Goal: Feedback & Contribution: Leave review/rating

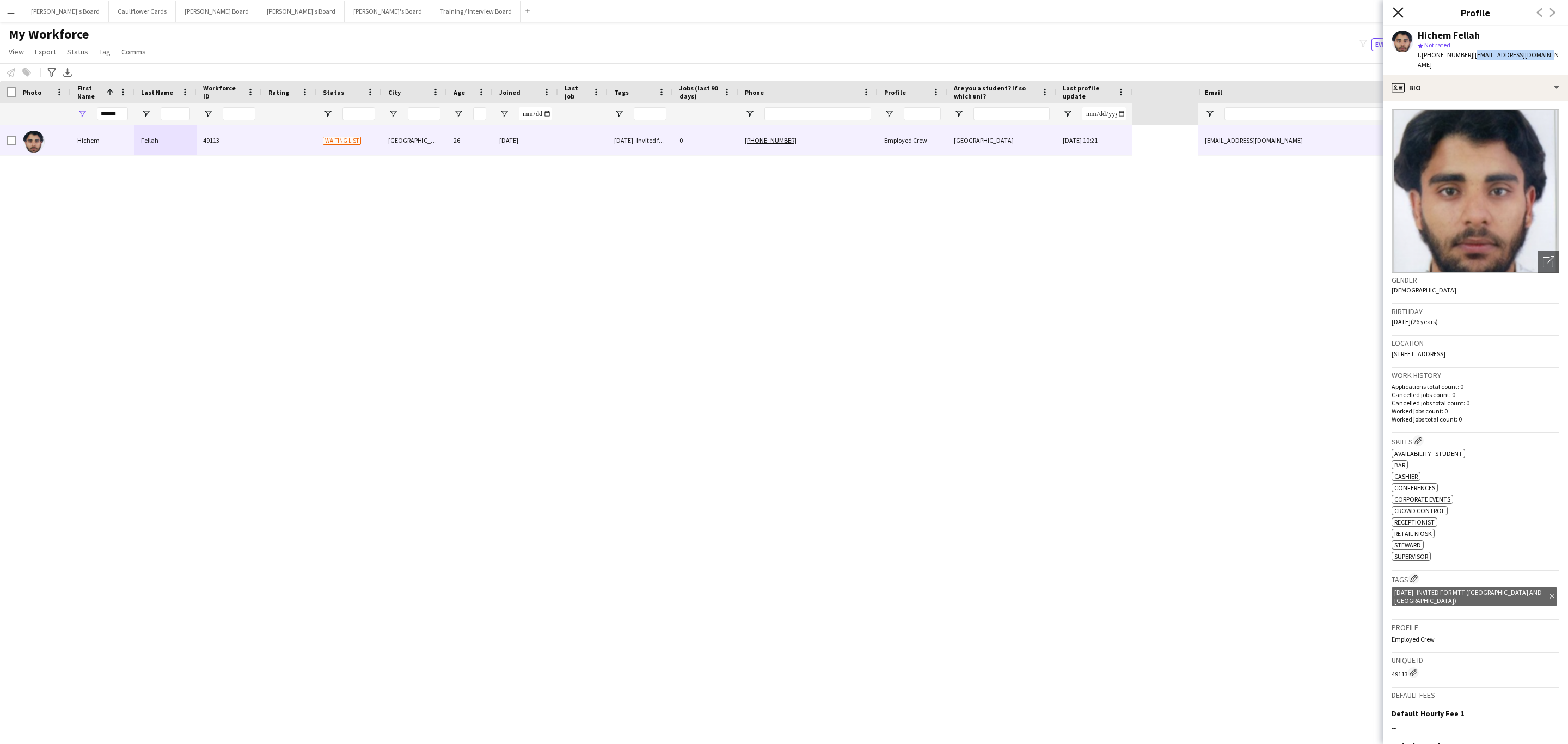
click at [1398, 13] on icon at bounding box center [1398, 12] width 10 height 10
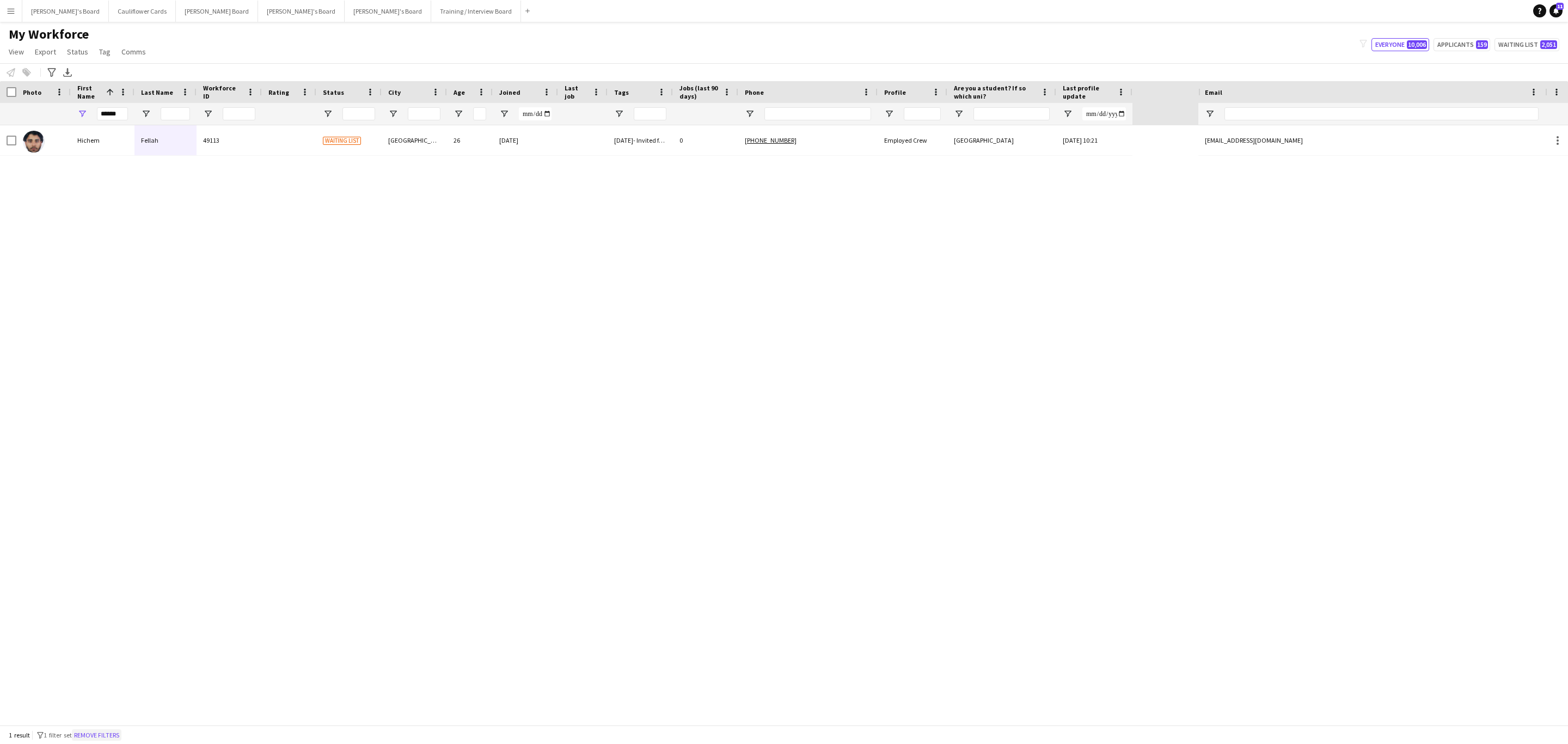
click at [121, 733] on button "Remove filters" at bounding box center [96, 735] width 49 height 12
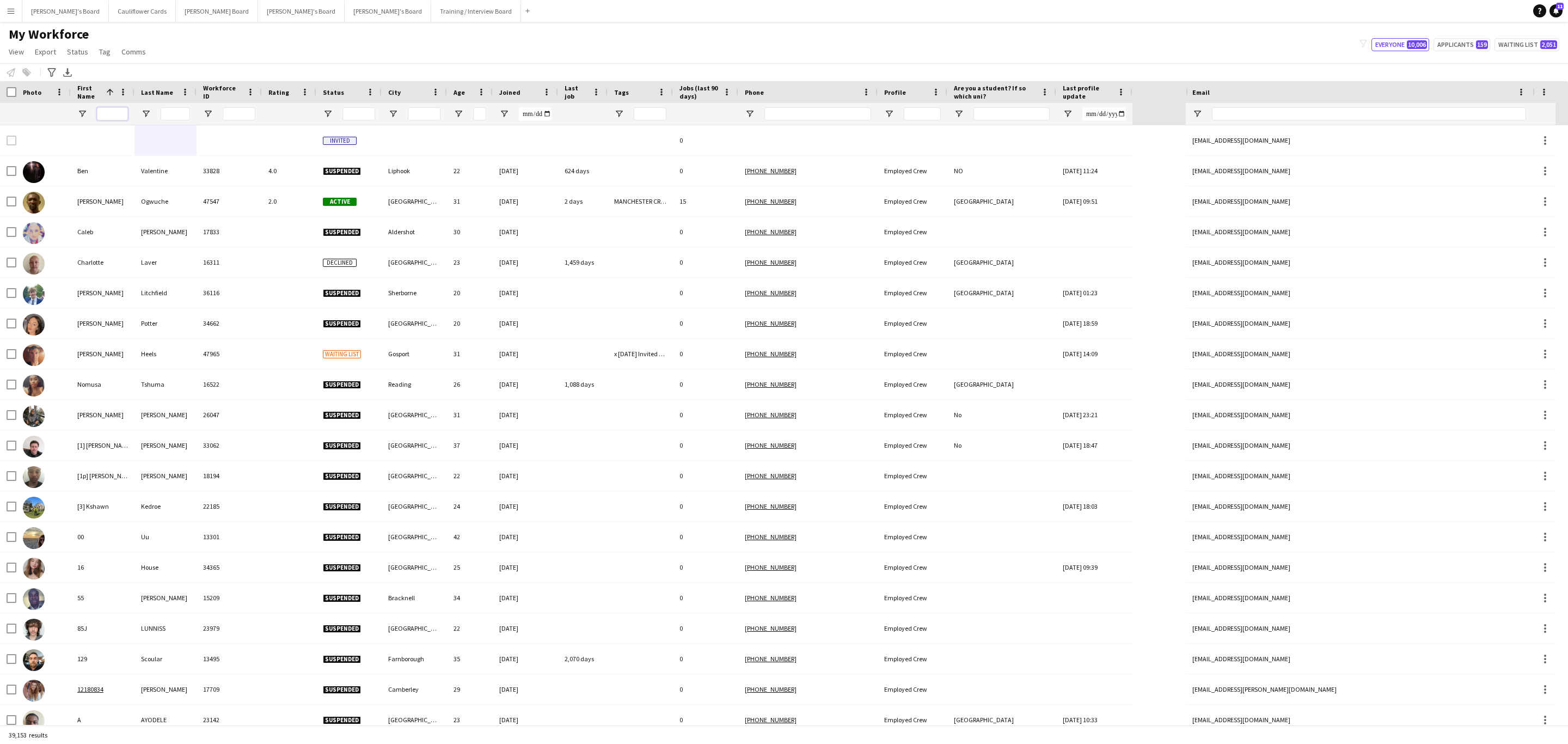
click at [108, 110] on input "First Name Filter Input" at bounding box center [112, 114] width 31 height 13
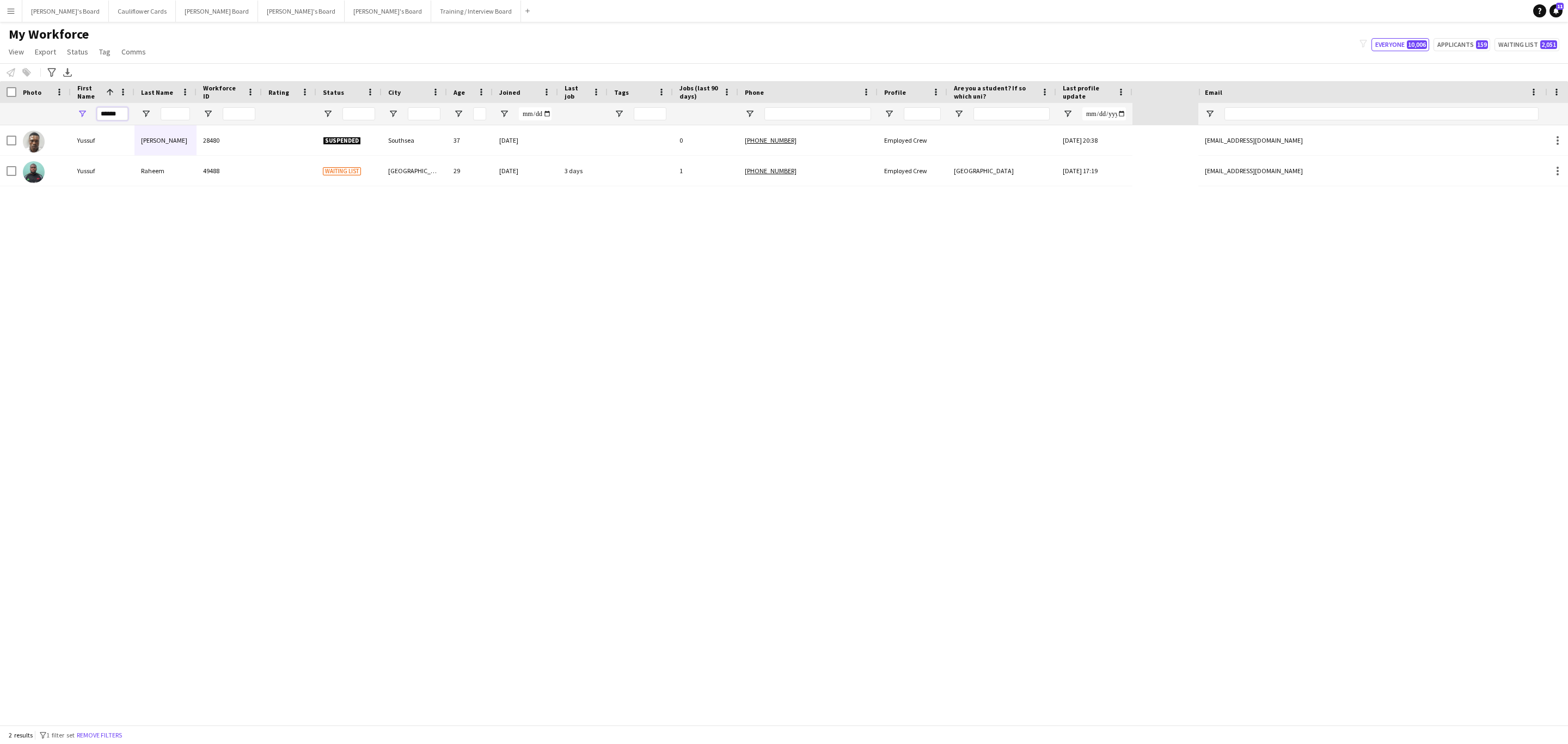
type input "******"
click at [175, 117] on input "Last Name Filter Input" at bounding box center [175, 114] width 30 height 13
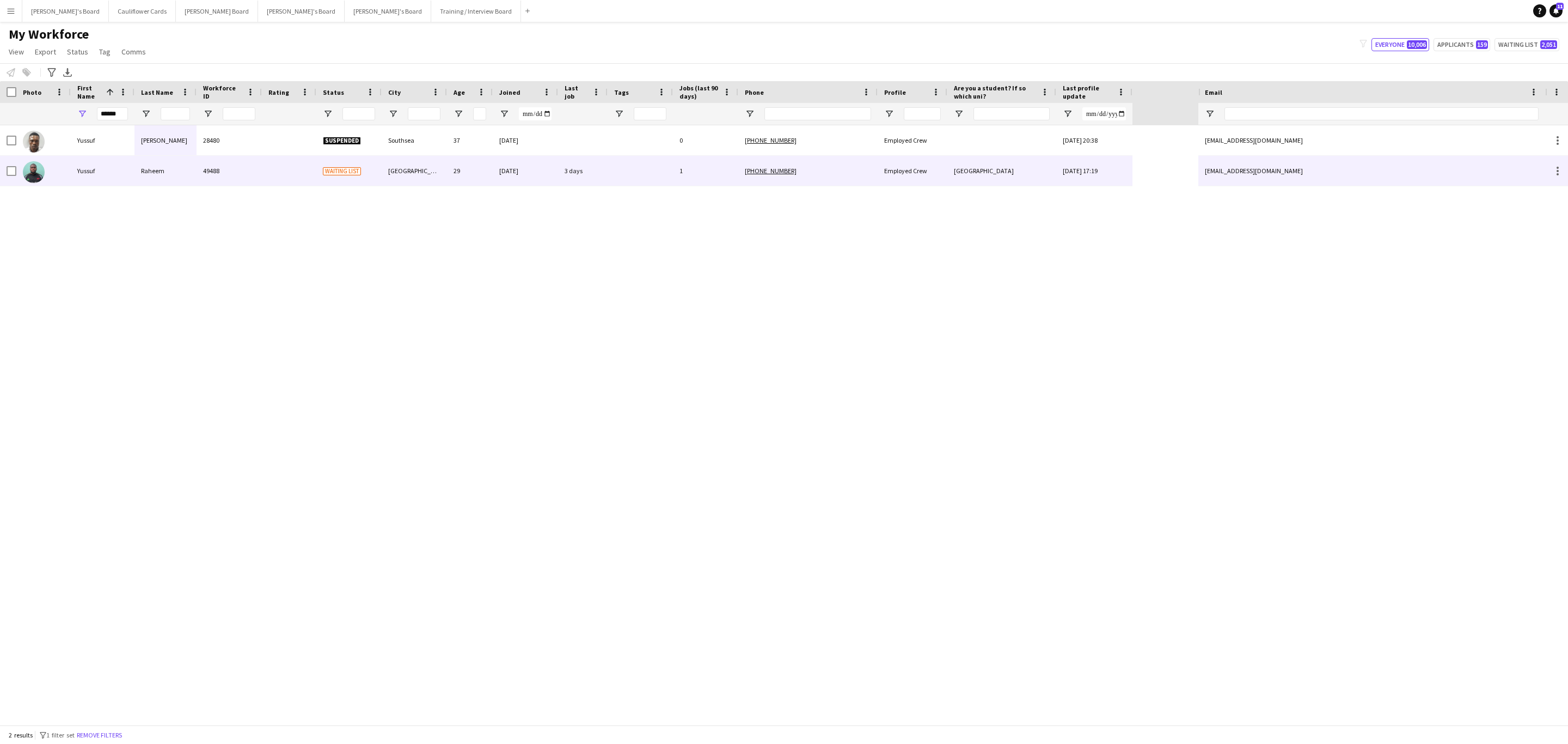
click at [131, 182] on div "Yussuf" at bounding box center [102, 170] width 64 height 30
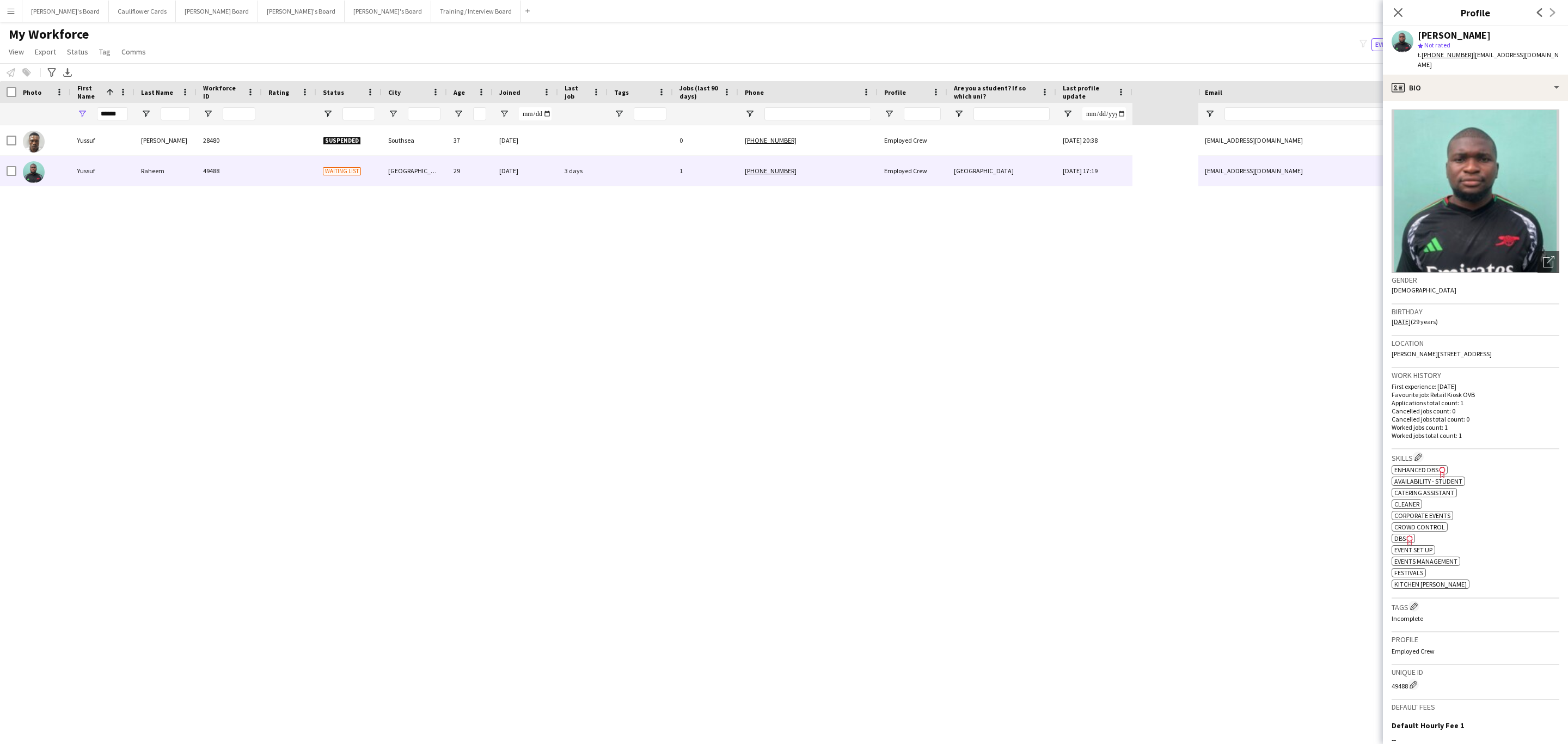
click at [1455, 57] on tcxspan "+447881164859" at bounding box center [1448, 54] width 52 height 8
click at [1485, 75] on div "profile Bio" at bounding box center [1475, 88] width 185 height 26
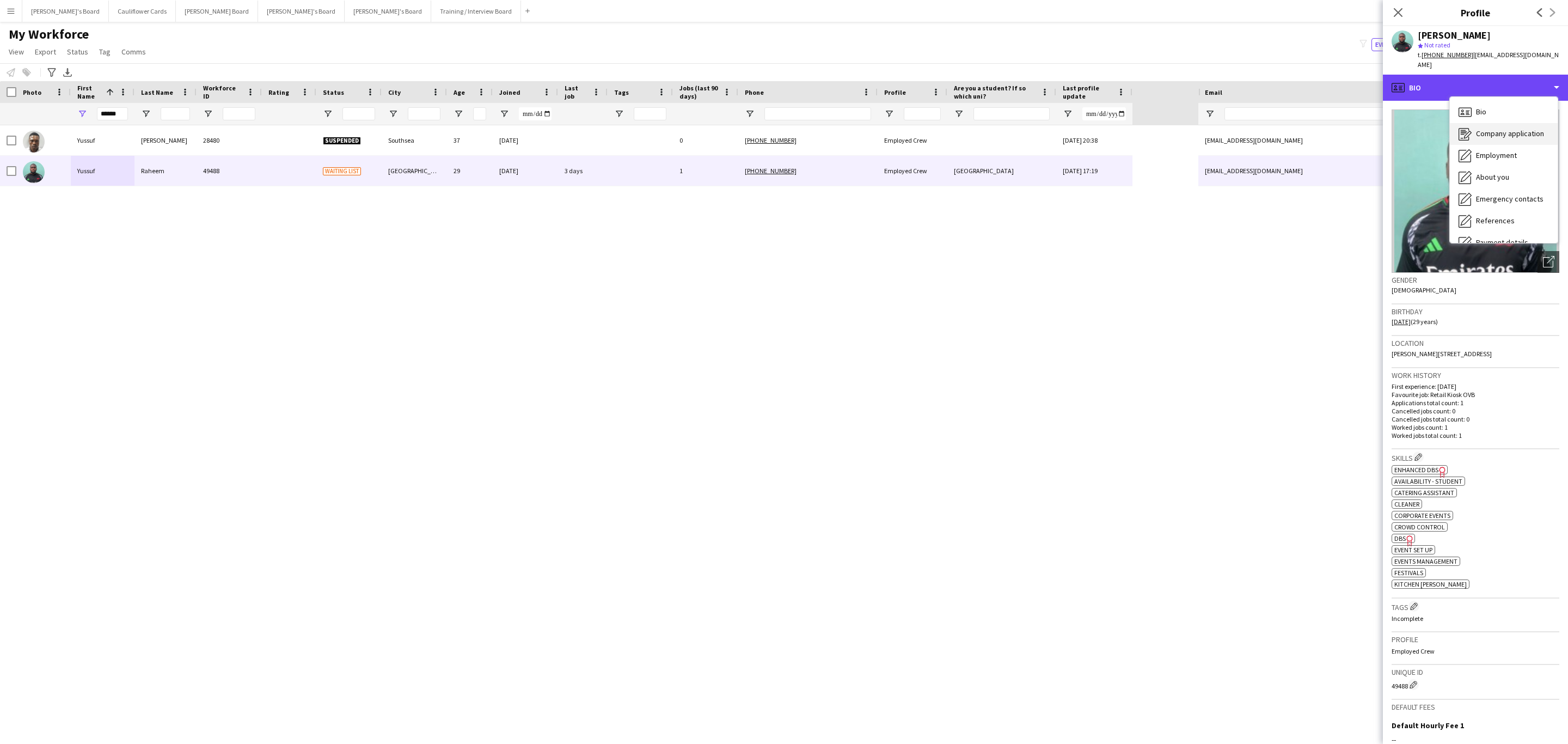
scroll to position [146, 0]
click at [1487, 196] on div "Feedback Feedback" at bounding box center [1504, 206] width 108 height 22
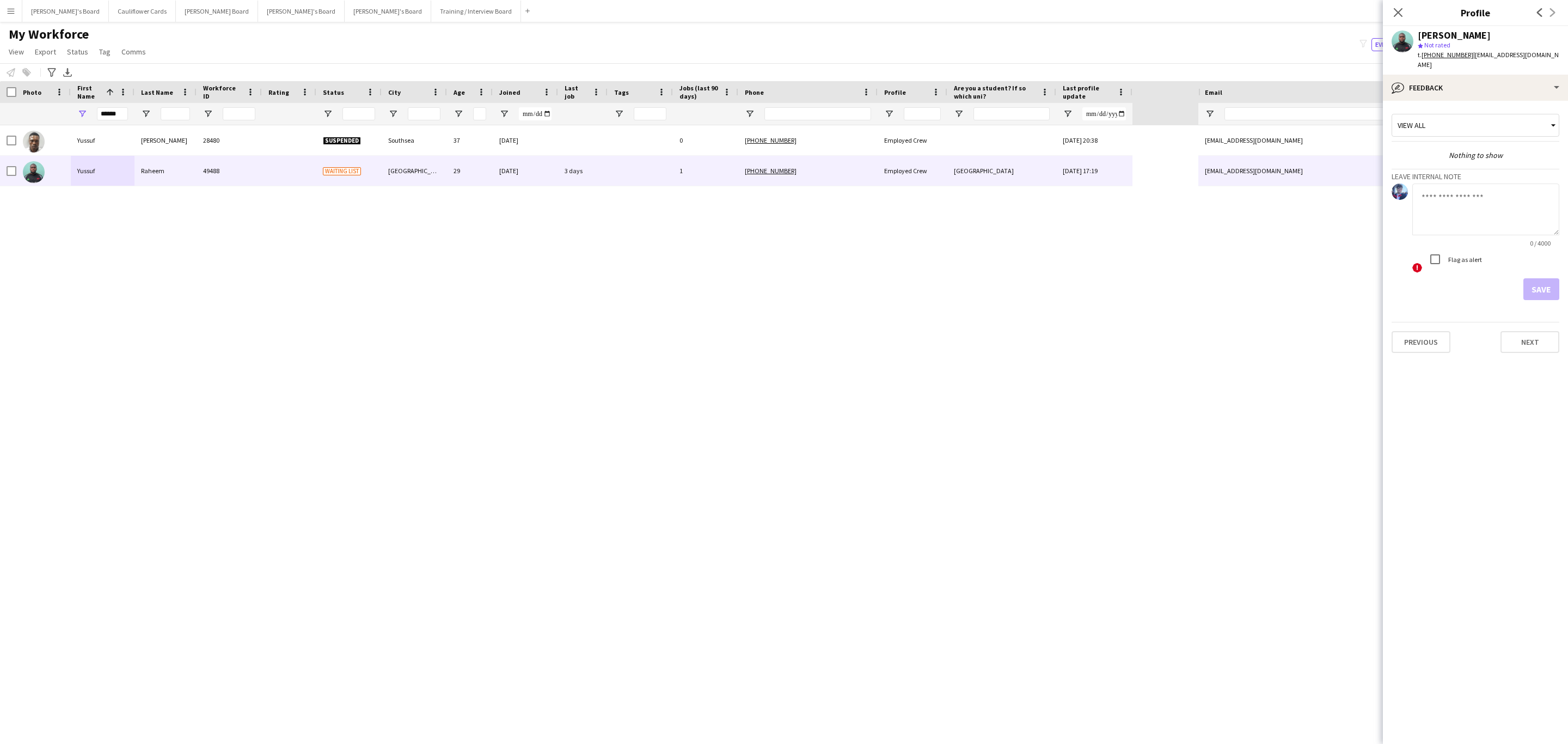
click at [1462, 151] on div "Nothing to show" at bounding box center [1475, 156] width 168 height 10
click at [1437, 151] on div "Nothing to show" at bounding box center [1475, 156] width 168 height 10
drag, startPoint x: 1557, startPoint y: 59, endPoint x: 1470, endPoint y: 61, distance: 87.0
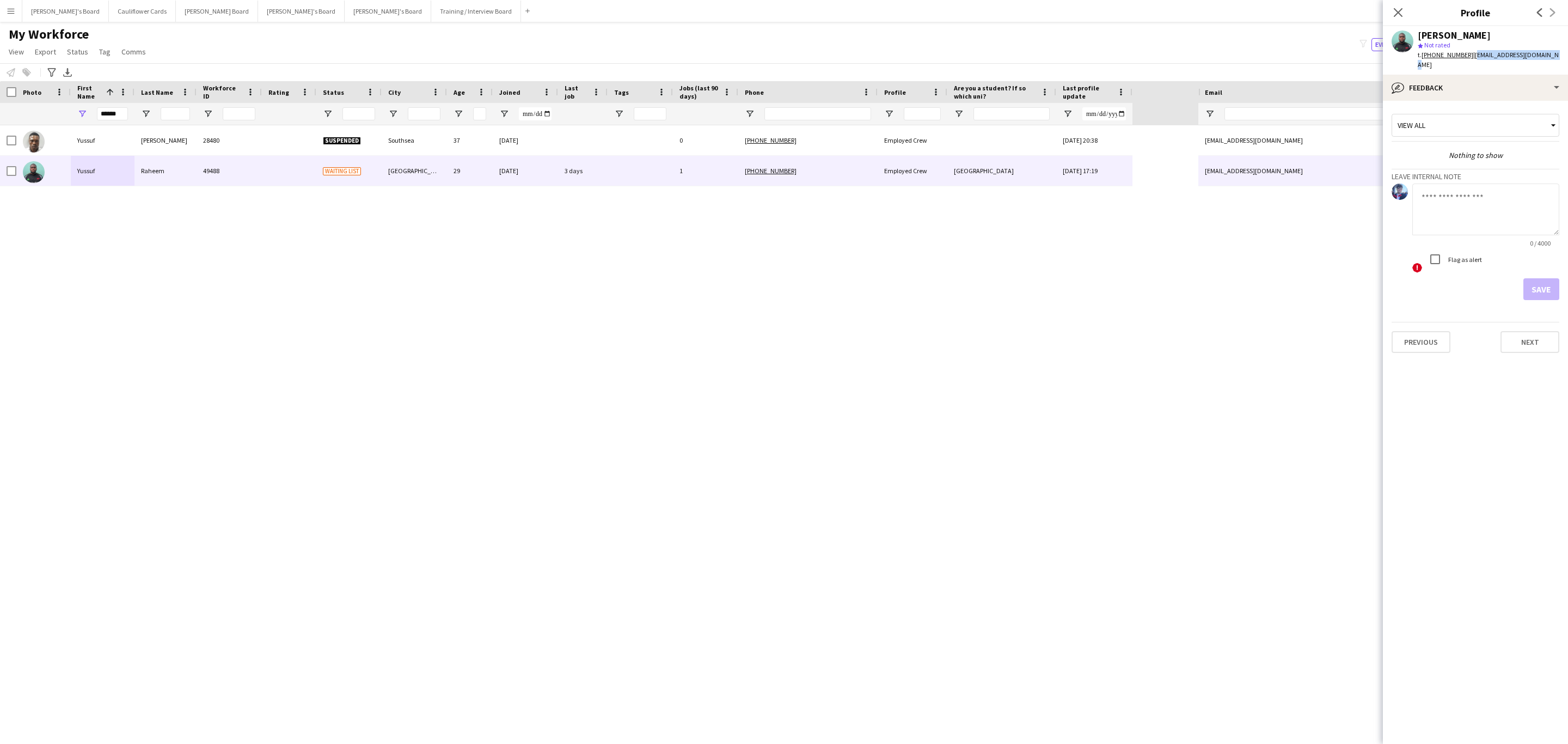
click at [1470, 61] on app-profile-header "Yussuf Raheem star Not rated t. +447881164859 | raheemyussuf35@gmail.com" at bounding box center [1475, 50] width 185 height 49
copy span "raheemyussuf35@gmail.com"
click at [1394, 12] on icon "Close pop-in" at bounding box center [1398, 12] width 10 height 10
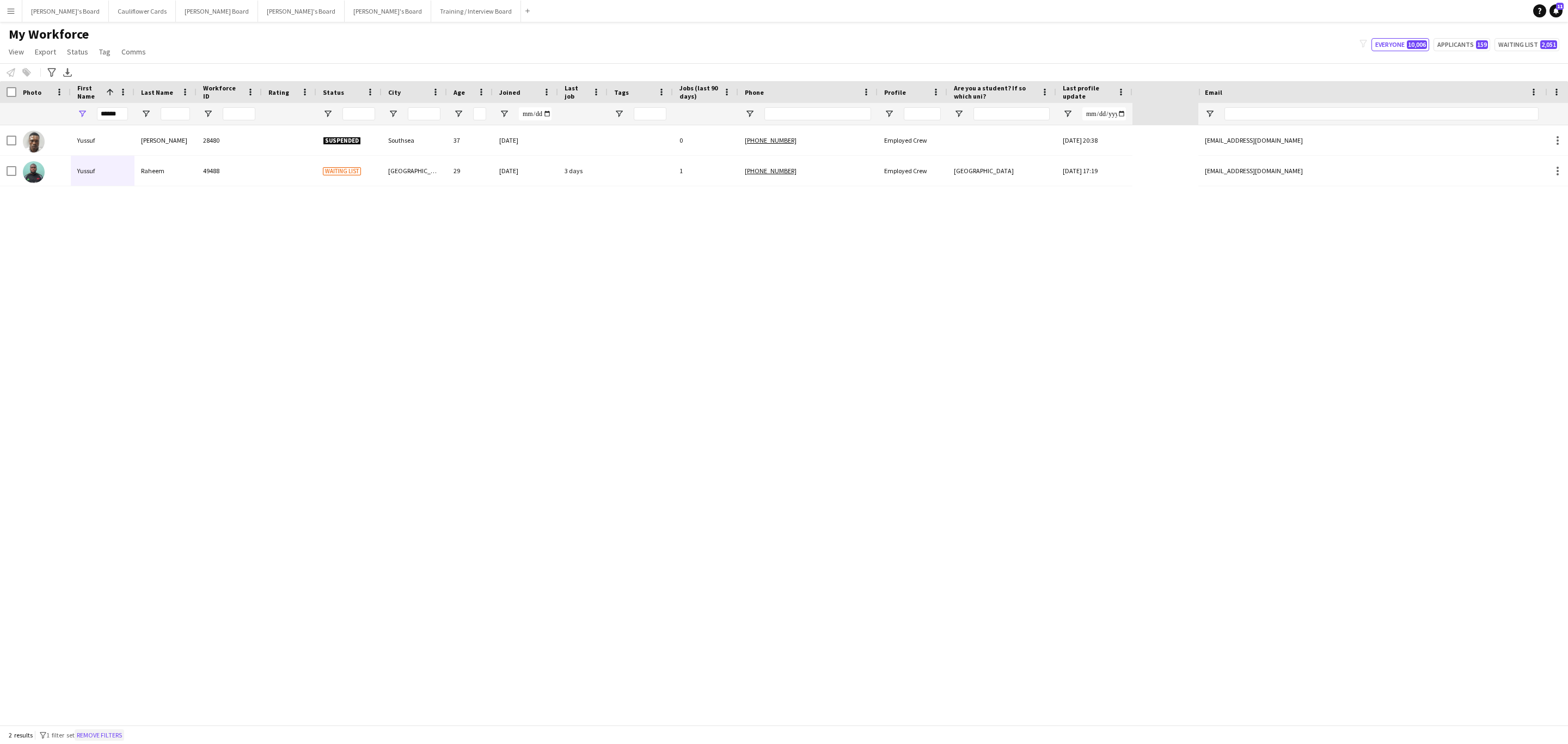
click at [104, 732] on button "Remove filters" at bounding box center [99, 735] width 49 height 12
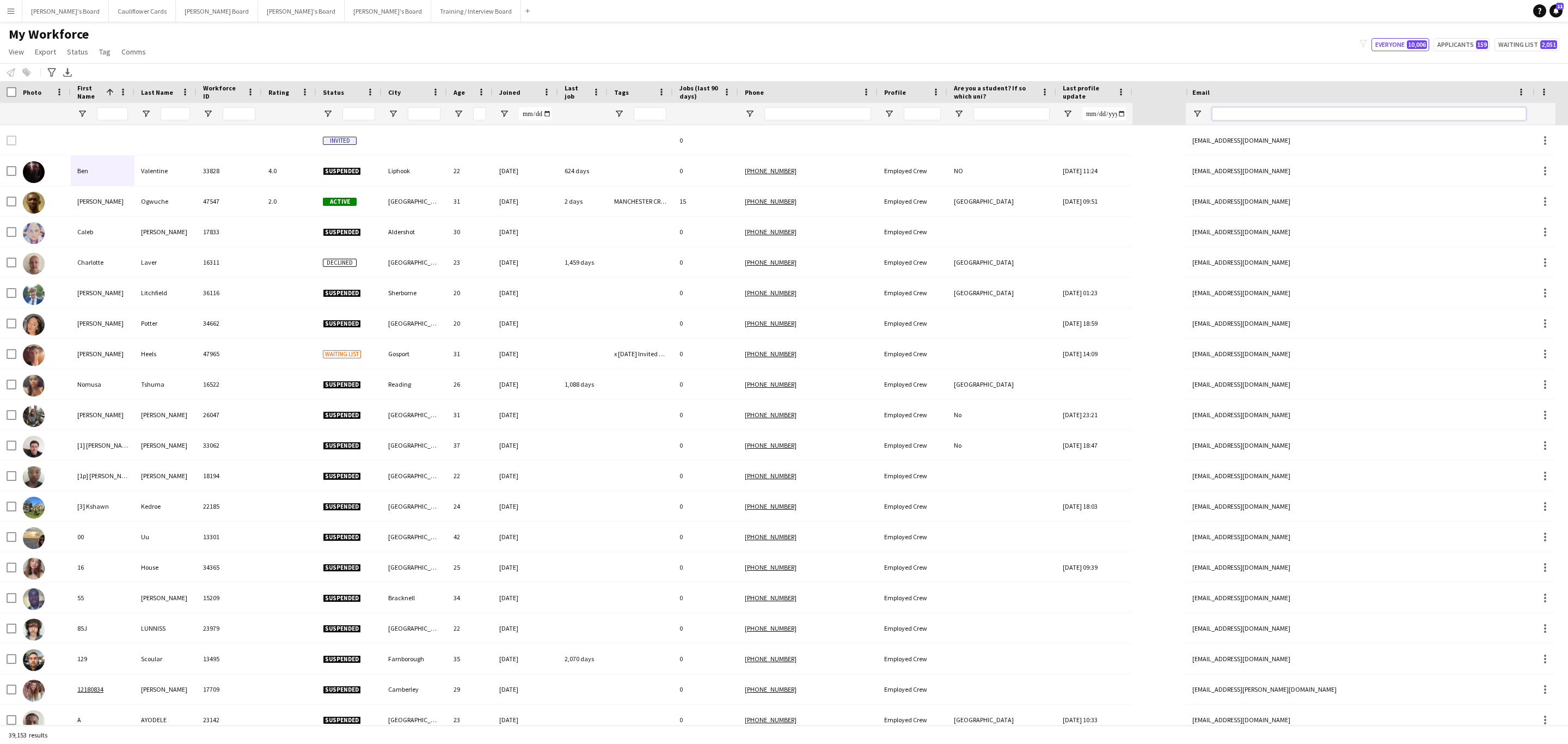
click at [1258, 119] on input "Email Filter Input" at bounding box center [1369, 114] width 314 height 13
paste input "**********"
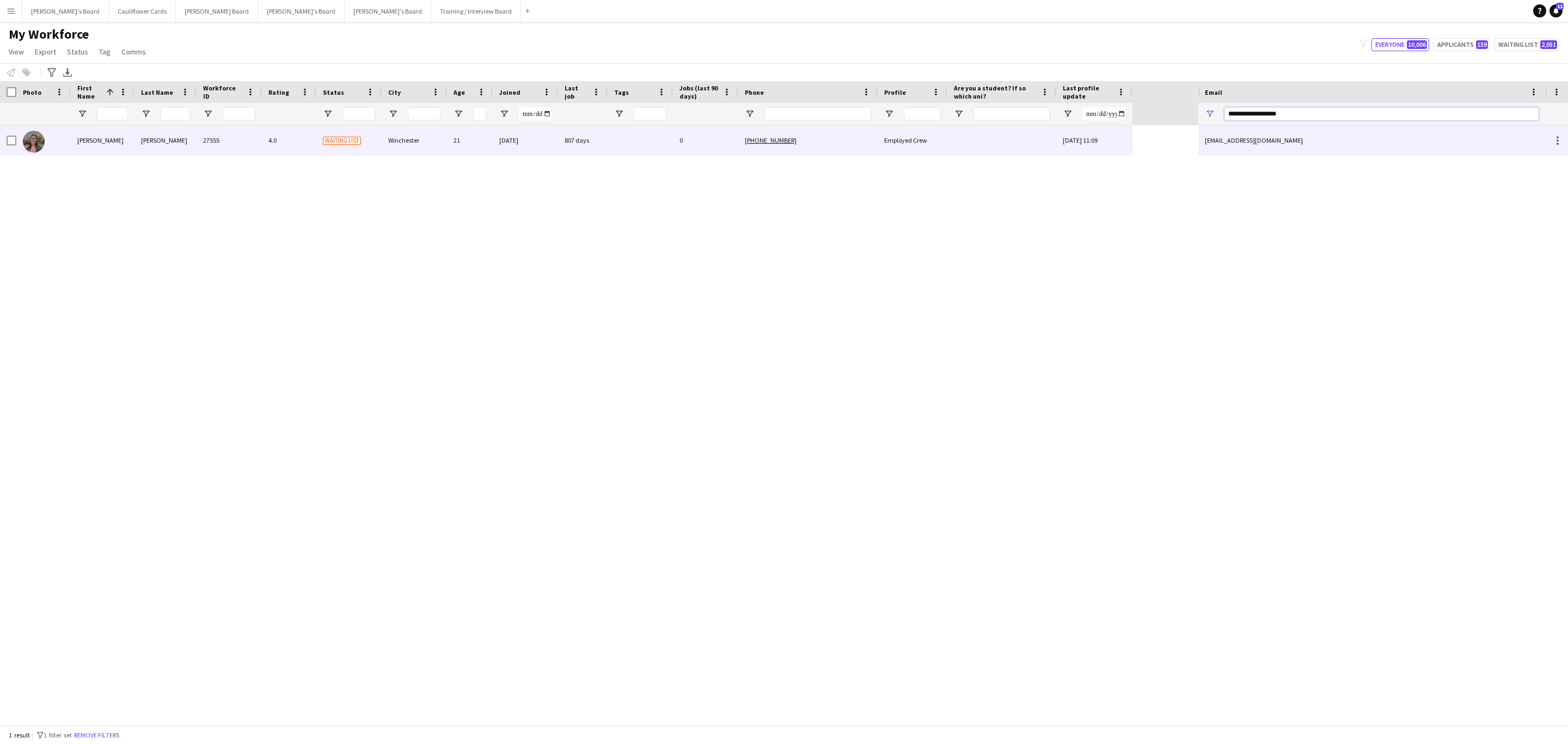
type input "**********"
click at [884, 140] on div "Employed Crew" at bounding box center [912, 140] width 70 height 30
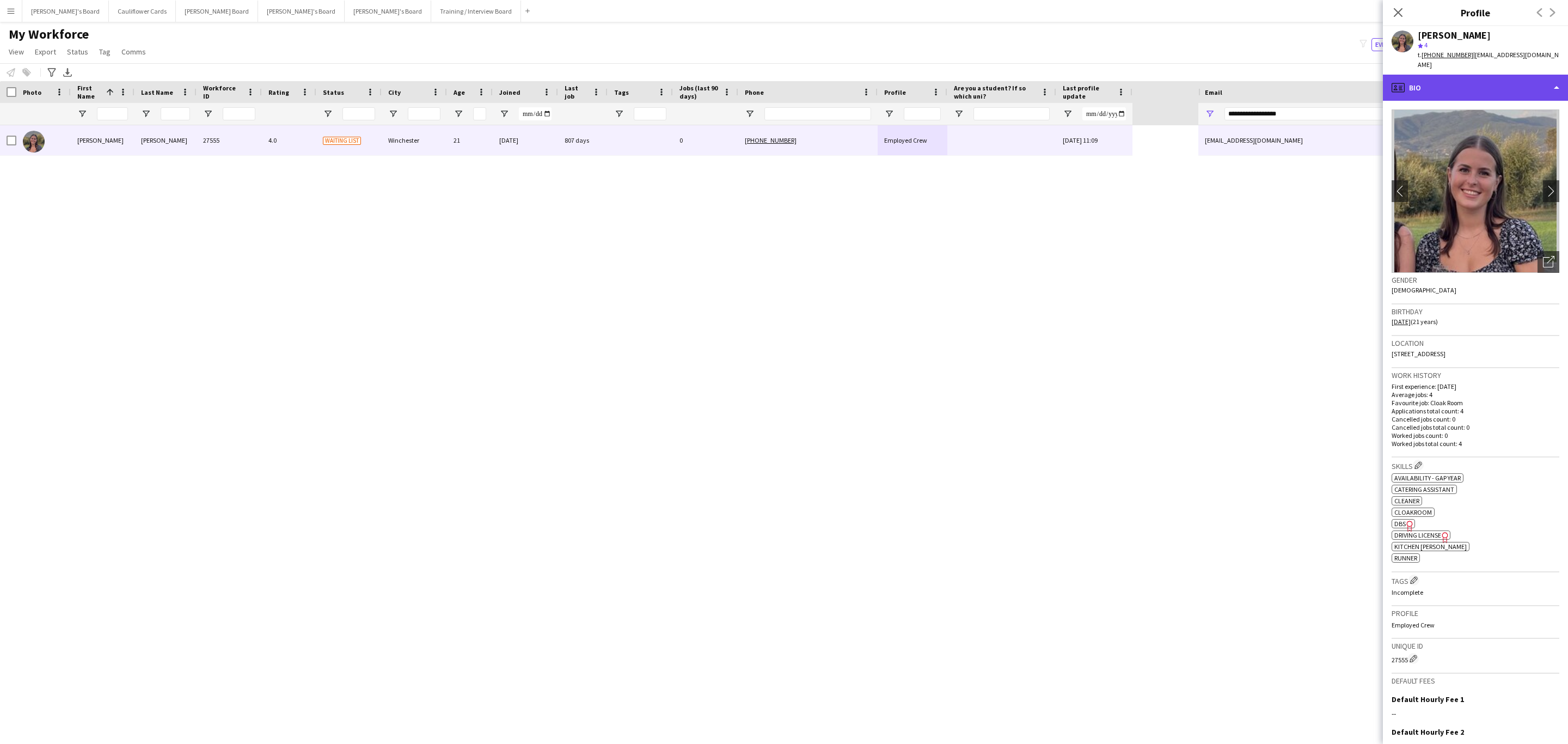
click at [1483, 80] on div "profile Bio" at bounding box center [1475, 88] width 185 height 26
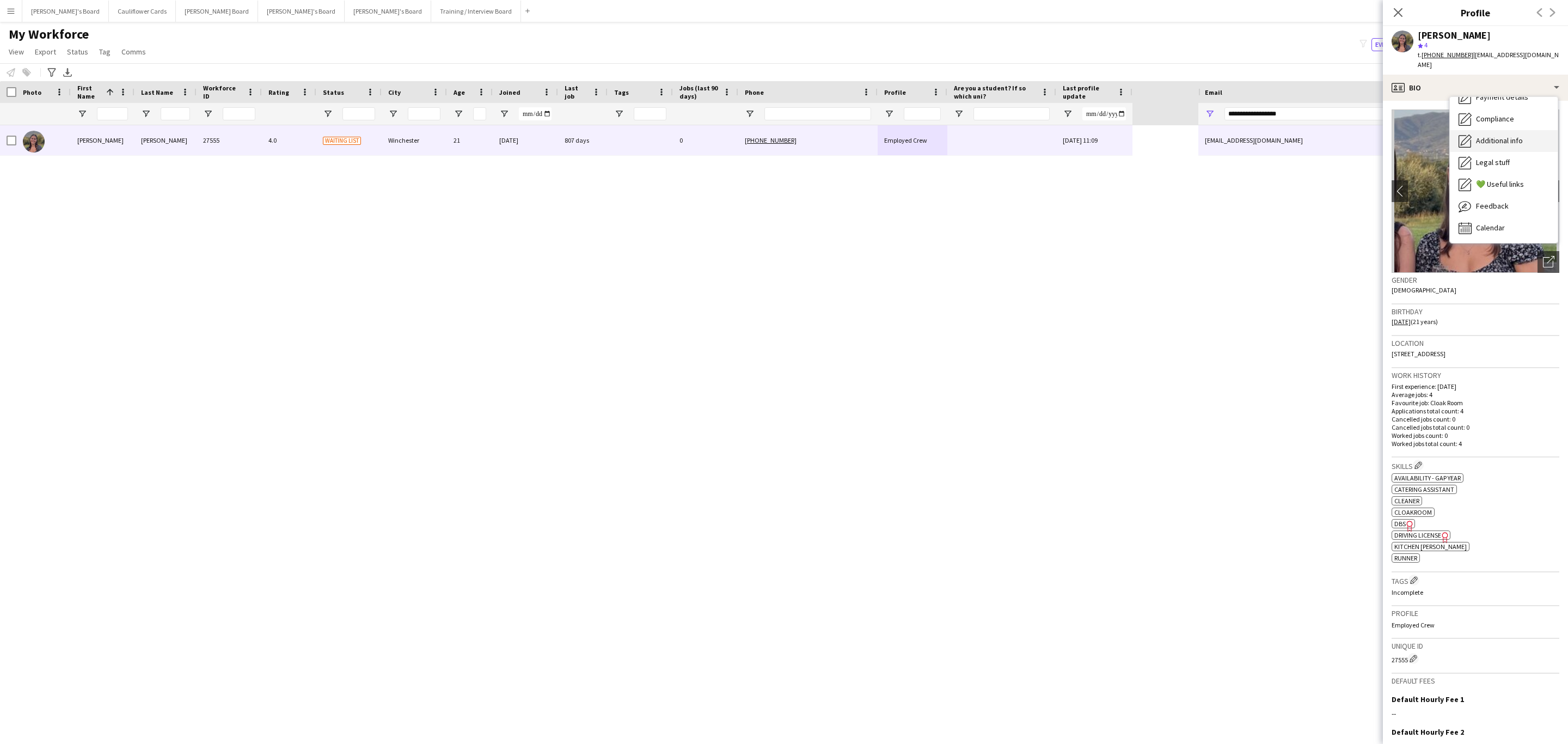
click at [1510, 130] on div "Additional info Additional info" at bounding box center [1504, 141] width 108 height 22
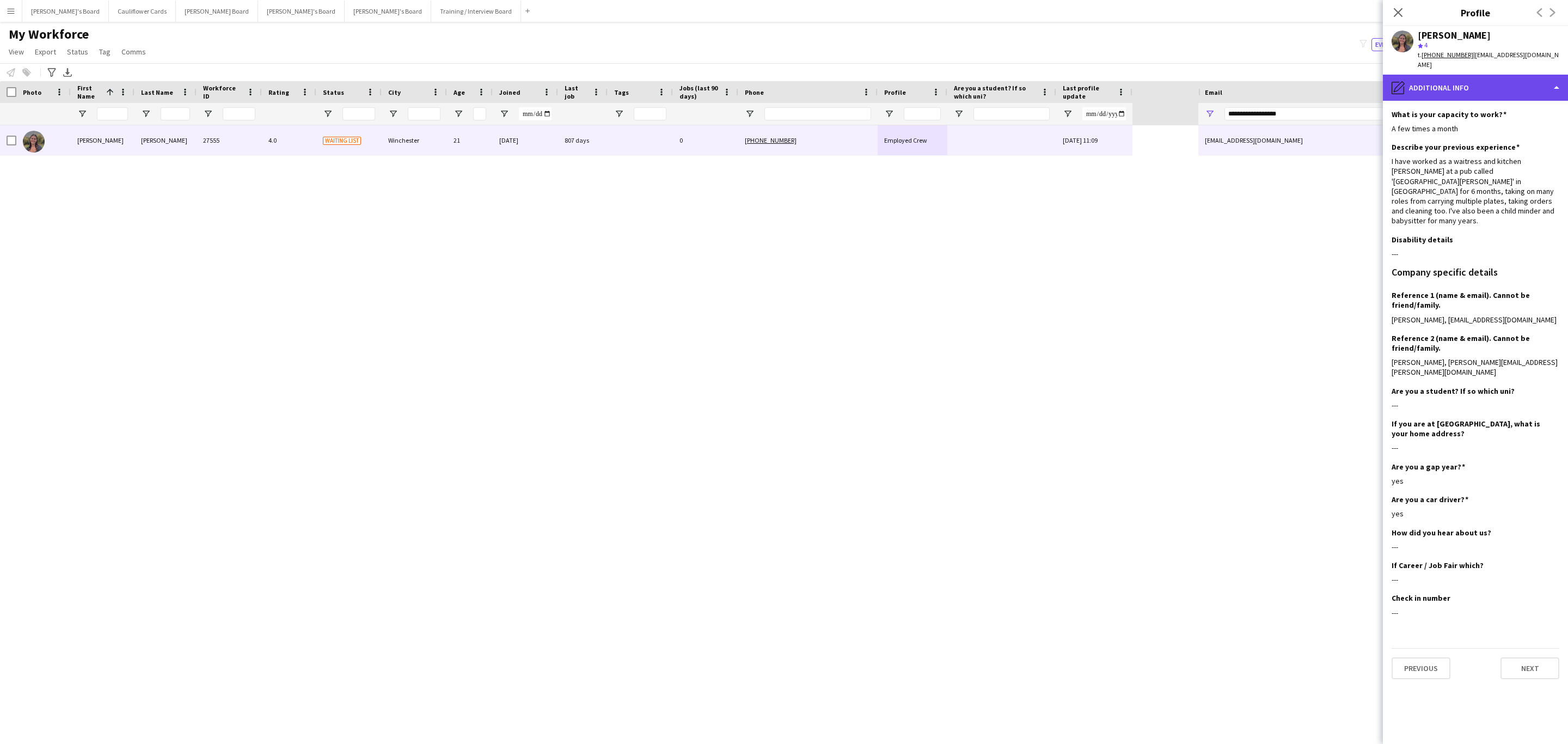
click at [1467, 86] on div "pencil4 Additional info" at bounding box center [1475, 88] width 185 height 26
click at [1490, 217] on div "Calendar Calendar" at bounding box center [1504, 228] width 108 height 22
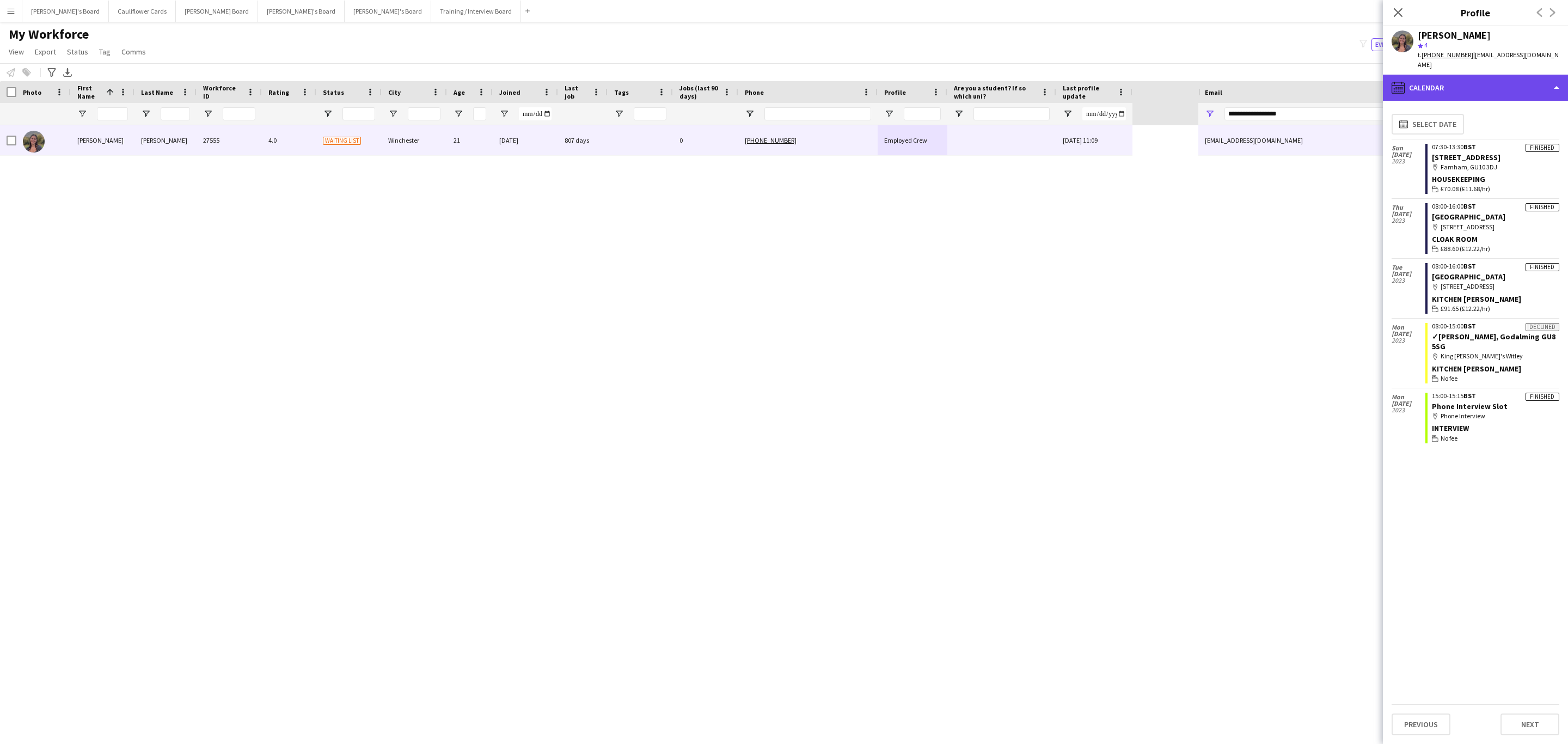
click at [1471, 77] on div "calendar-full Calendar" at bounding box center [1475, 88] width 185 height 26
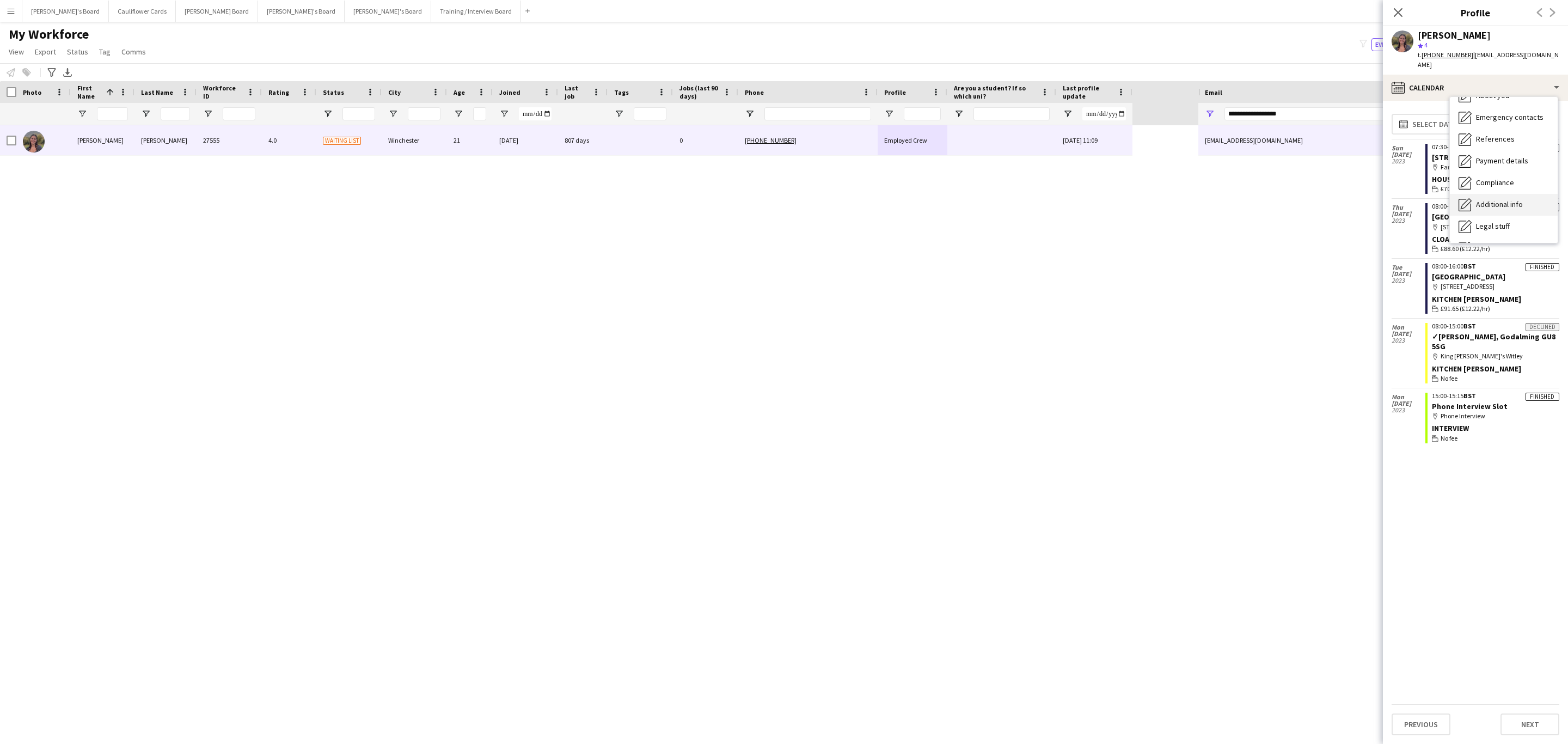
click at [1510, 194] on div "Additional info Additional info" at bounding box center [1504, 204] width 108 height 22
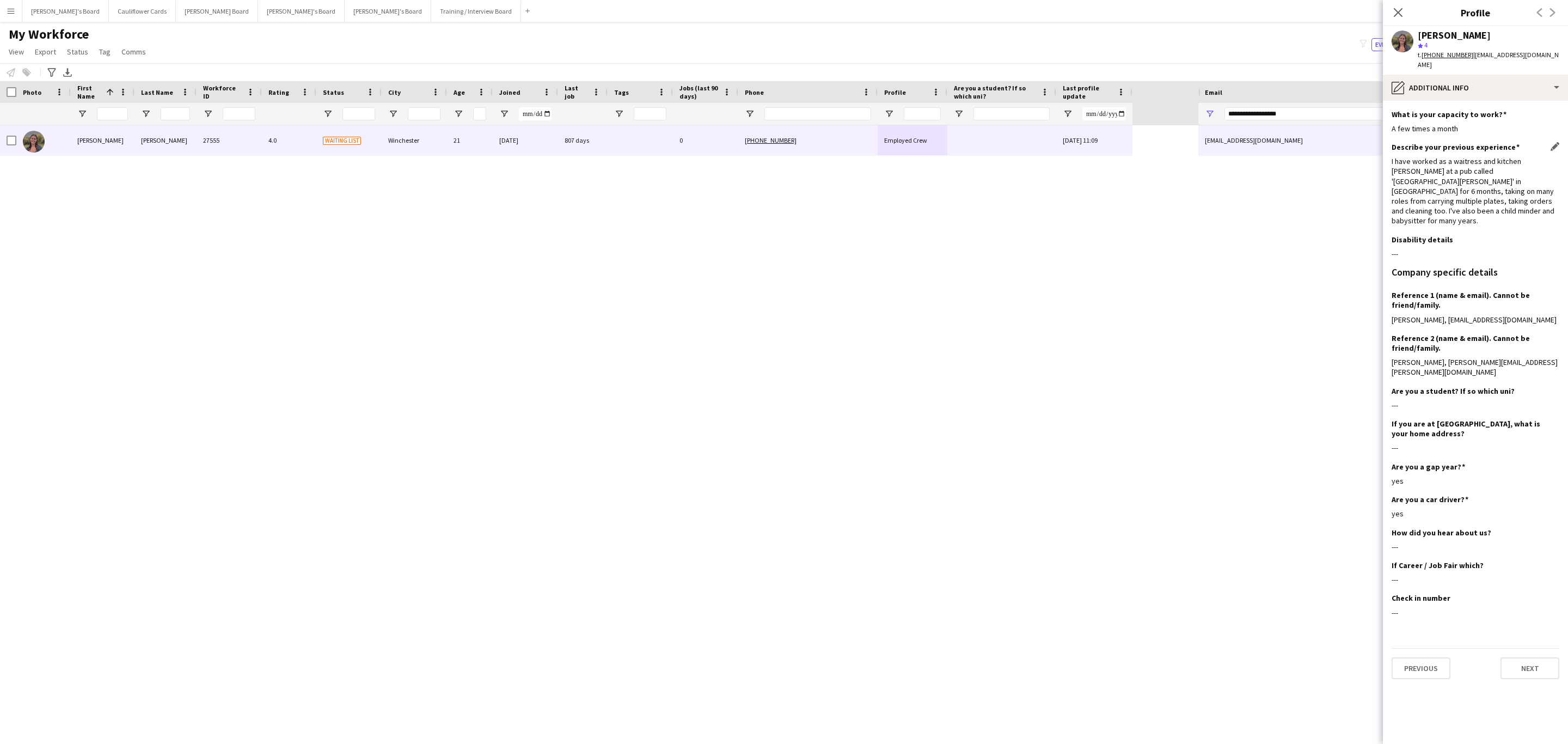
click at [1439, 182] on div "I have worked as a waitress and kitchen porter at a pub called 'The Roebuck Inn…" at bounding box center [1475, 191] width 168 height 69
click at [1511, 177] on div "I have worked as a waitress and kitchen porter at a pub called 'The Roebuck Inn…" at bounding box center [1475, 191] width 168 height 69
click at [1528, 187] on div "I have worked as a waitress and kitchen porter at a pub called 'The Roebuck Inn…" at bounding box center [1475, 191] width 168 height 69
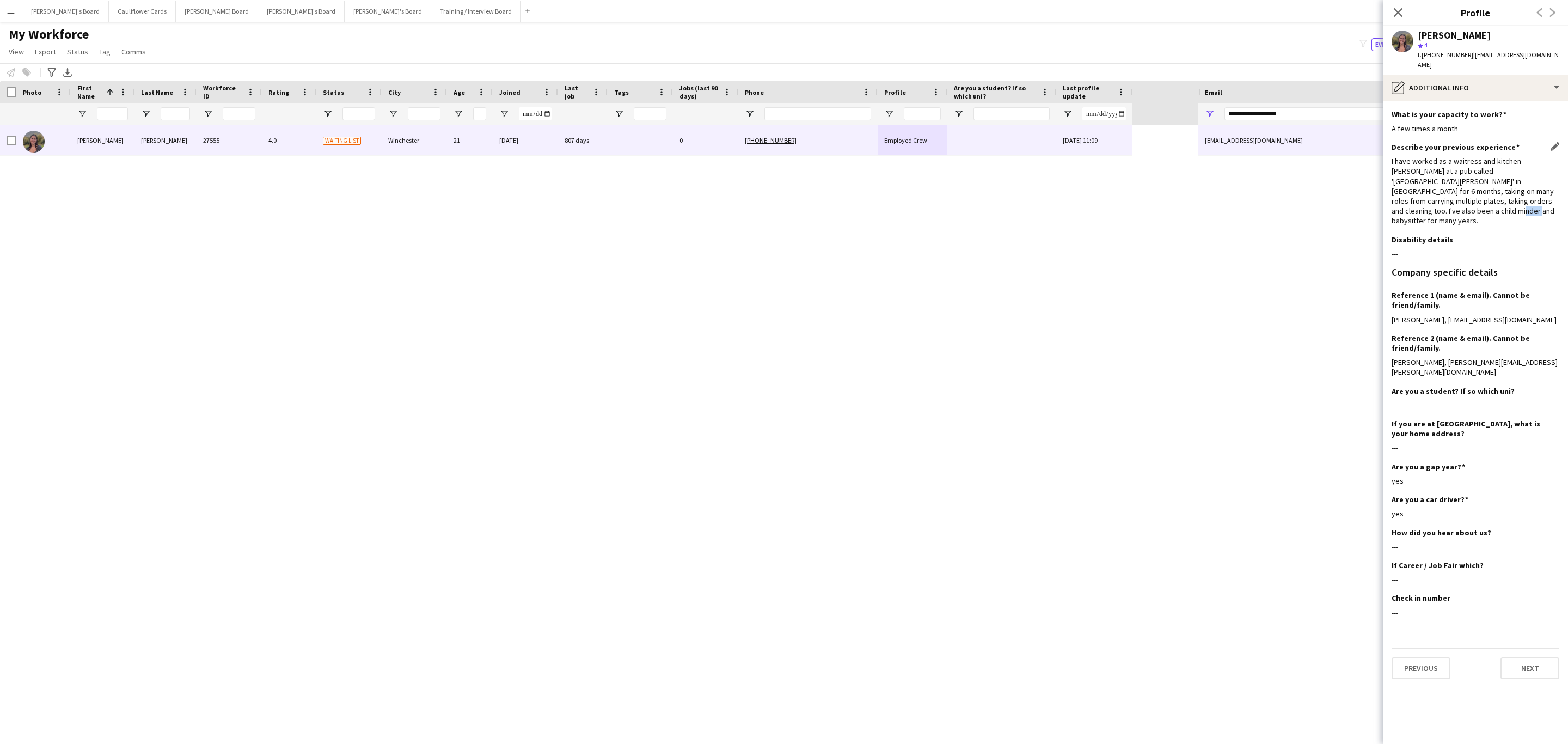
click at [1528, 187] on div "I have worked as a waitress and kitchen porter at a pub called 'The Roebuck Inn…" at bounding box center [1475, 191] width 168 height 69
click at [1533, 195] on div "I have worked as a waitress and kitchen porter at a pub called 'The Roebuck Inn…" at bounding box center [1475, 191] width 168 height 69
click at [1396, 16] on icon "Close pop-in" at bounding box center [1398, 12] width 10 height 10
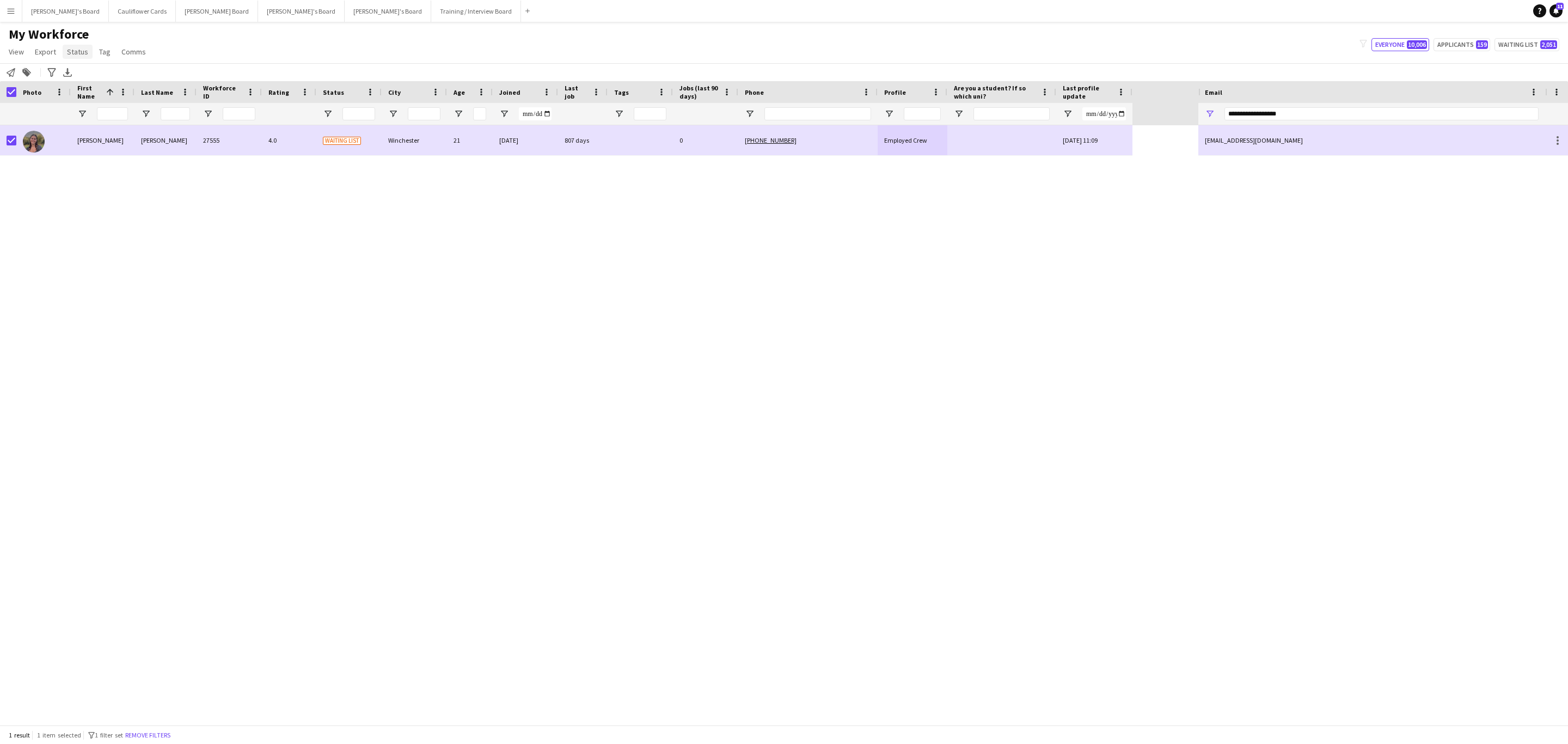
click at [76, 48] on span "Status" at bounding box center [78, 52] width 21 height 10
click at [80, 64] on link "Edit" at bounding box center [101, 75] width 77 height 23
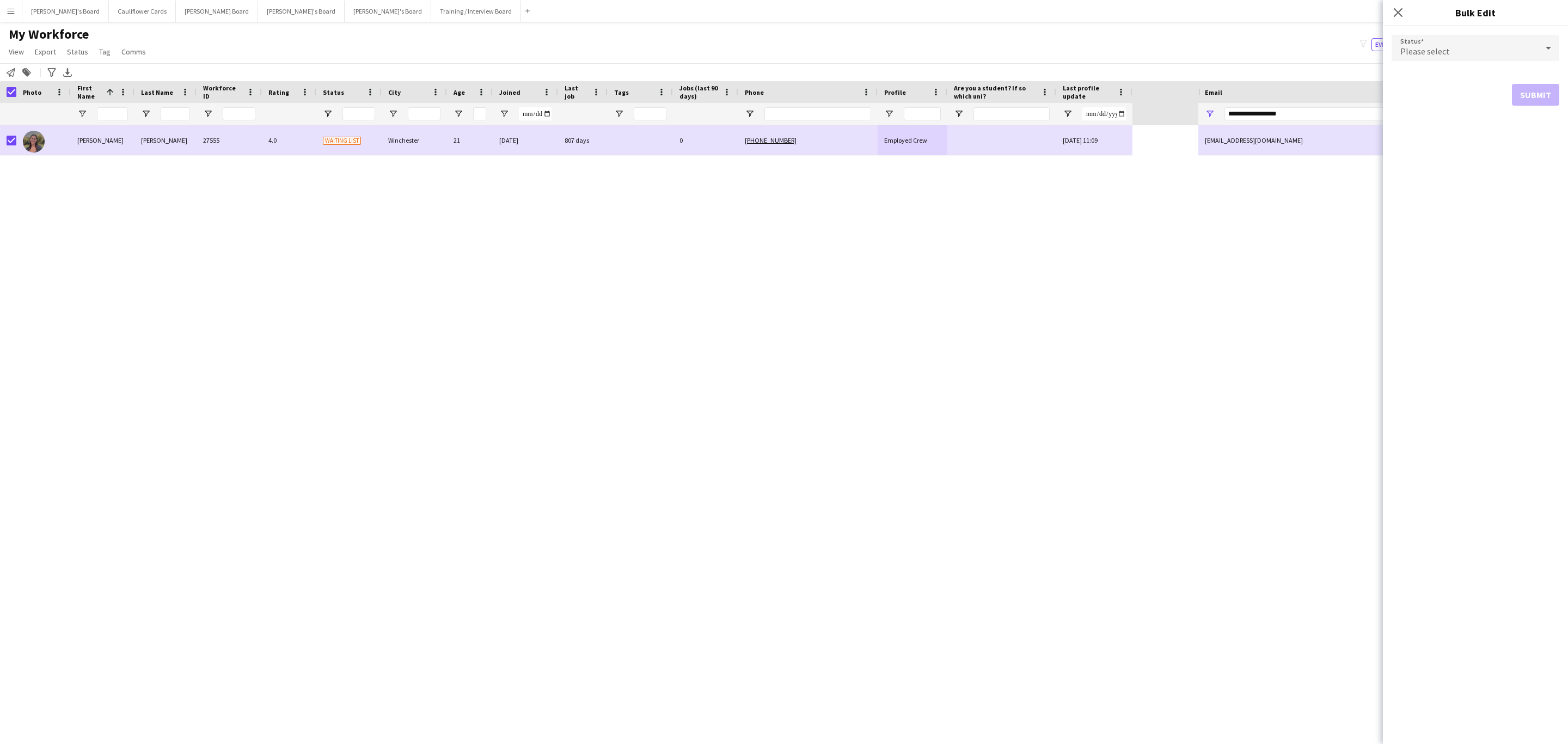
click at [1469, 41] on div "Please select" at bounding box center [1464, 48] width 146 height 26
click at [1427, 79] on span "Active" at bounding box center [1475, 78] width 151 height 10
click at [1531, 123] on button "Submit" at bounding box center [1535, 132] width 48 height 22
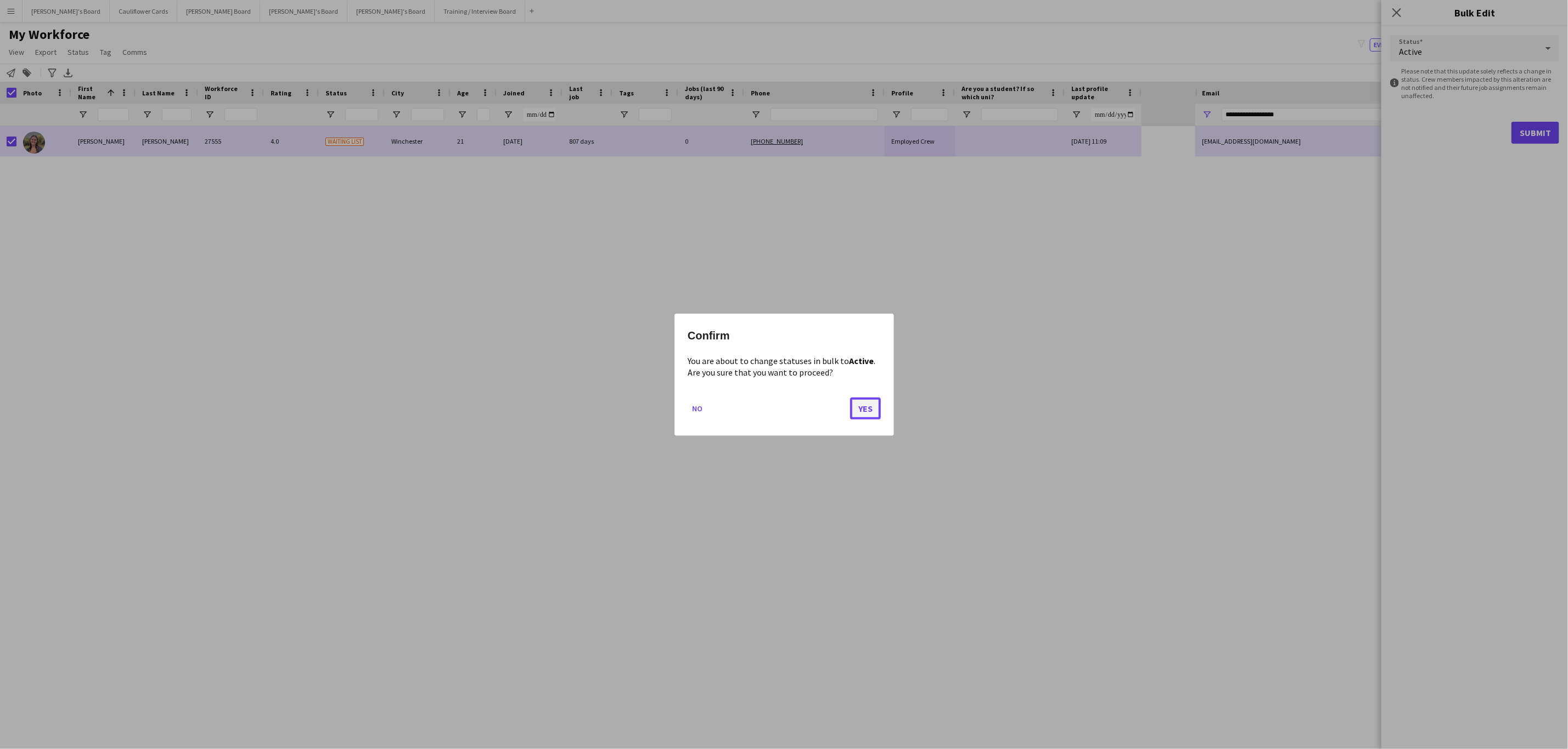
click at [874, 410] on button "Yes" at bounding box center [865, 408] width 30 height 22
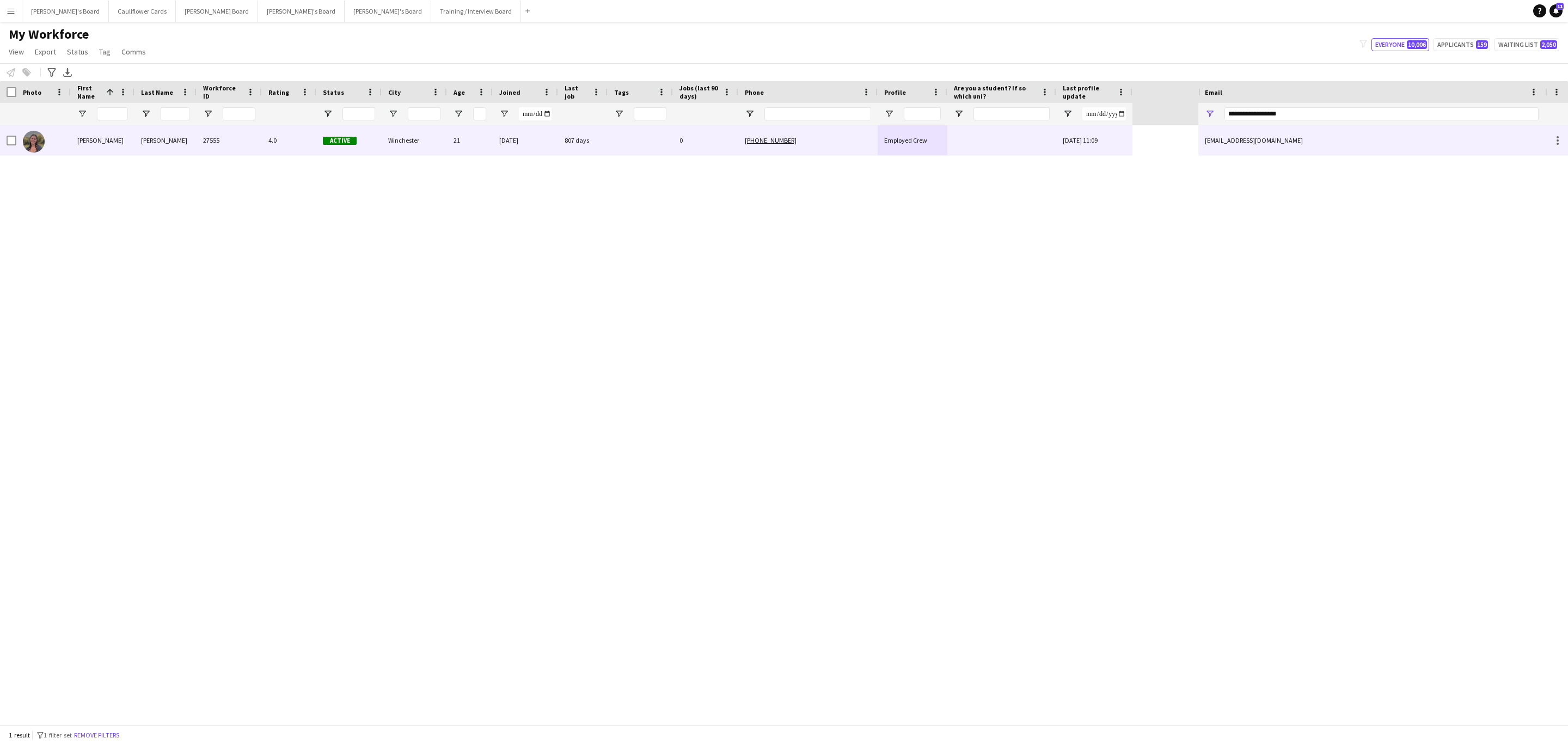
click at [157, 142] on div "Goldsmith" at bounding box center [165, 140] width 62 height 30
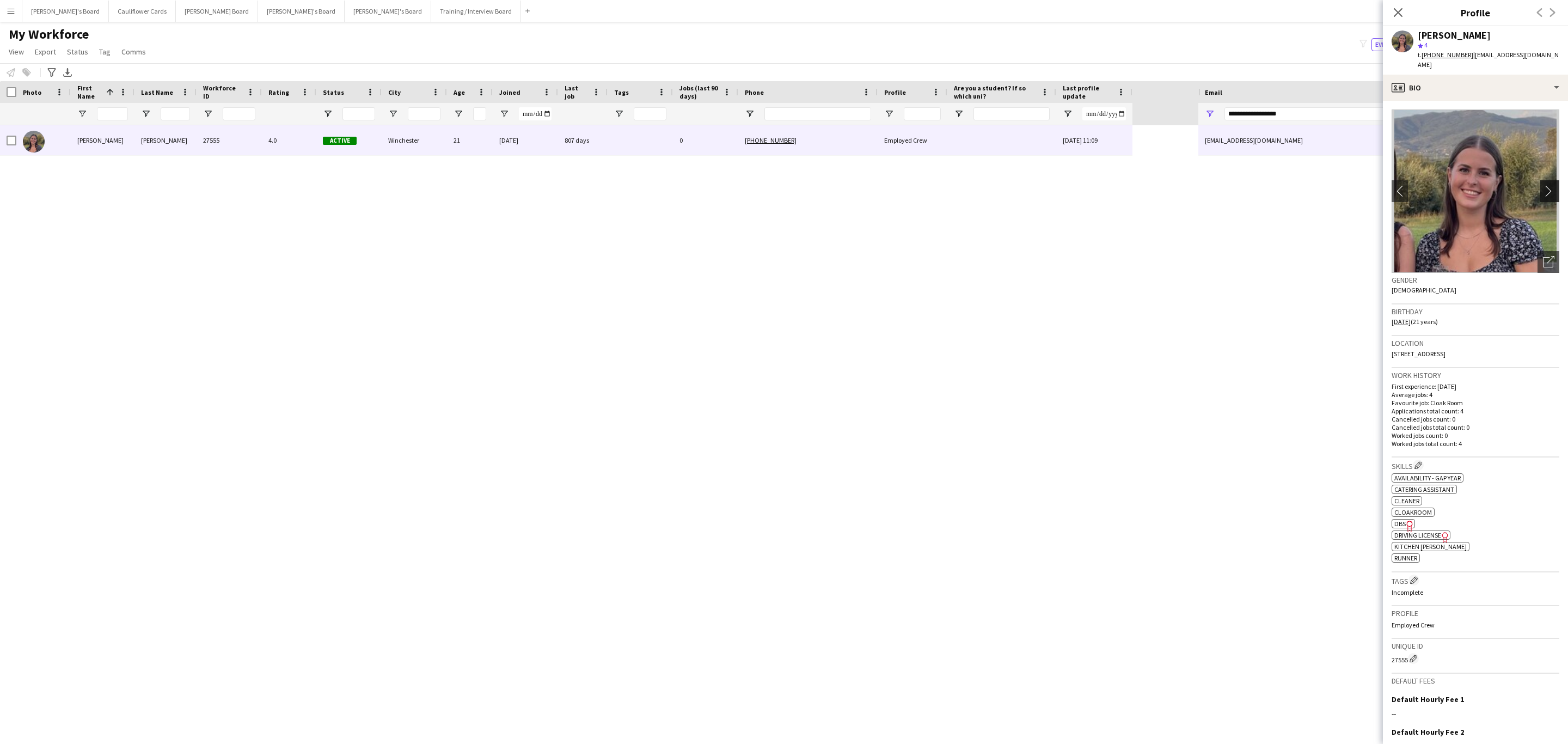
click at [1543, 185] on app-icon "chevron-right" at bounding box center [1551, 191] width 17 height 12
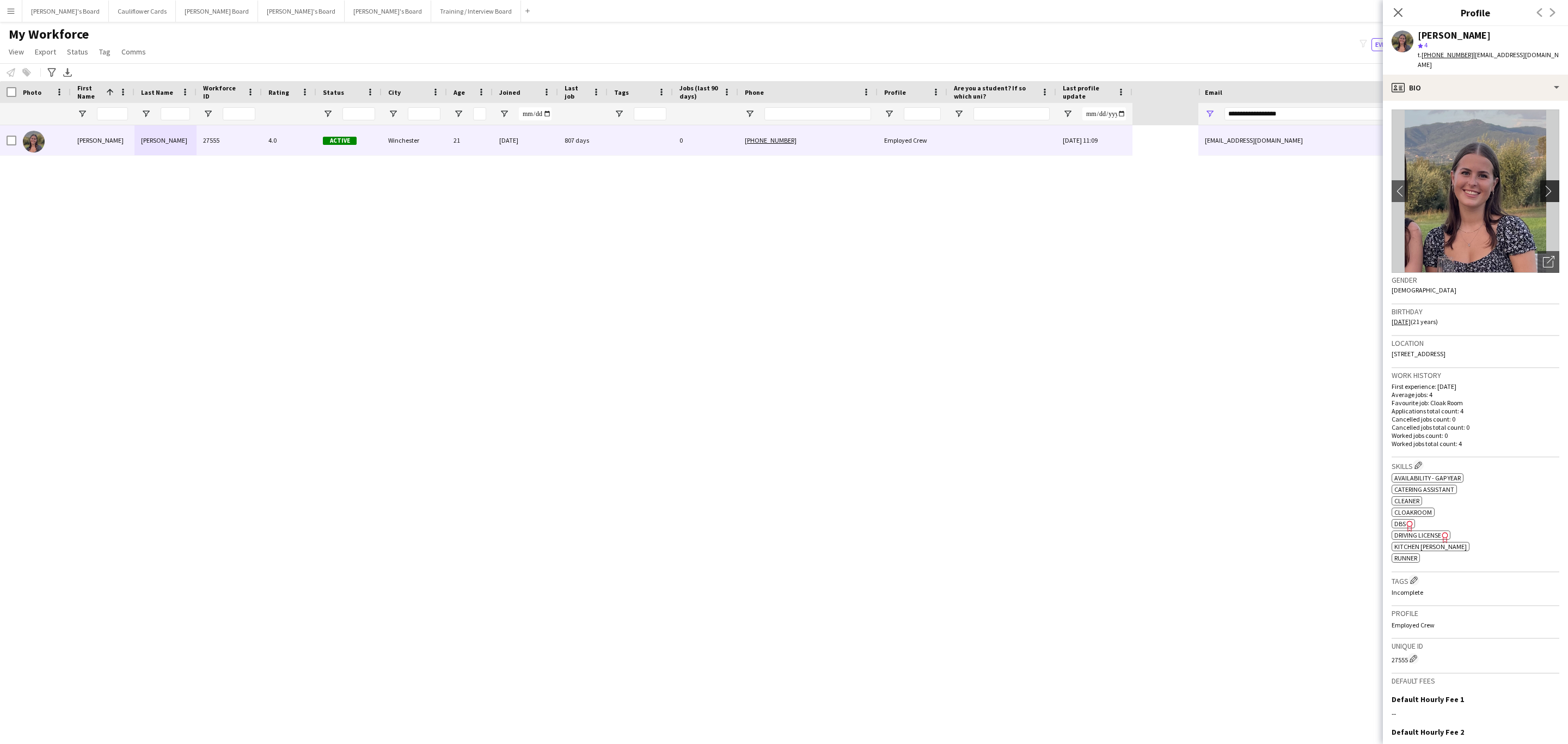
click at [1543, 185] on app-icon "chevron-right" at bounding box center [1551, 191] width 17 height 12
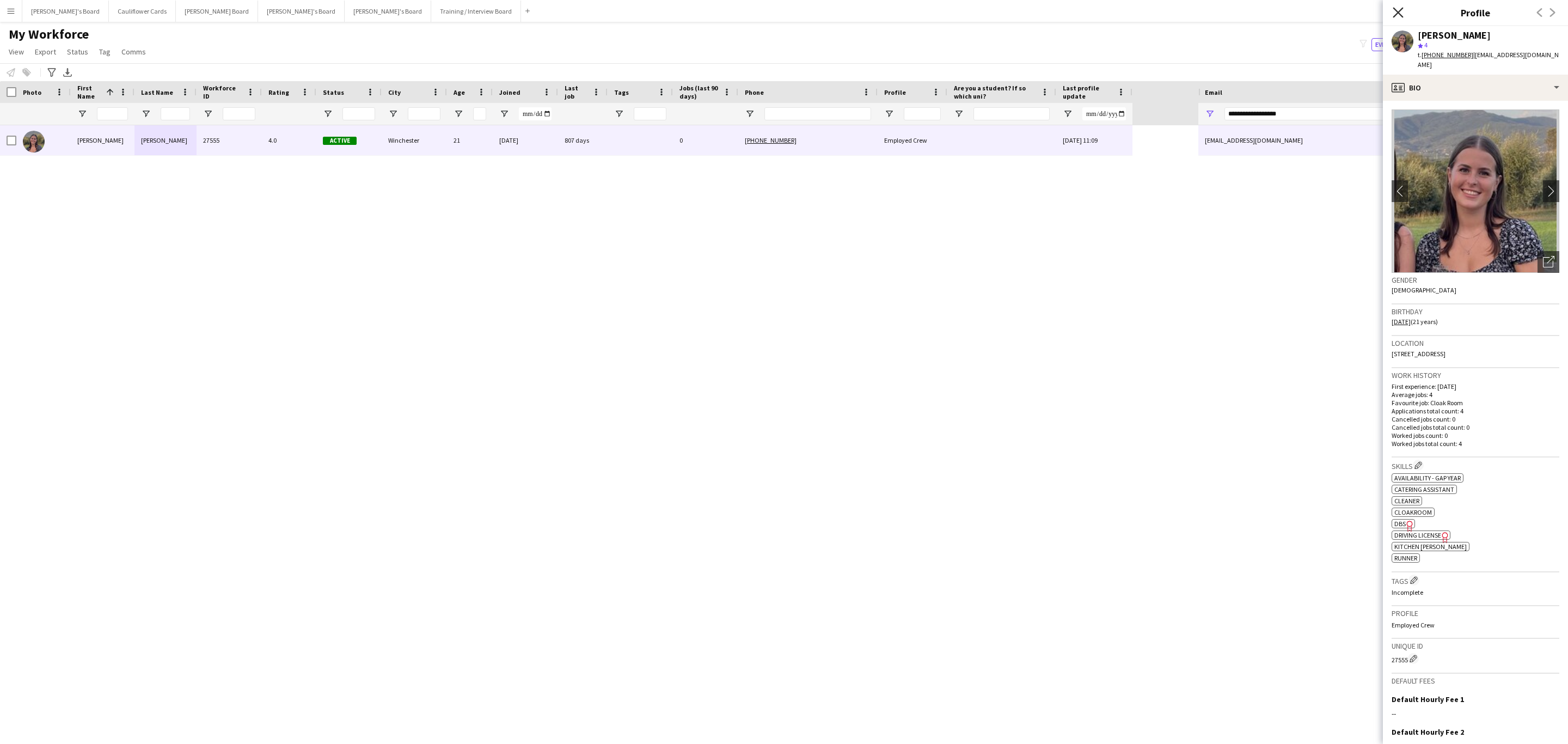
click at [1397, 10] on icon "Close pop-in" at bounding box center [1398, 12] width 10 height 10
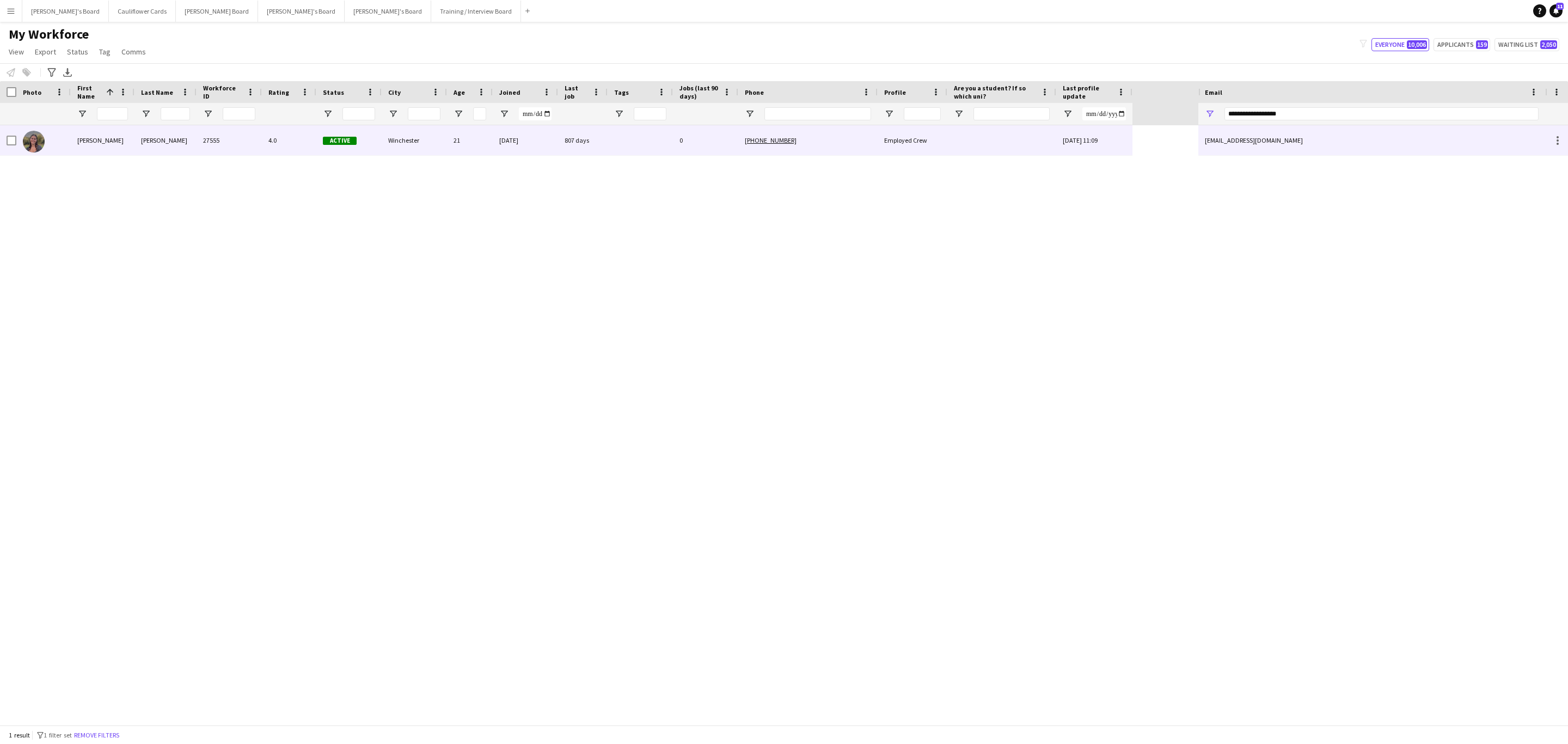
click at [628, 146] on div at bounding box center [641, 140] width 65 height 30
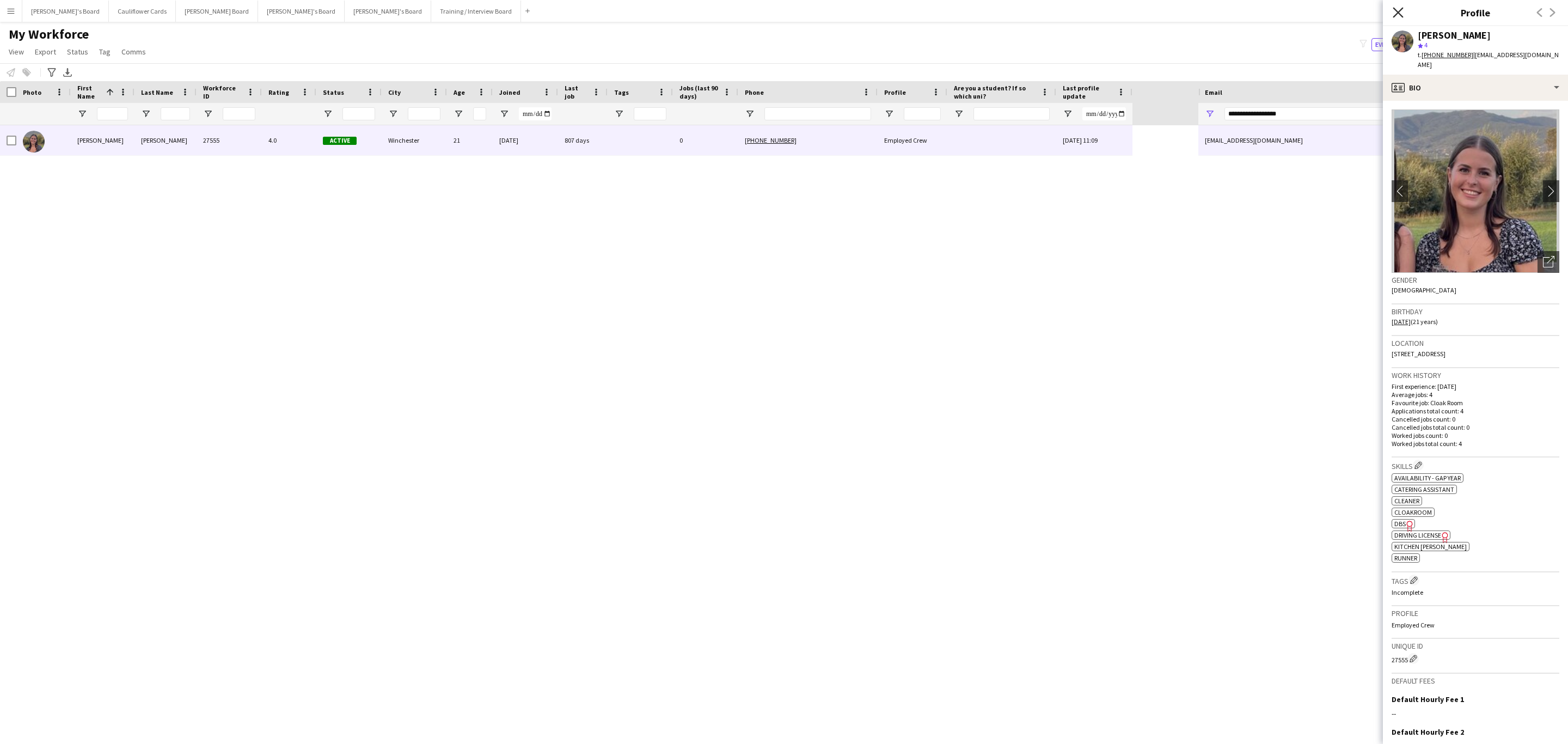
click at [1395, 10] on icon at bounding box center [1398, 12] width 10 height 10
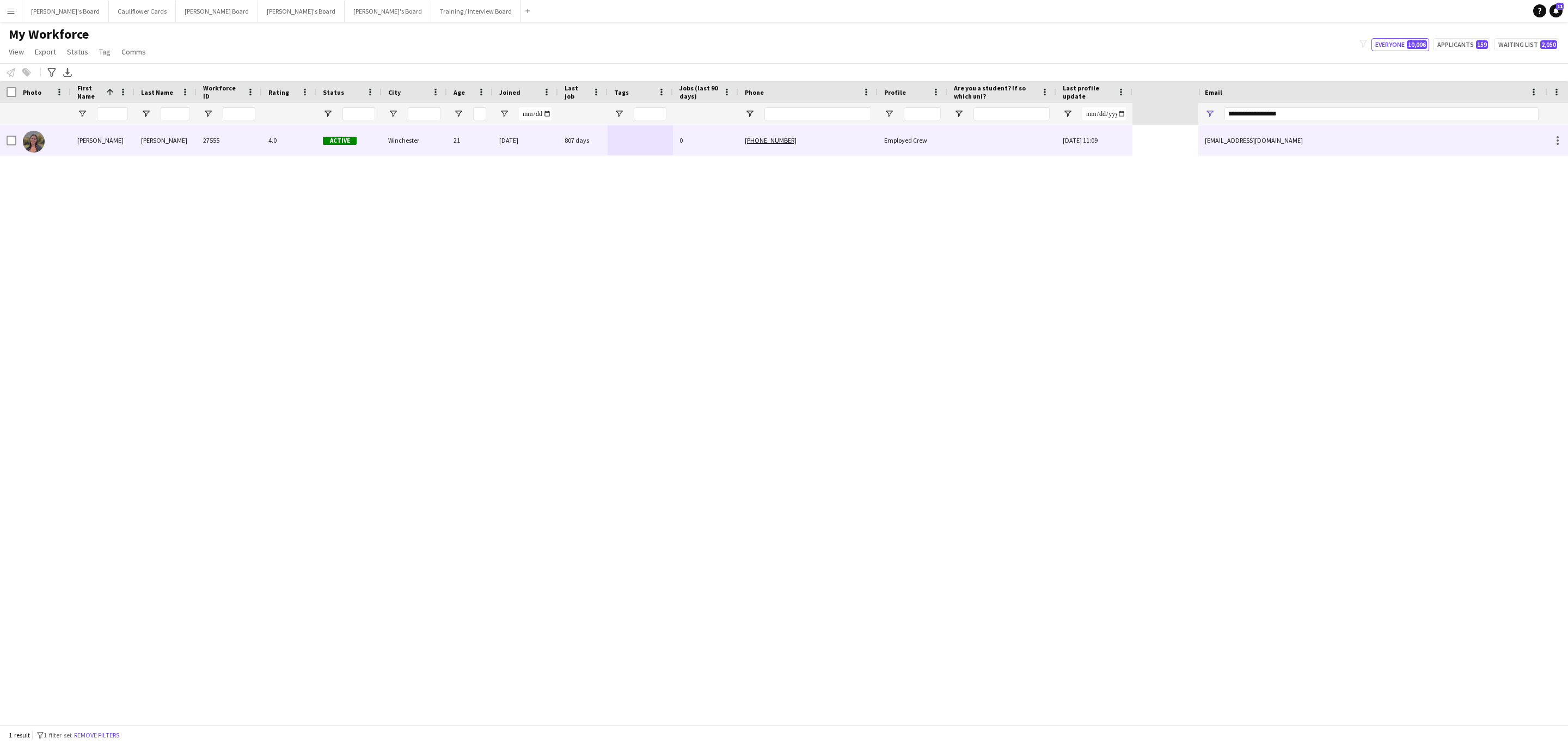
click at [833, 146] on div "+447801423195" at bounding box center [808, 140] width 139 height 30
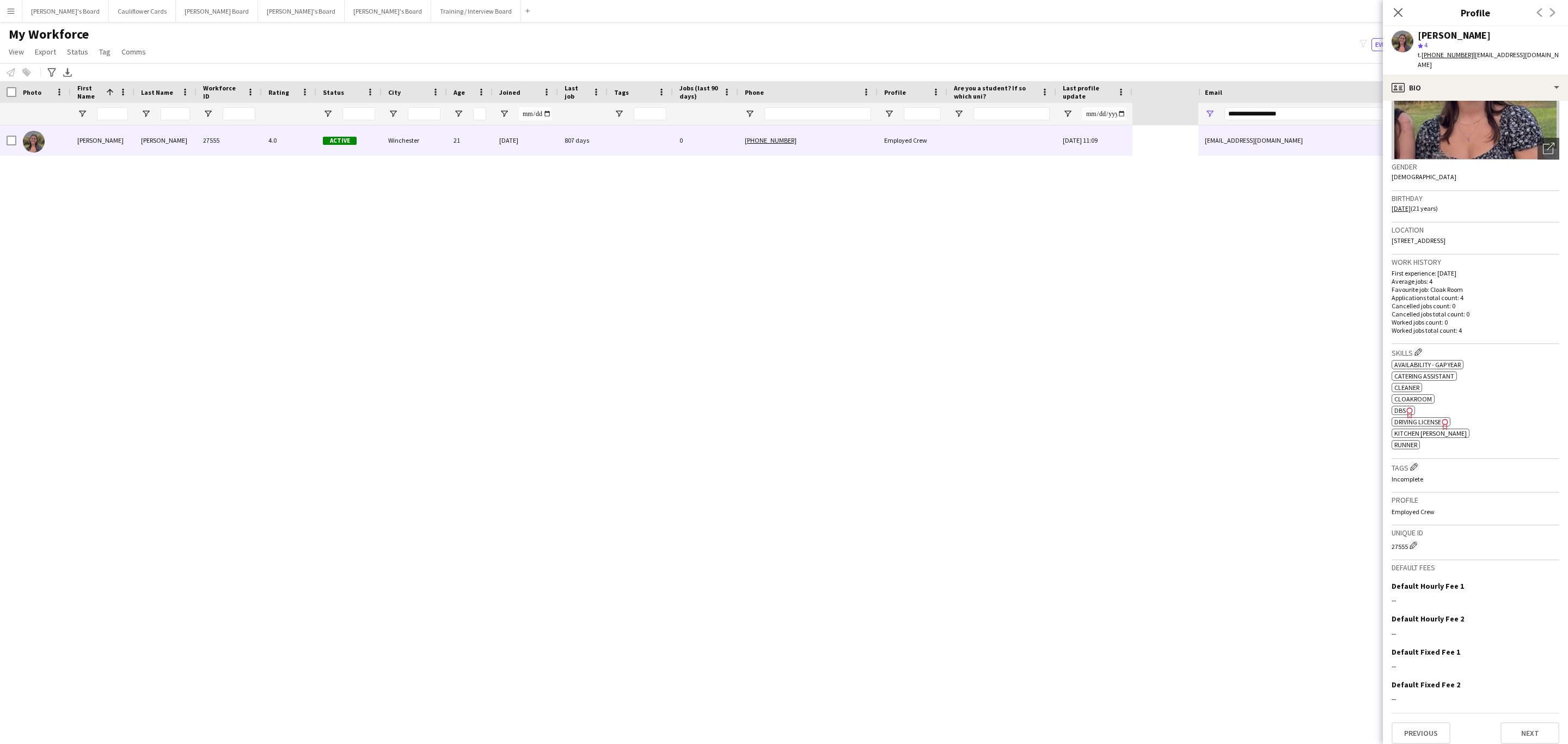
scroll to position [0, 0]
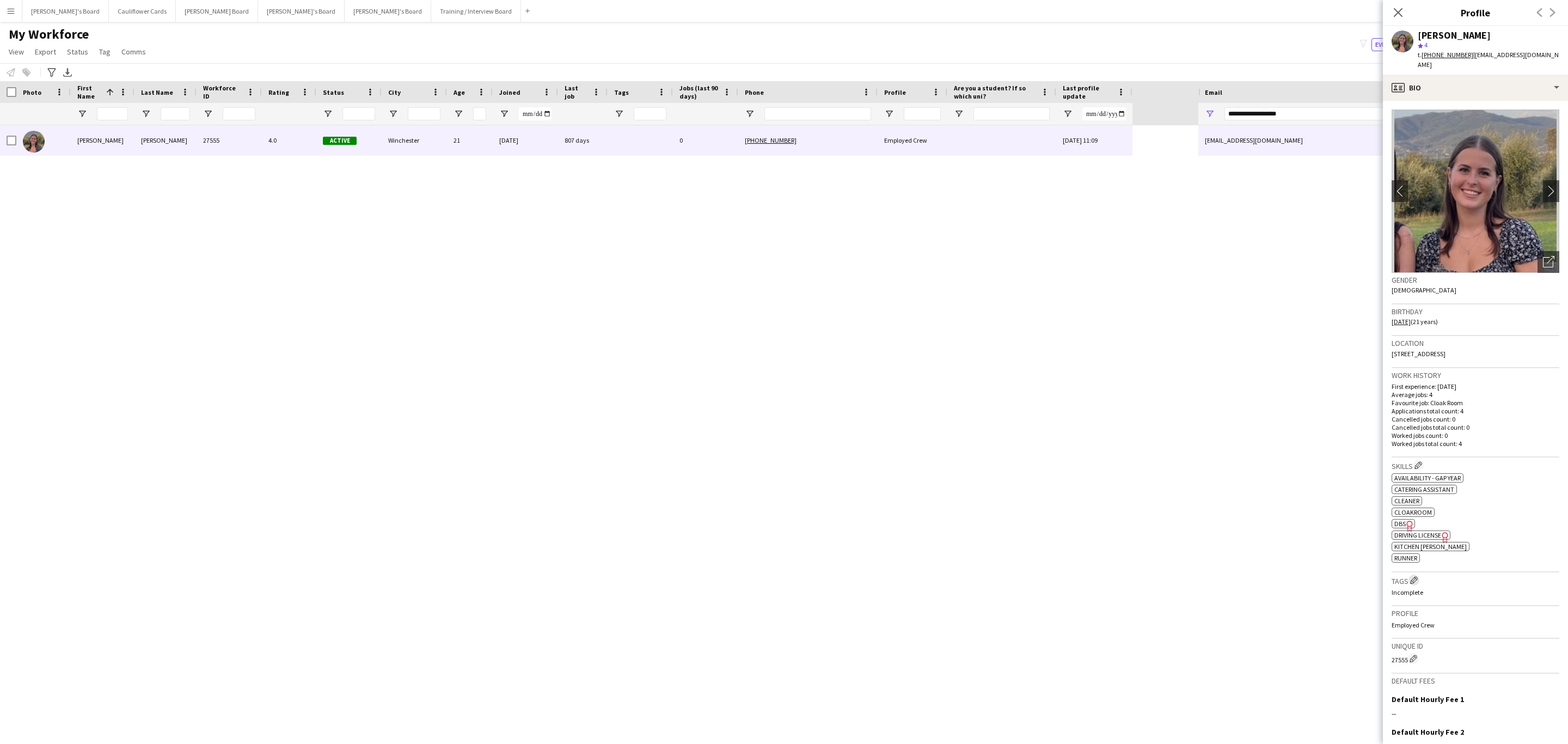
click at [1416, 576] on app-icon "Edit crew company tags" at bounding box center [1414, 580] width 7 height 7
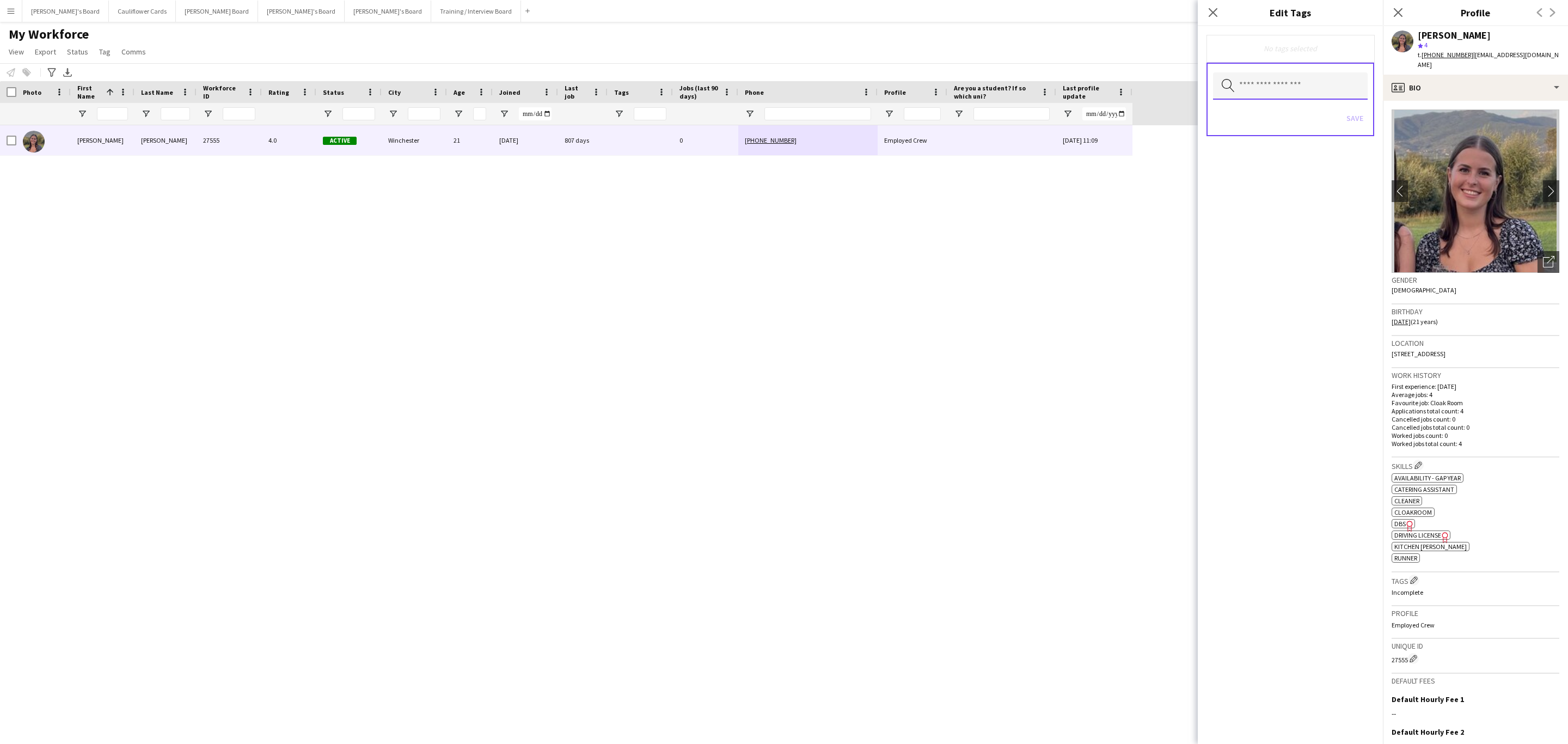
click at [1286, 86] on input "text" at bounding box center [1290, 86] width 155 height 27
type input "***"
click at [1269, 114] on span "Returner" at bounding box center [1290, 116] width 138 height 10
click at [1344, 329] on div "Returner Remove Search by tag name Save" at bounding box center [1290, 385] width 185 height 718
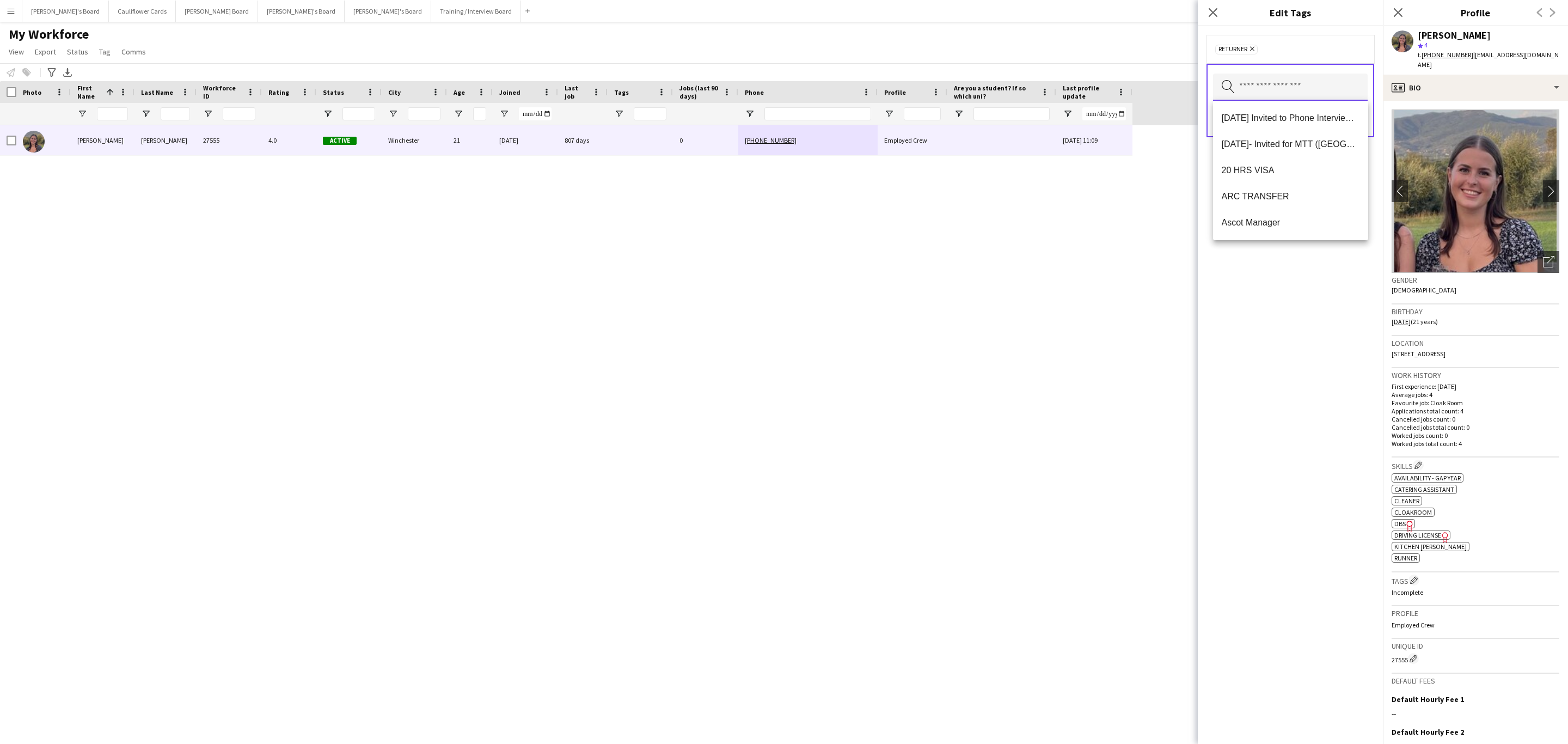
click at [1287, 76] on input "text" at bounding box center [1290, 87] width 155 height 27
type input "****"
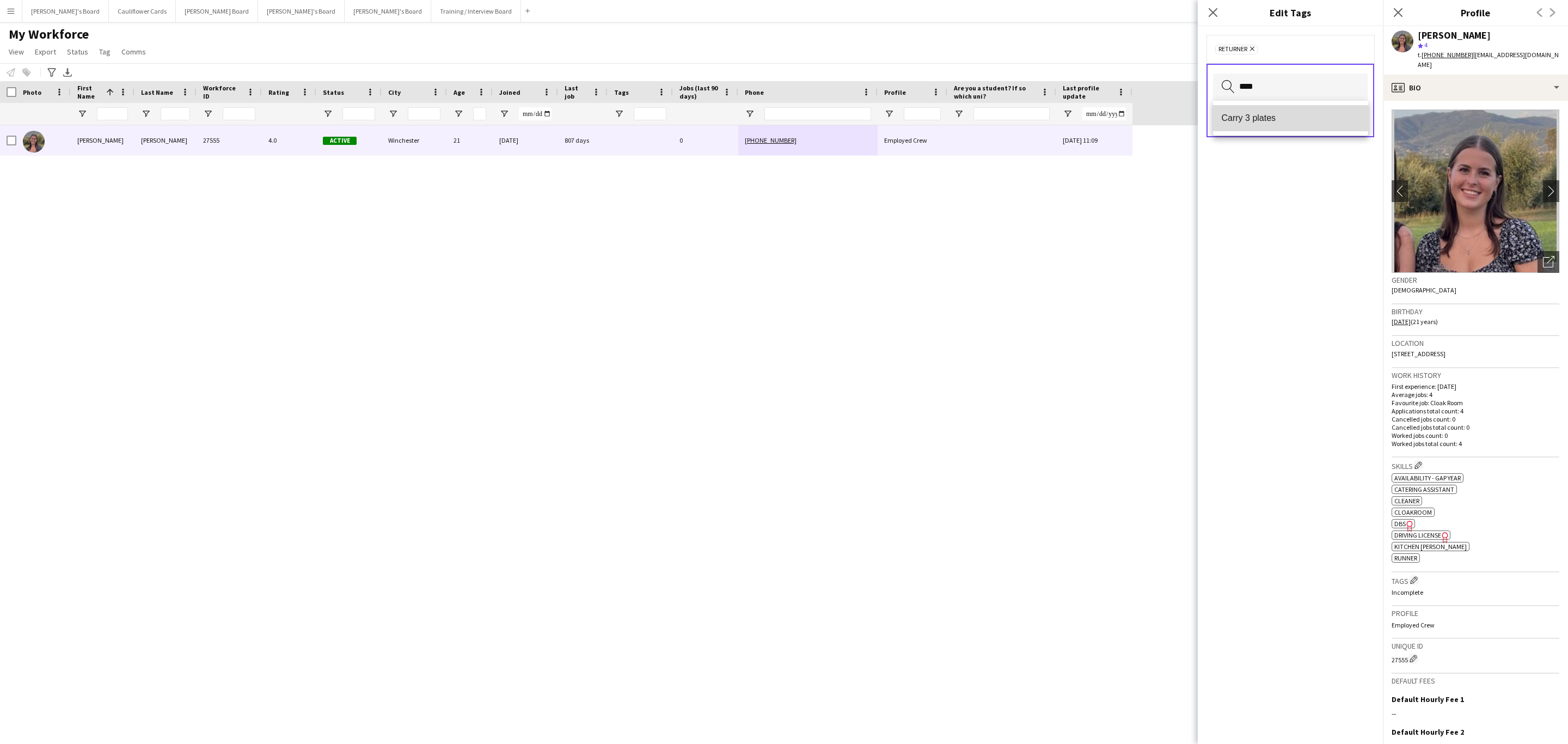
click at [1266, 125] on mat-option "Carry 3 plates" at bounding box center [1290, 118] width 155 height 26
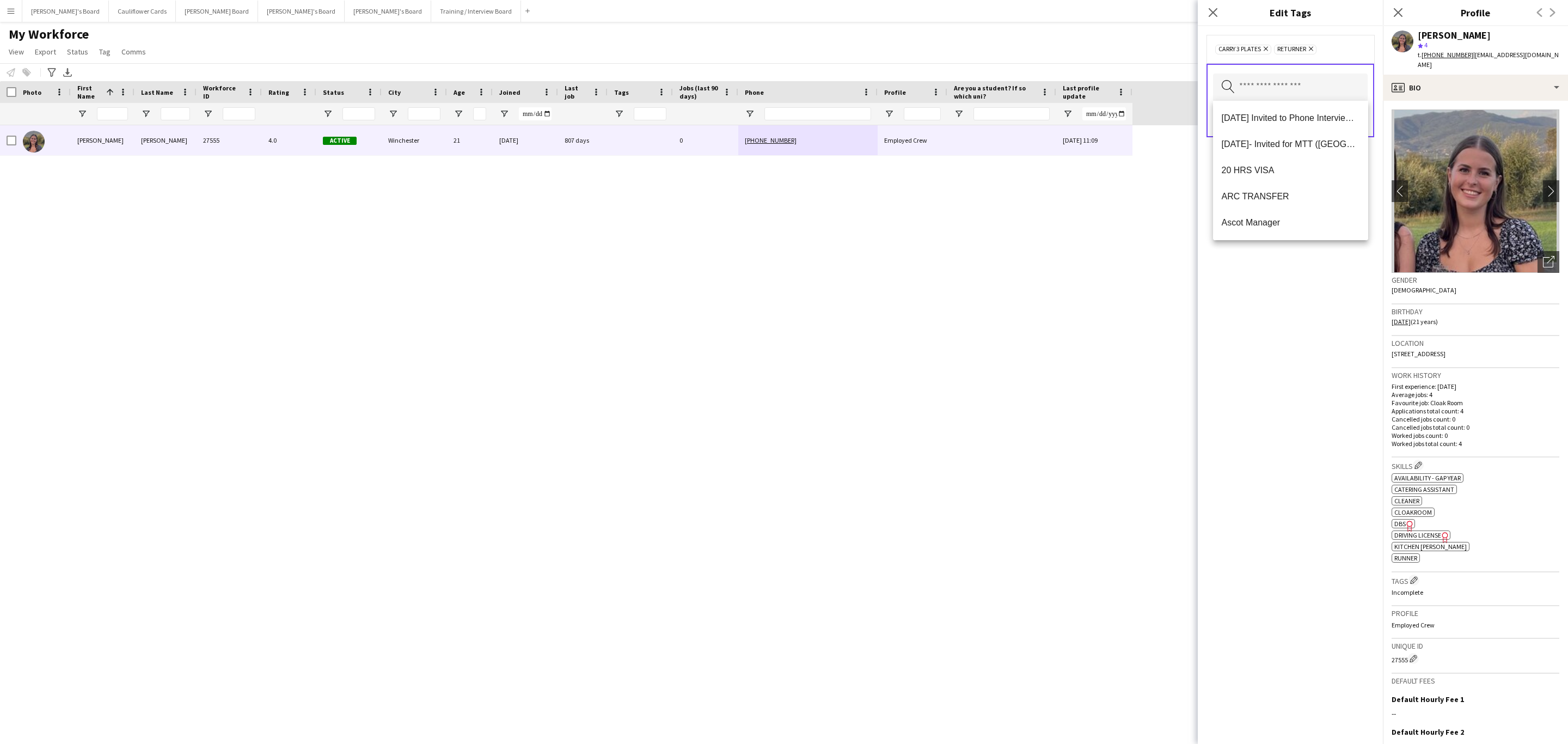
click at [1325, 311] on div "Carry 3 plates Remove Returner Remove Search by tag name Save" at bounding box center [1290, 385] width 185 height 718
click at [1353, 117] on button "Save" at bounding box center [1354, 119] width 25 height 17
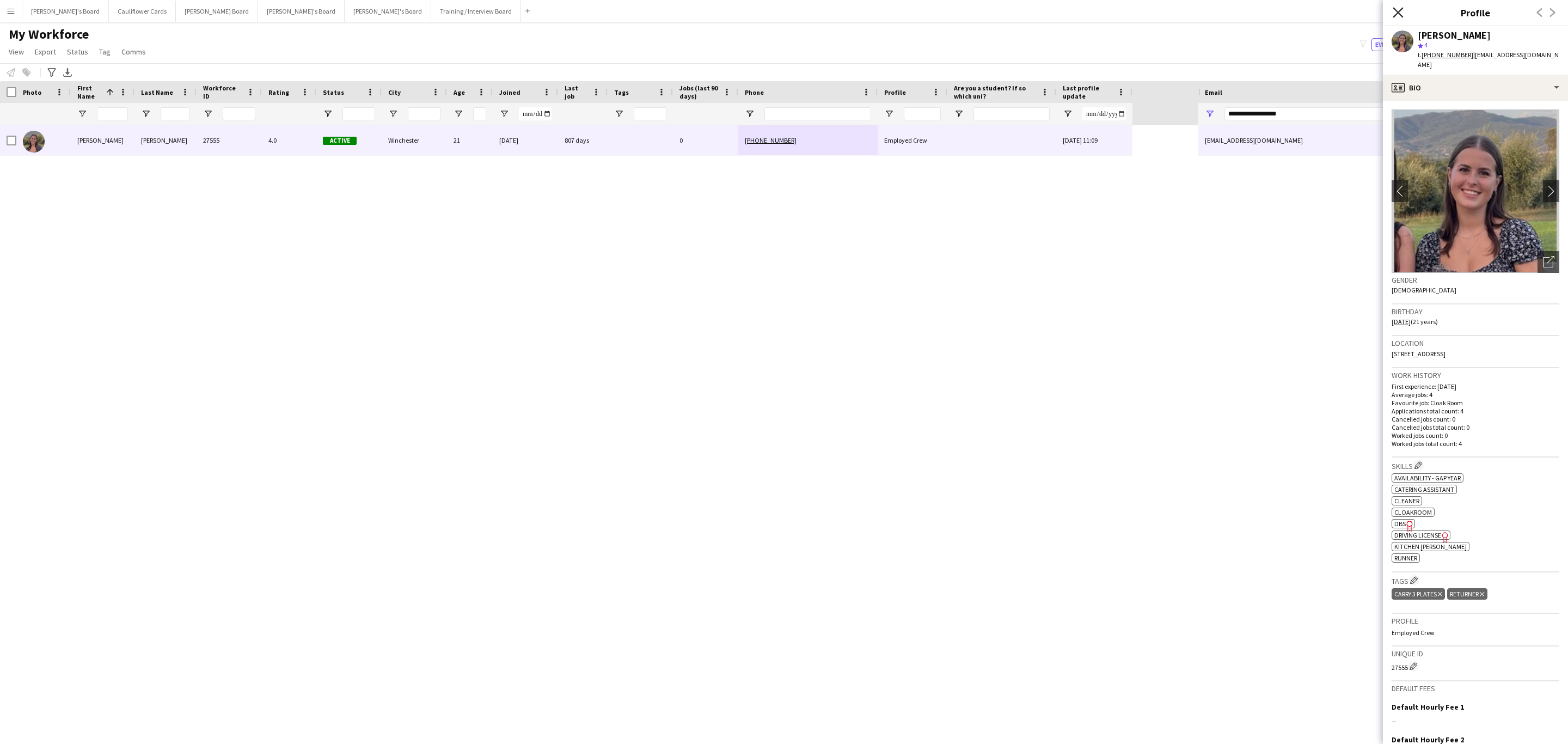
click at [1399, 12] on icon at bounding box center [1398, 12] width 10 height 10
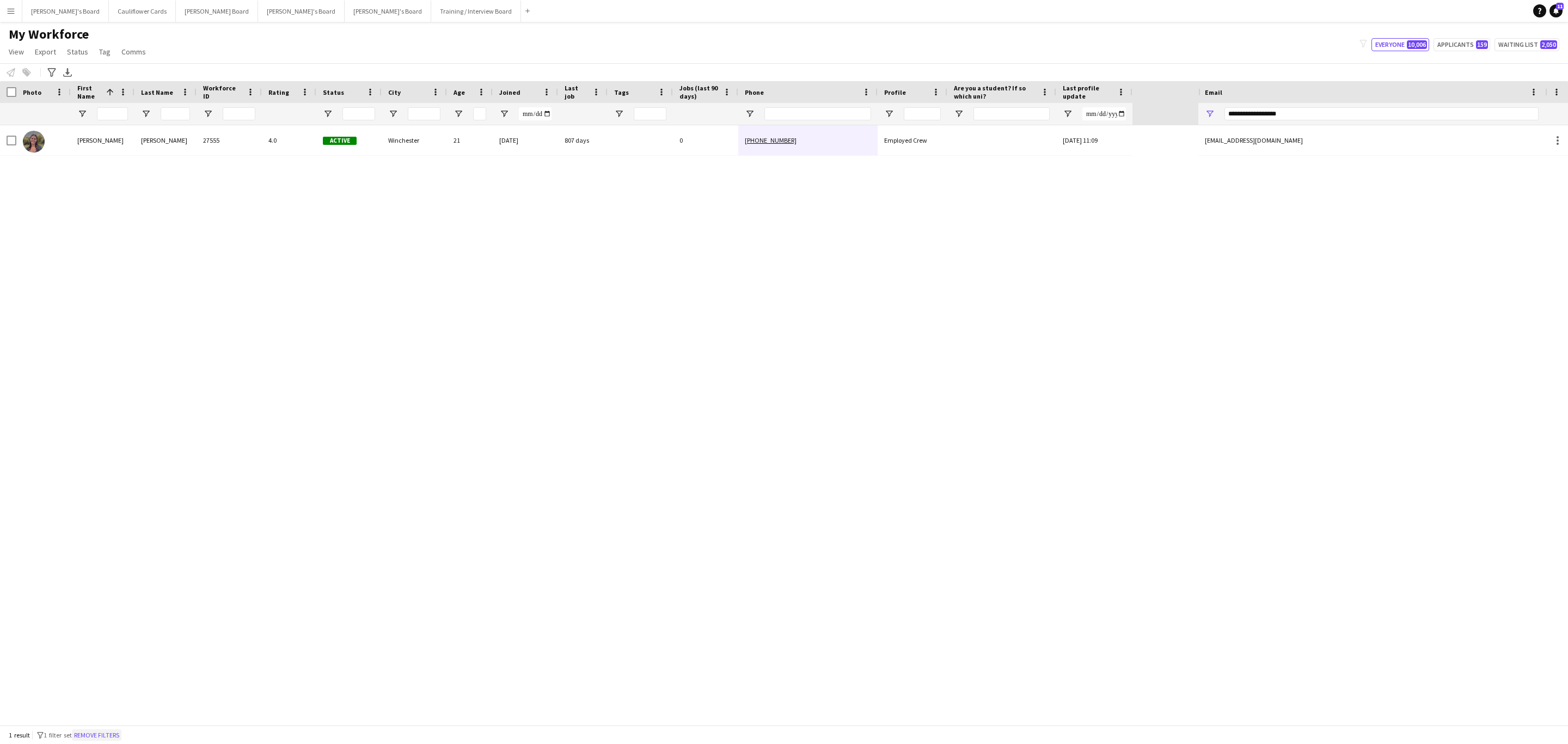
click at [93, 738] on button "Remove filters" at bounding box center [96, 735] width 49 height 12
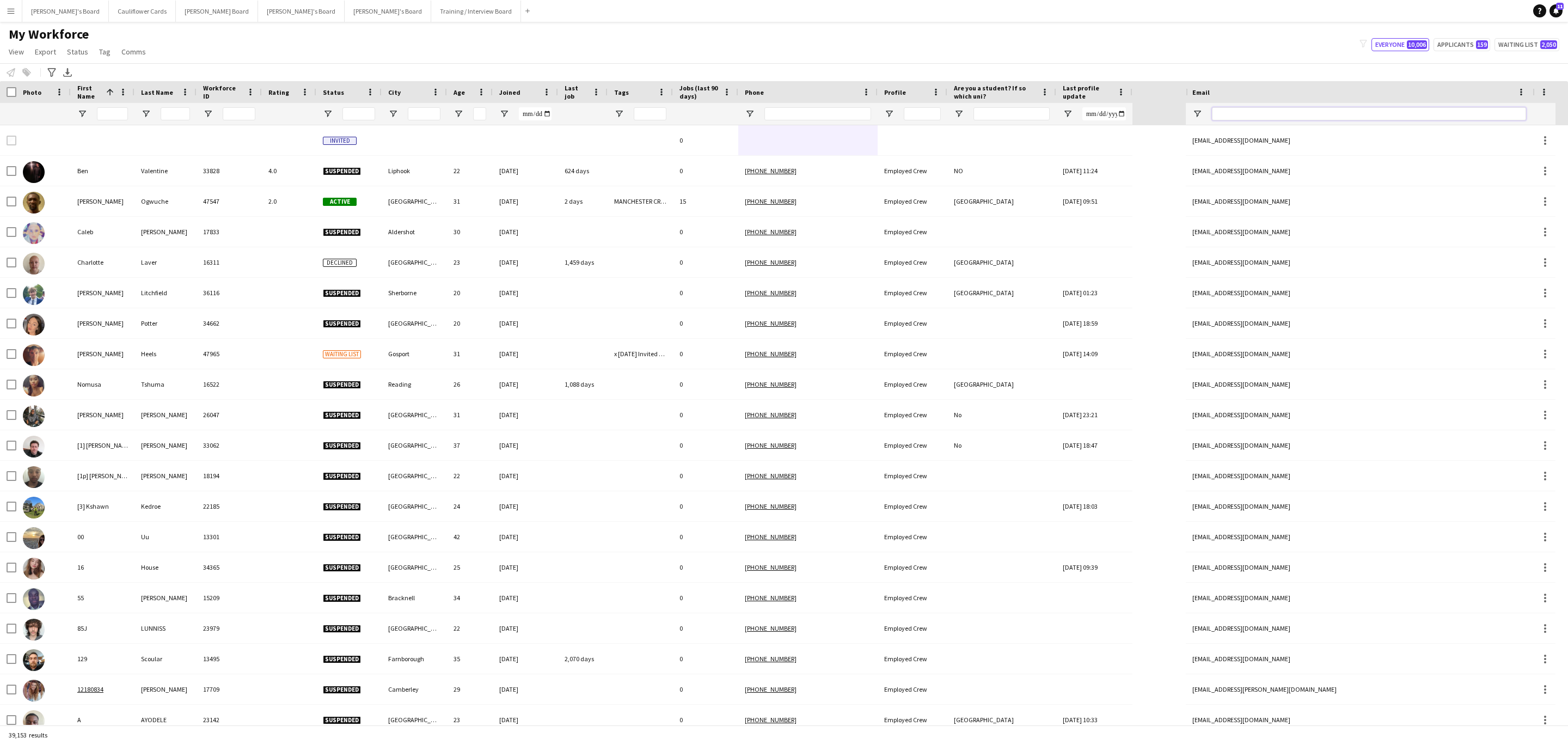
click at [1268, 108] on input "Email Filter Input" at bounding box center [1369, 114] width 314 height 13
paste input "**********"
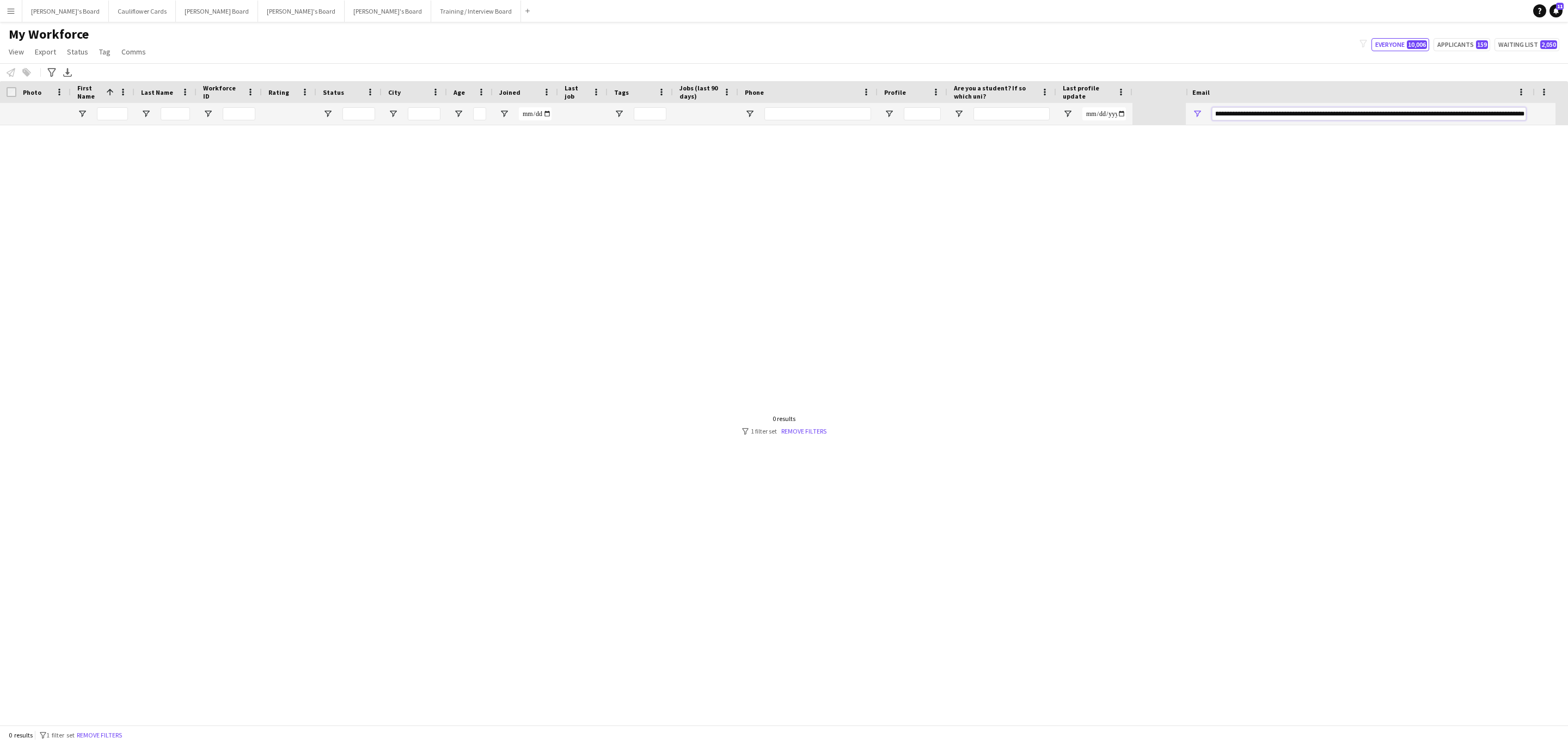
type input "**********"
click at [1268, 108] on input "Email Filter Input" at bounding box center [1381, 114] width 314 height 13
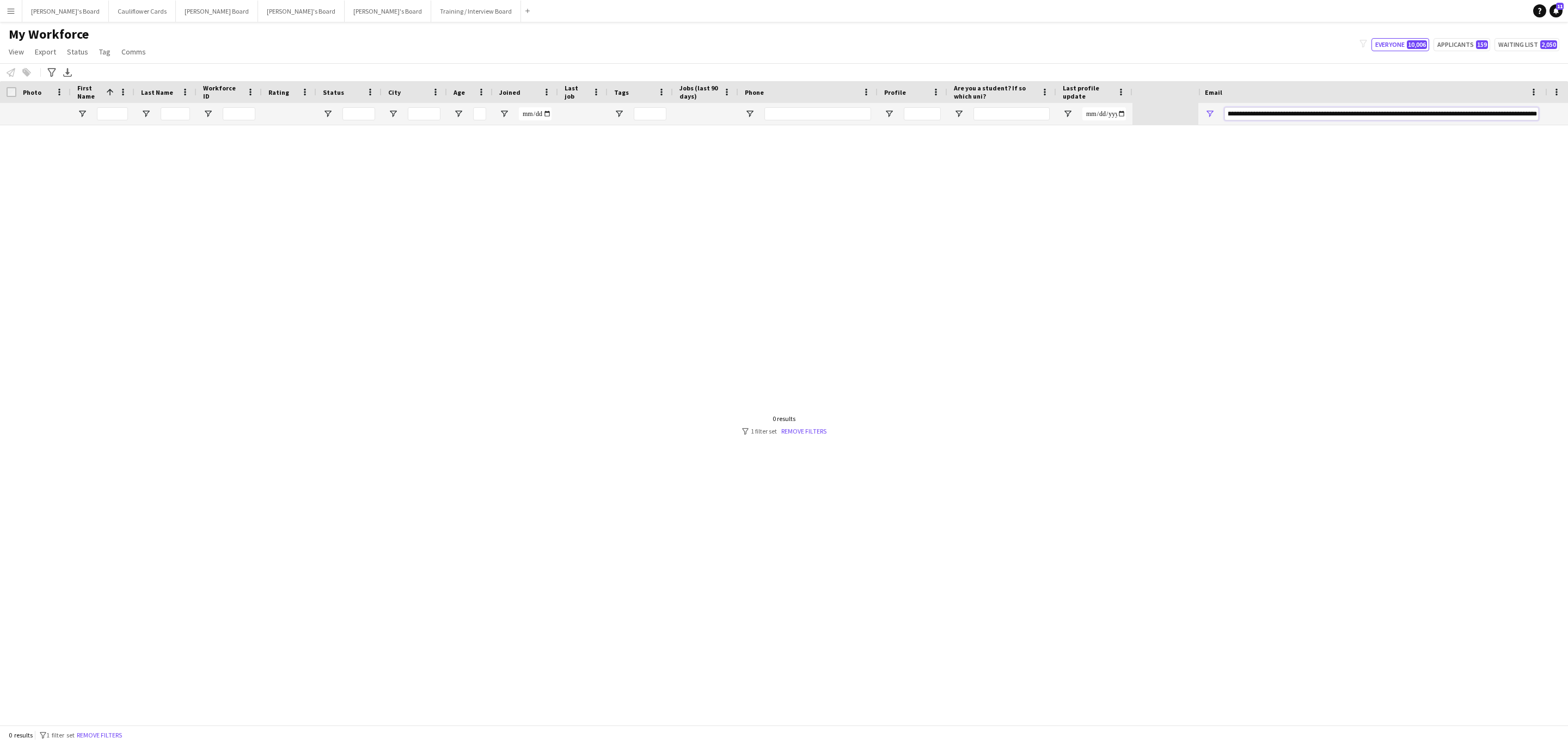
click at [1268, 108] on input "Email Filter Input" at bounding box center [1381, 114] width 314 height 13
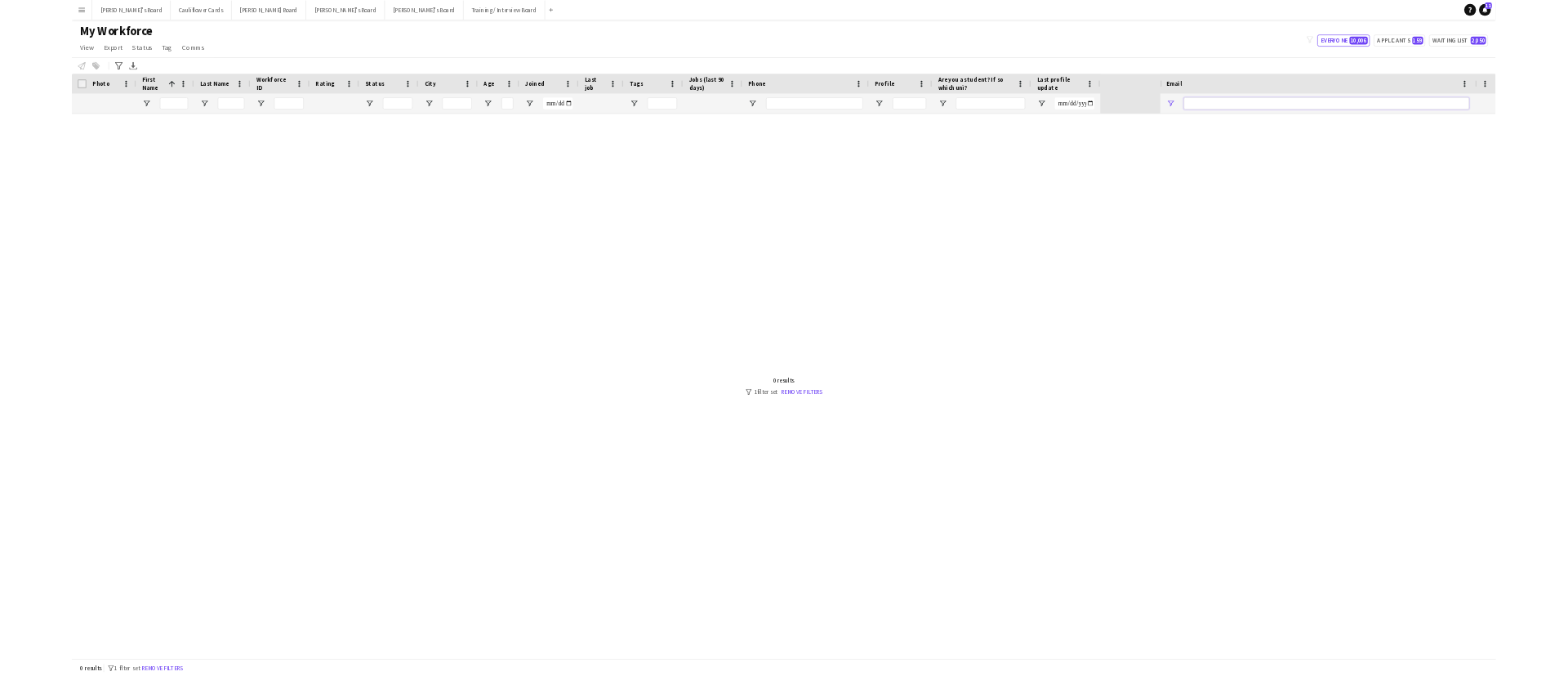
scroll to position [0, 0]
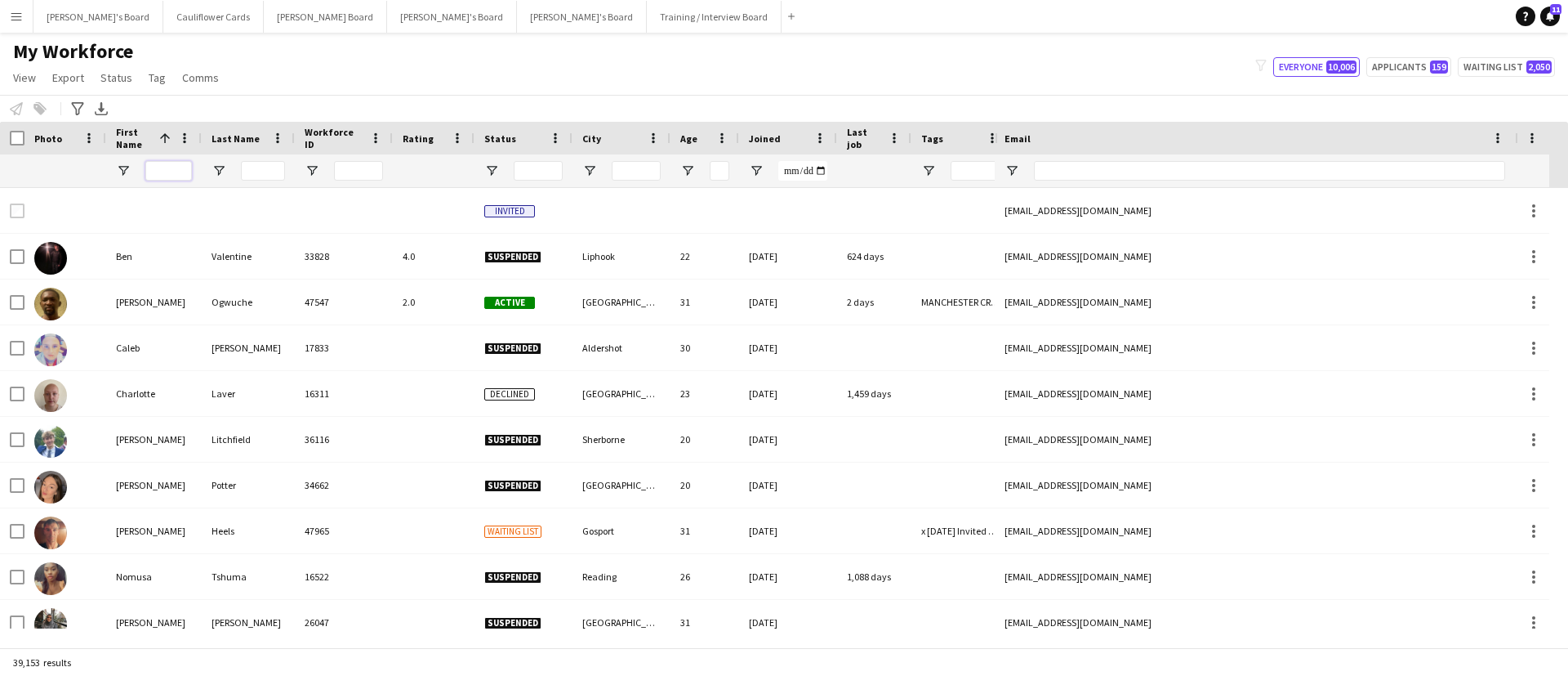
click at [168, 175] on input "First Name Filter Input" at bounding box center [168, 170] width 46 height 19
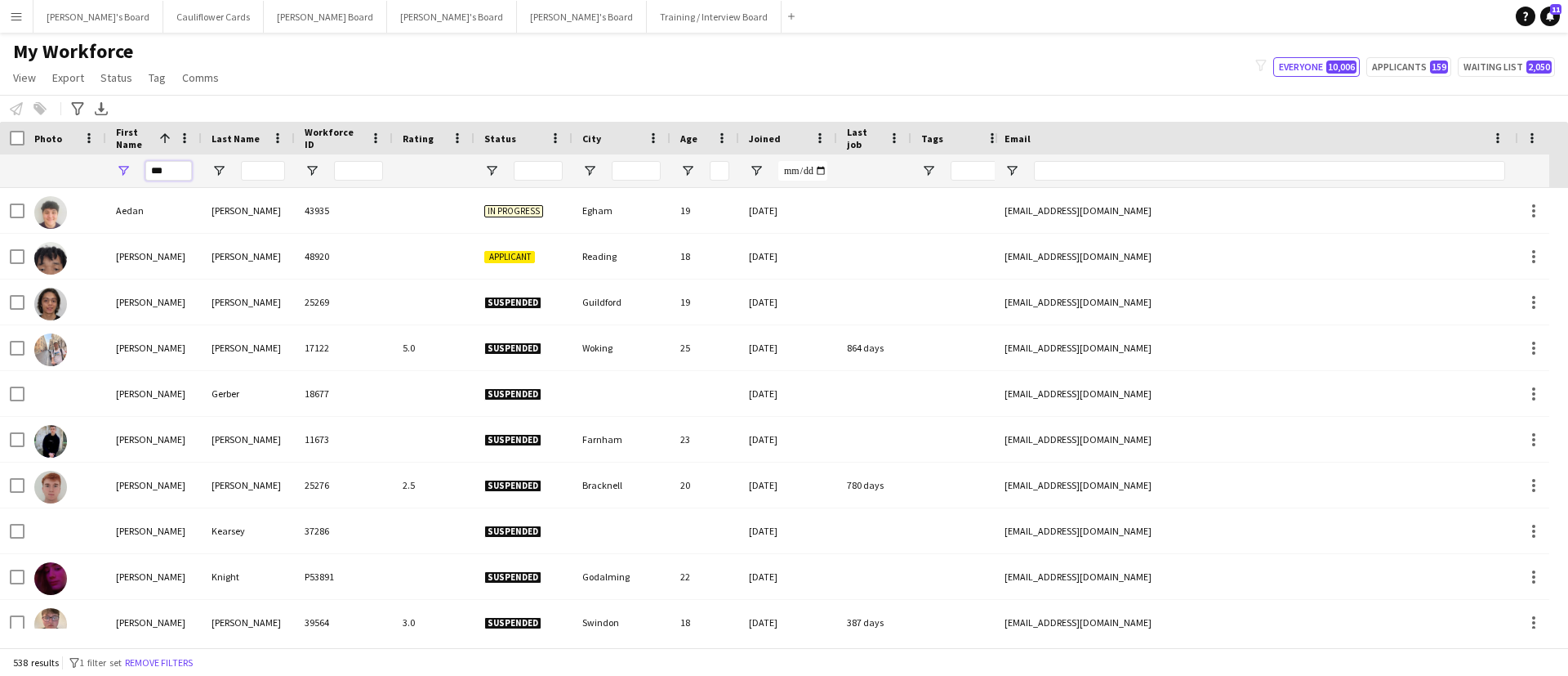
type input "***"
click at [266, 174] on input "Last Name Filter Input" at bounding box center [263, 170] width 44 height 19
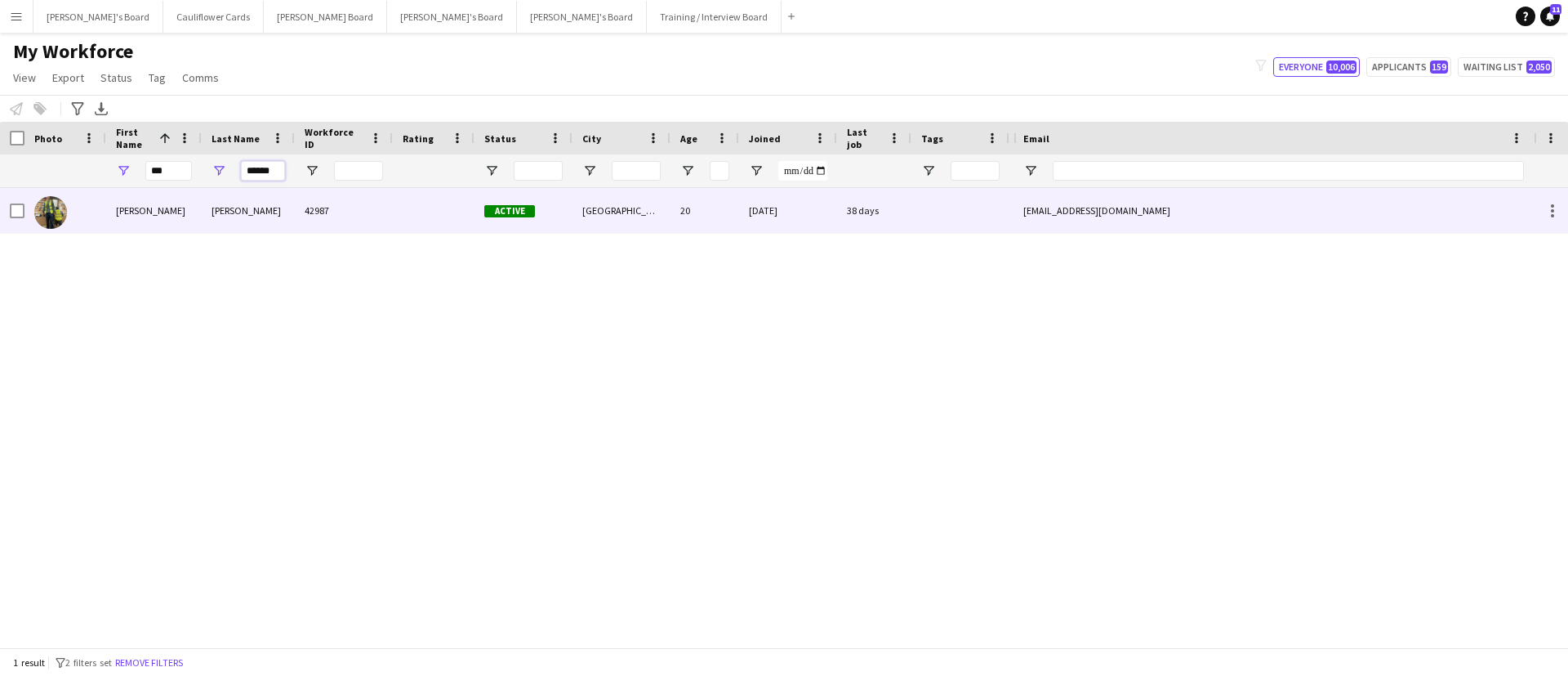
type input "******"
click at [279, 202] on div "Carlos" at bounding box center [248, 210] width 93 height 45
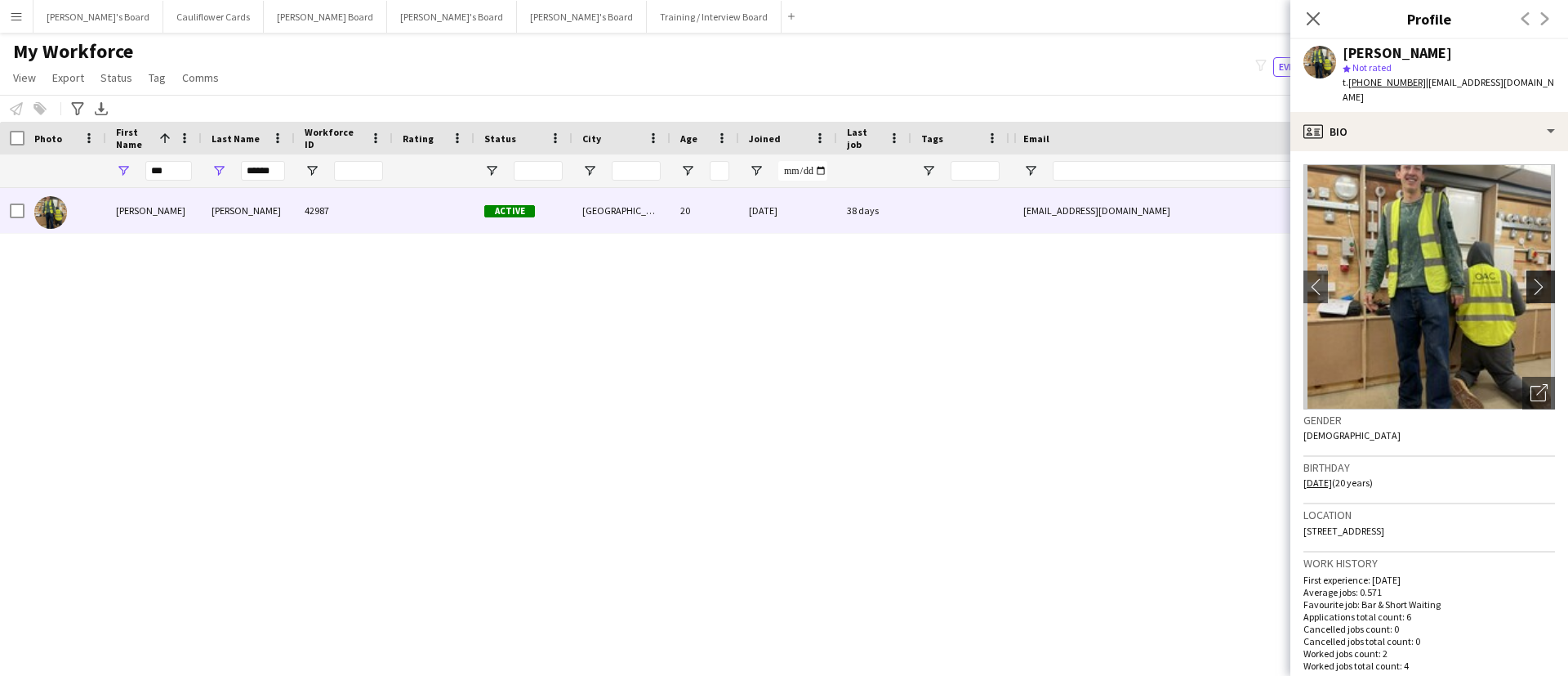
click at [1530, 278] on app-icon "chevron-right" at bounding box center [1542, 286] width 25 height 18
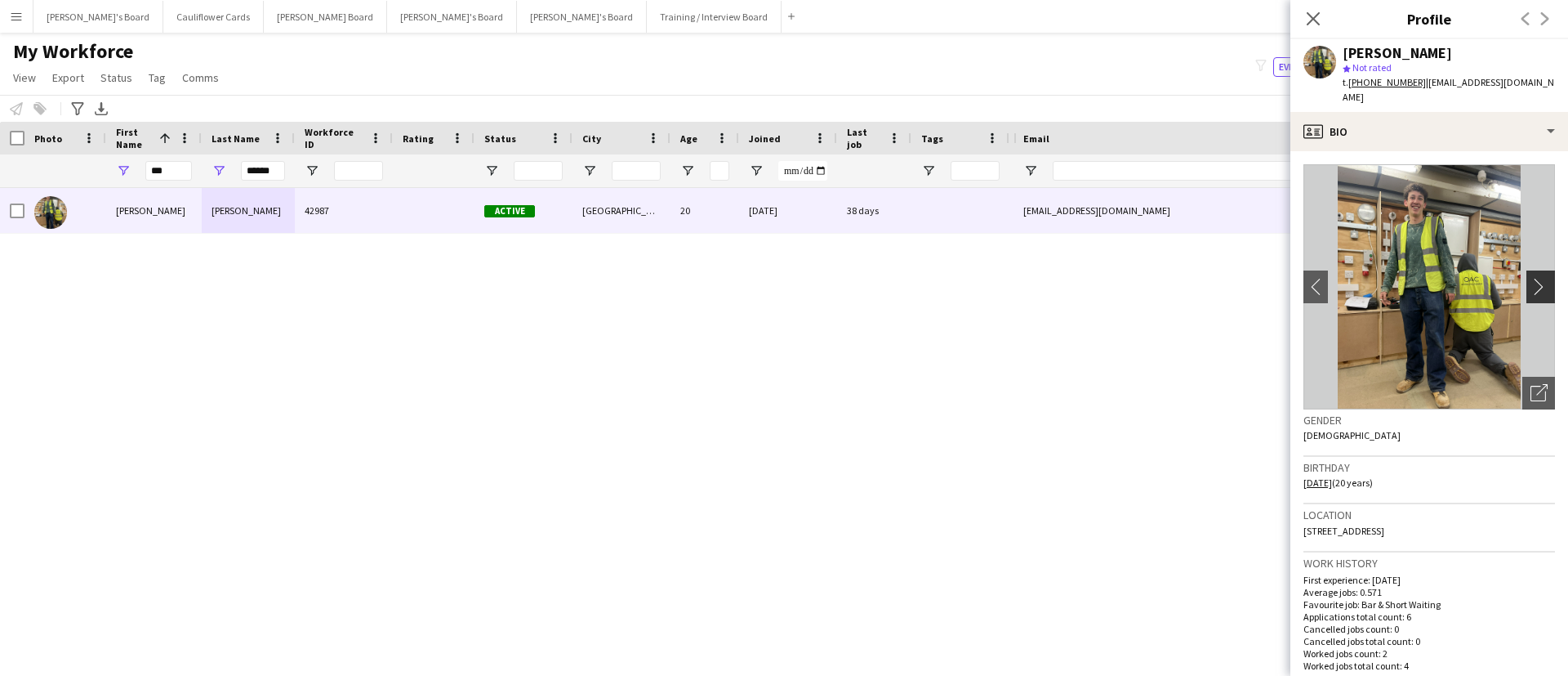
click at [1530, 278] on app-icon "chevron-right" at bounding box center [1542, 286] width 25 height 18
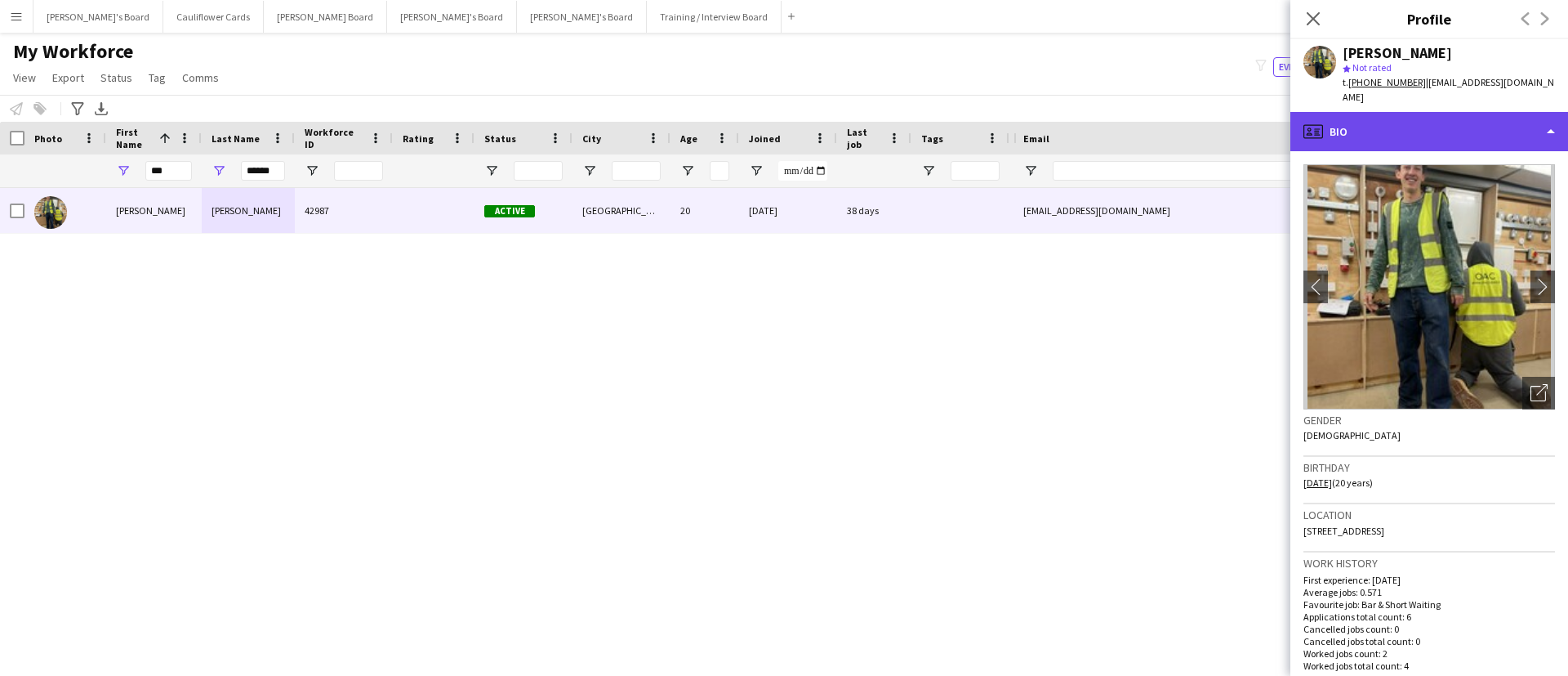
click at [1487, 121] on div "profile Bio" at bounding box center [1429, 131] width 278 height 39
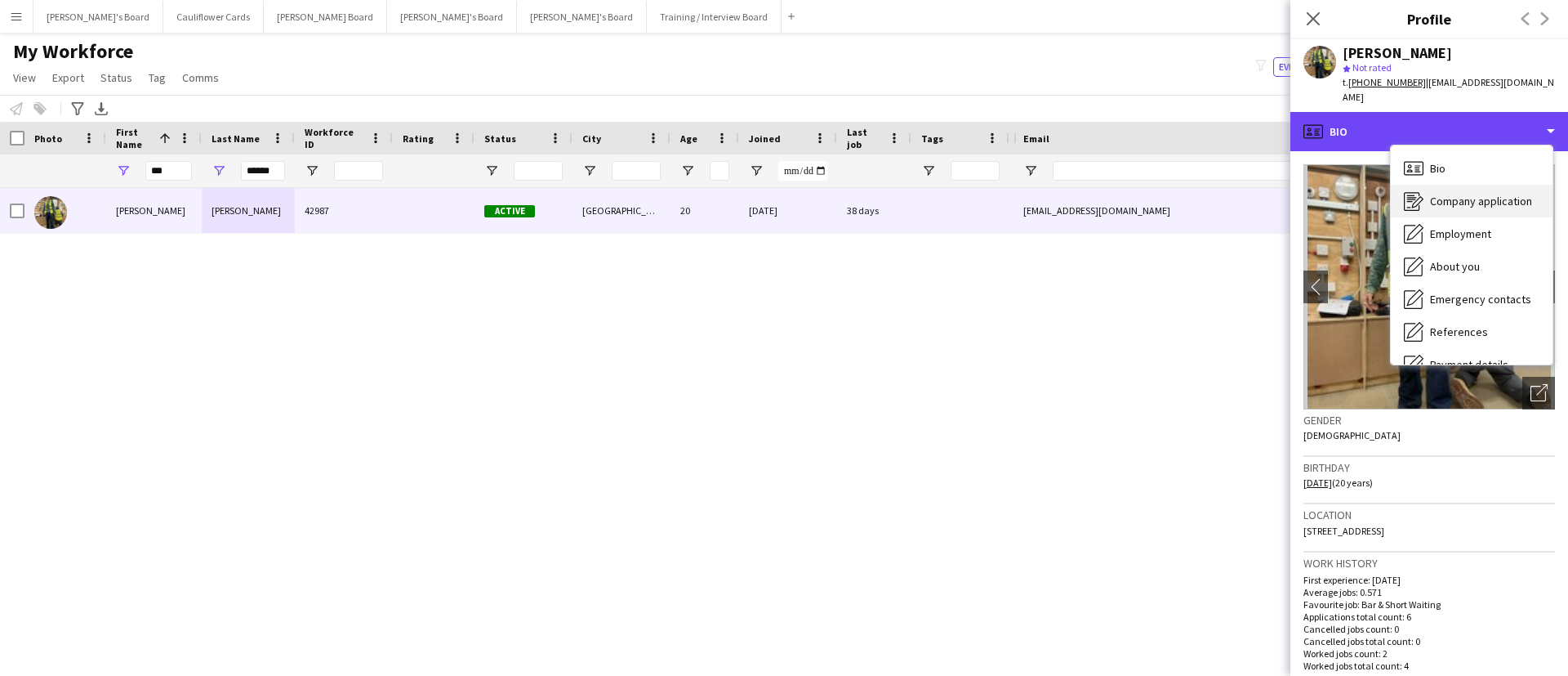
scroll to position [219, 0]
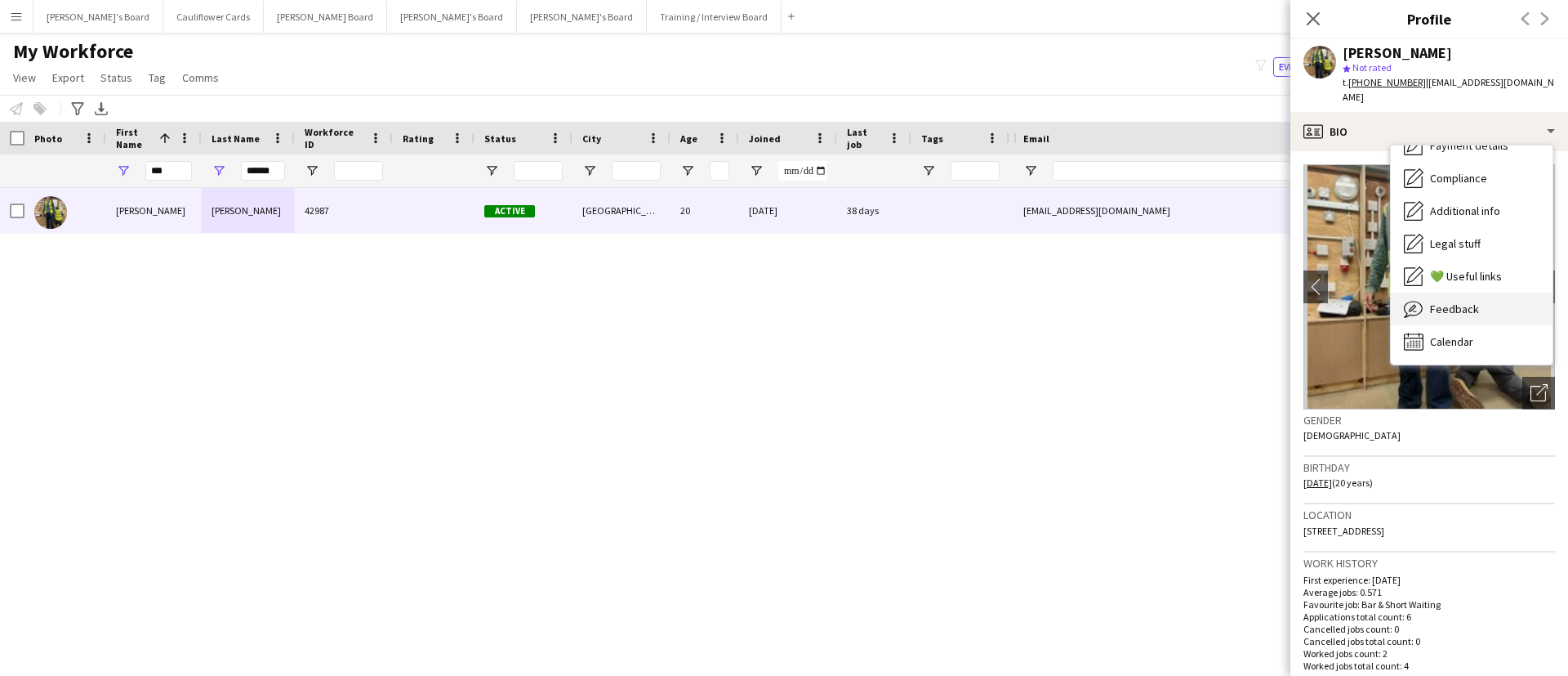
click at [1432, 302] on span "Feedback" at bounding box center [1454, 309] width 49 height 15
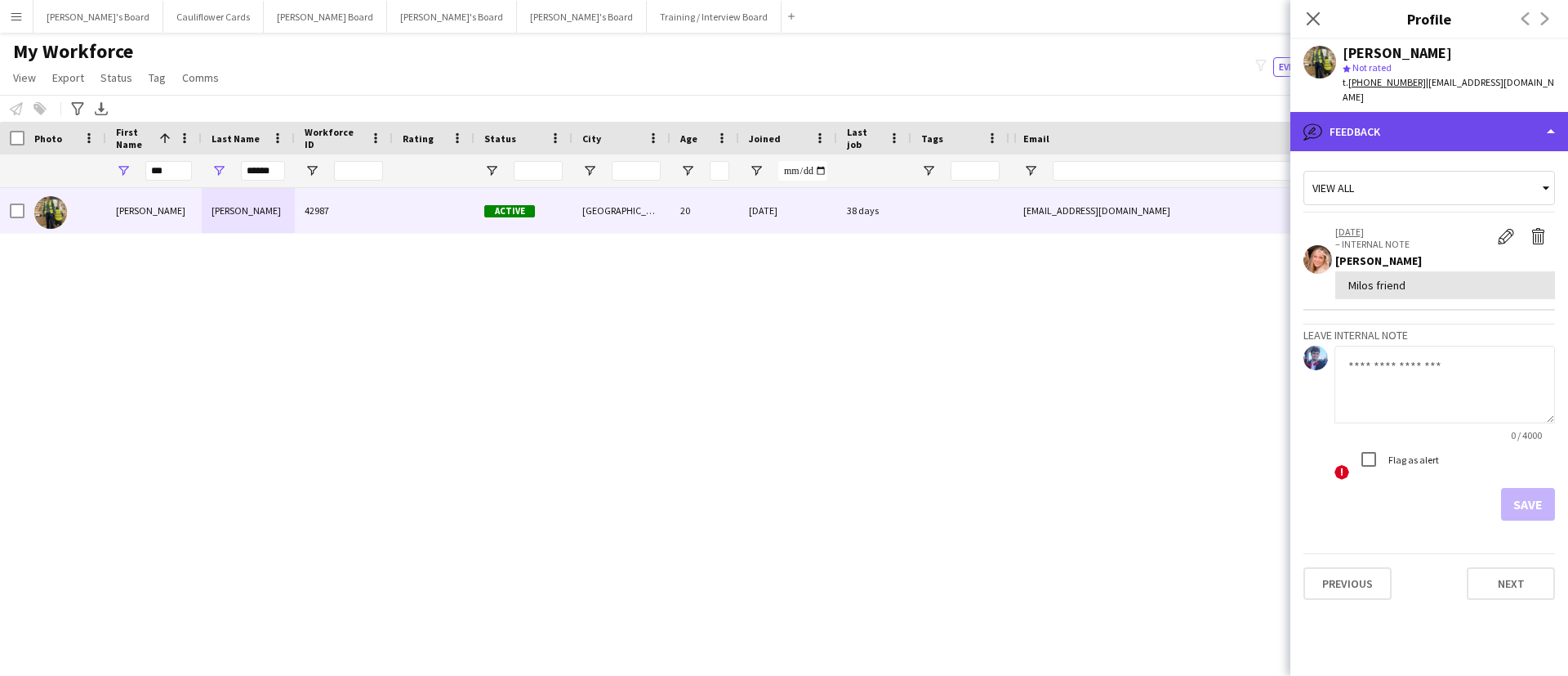
click at [1439, 119] on div "bubble-pencil Feedback" at bounding box center [1429, 131] width 278 height 39
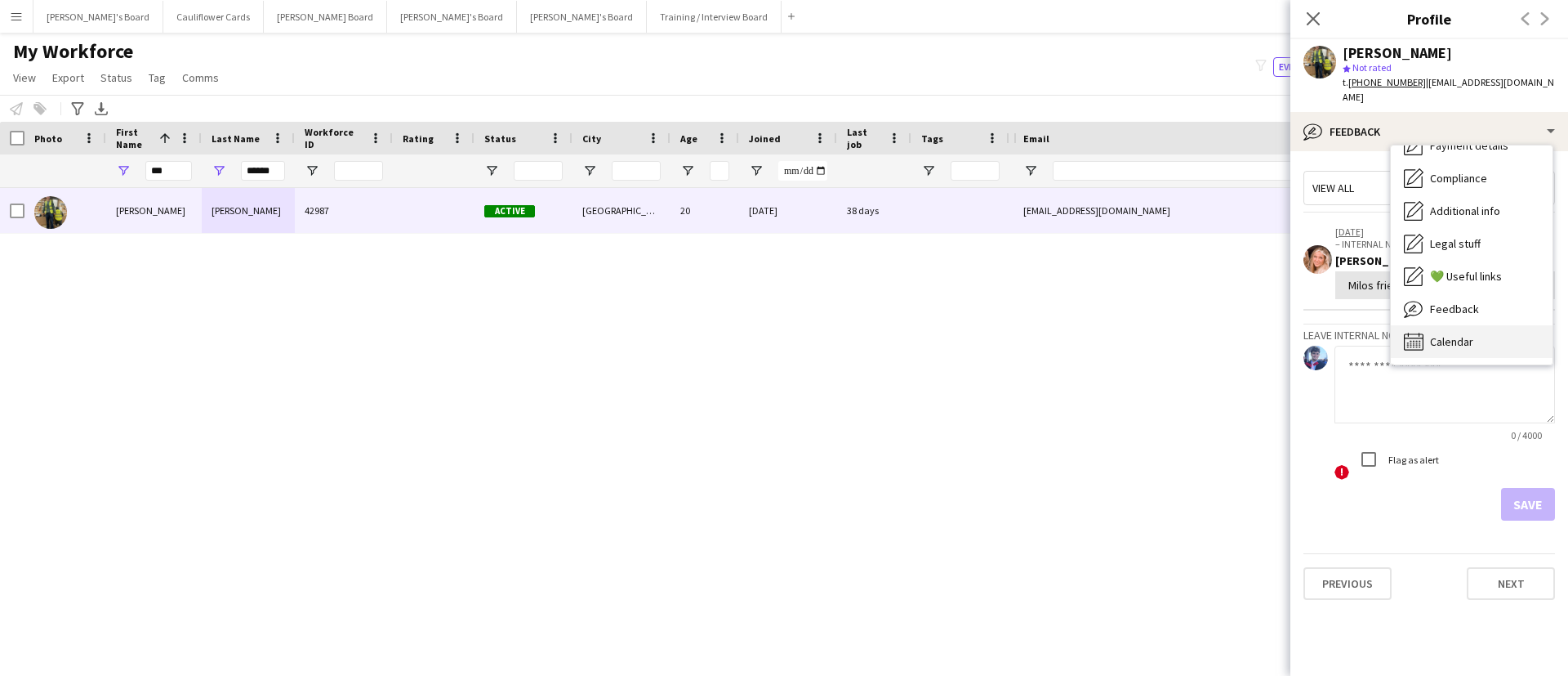
click at [1447, 334] on span "Calendar" at bounding box center [1451, 342] width 44 height 15
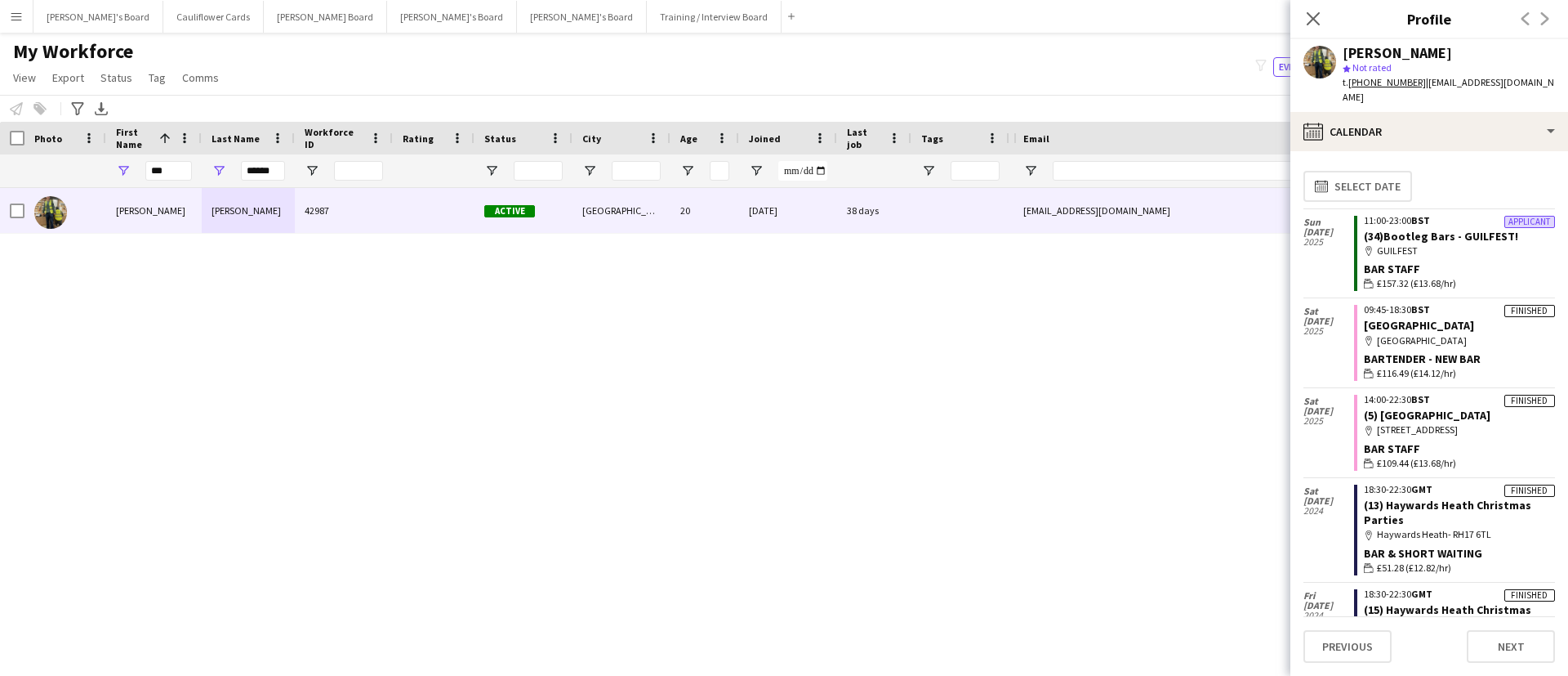
click at [1380, 78] on tcxspan "+447502566466" at bounding box center [1388, 81] width 78 height 12
click at [265, 166] on input "******" at bounding box center [263, 170] width 44 height 19
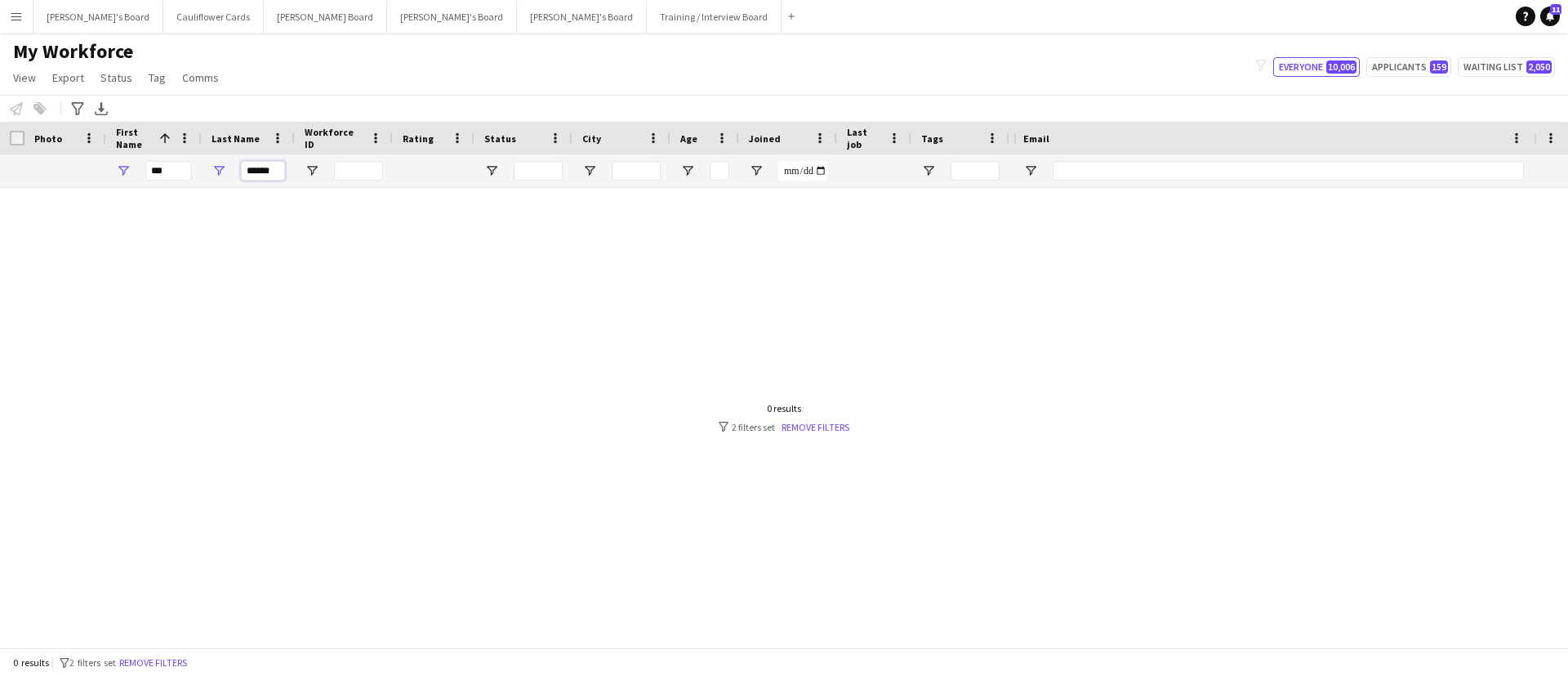
type input "******"
click at [174, 169] on input "***" at bounding box center [168, 170] width 46 height 19
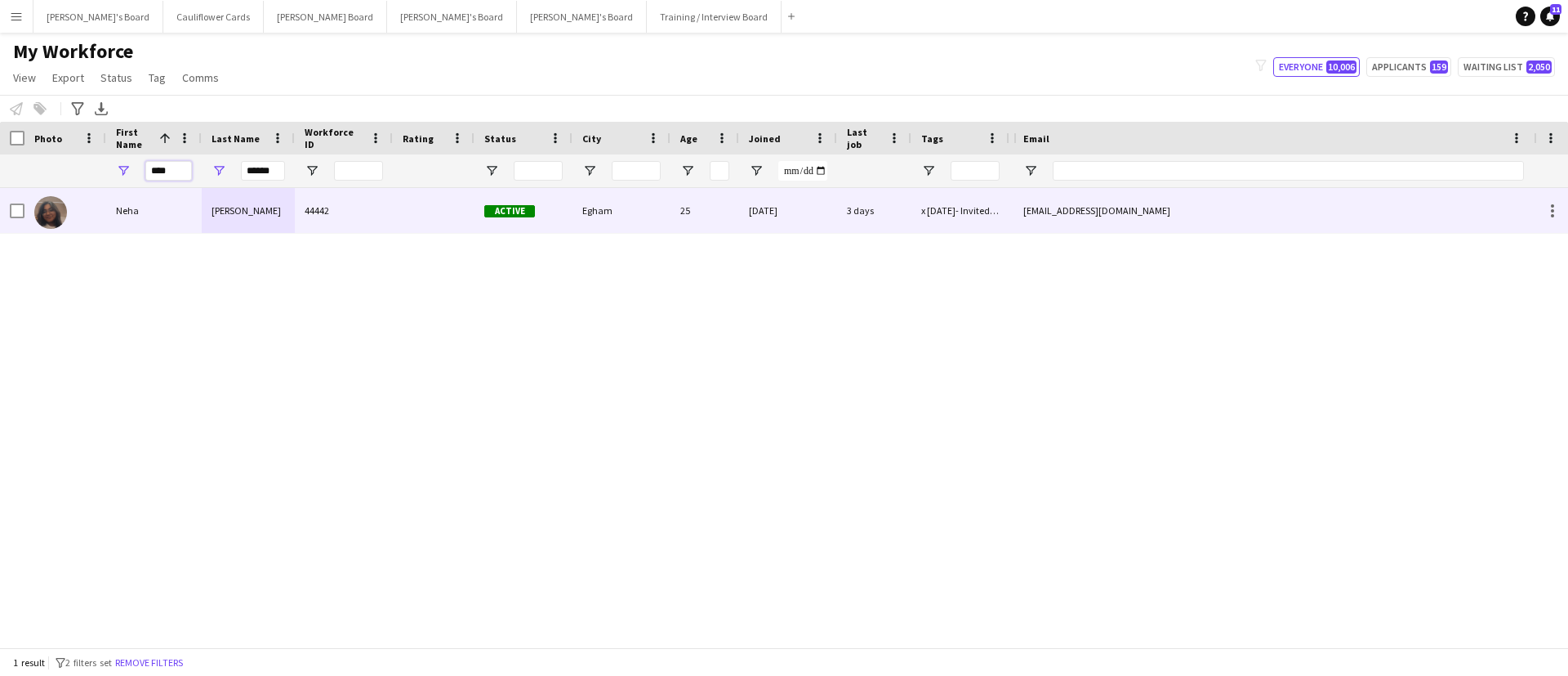
type input "****"
click at [184, 216] on div "Neha" at bounding box center [154, 210] width 95 height 45
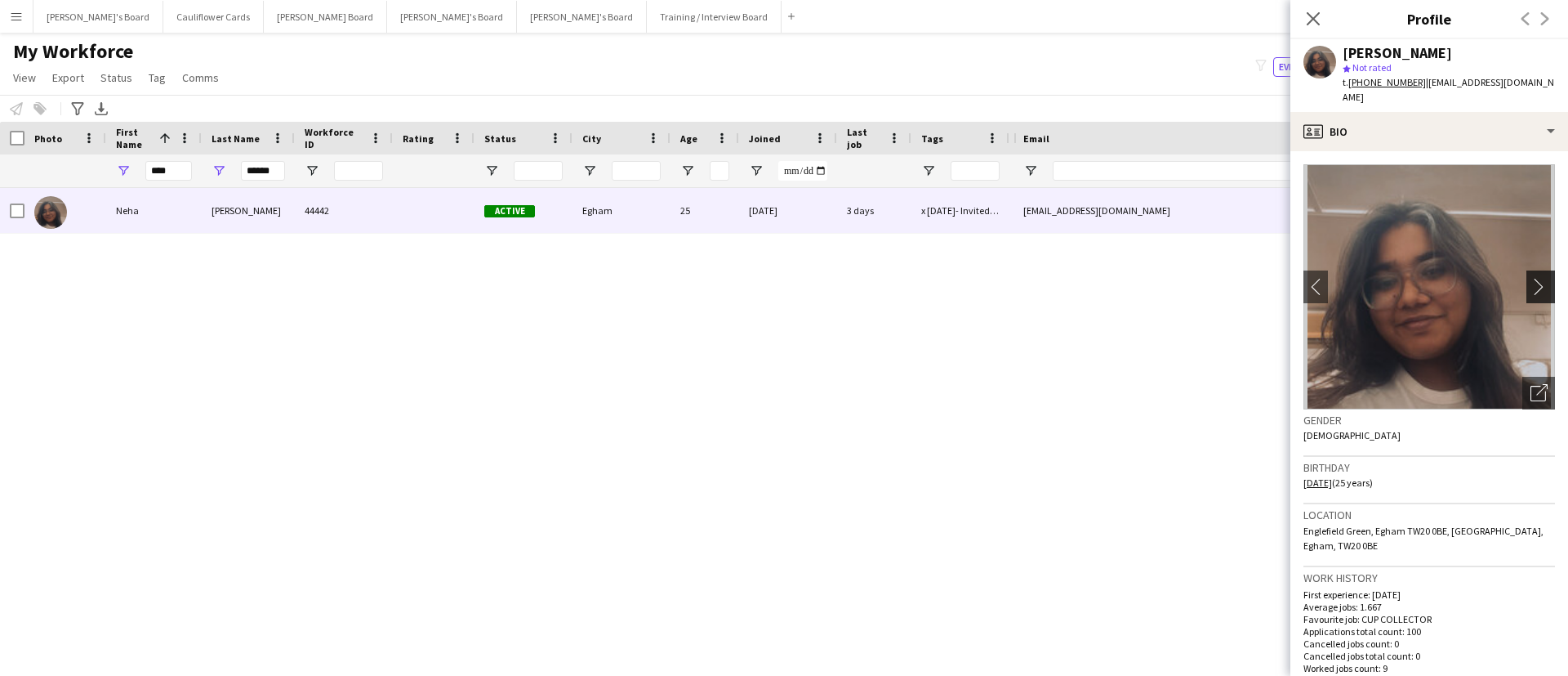
click at [1526, 287] on button "chevron-right" at bounding box center [1542, 286] width 32 height 32
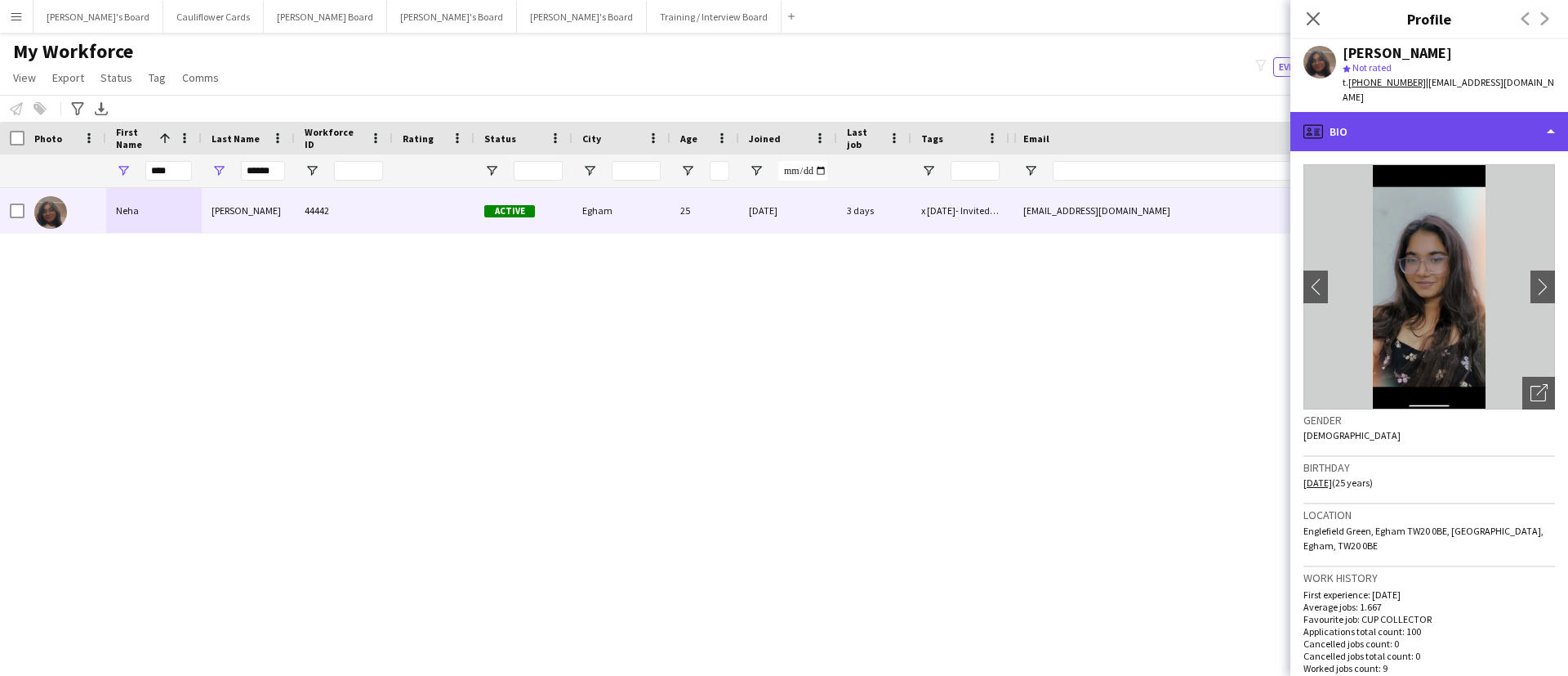
click at [1464, 121] on div "profile Bio" at bounding box center [1429, 131] width 278 height 39
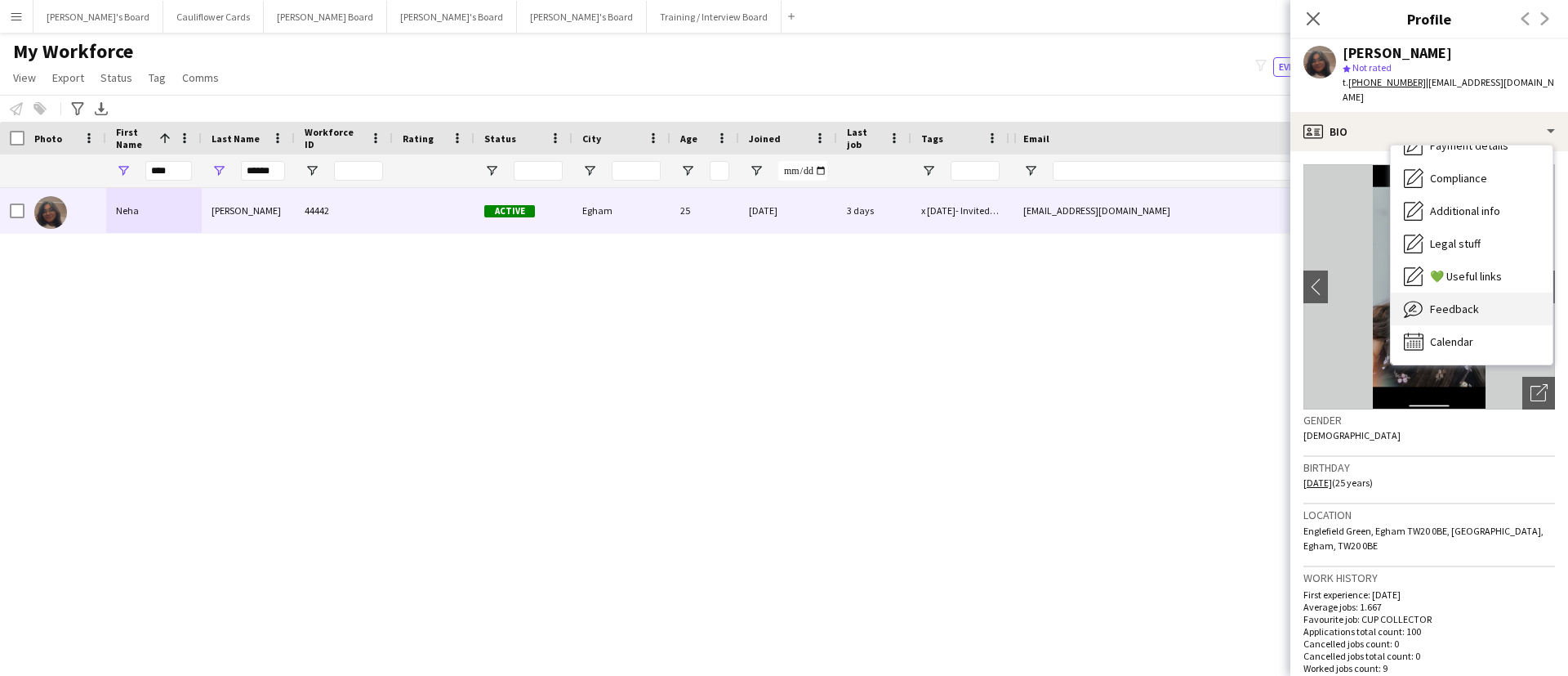
click at [1454, 293] on div "Feedback Feedback" at bounding box center [1472, 308] width 162 height 32
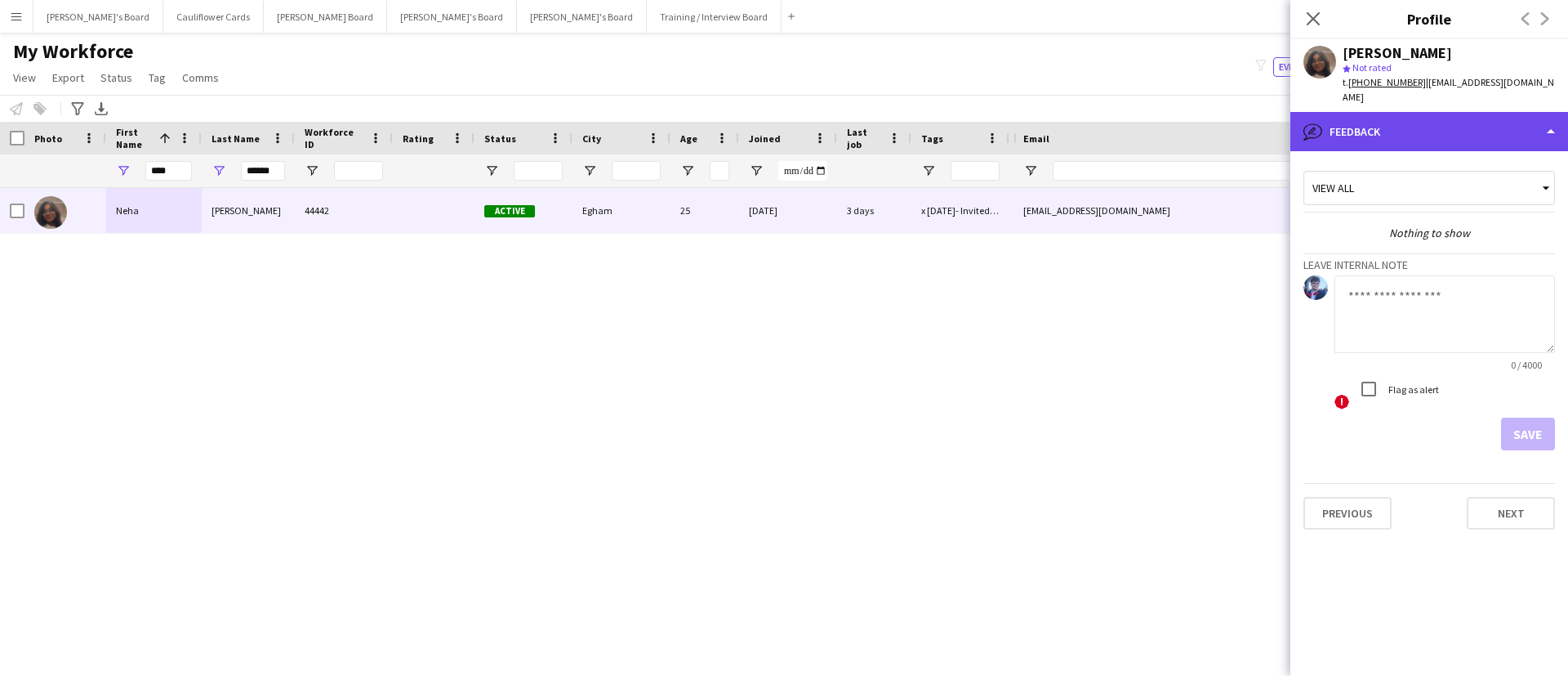
click at [1385, 114] on div "bubble-pencil Feedback" at bounding box center [1429, 131] width 278 height 39
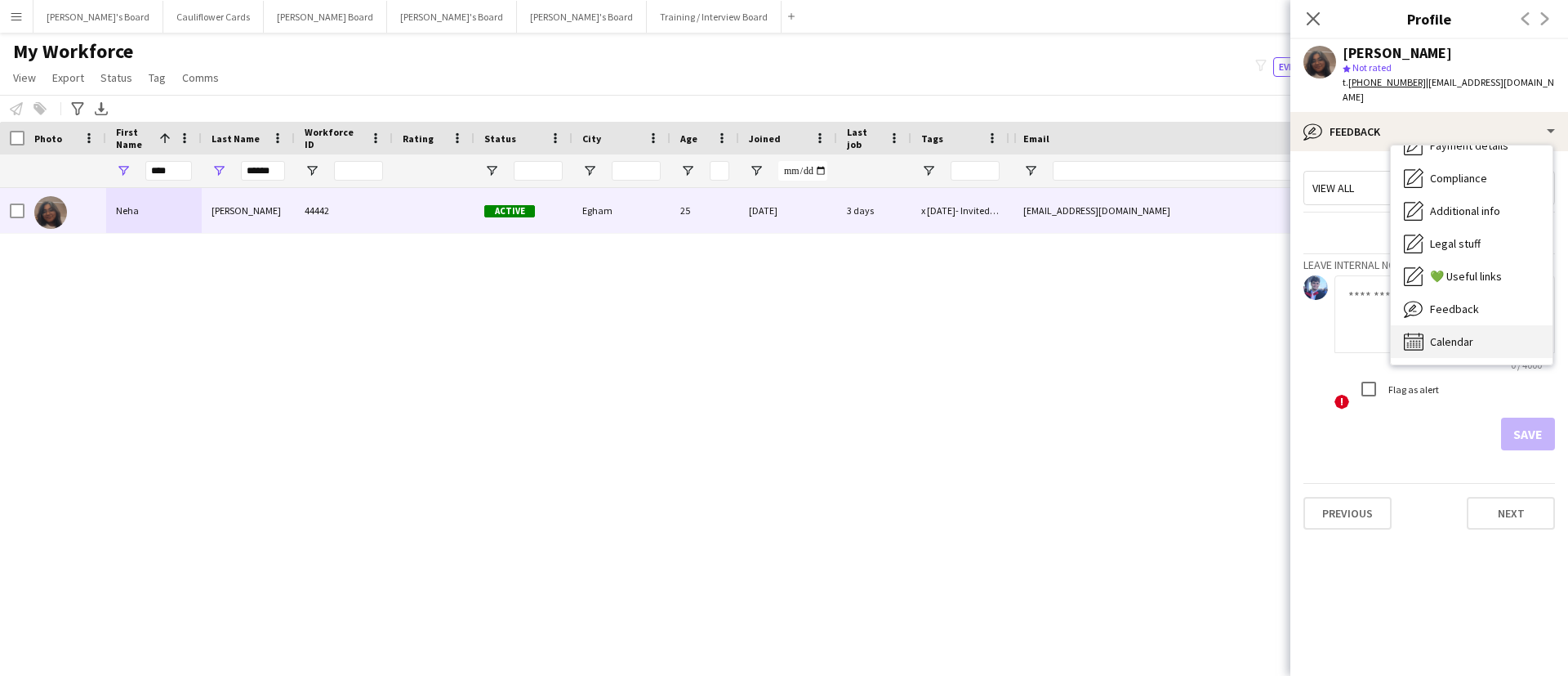
click at [1445, 334] on span "Calendar" at bounding box center [1451, 342] width 44 height 15
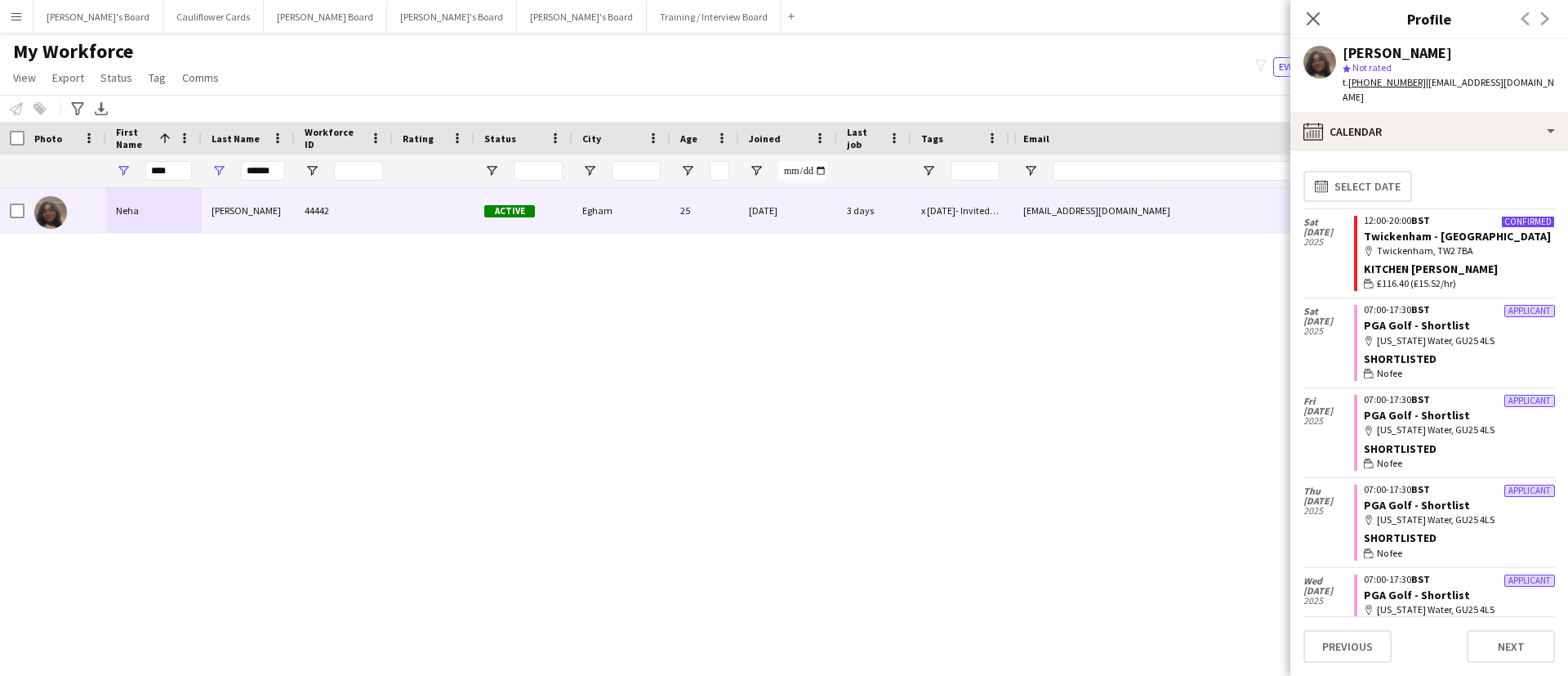
click at [1383, 80] on tcxspan "+447818952429" at bounding box center [1388, 81] width 78 height 12
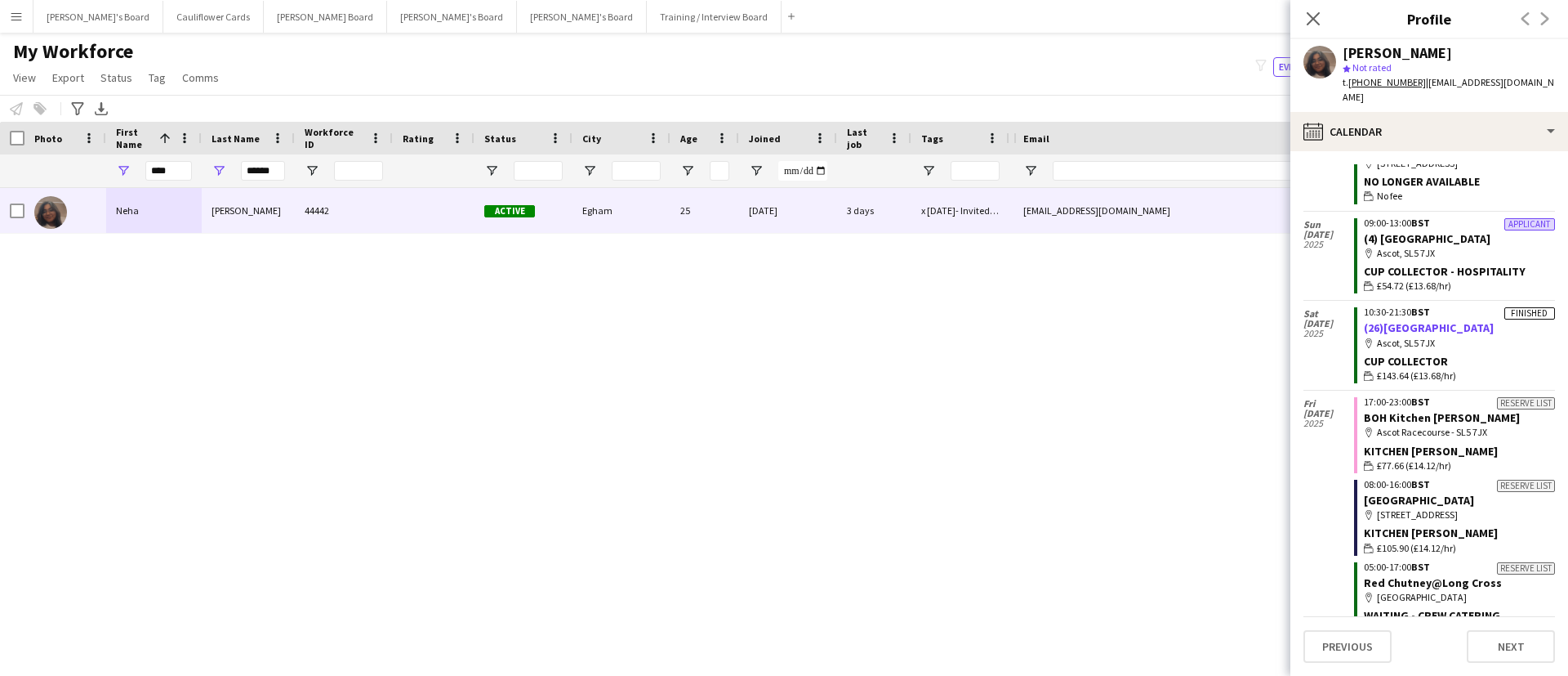
scroll to position [0, 0]
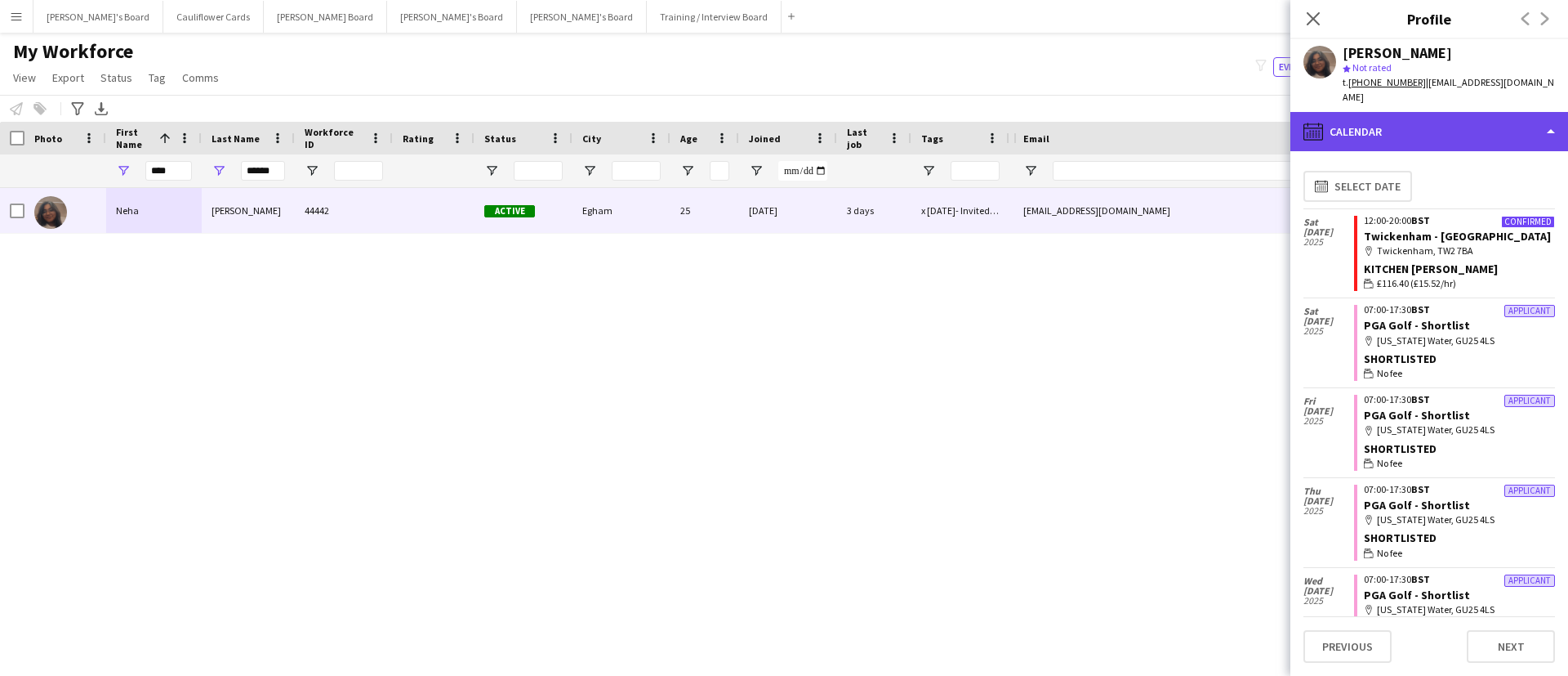
click at [1502, 118] on div "calendar-full Calendar" at bounding box center [1429, 131] width 278 height 39
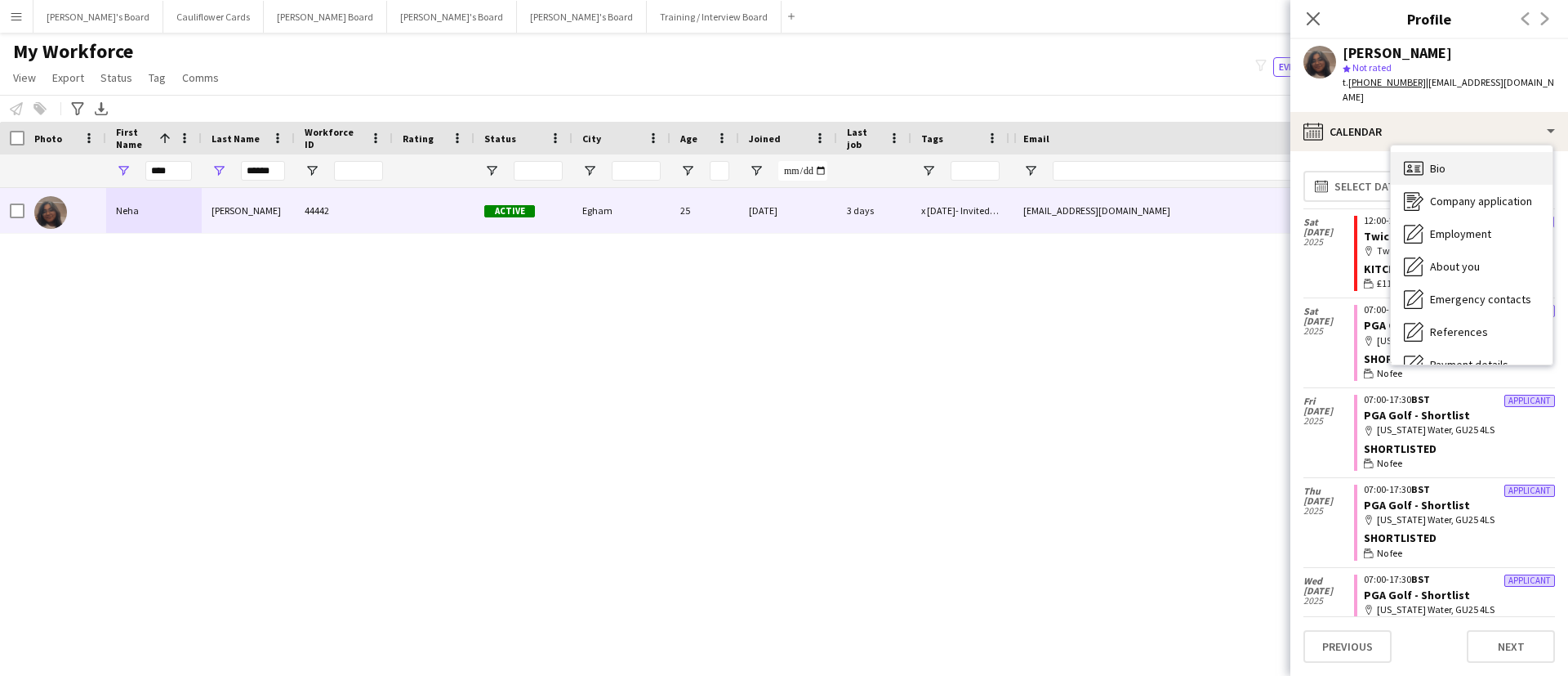
click at [1439, 161] on span "Bio" at bounding box center [1437, 169] width 16 height 15
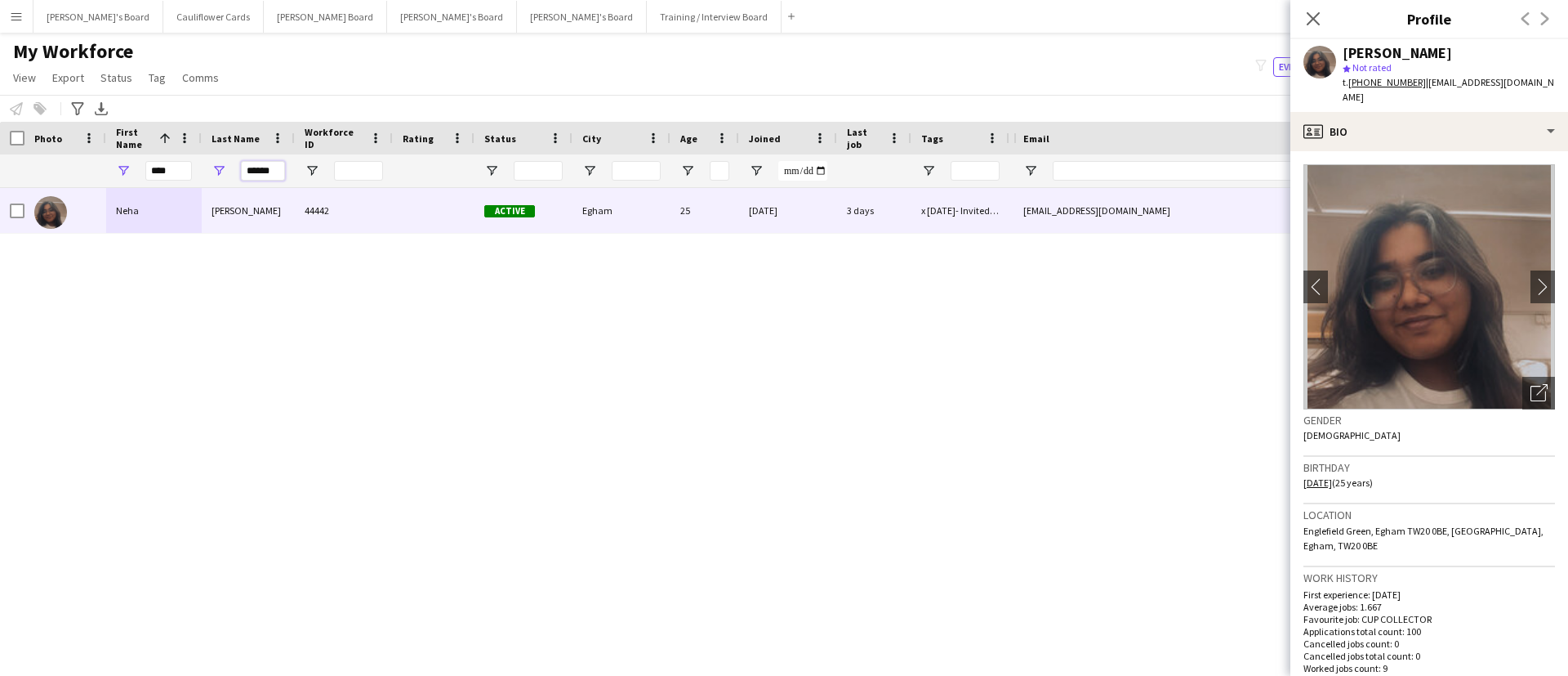
click at [272, 173] on input "******" at bounding box center [263, 170] width 44 height 19
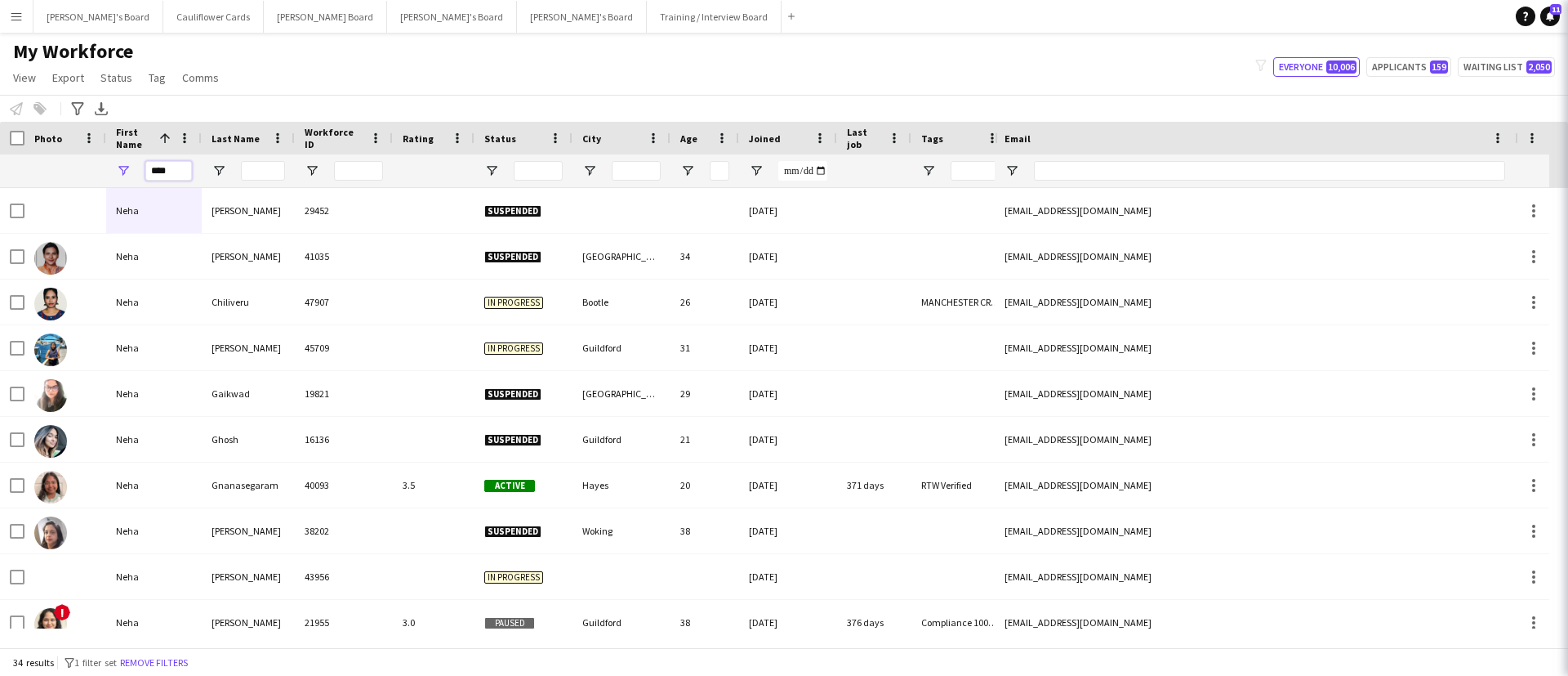
click at [160, 166] on input "****" at bounding box center [168, 170] width 46 height 19
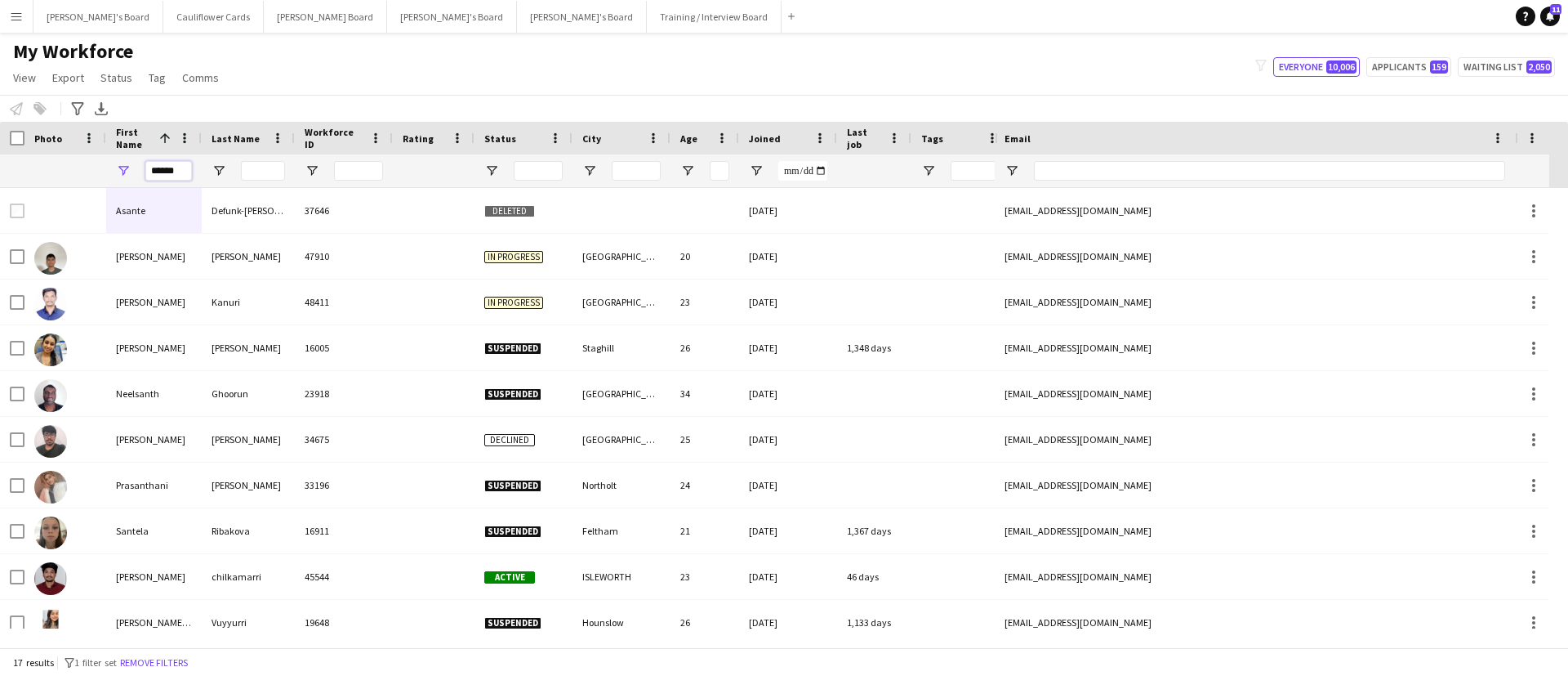
type input "*******"
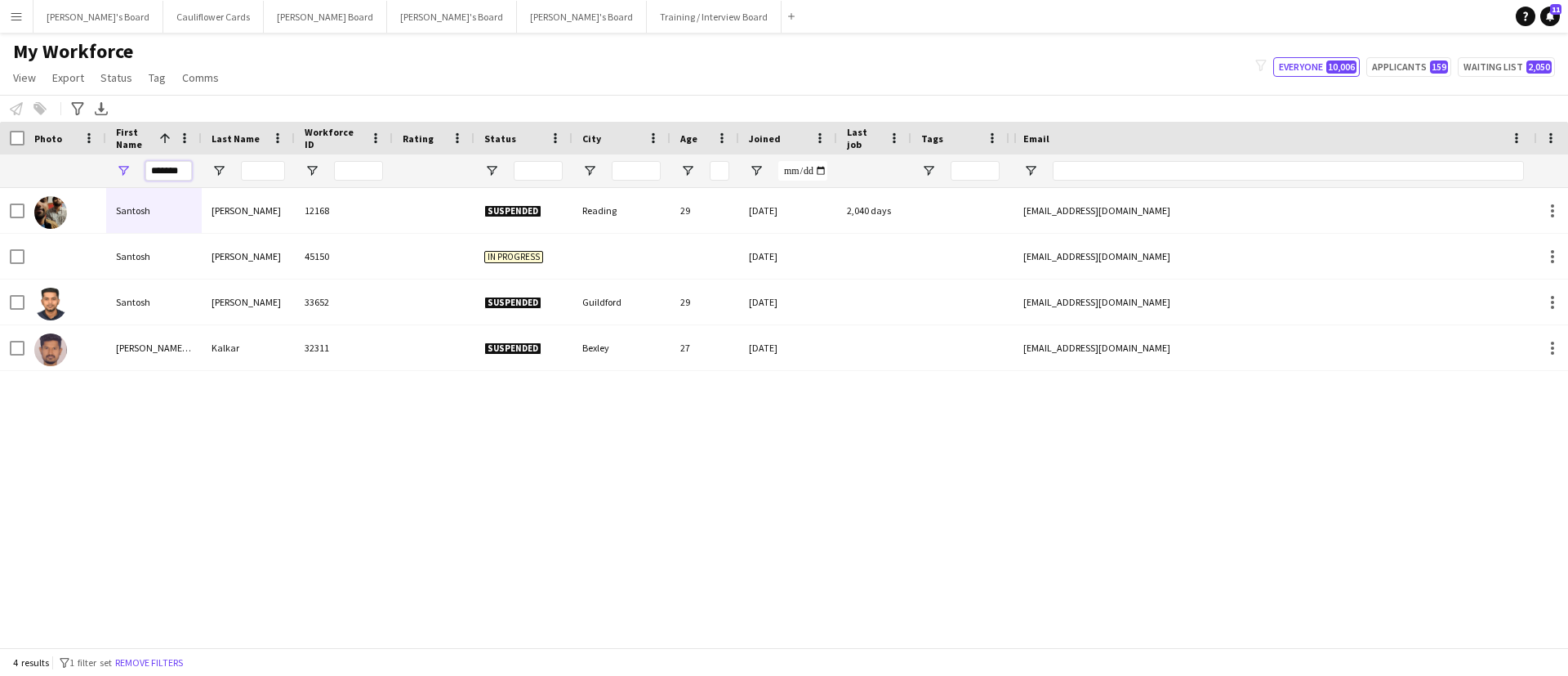
click at [177, 169] on input "*******" at bounding box center [168, 170] width 46 height 19
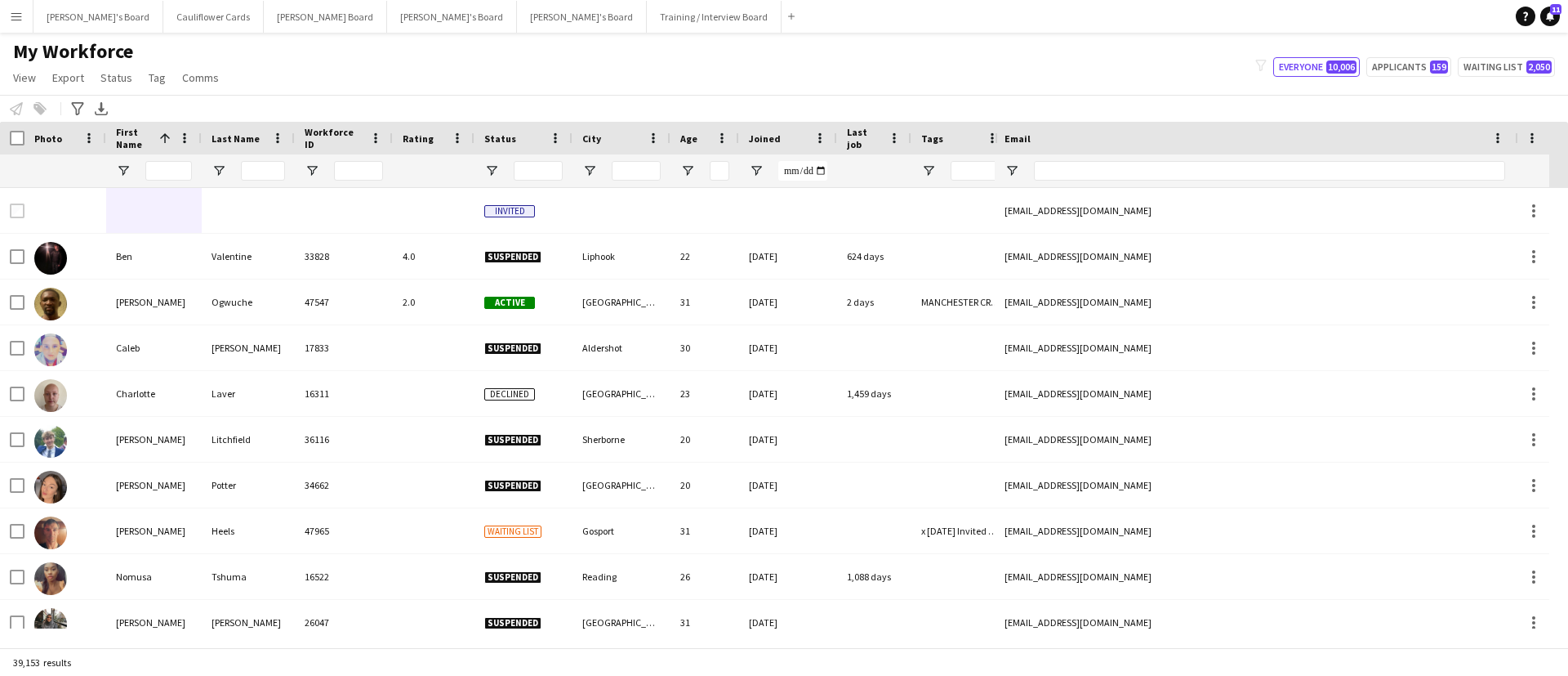
drag, startPoint x: 177, startPoint y: 169, endPoint x: 534, endPoint y: 100, distance: 363.6
click at [534, 100] on div "Notify workforce Add to tag Select at least one crew to tag him or her. Advance…" at bounding box center [784, 107] width 1568 height 27
click at [274, 174] on input "Last Name Filter Input" at bounding box center [263, 170] width 44 height 19
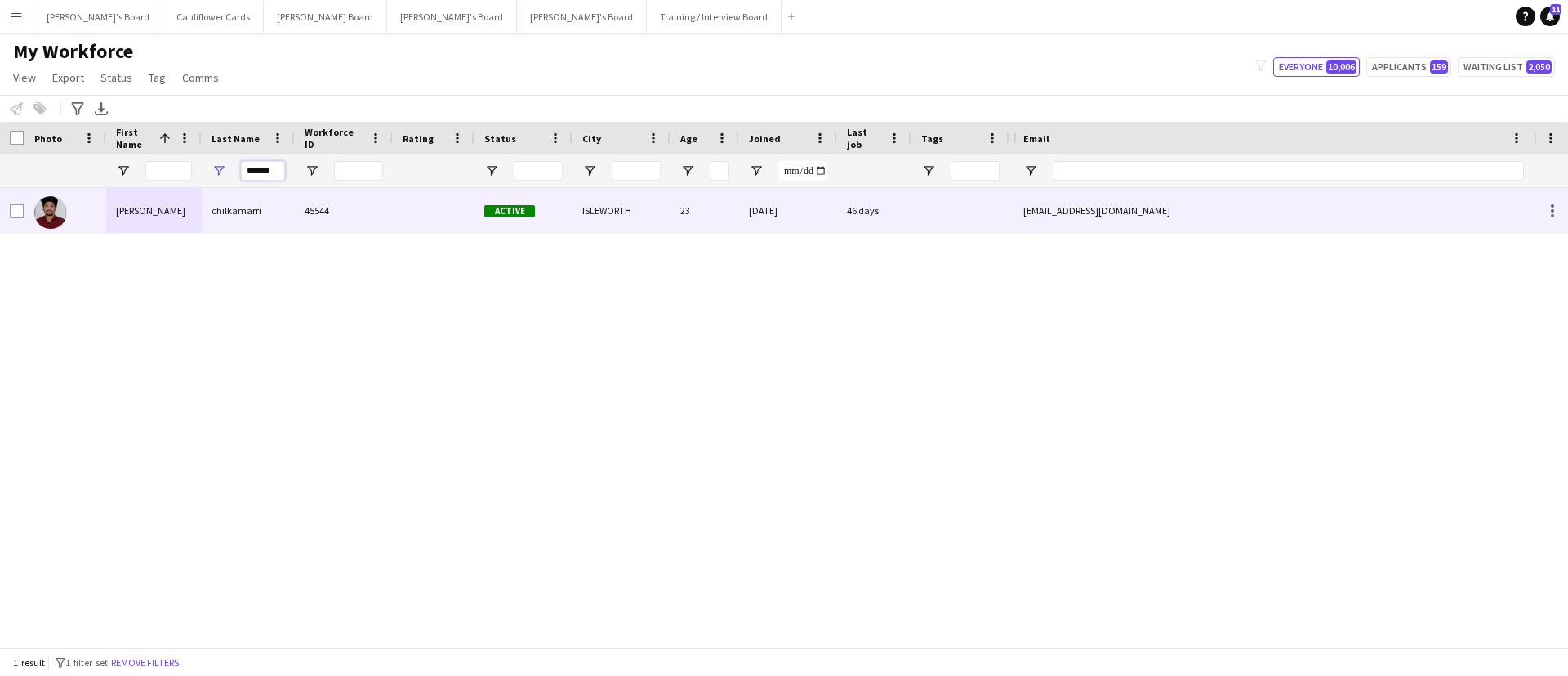
type input "******"
click at [260, 205] on div "chilkamarri" at bounding box center [248, 210] width 93 height 45
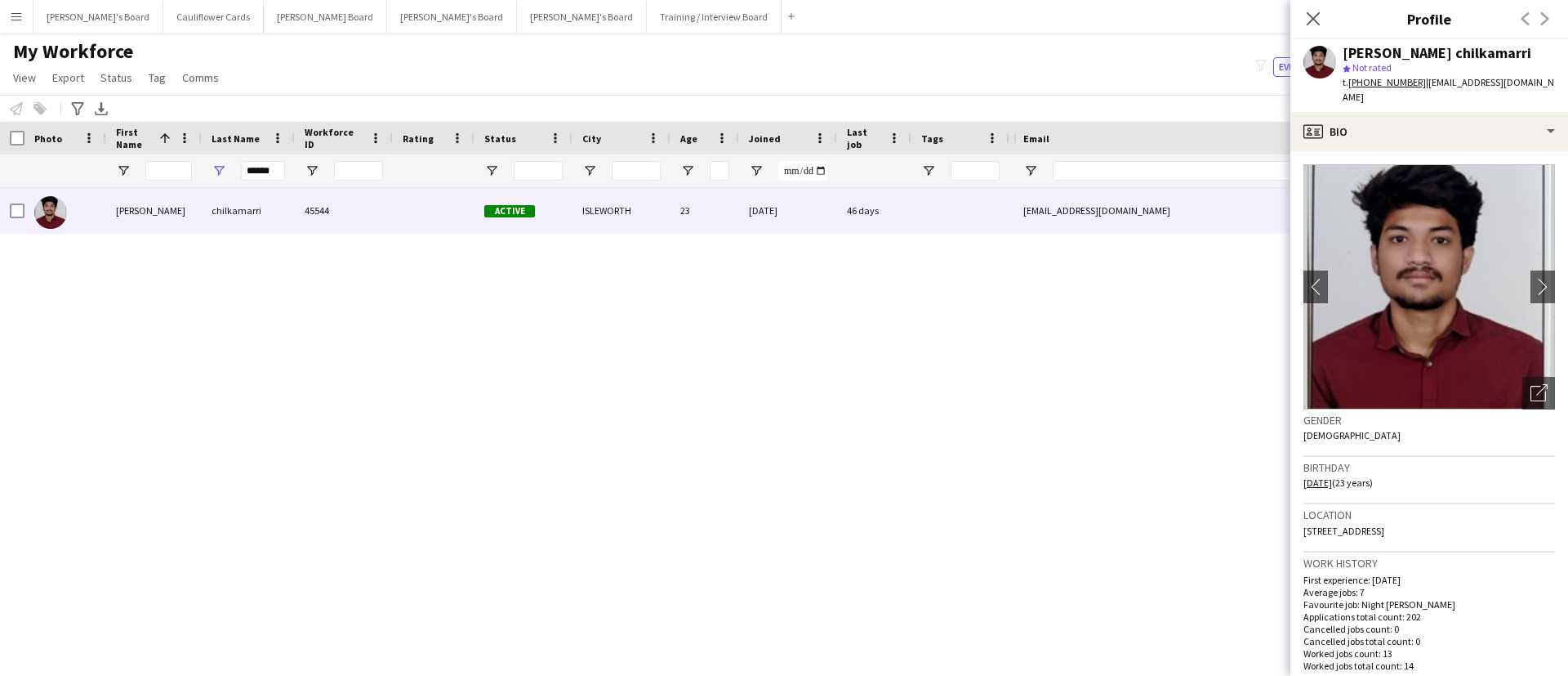
click at [1390, 86] on tcxspan "+447901151395" at bounding box center [1388, 81] width 78 height 12
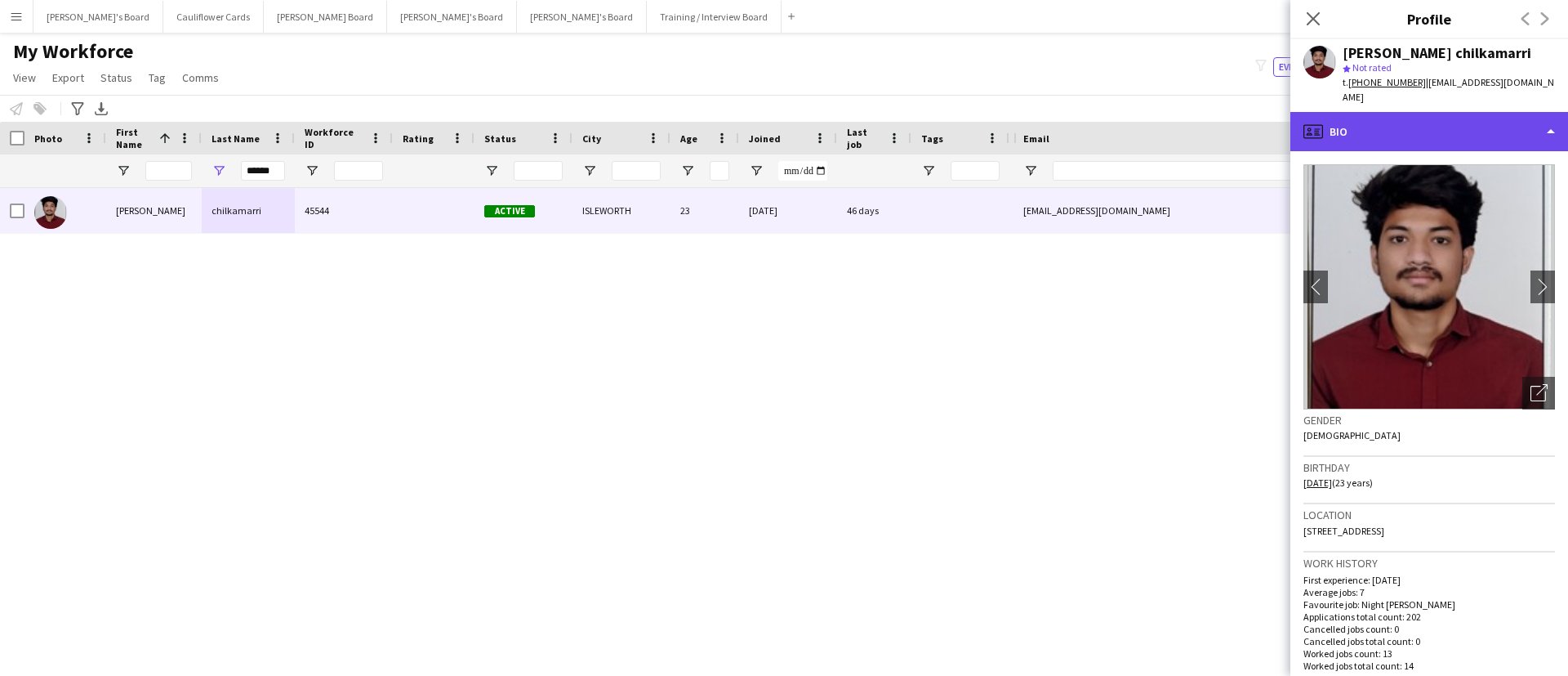
click at [1455, 112] on div "profile Bio" at bounding box center [1429, 131] width 278 height 39
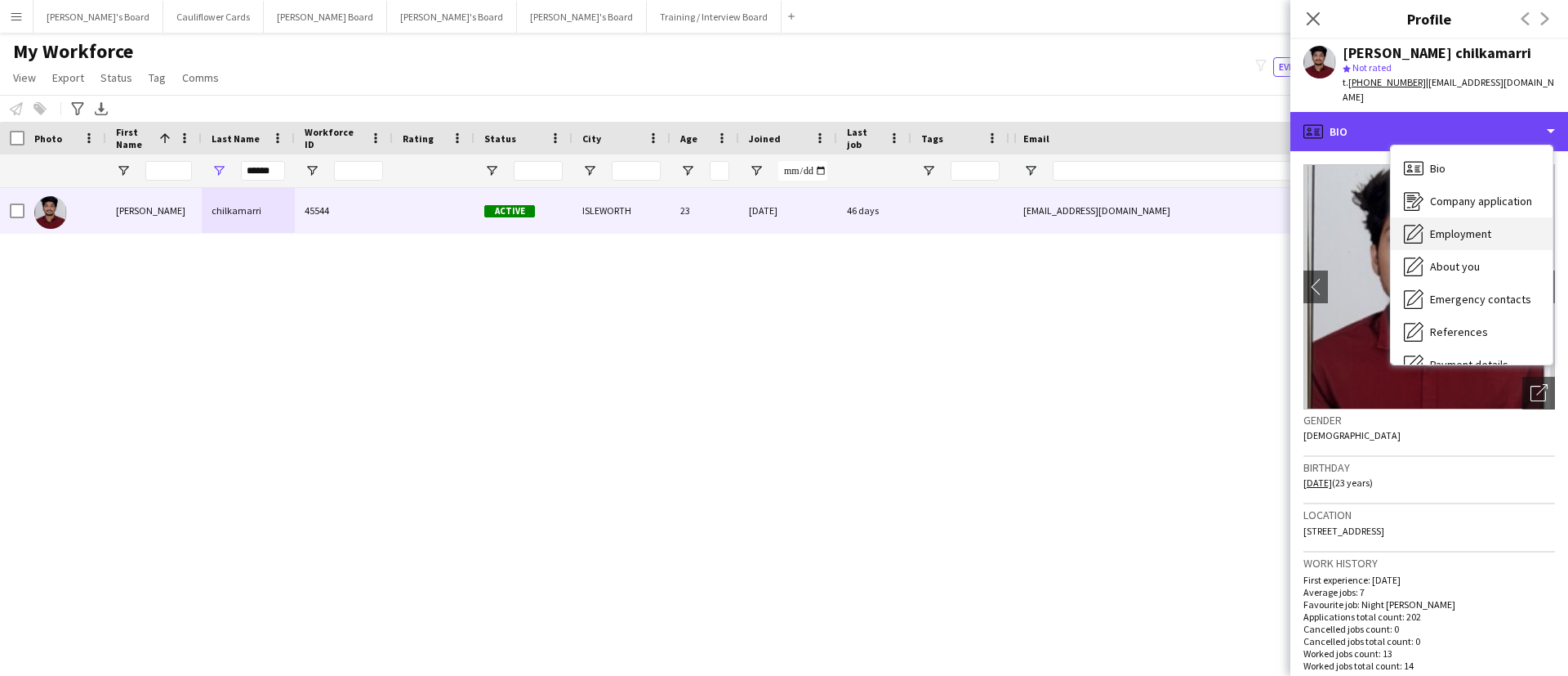
scroll to position [219, 0]
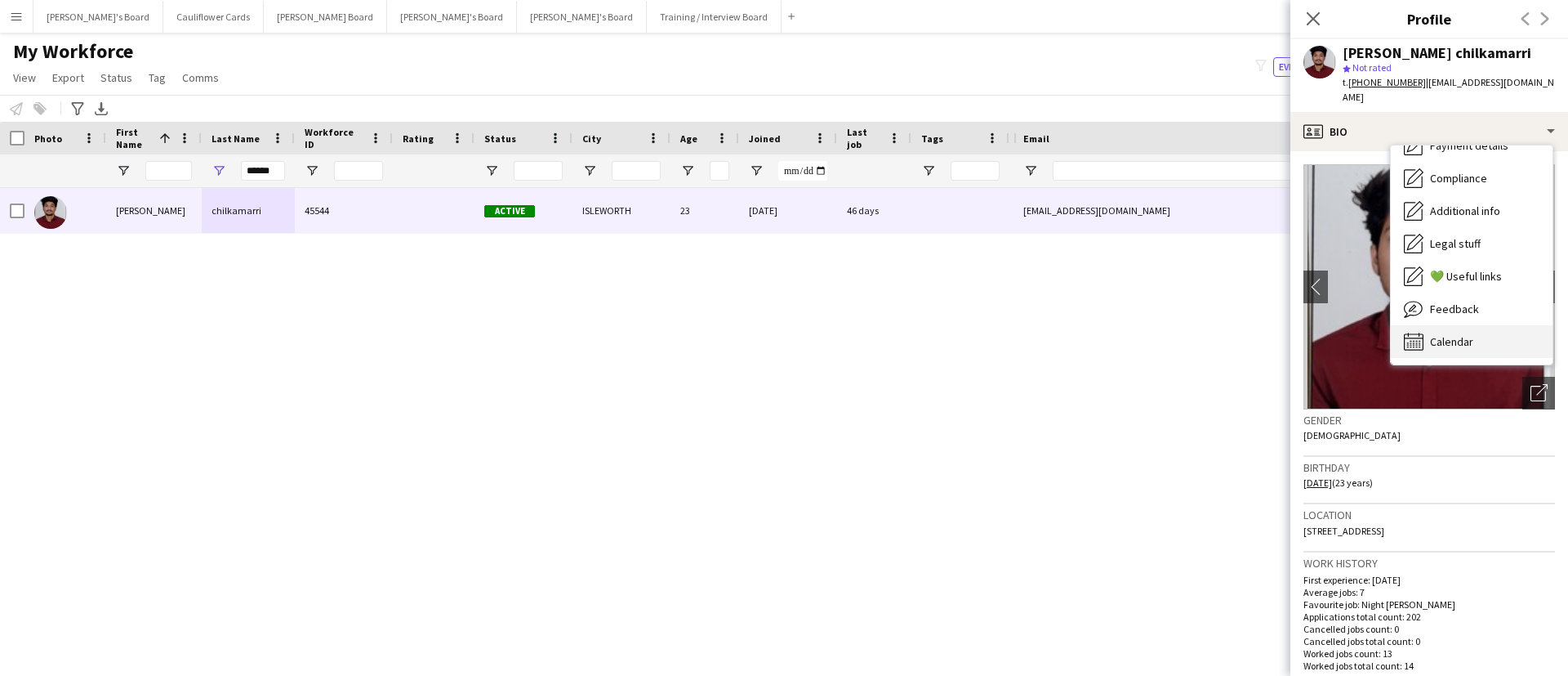
click at [1450, 334] on span "Calendar" at bounding box center [1451, 342] width 44 height 15
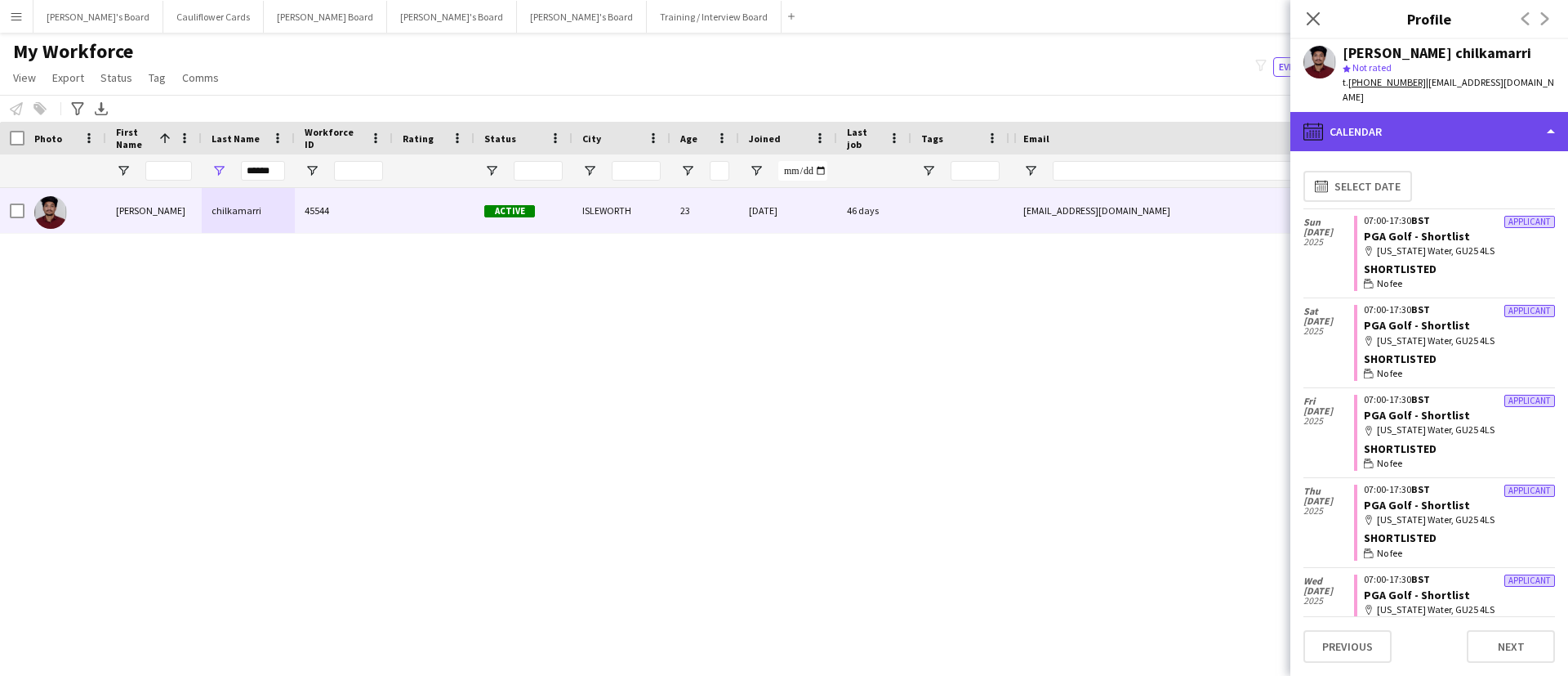
click at [1445, 114] on div "calendar-full Calendar" at bounding box center [1429, 131] width 278 height 39
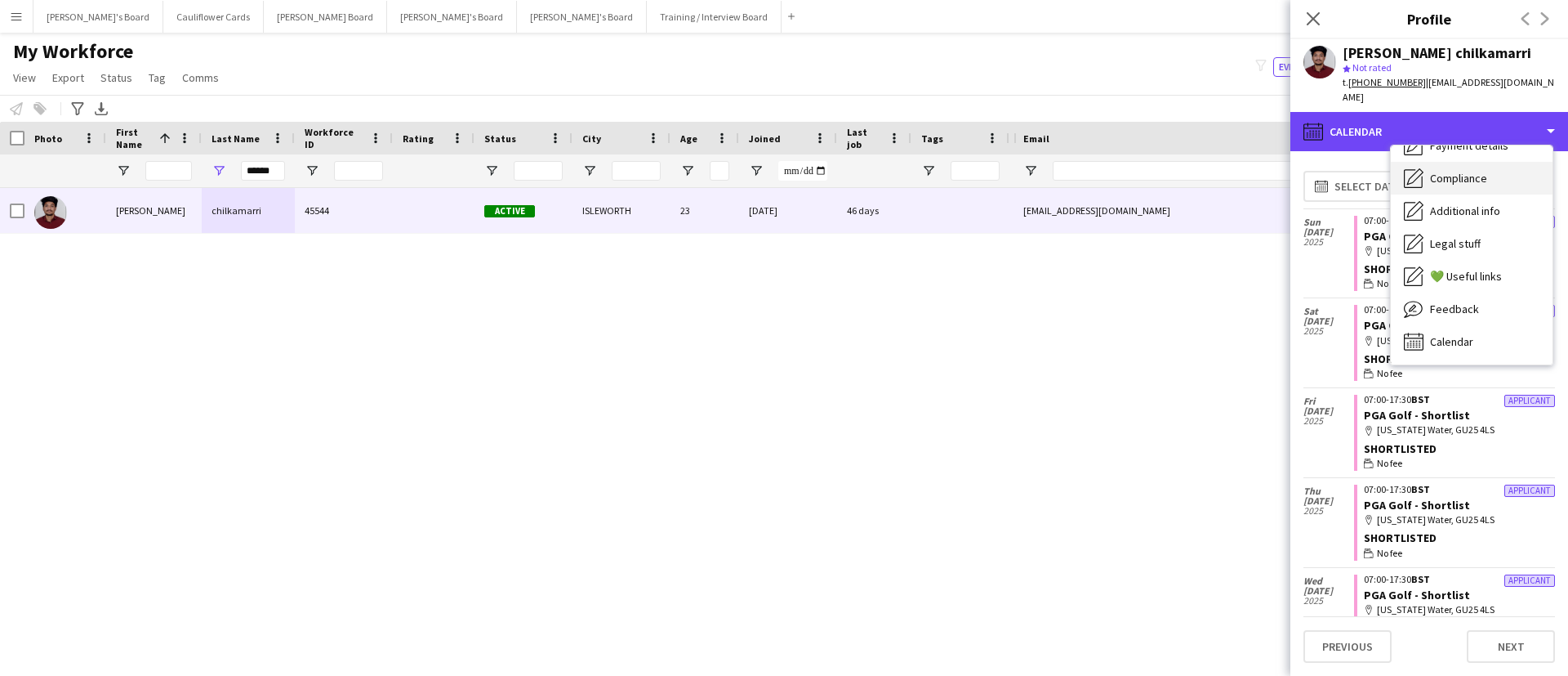
scroll to position [0, 0]
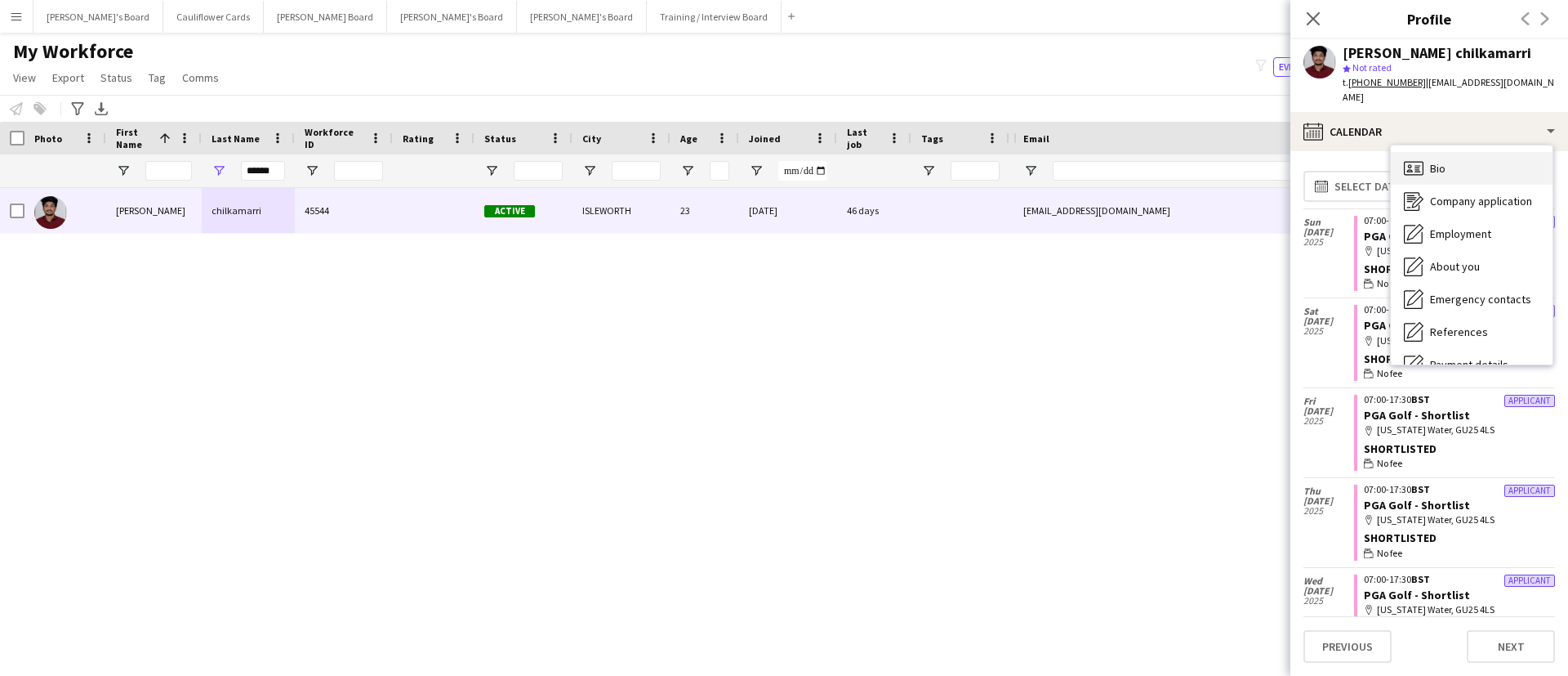
click at [1453, 152] on div "Bio Bio" at bounding box center [1472, 168] width 162 height 32
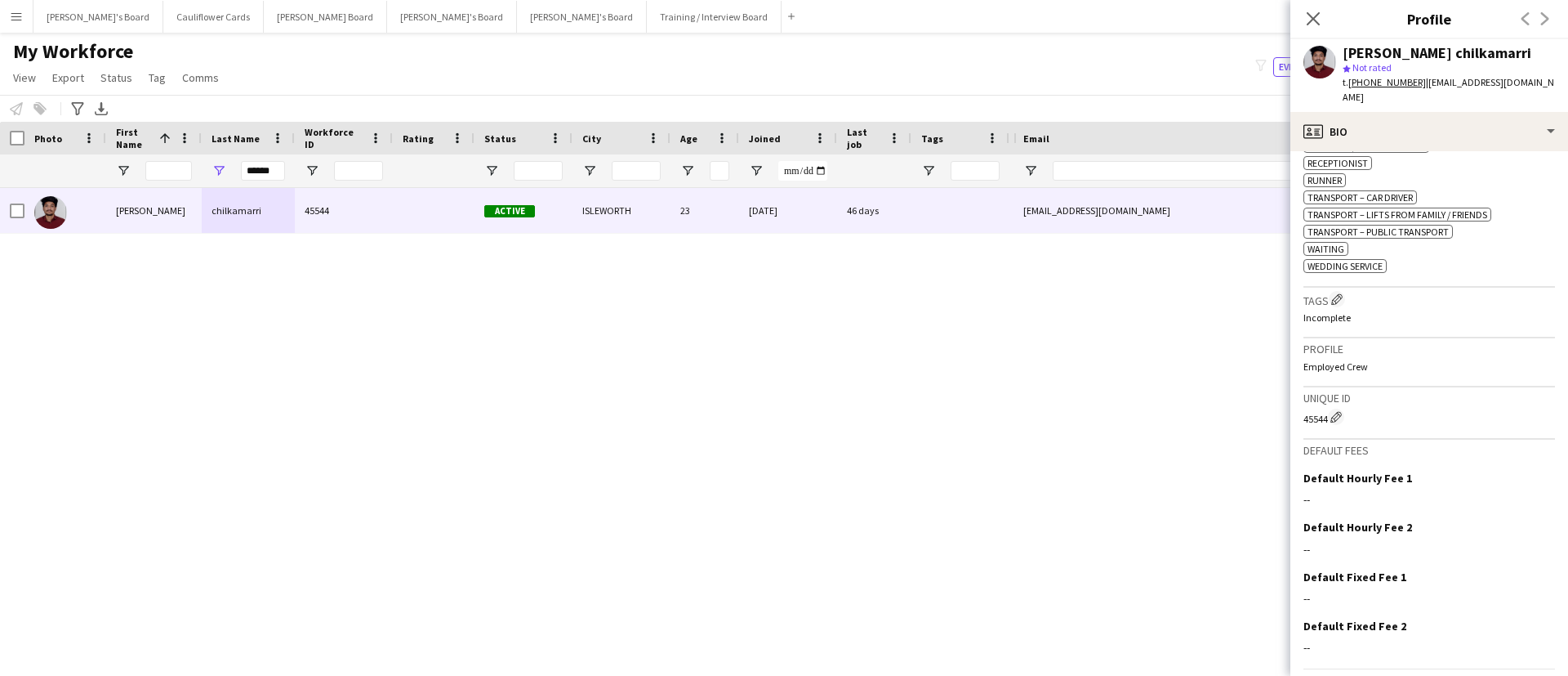
scroll to position [917, 0]
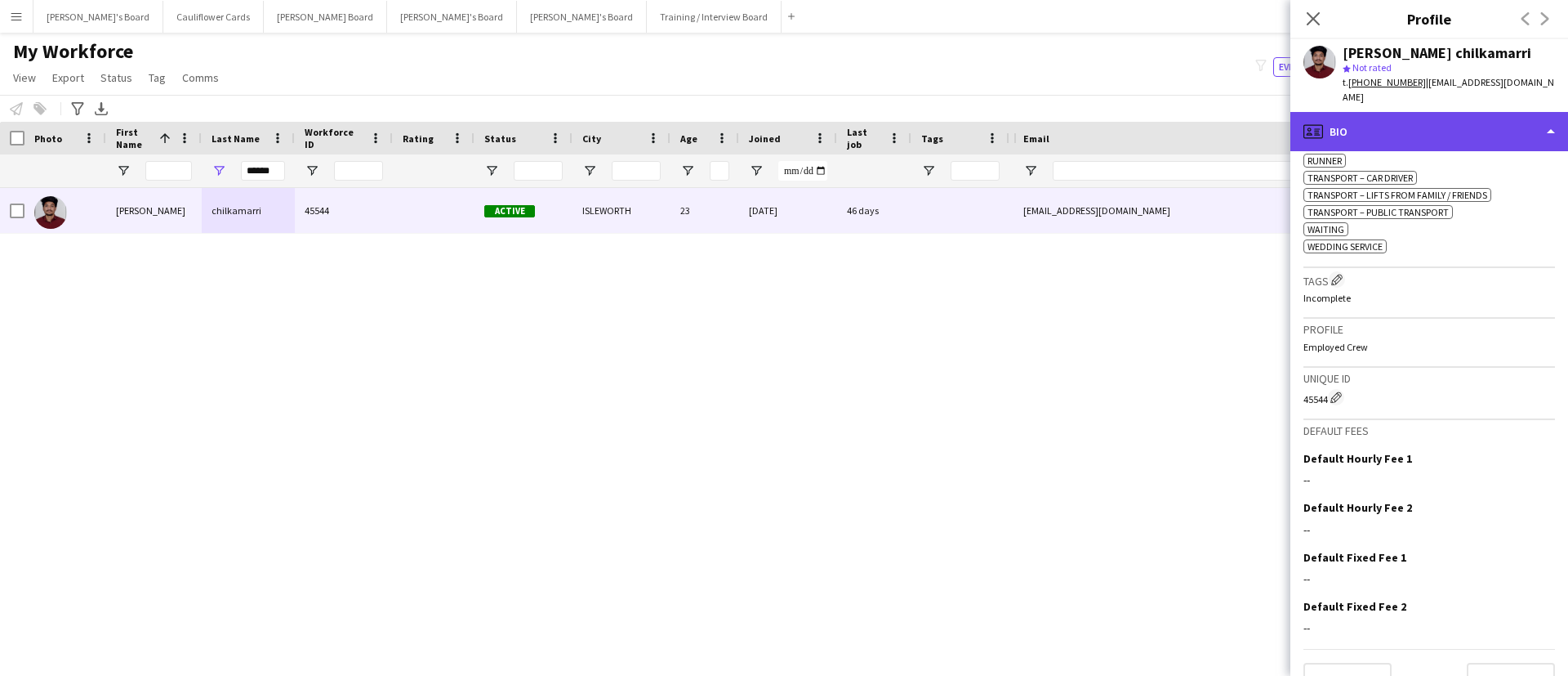
click at [1458, 114] on div "profile Bio" at bounding box center [1429, 131] width 278 height 39
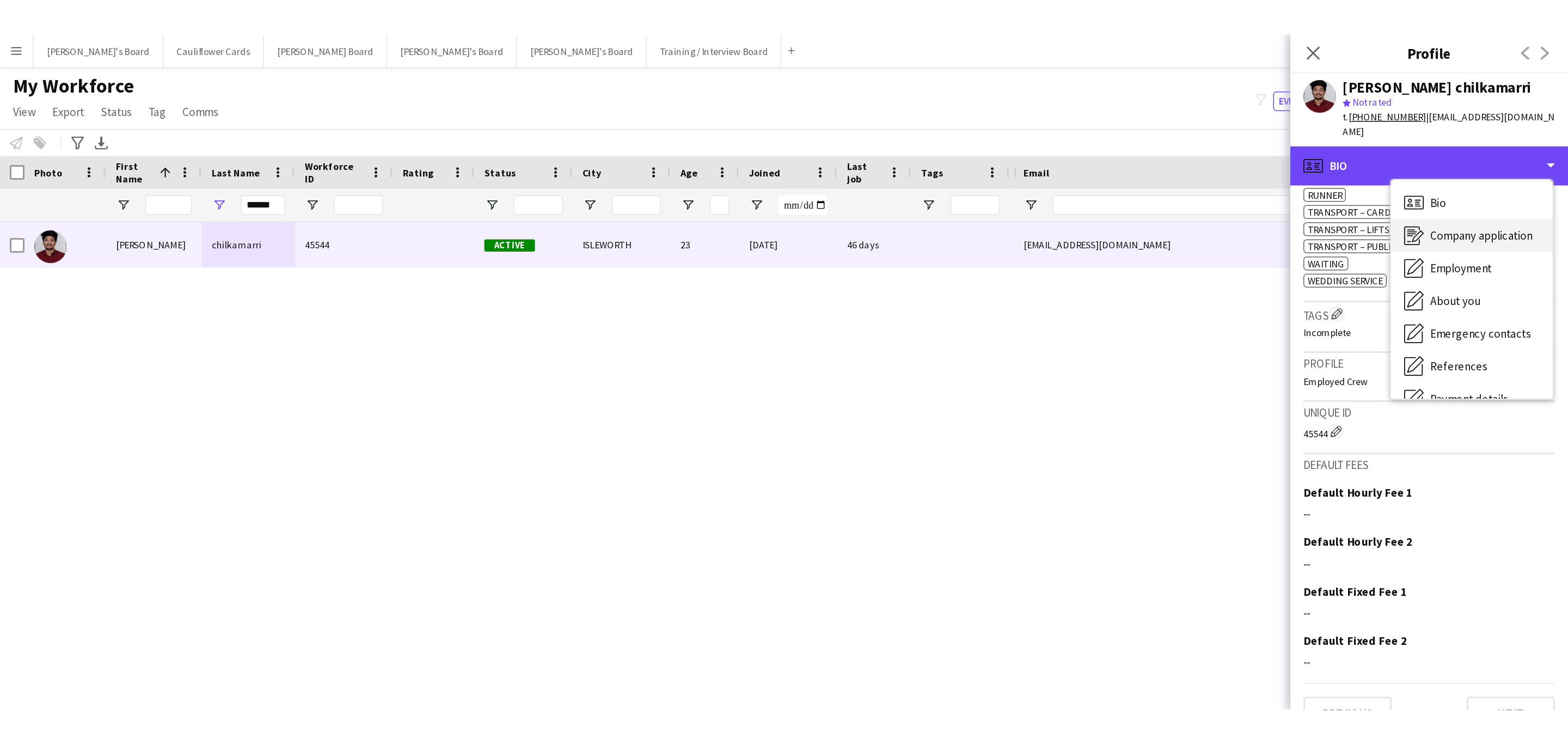
scroll to position [146, 0]
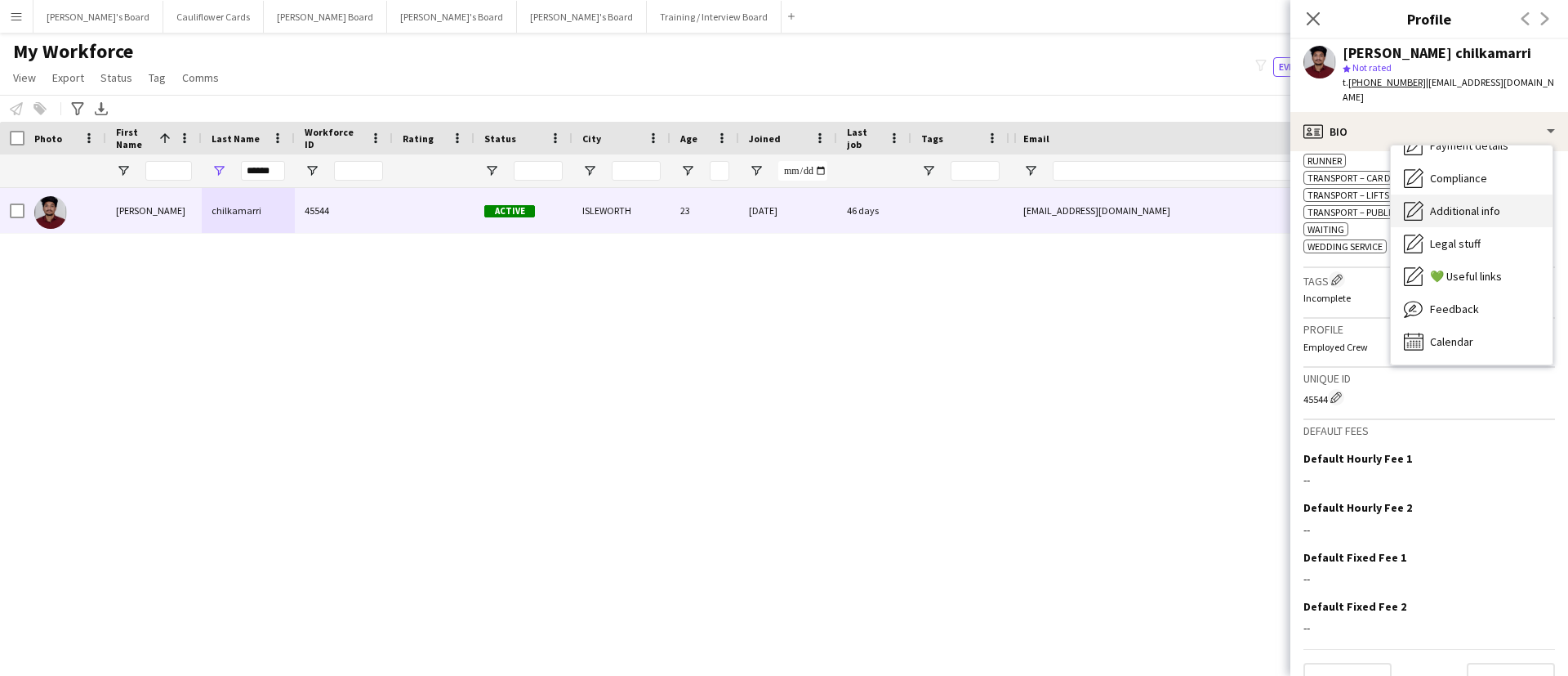
click at [1468, 204] on span "Additional info" at bounding box center [1465, 211] width 70 height 15
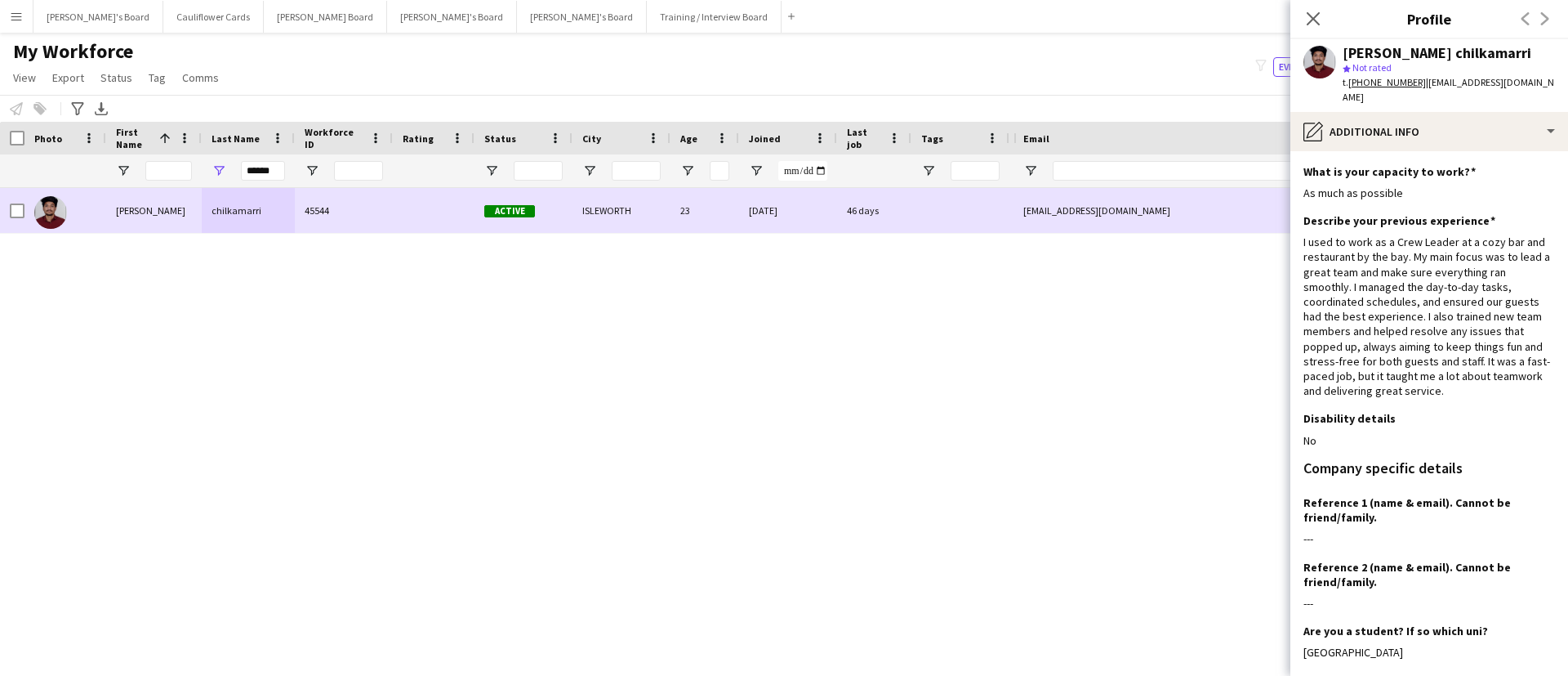
click at [753, 218] on div "09-03-2025" at bounding box center [788, 210] width 98 height 45
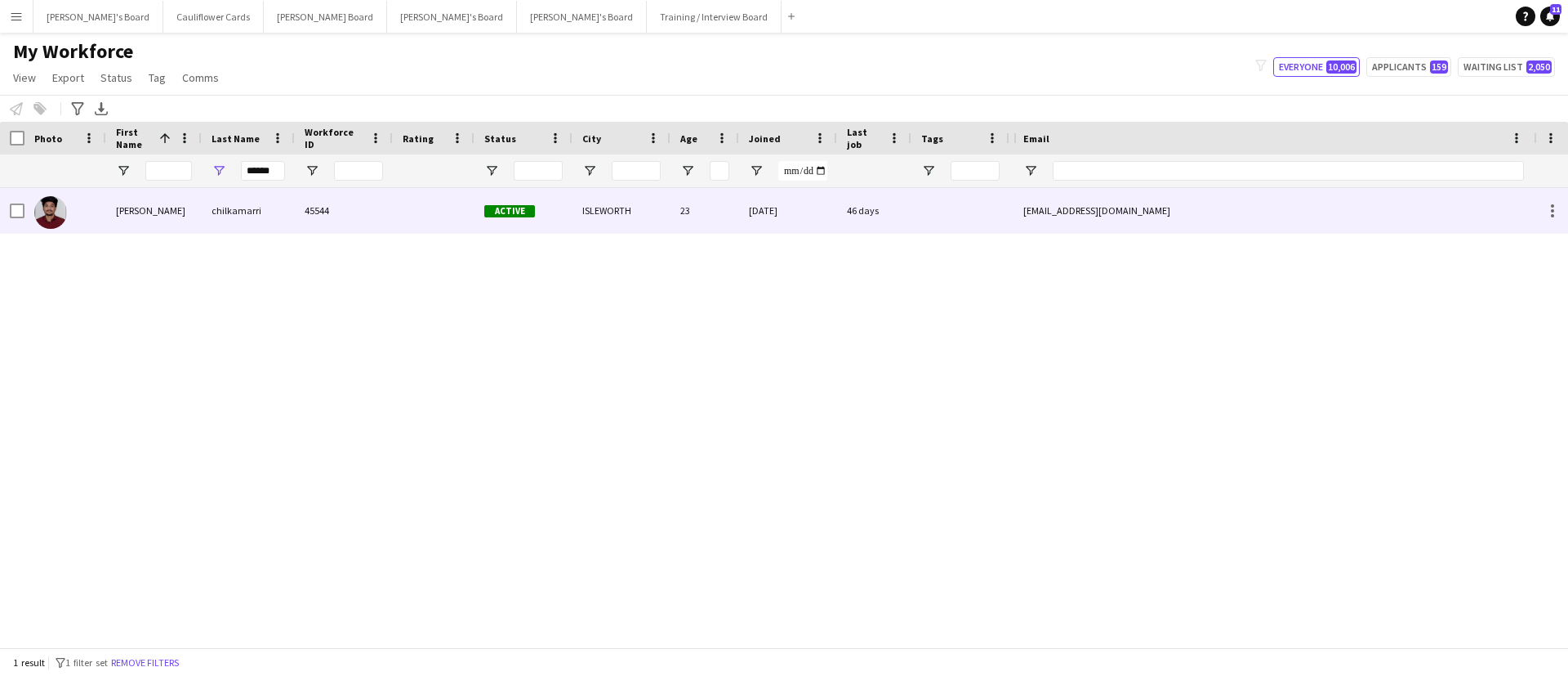
click at [753, 218] on div "09-03-2025" at bounding box center [788, 210] width 98 height 45
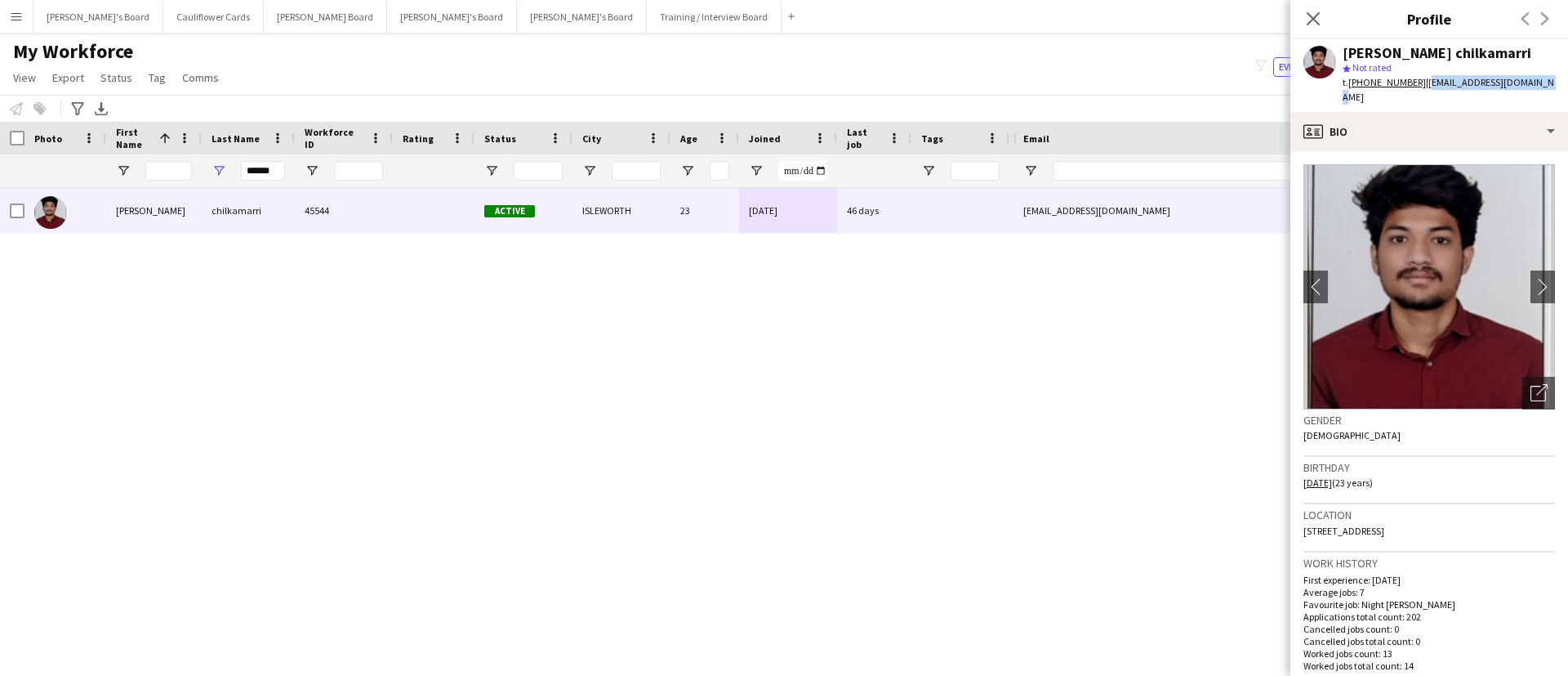
drag, startPoint x: 1548, startPoint y: 80, endPoint x: 1421, endPoint y: 85, distance: 127.1
click at [1421, 85] on div "santhosh chilkamarri star Not rated t. +447901151395 | sunnyvarma0609@gmail.com" at bounding box center [1429, 75] width 278 height 73
copy span "sunnyvarma0609@gmail.com"
click at [1312, 10] on icon "Close pop-in" at bounding box center [1313, 18] width 16 height 16
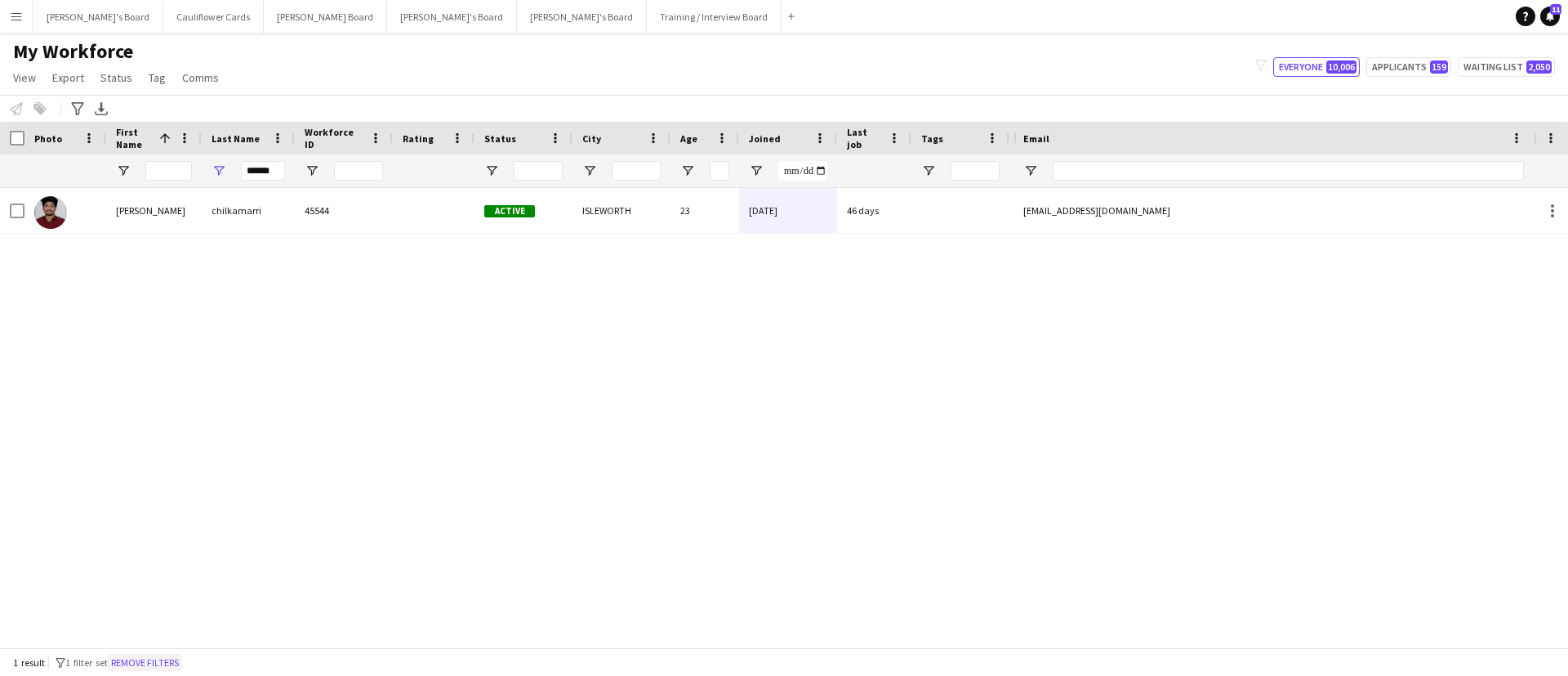
click at [158, 668] on button "Remove filters" at bounding box center [144, 662] width 74 height 18
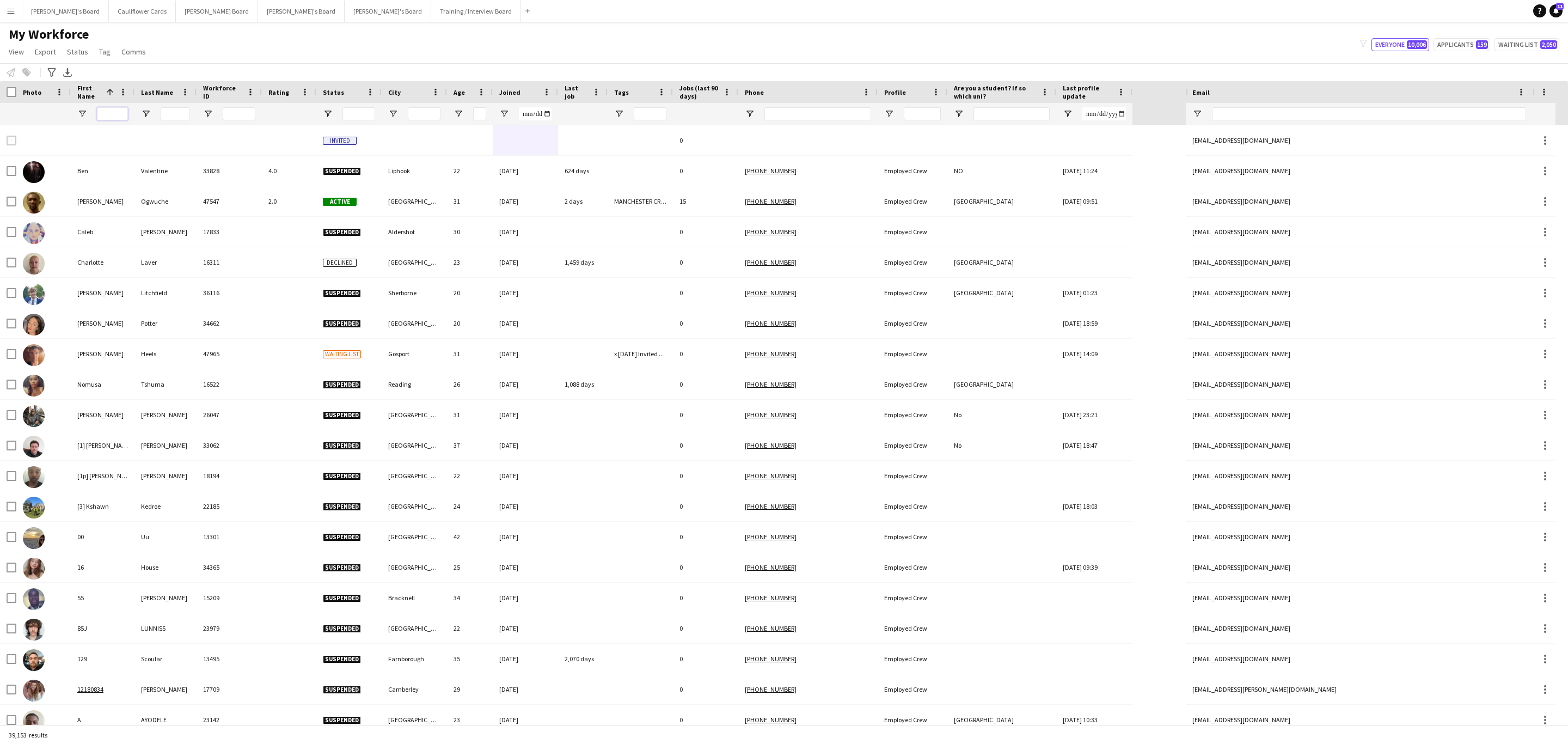
click at [119, 111] on input "First Name Filter Input" at bounding box center [112, 114] width 31 height 13
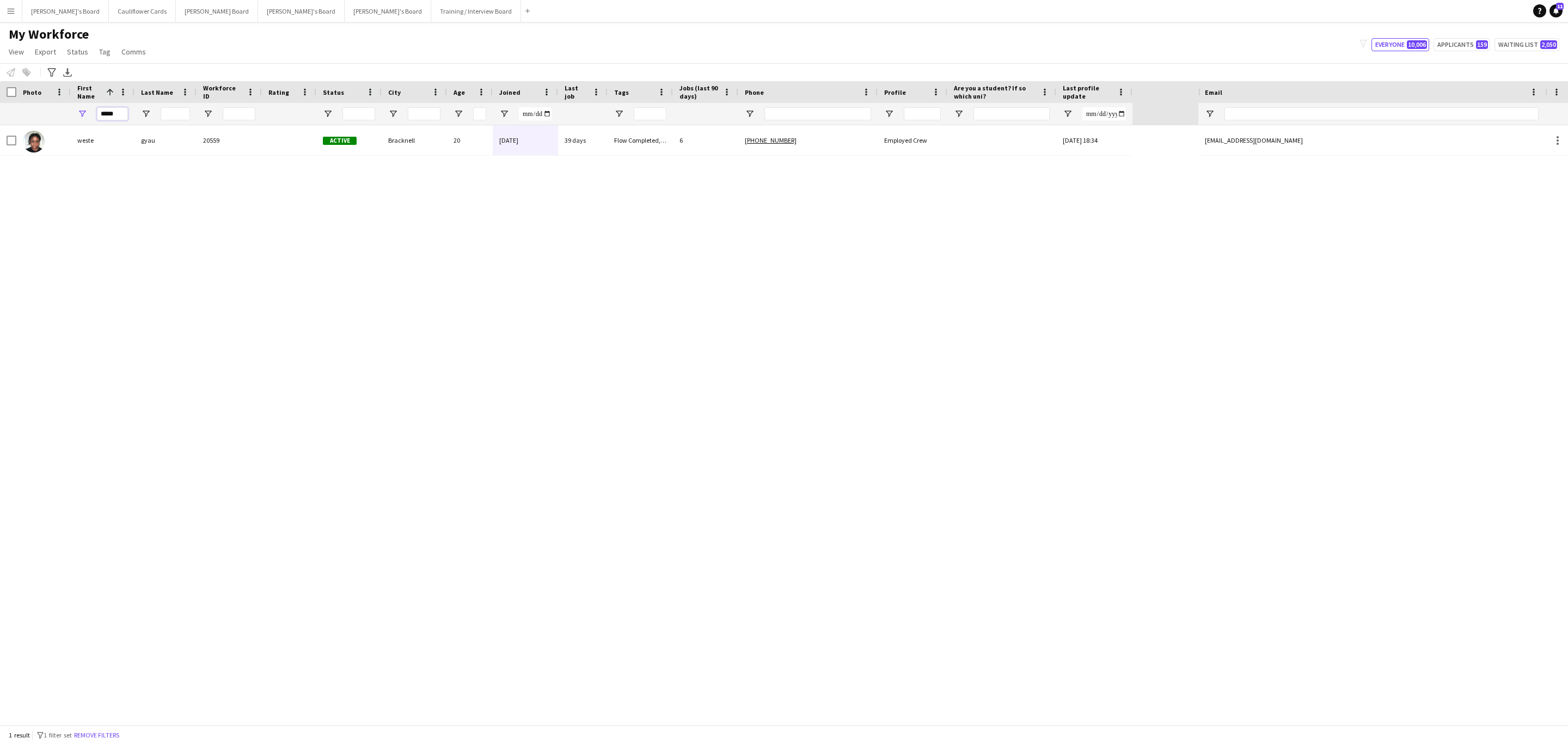
type input "*****"
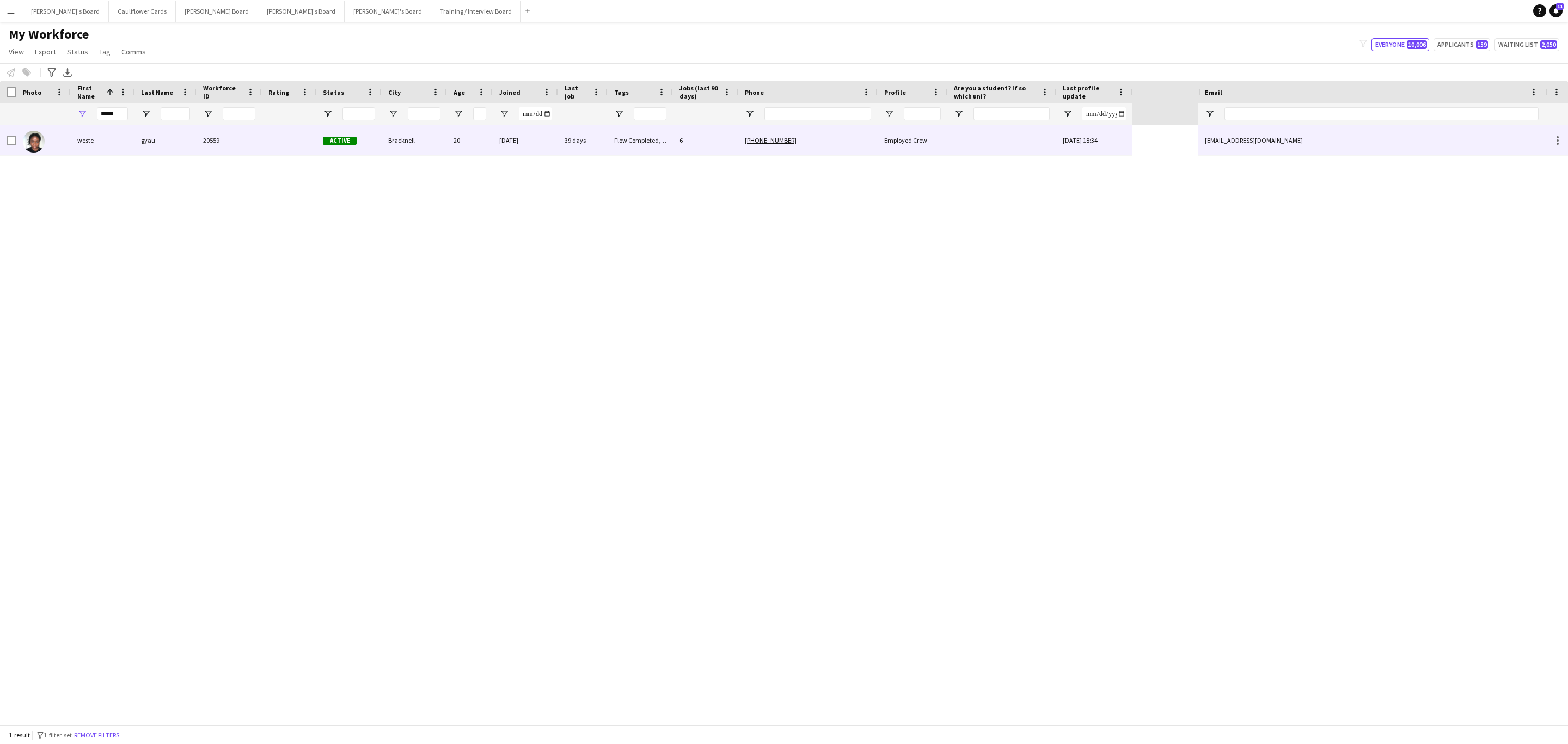
click at [126, 139] on div "weste" at bounding box center [102, 140] width 64 height 30
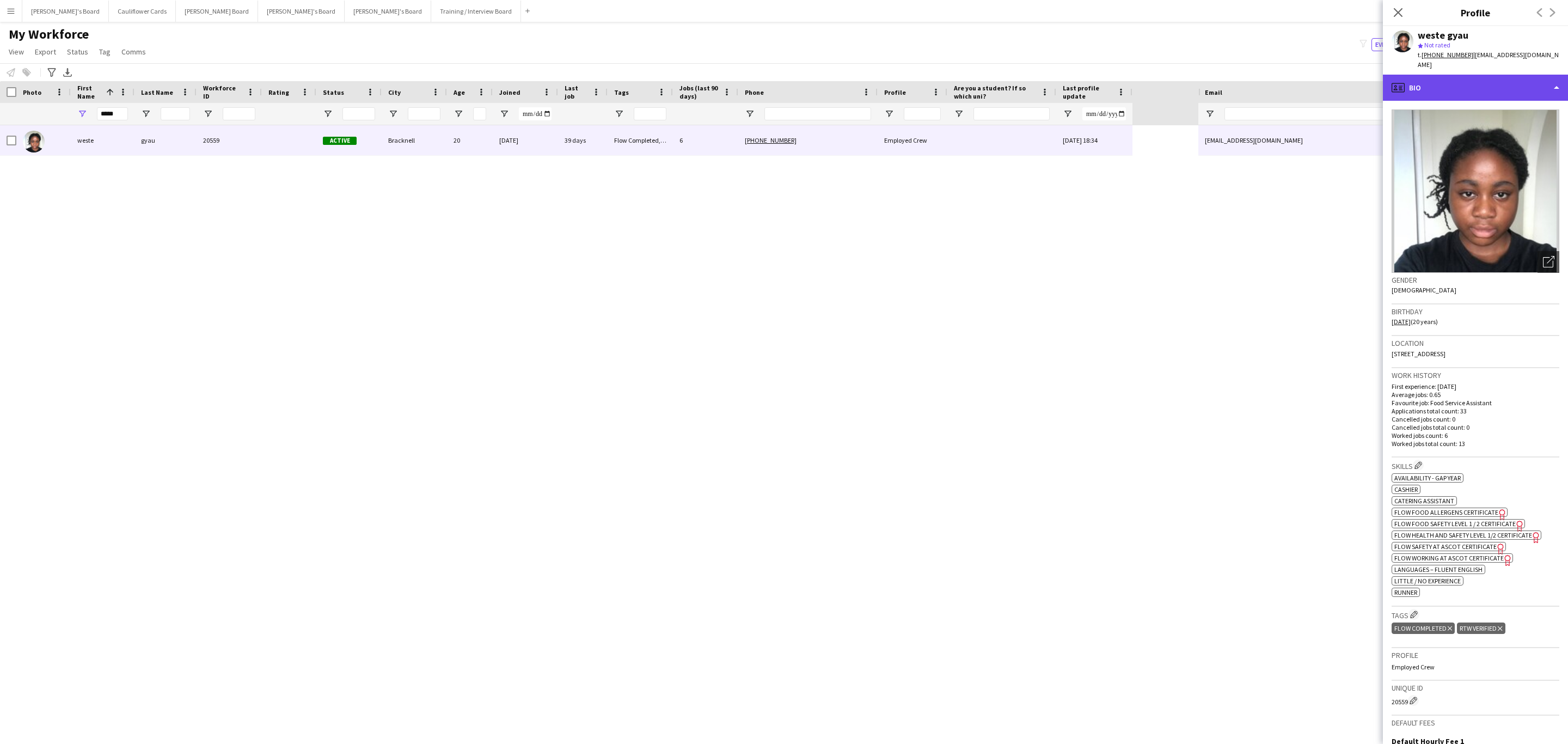
click at [1452, 78] on div "profile Bio" at bounding box center [1475, 88] width 185 height 26
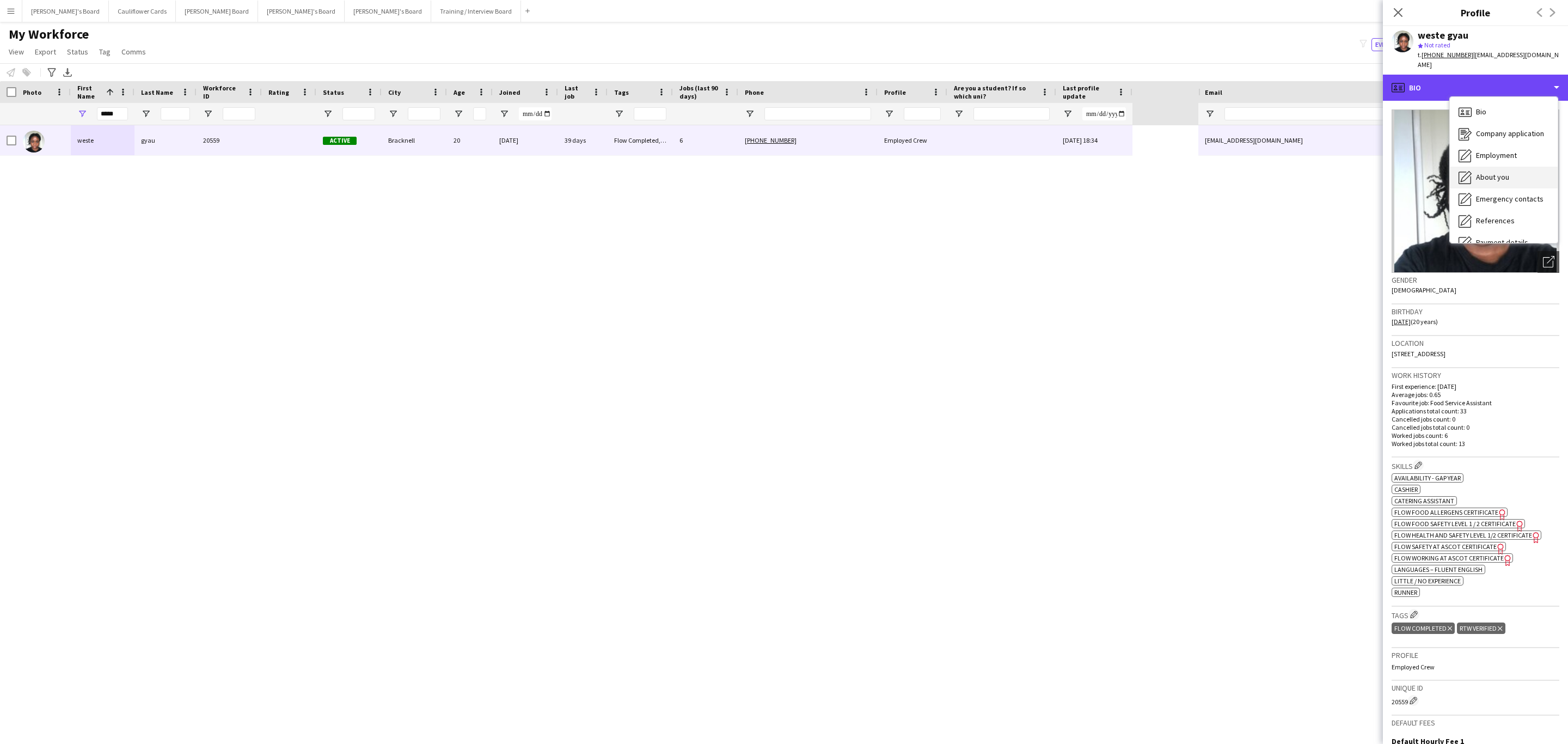
scroll to position [146, 0]
click at [1516, 220] on div "Calendar Calendar" at bounding box center [1504, 228] width 108 height 22
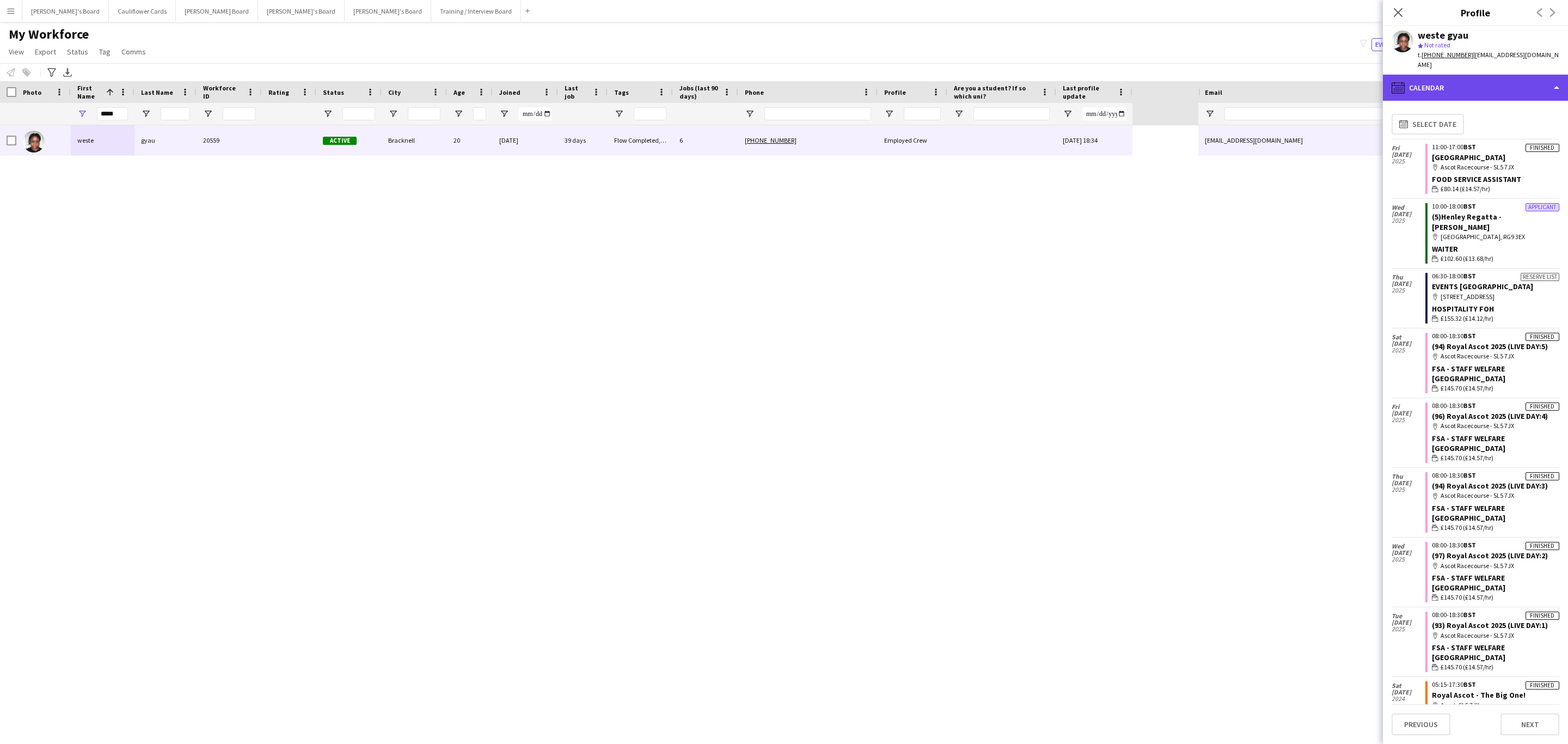
click at [1485, 75] on div "calendar-full Calendar" at bounding box center [1475, 88] width 185 height 26
click at [1493, 196] on div "Feedback Feedback" at bounding box center [1504, 206] width 108 height 22
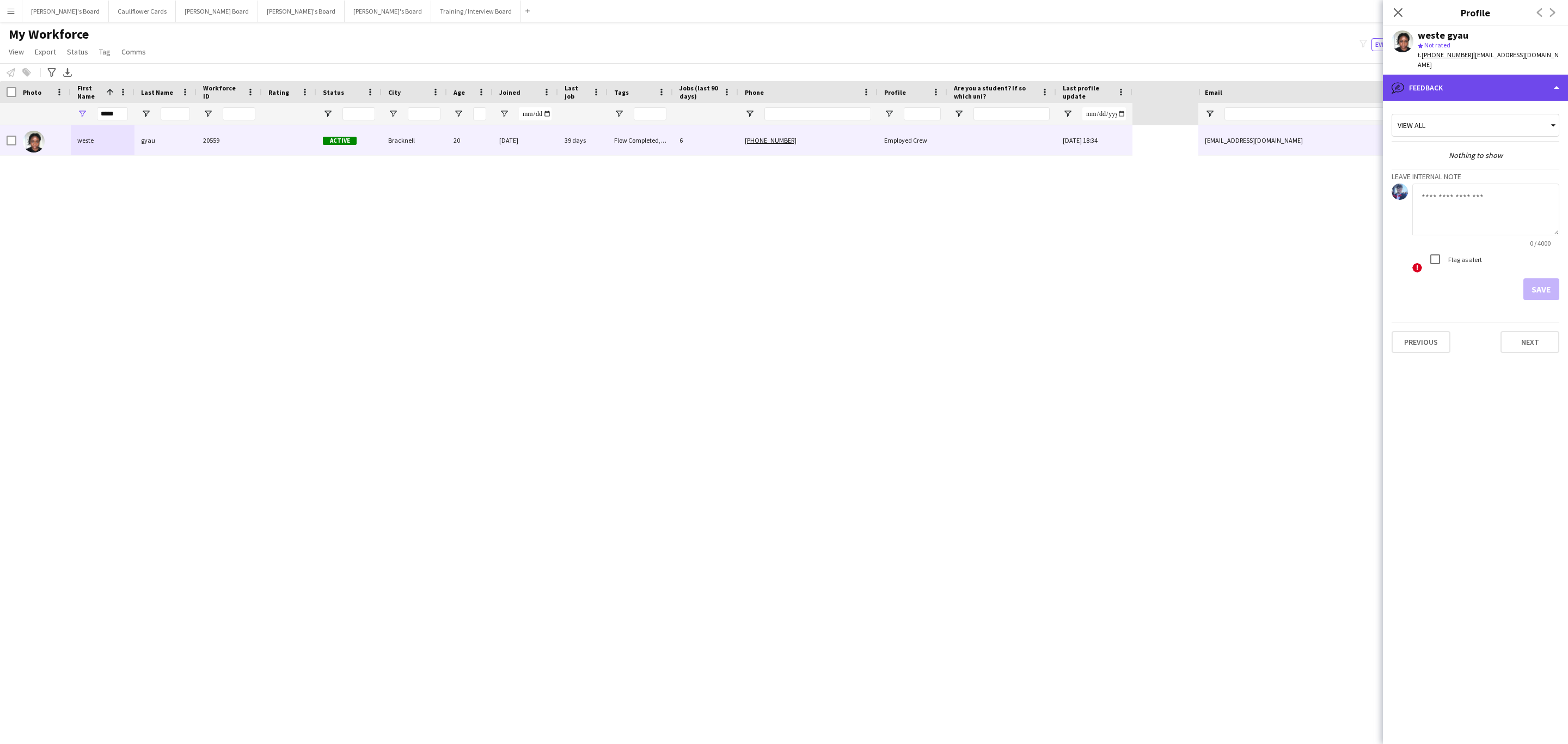
click at [1475, 76] on div "bubble-pencil Feedback" at bounding box center [1475, 88] width 185 height 26
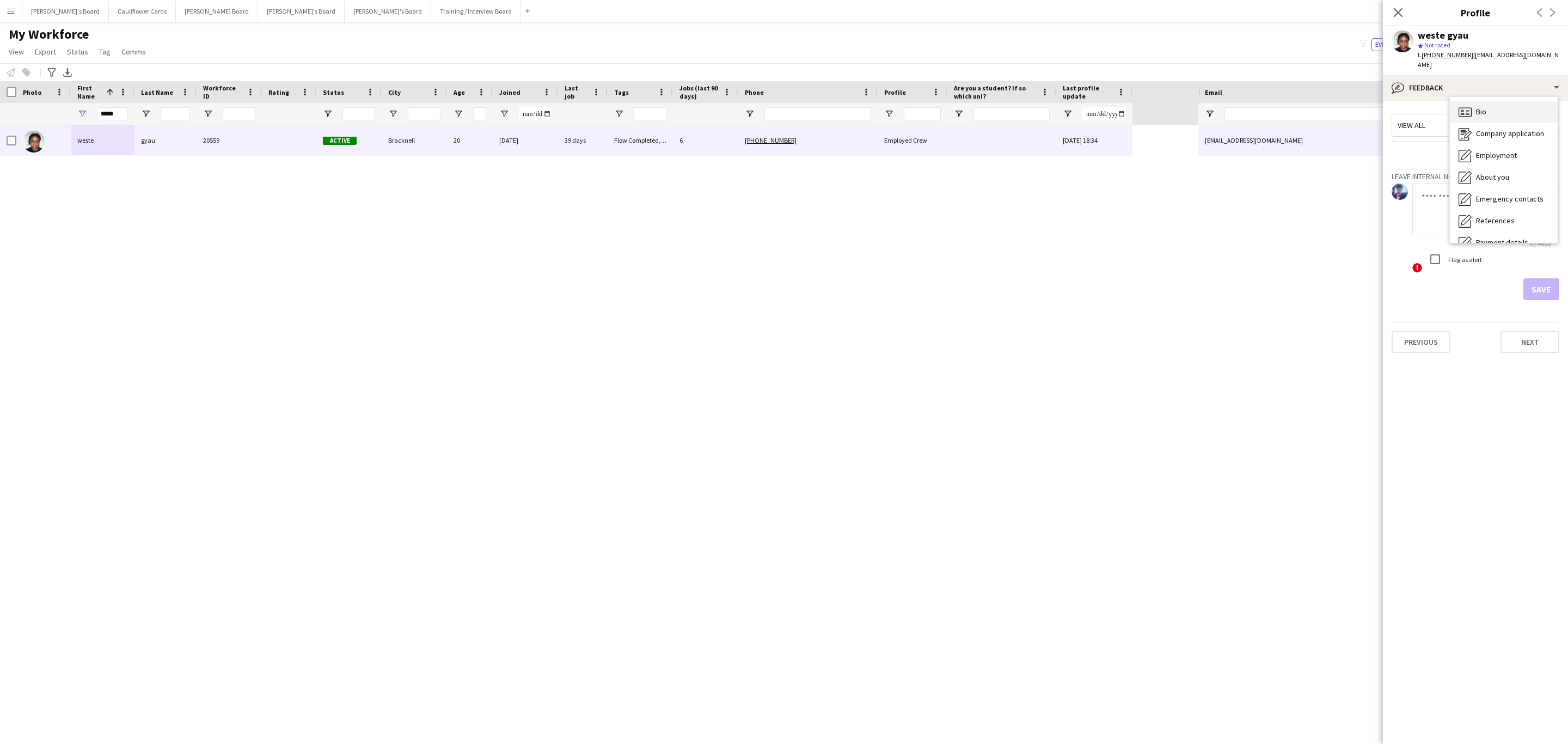
click at [1488, 101] on div "Bio Bio" at bounding box center [1504, 112] width 108 height 22
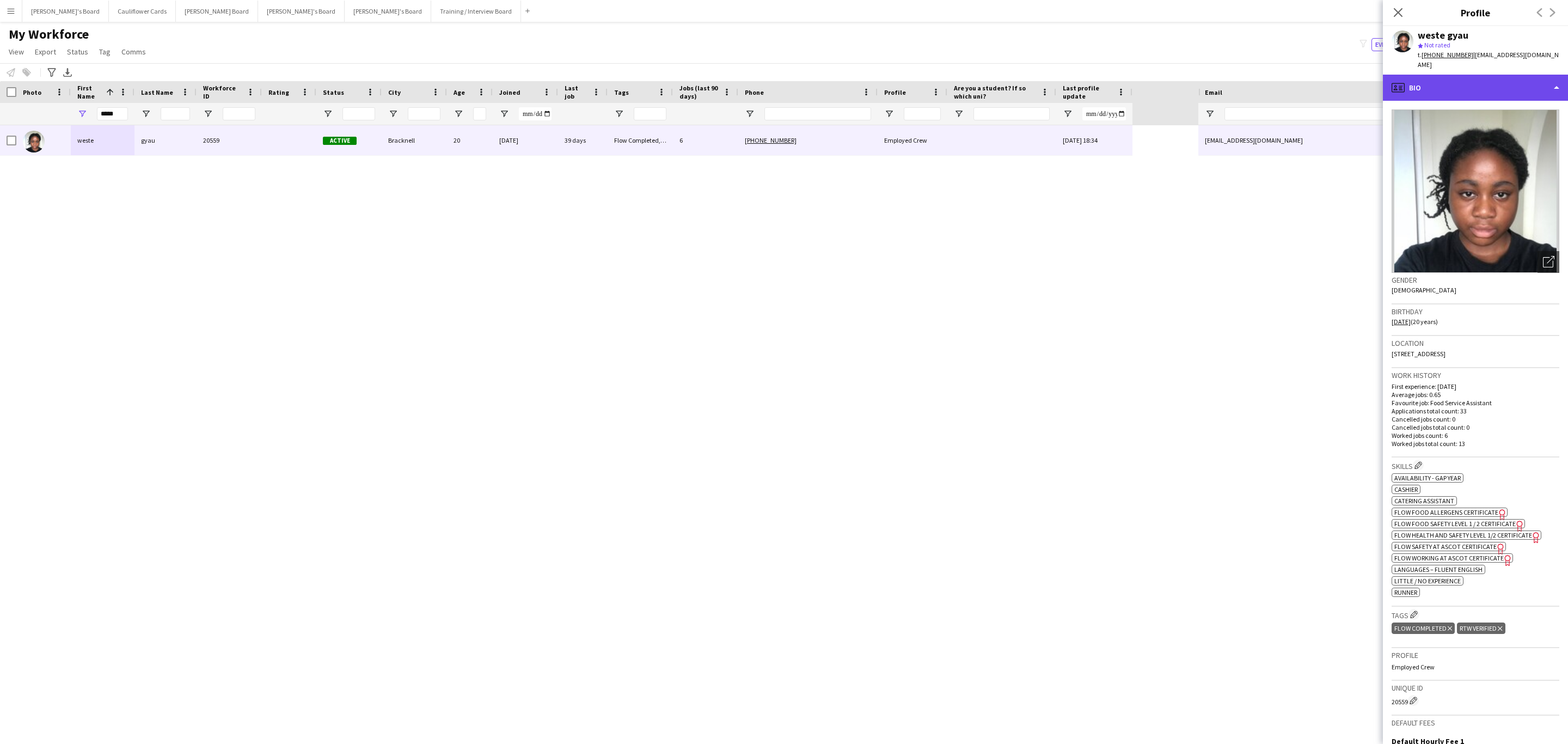
click at [1504, 80] on div "profile Bio" at bounding box center [1475, 88] width 185 height 26
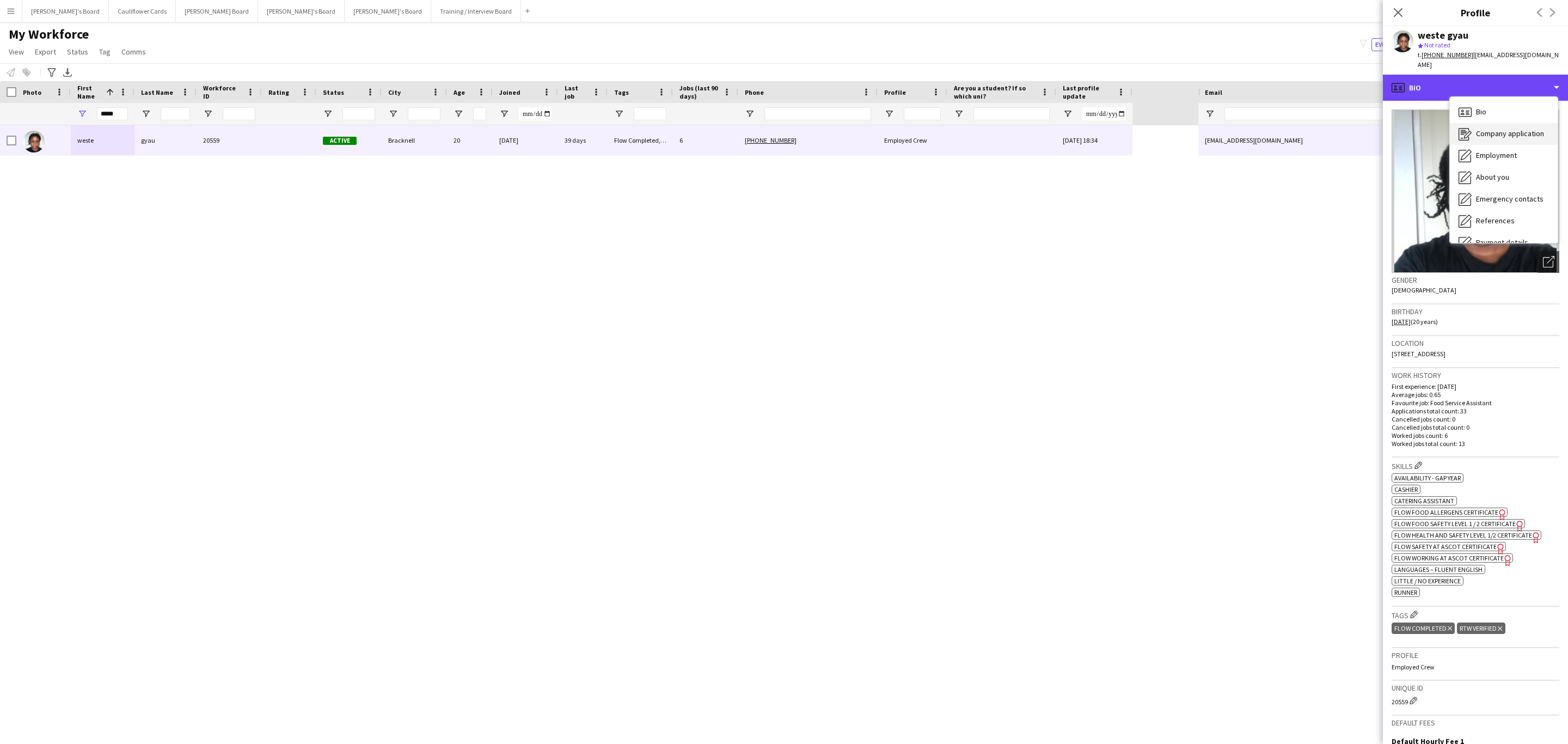
scroll to position [146, 0]
click at [1495, 217] on div "Calendar Calendar" at bounding box center [1504, 228] width 108 height 22
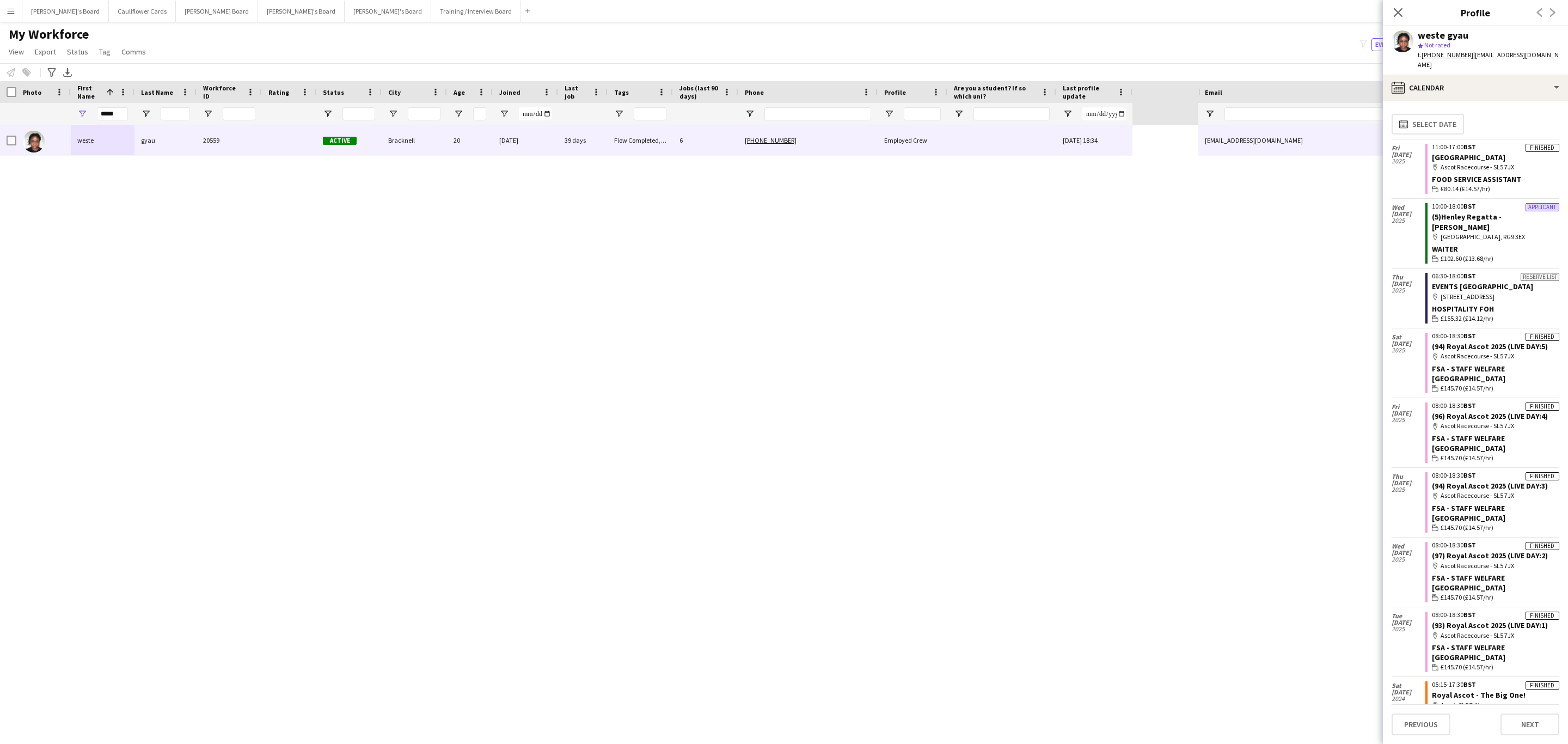
click at [1452, 56] on tcxspan "+4407476765969" at bounding box center [1448, 54] width 52 height 8
click at [1508, 78] on div "calendar-full Calendar" at bounding box center [1475, 88] width 185 height 26
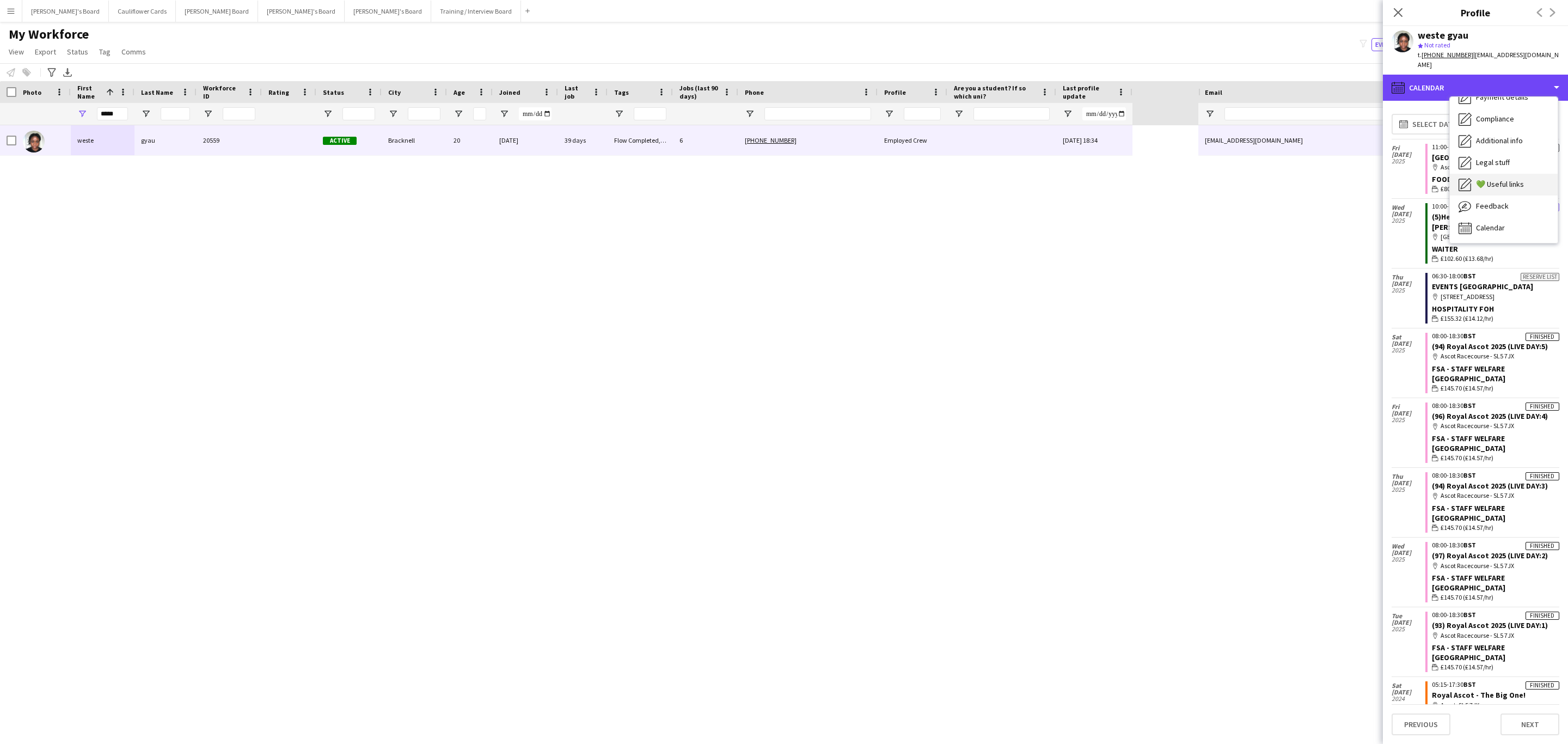
scroll to position [0, 0]
click at [1498, 112] on div "Bio Bio" at bounding box center [1504, 112] width 108 height 22
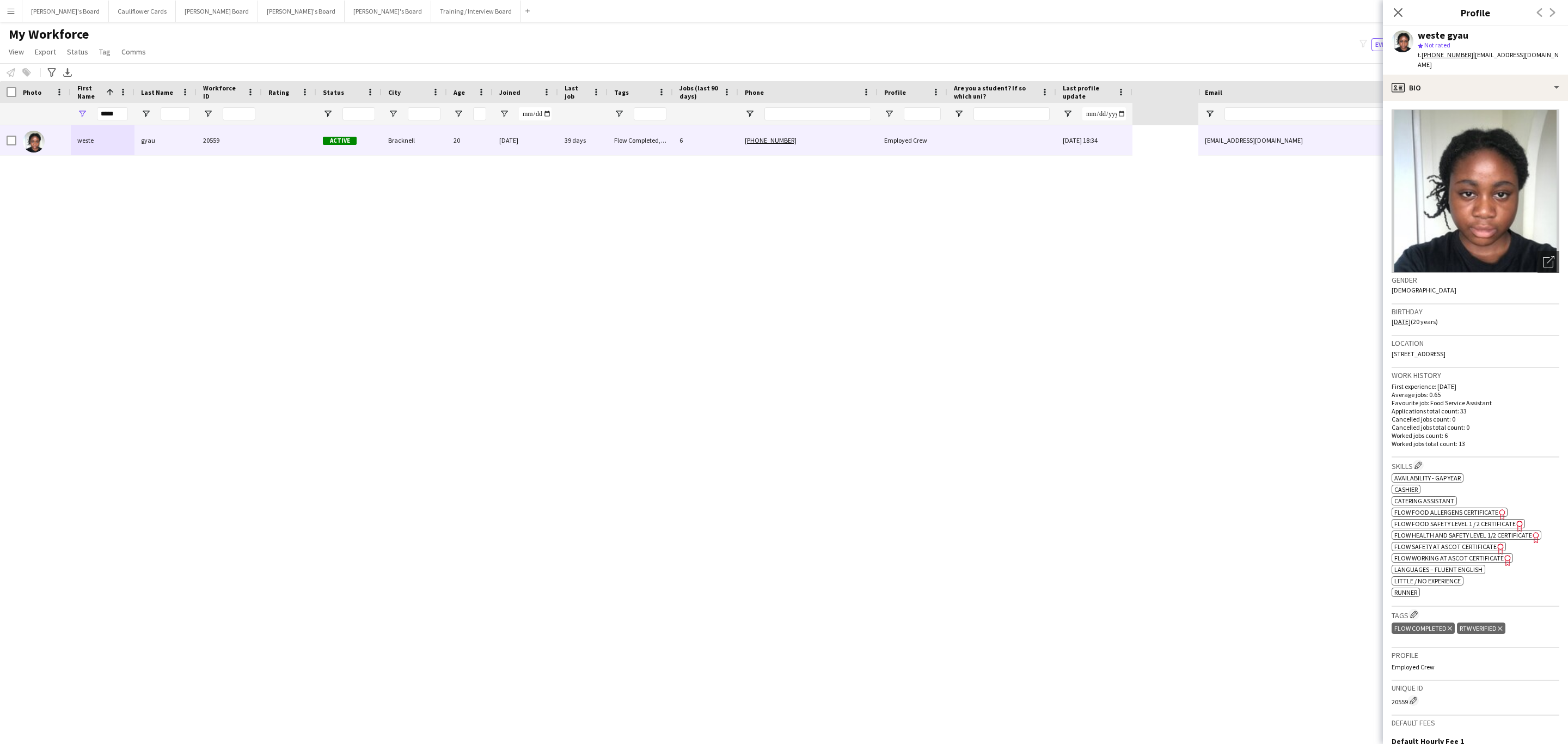
drag, startPoint x: 1553, startPoint y: 54, endPoint x: 1472, endPoint y: 54, distance: 81.0
click at [1472, 54] on app-profile-header "weste gyau star Not rated t. +4407476765969 | westeosei95@gmail.com" at bounding box center [1475, 50] width 185 height 49
copy span "westeosei95@gmail.com"
click at [1261, 110] on input "Email Filter Input" at bounding box center [1381, 114] width 314 height 13
paste input "**********"
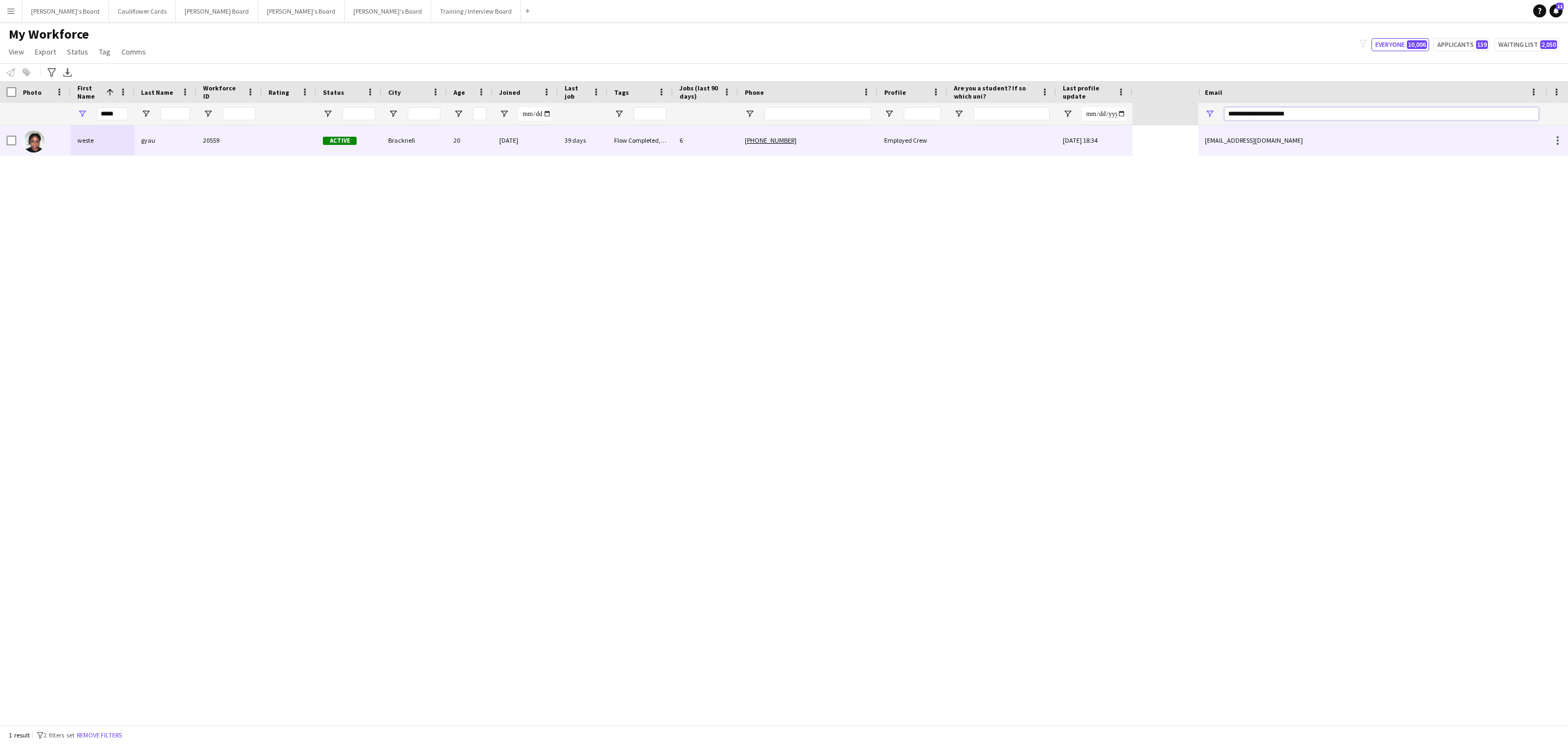
type input "**********"
click at [715, 144] on div "6" at bounding box center [706, 140] width 65 height 30
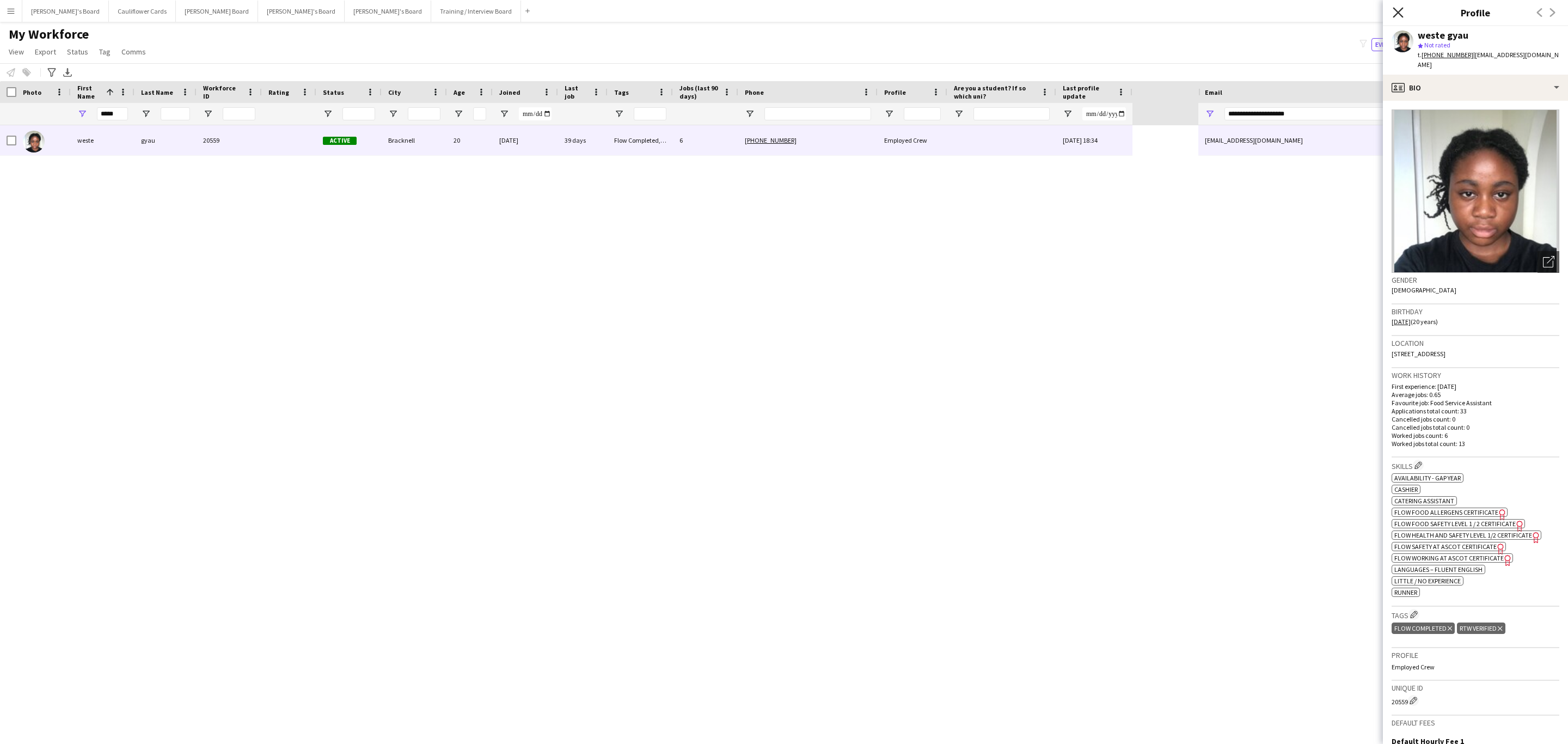
click at [1400, 13] on icon "Close pop-in" at bounding box center [1398, 12] width 10 height 10
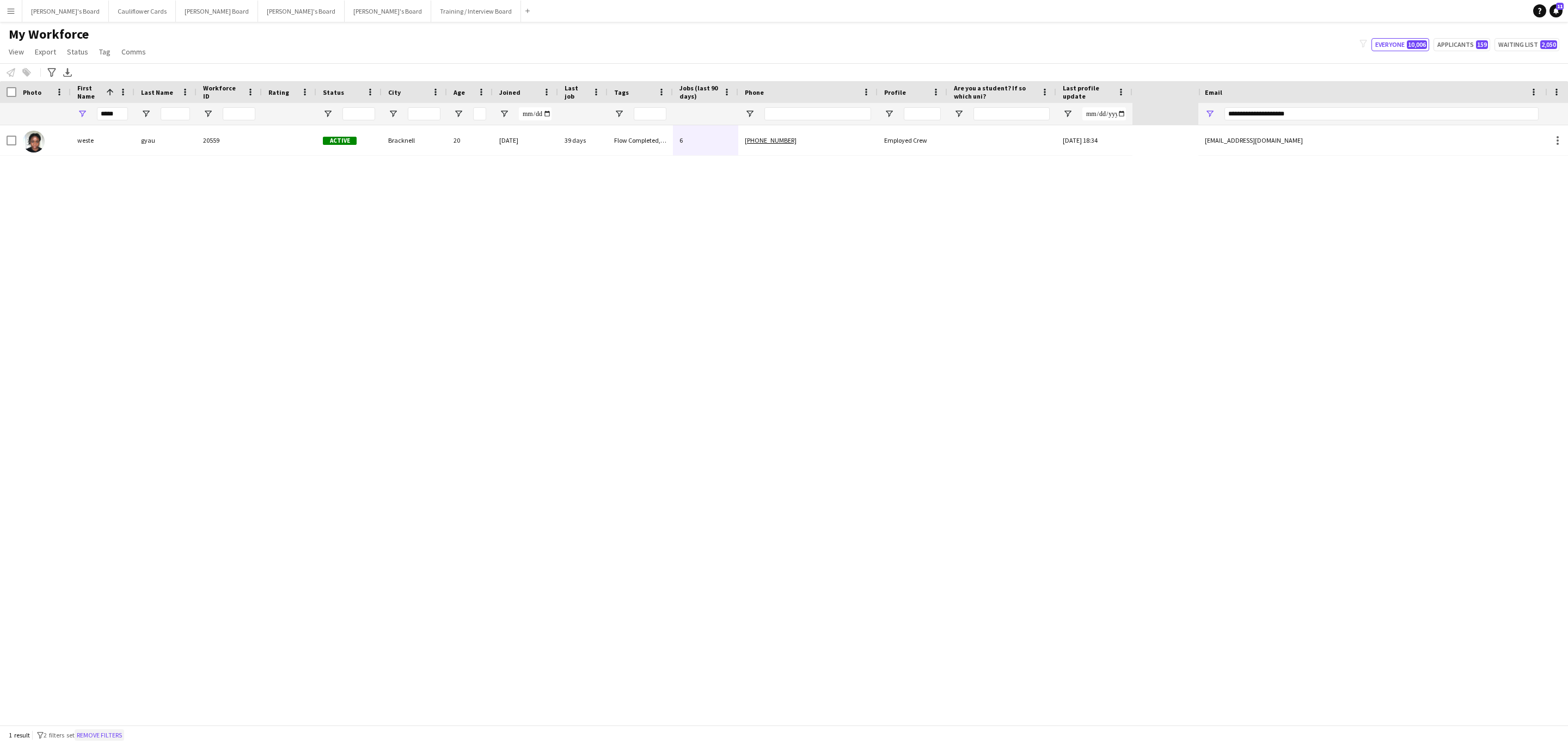
click at [119, 734] on button "Remove filters" at bounding box center [99, 735] width 49 height 12
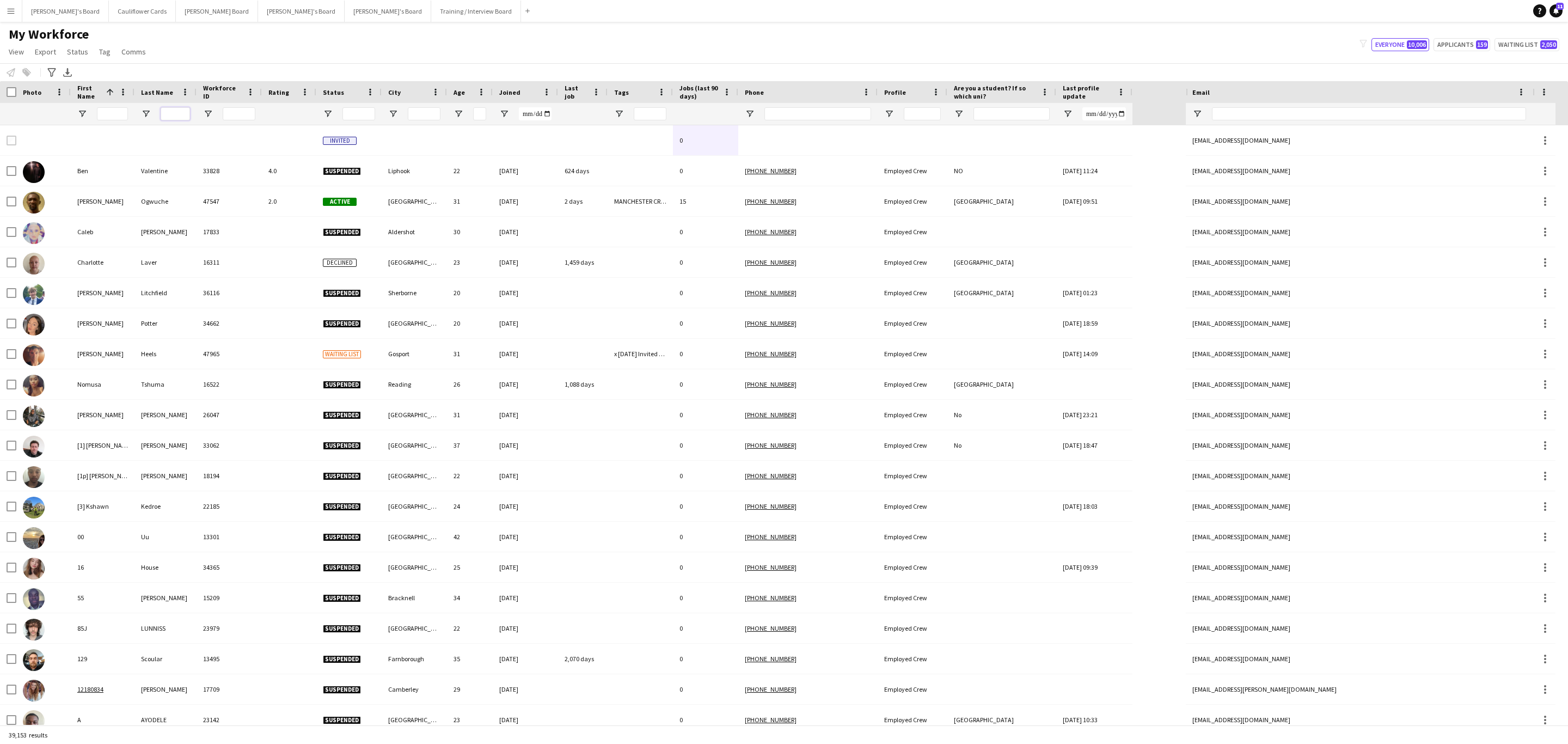
click at [170, 114] on input "Last Name Filter Input" at bounding box center [175, 114] width 30 height 13
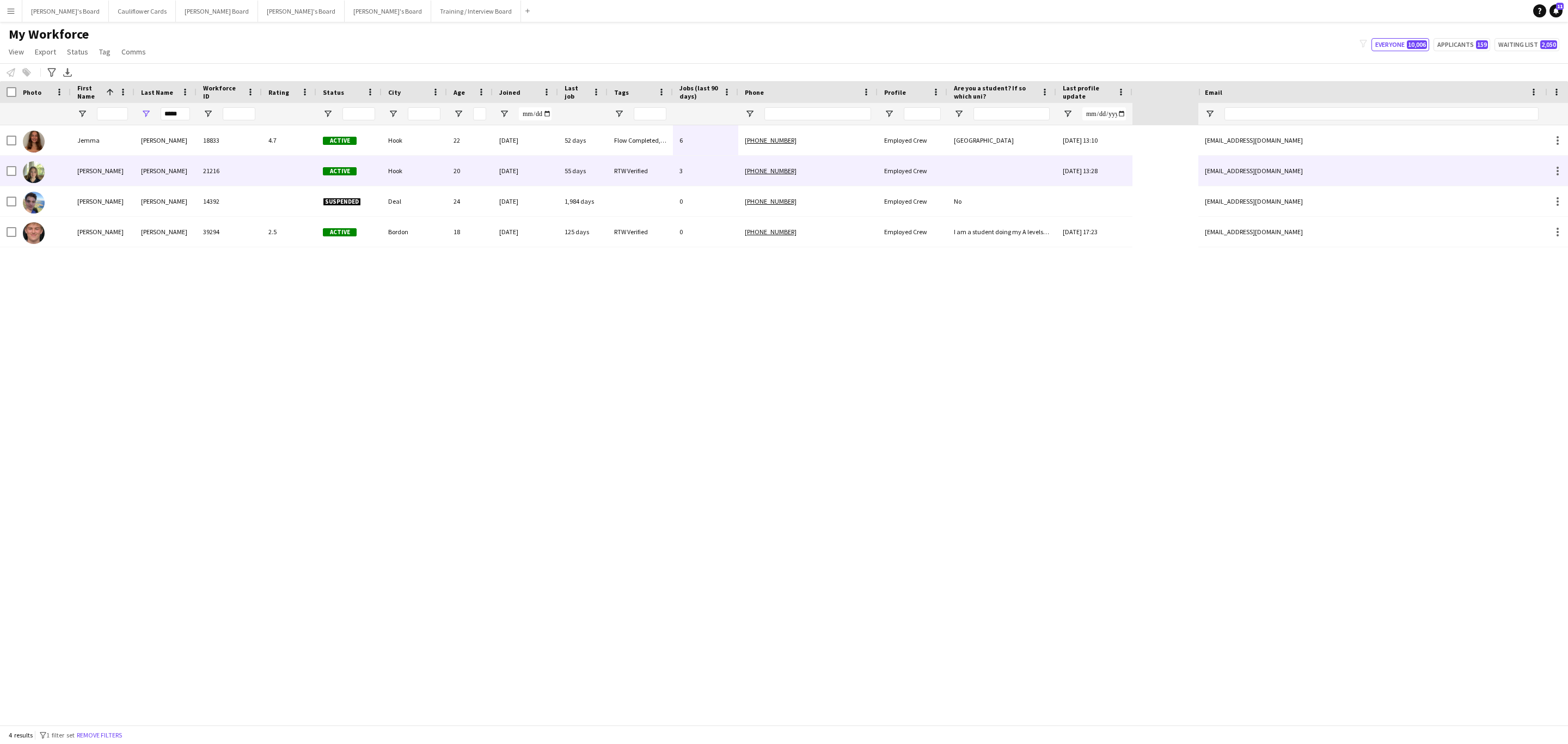
click at [276, 182] on div at bounding box center [289, 170] width 54 height 30
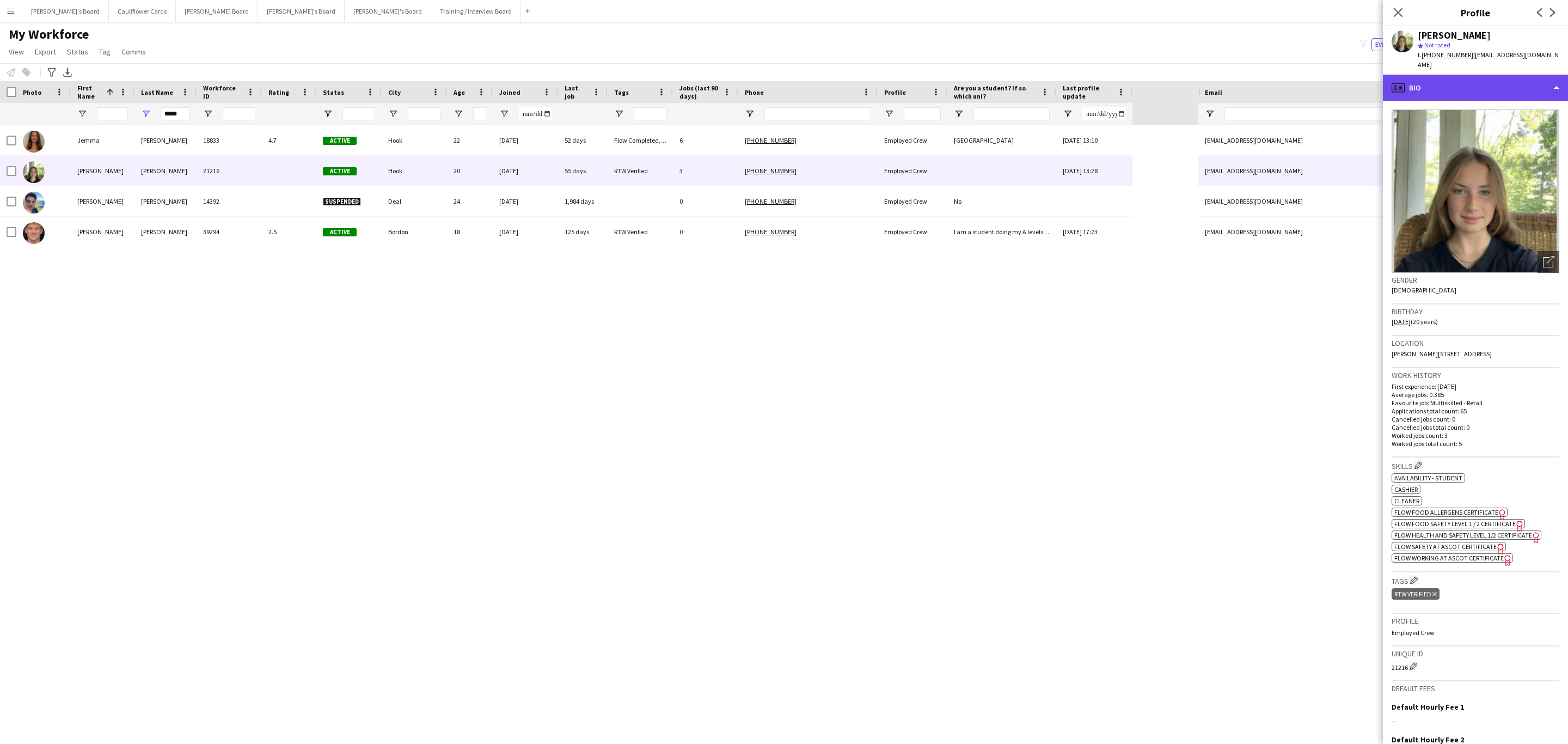
click at [1501, 80] on div "profile Bio" at bounding box center [1475, 88] width 185 height 26
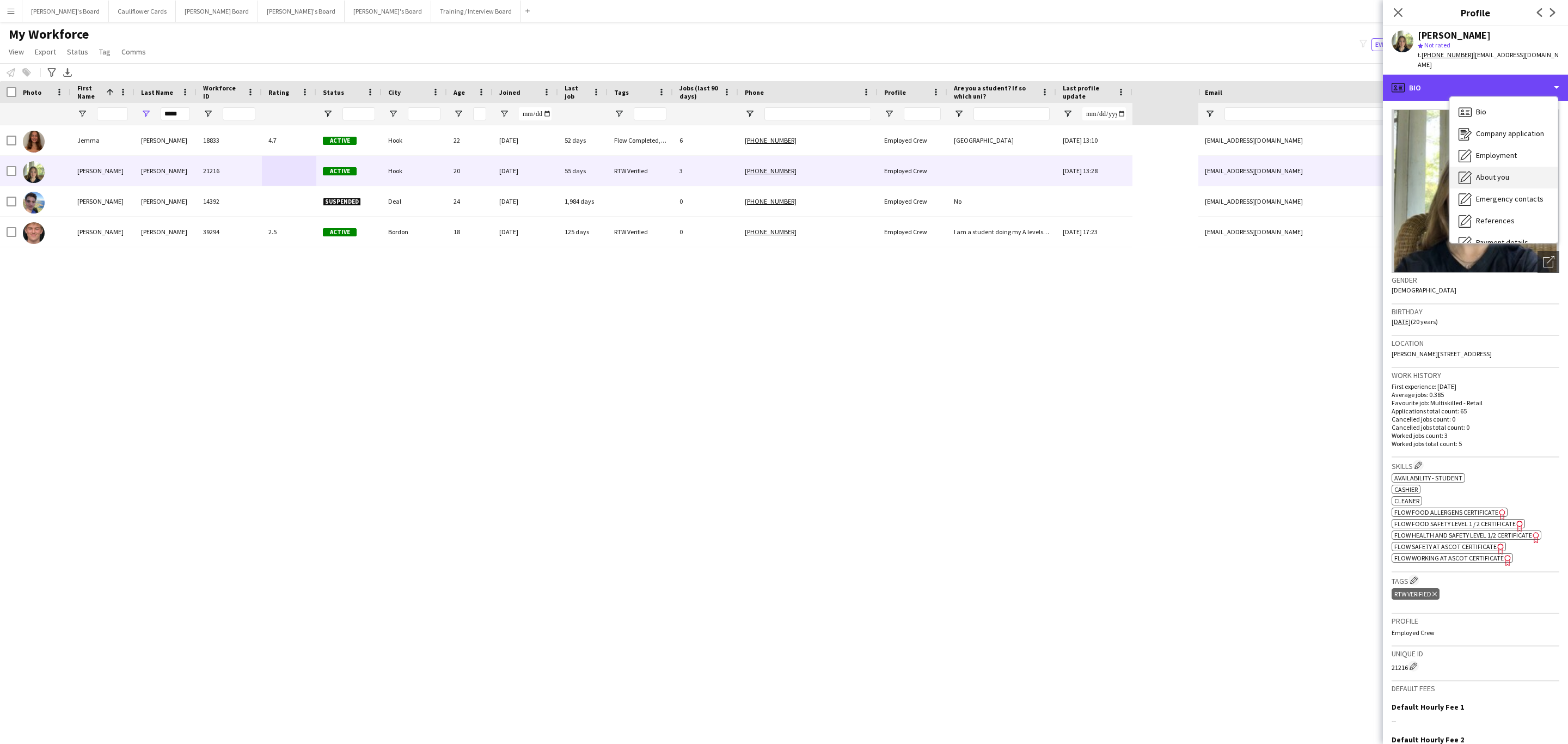
scroll to position [146, 0]
click at [1508, 217] on div "Calendar Calendar" at bounding box center [1504, 228] width 108 height 22
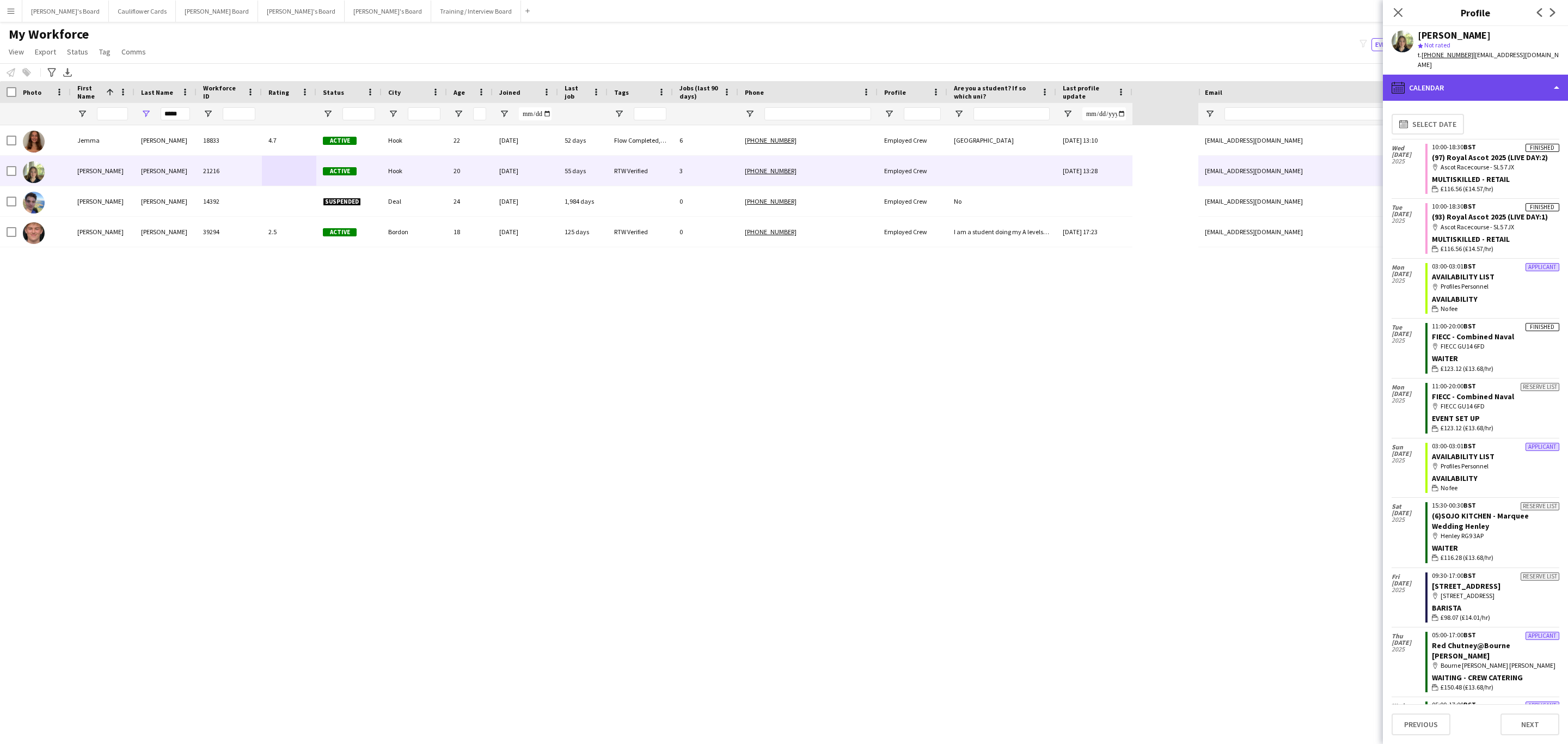
click at [1506, 87] on div "calendar-full Calendar" at bounding box center [1475, 88] width 185 height 26
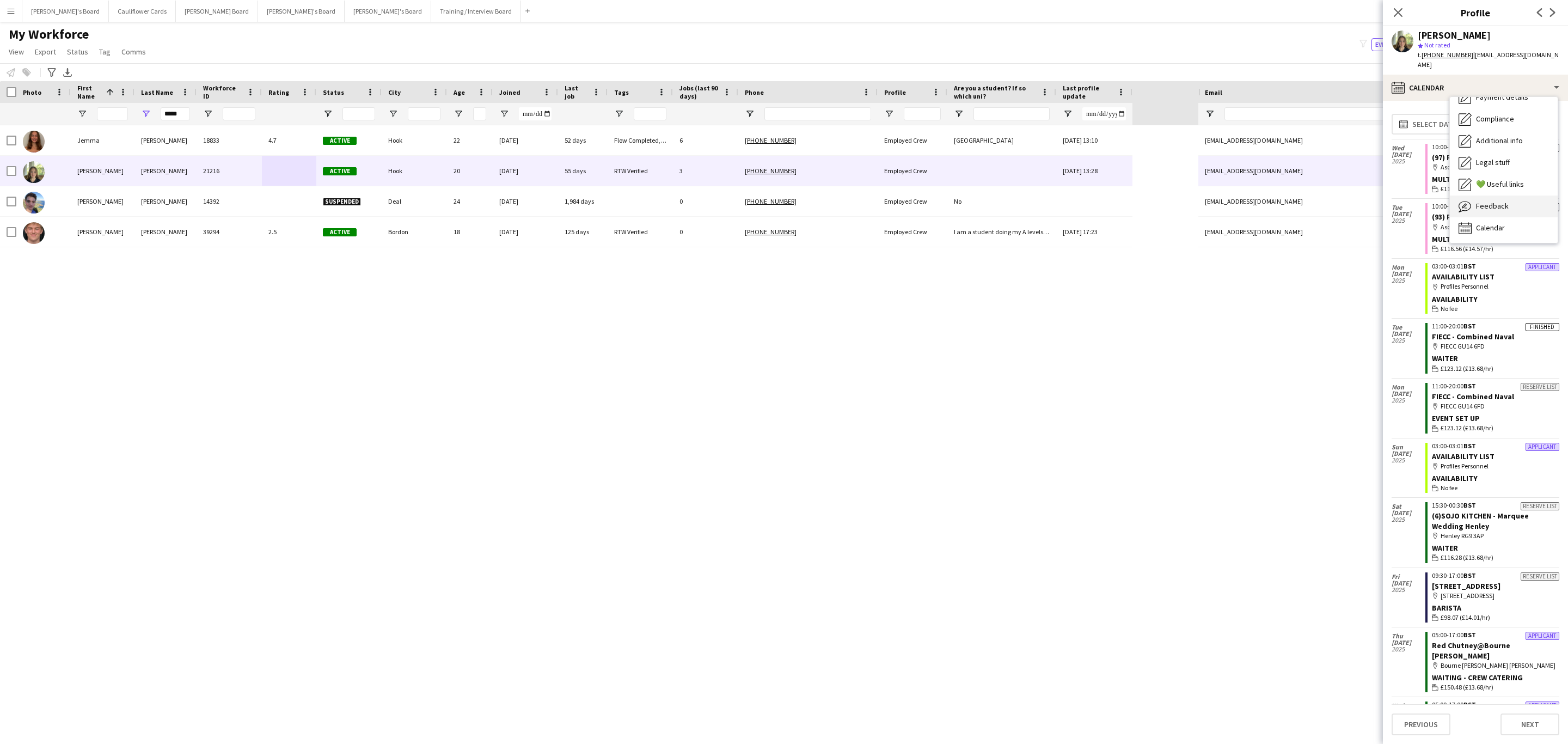
click at [1503, 201] on span "Feedback" at bounding box center [1492, 206] width 33 height 10
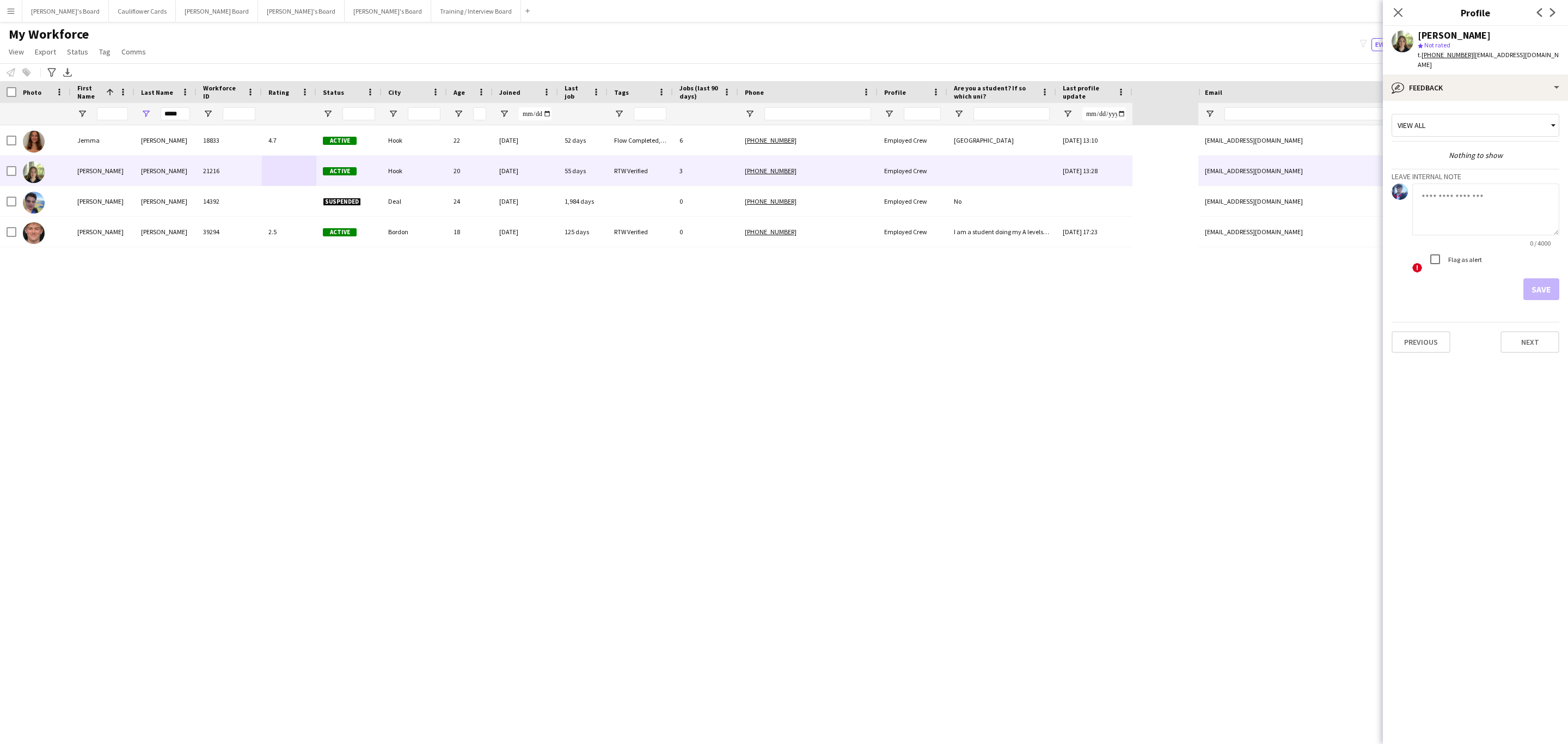
click at [1442, 52] on tcxspan "+4407703296615" at bounding box center [1448, 54] width 52 height 8
click at [1483, 83] on div "bubble-pencil Feedback" at bounding box center [1475, 88] width 185 height 26
click at [1493, 101] on div "Bio Bio" at bounding box center [1504, 112] width 108 height 22
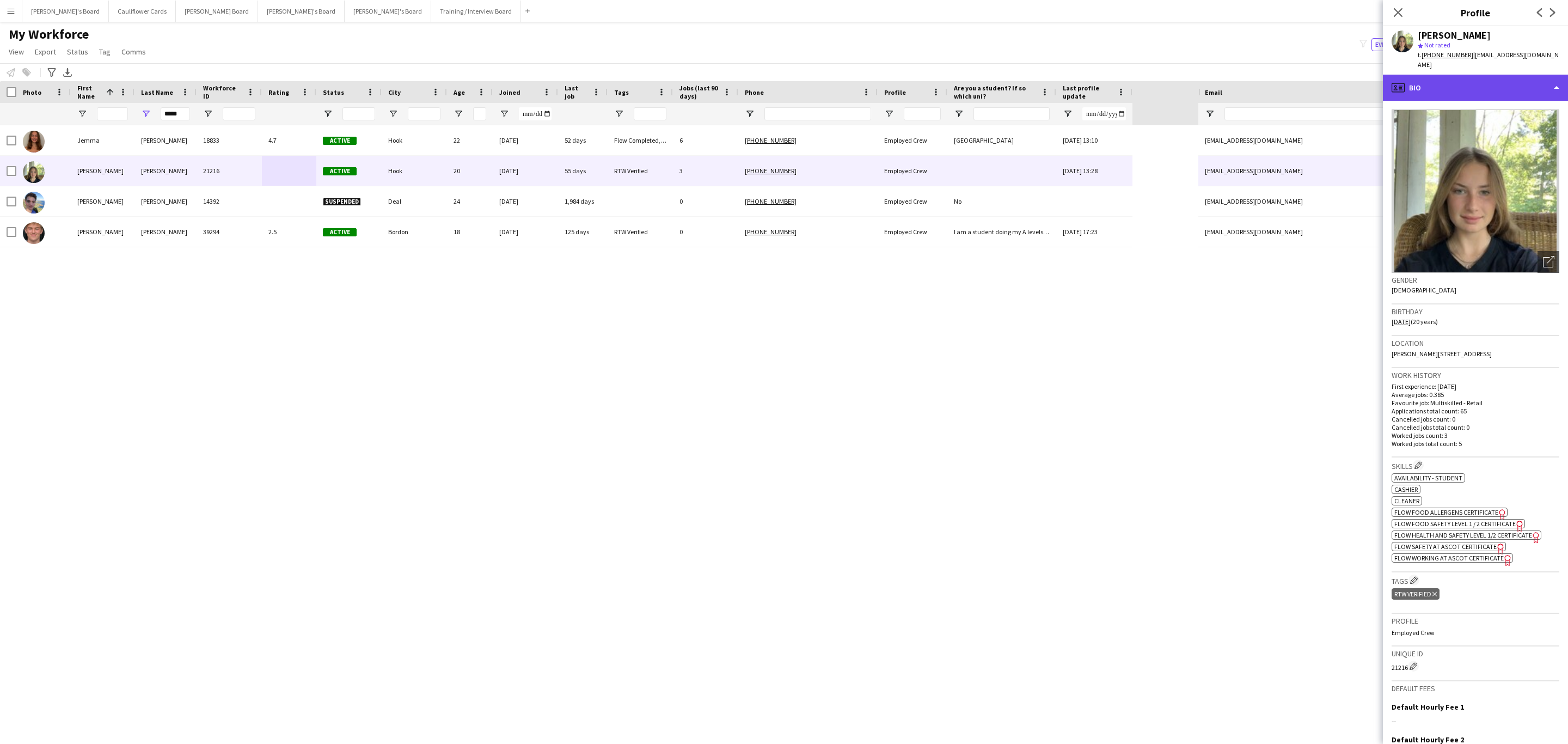
click at [1506, 75] on div "profile Bio" at bounding box center [1475, 88] width 185 height 26
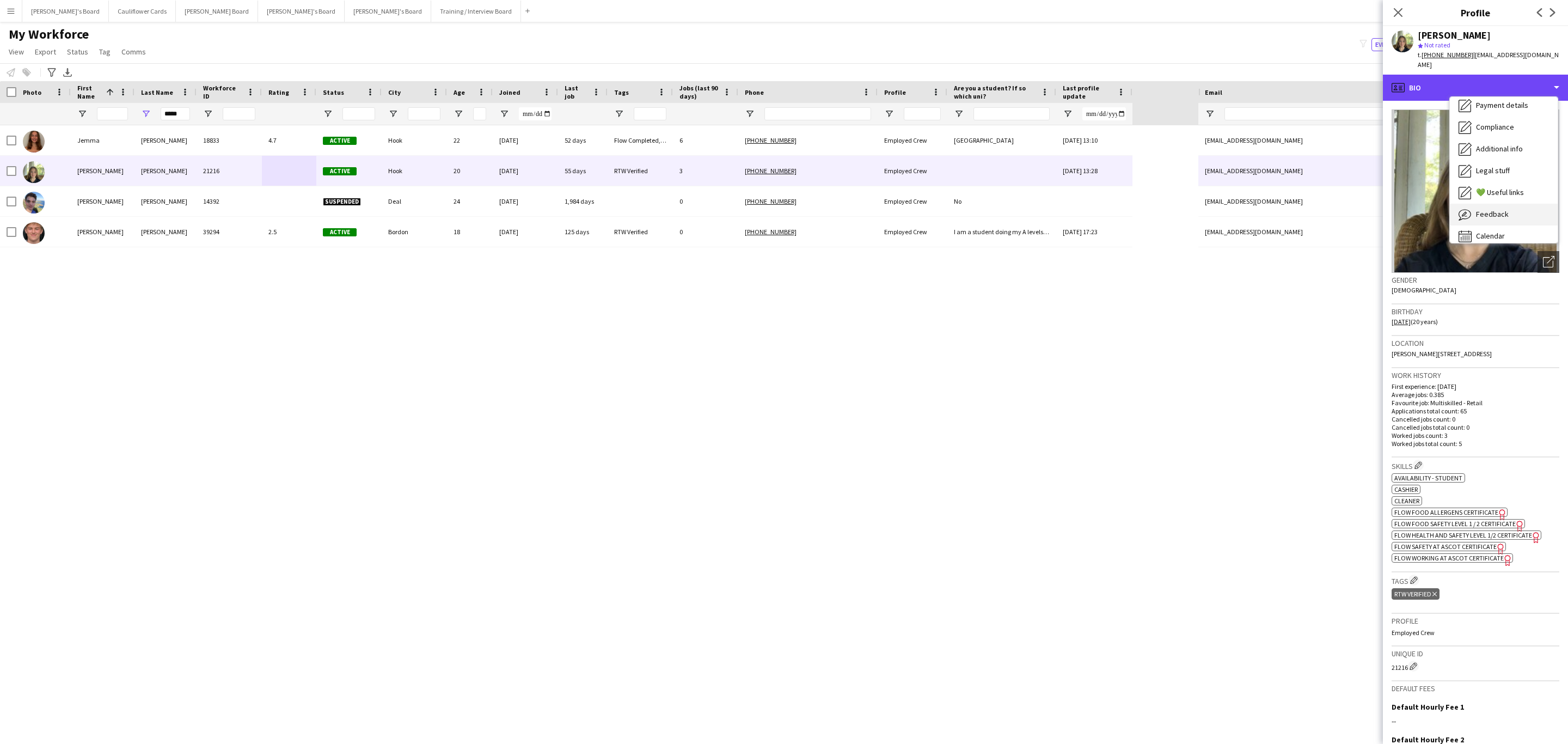
scroll to position [138, 0]
click at [1514, 143] on span "Additional info" at bounding box center [1500, 148] width 47 height 10
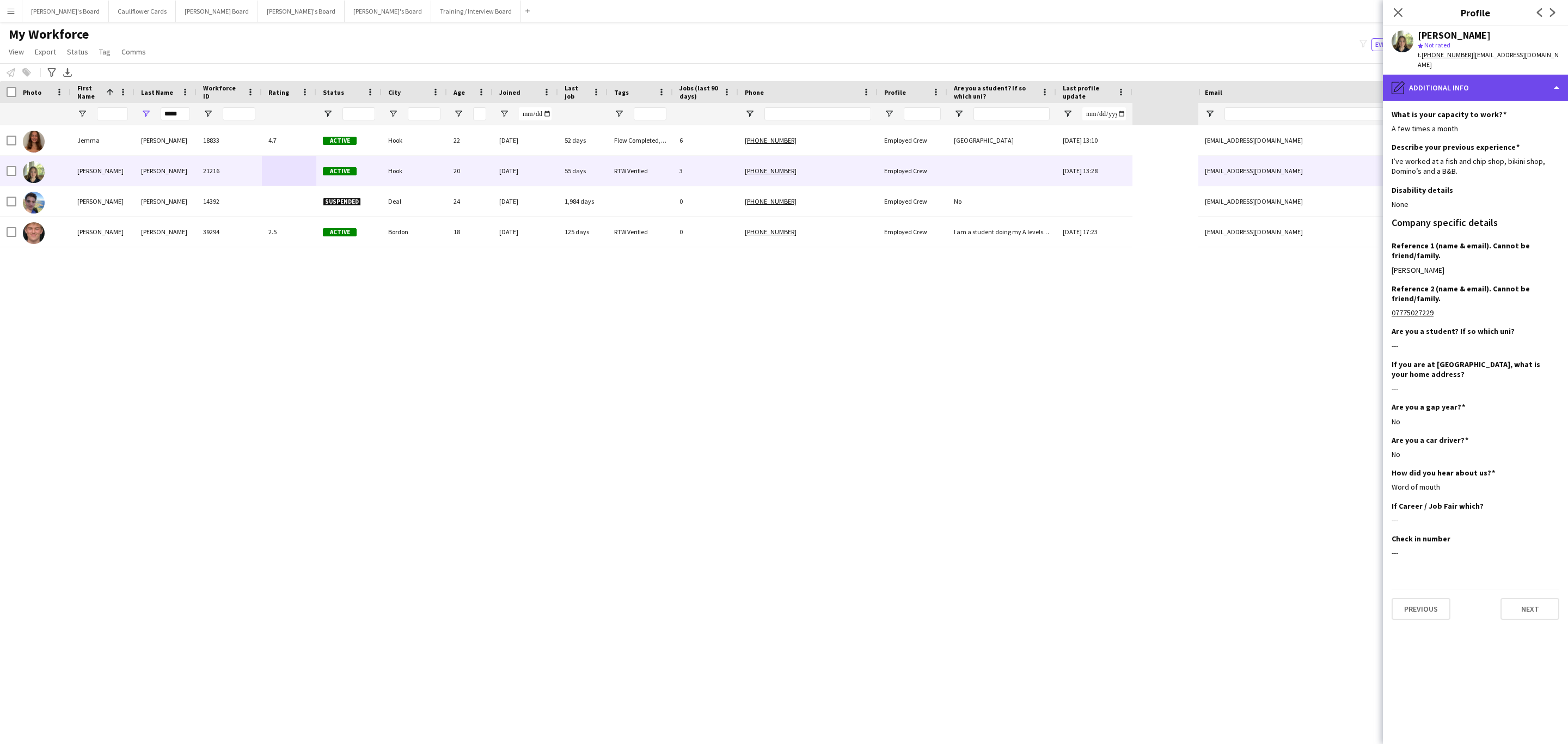
click at [1544, 82] on div "pencil4 Additional info" at bounding box center [1475, 88] width 185 height 26
drag, startPoint x: 1538, startPoint y: 52, endPoint x: 1474, endPoint y: 58, distance: 64.3
click at [1474, 58] on div "Kate Freel star Not rated t. +4407703296615 | katefreel04@gmail.com" at bounding box center [1475, 50] width 185 height 49
copy span "katefreel04@gmail.com"
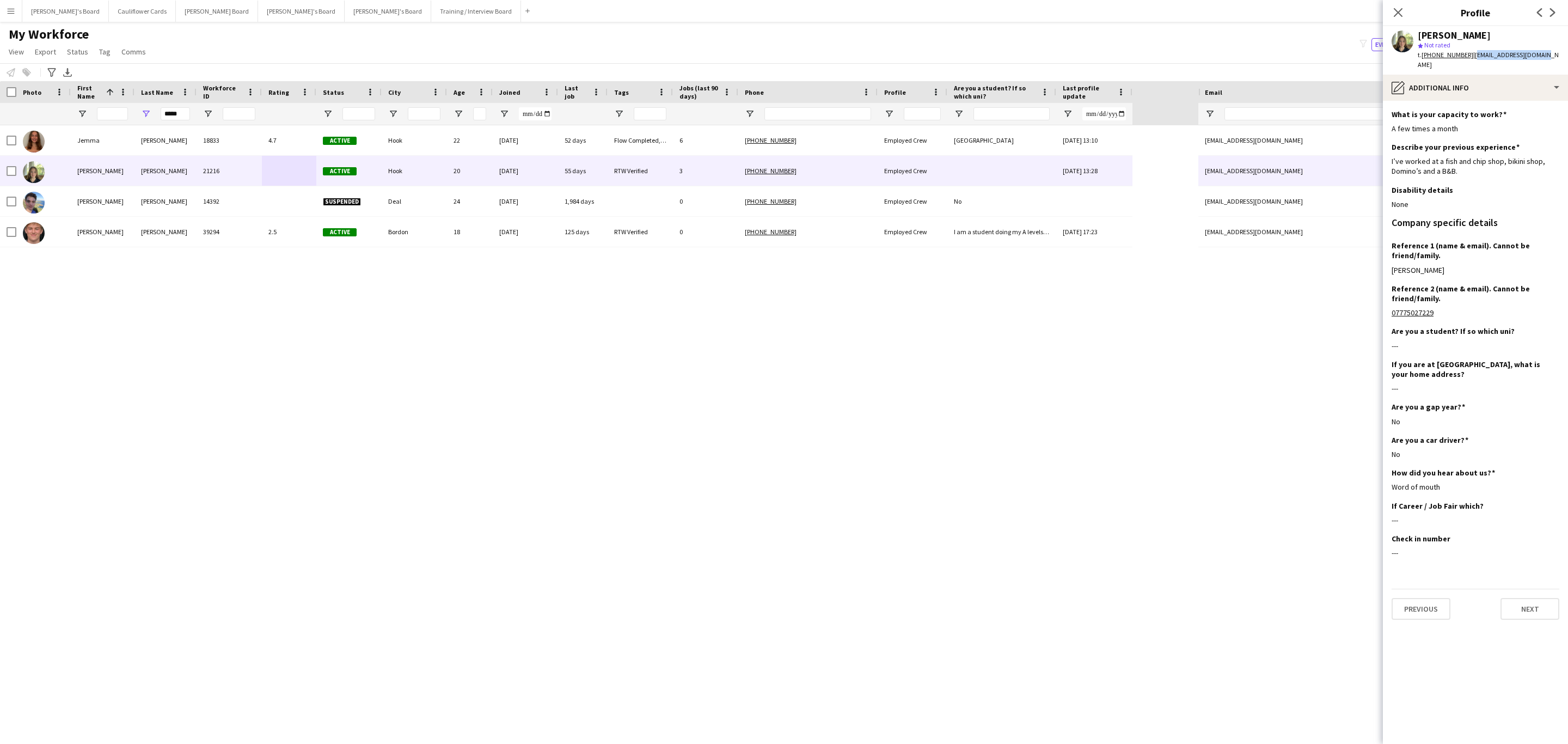
click at [1474, 58] on span "| katefreel04@gmail.com" at bounding box center [1488, 59] width 141 height 18
click at [182, 107] on input "*****" at bounding box center [175, 114] width 30 height 13
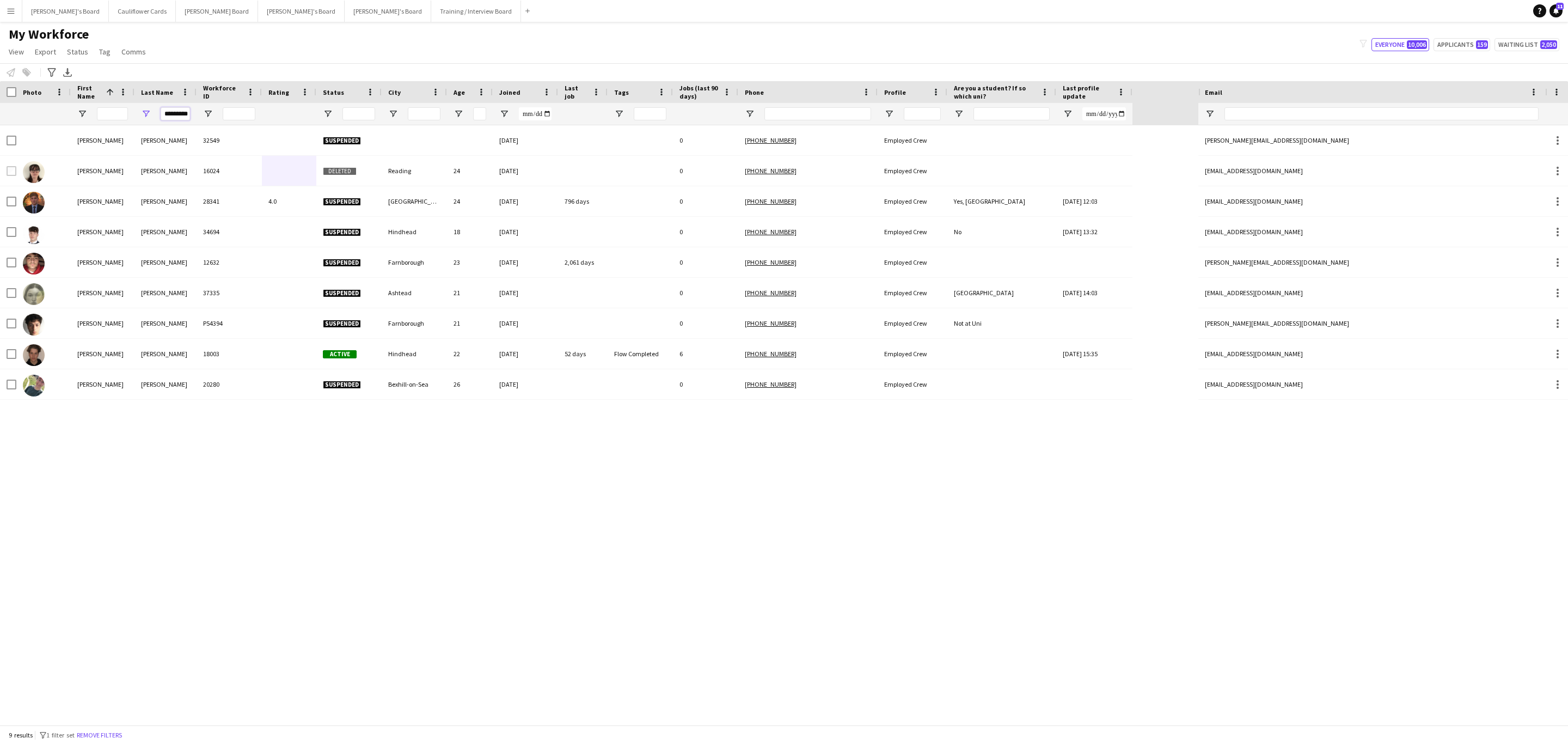
type input "*********"
click at [109, 110] on input "First Name Filter Input" at bounding box center [112, 114] width 31 height 13
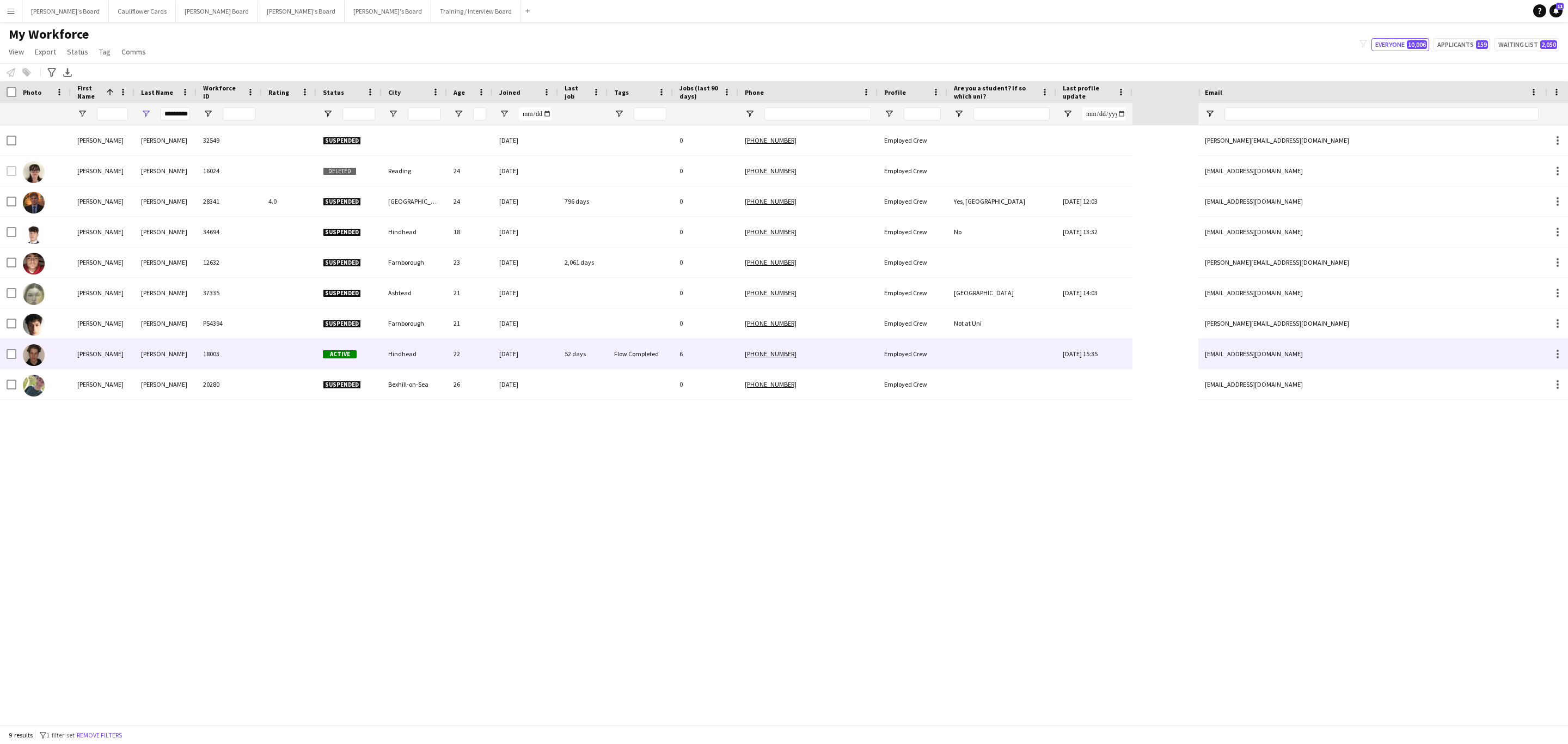
click at [173, 359] on div "pickering" at bounding box center [165, 354] width 62 height 30
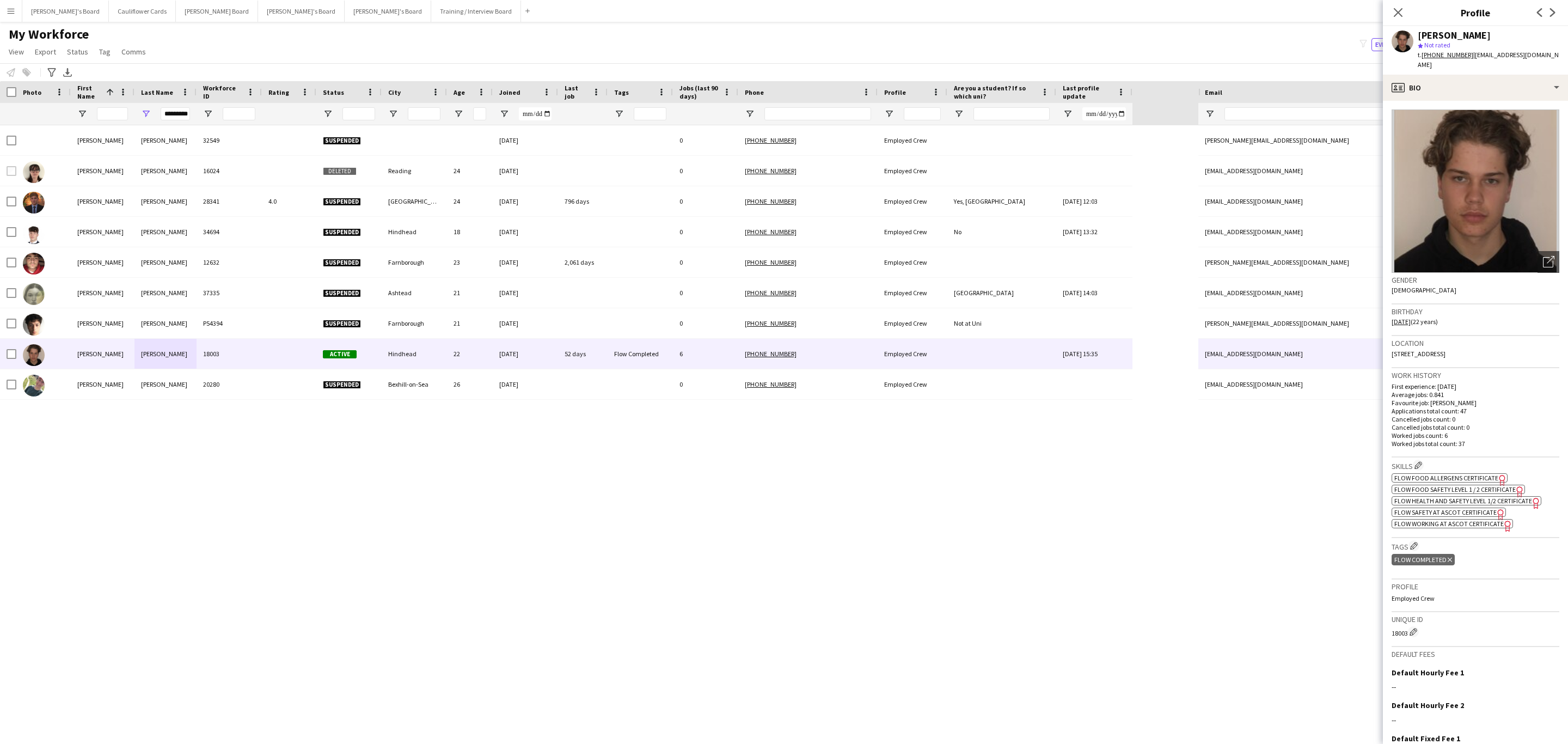
click at [1436, 56] on tcxspan "+4407766370374" at bounding box center [1448, 54] width 52 height 8
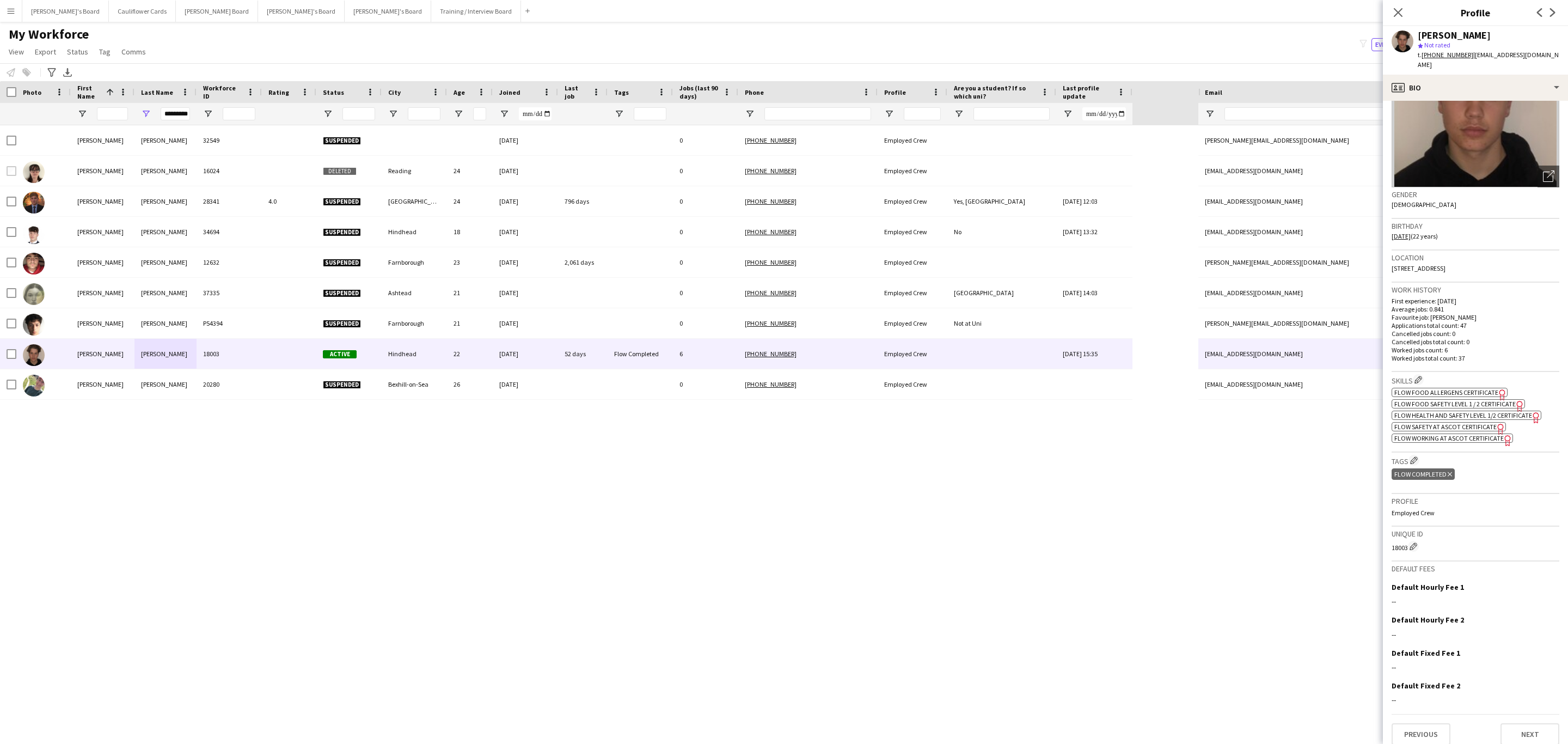
click at [1533, 61] on div "scott pickering star Not rated t. +4407766370374 | scottpickering2303@gmail.com" at bounding box center [1475, 50] width 185 height 49
click at [1532, 75] on div "profile Bio" at bounding box center [1475, 88] width 185 height 26
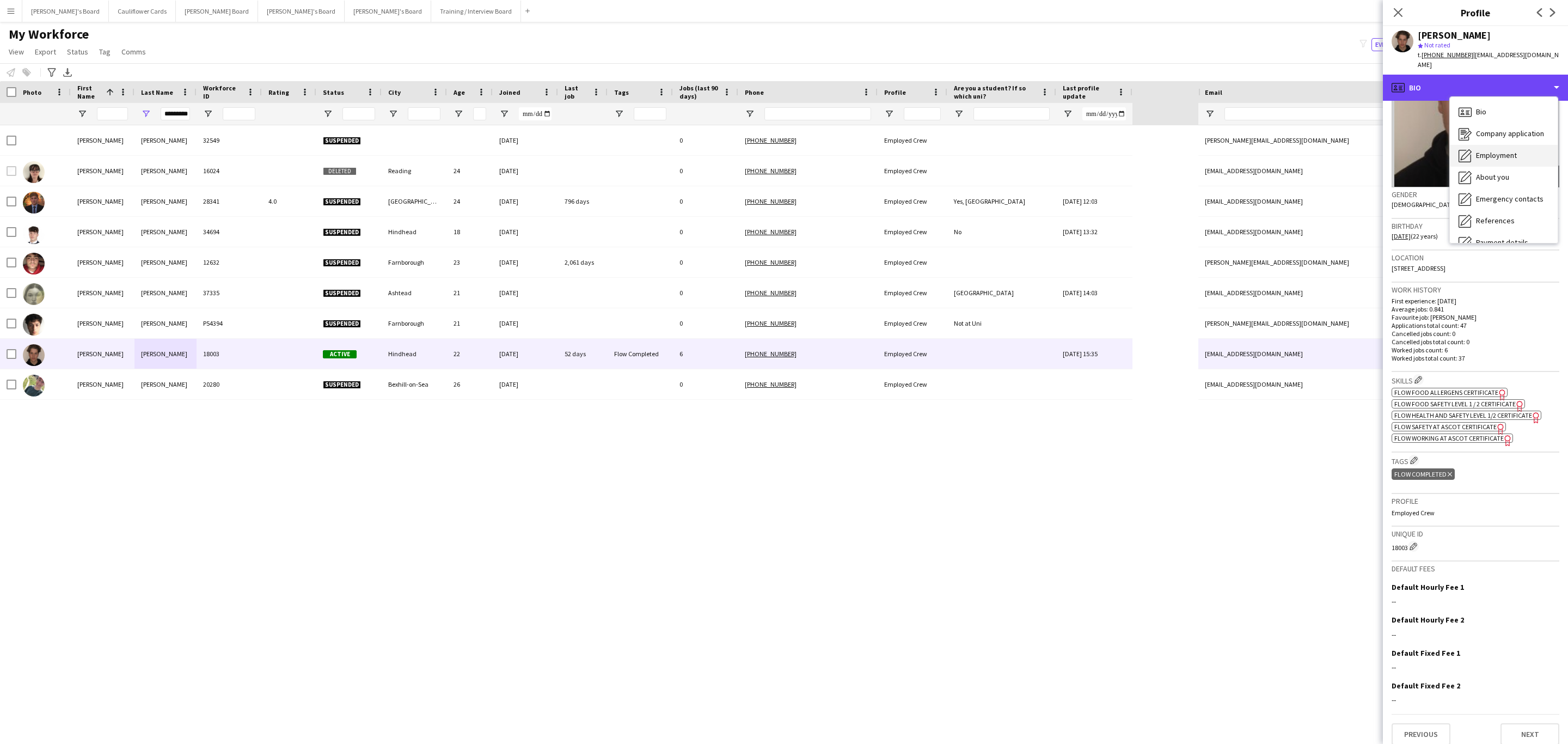
scroll to position [146, 0]
click at [1512, 136] on span "Additional info" at bounding box center [1500, 141] width 47 height 10
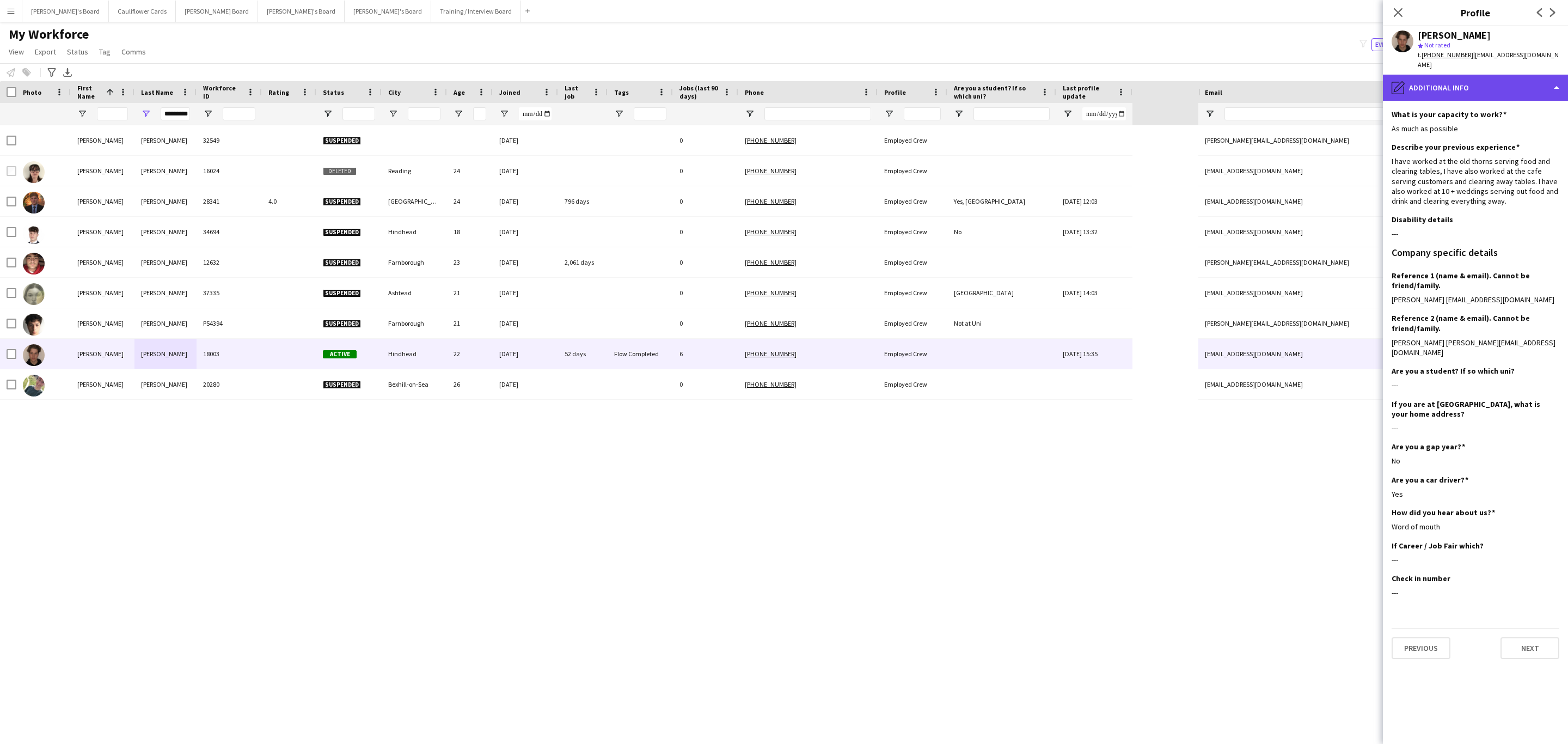
click at [1524, 81] on div "pencil4 Additional info" at bounding box center [1475, 88] width 185 height 26
click at [1488, 206] on div "Feedback Feedback" at bounding box center [1504, 206] width 108 height 22
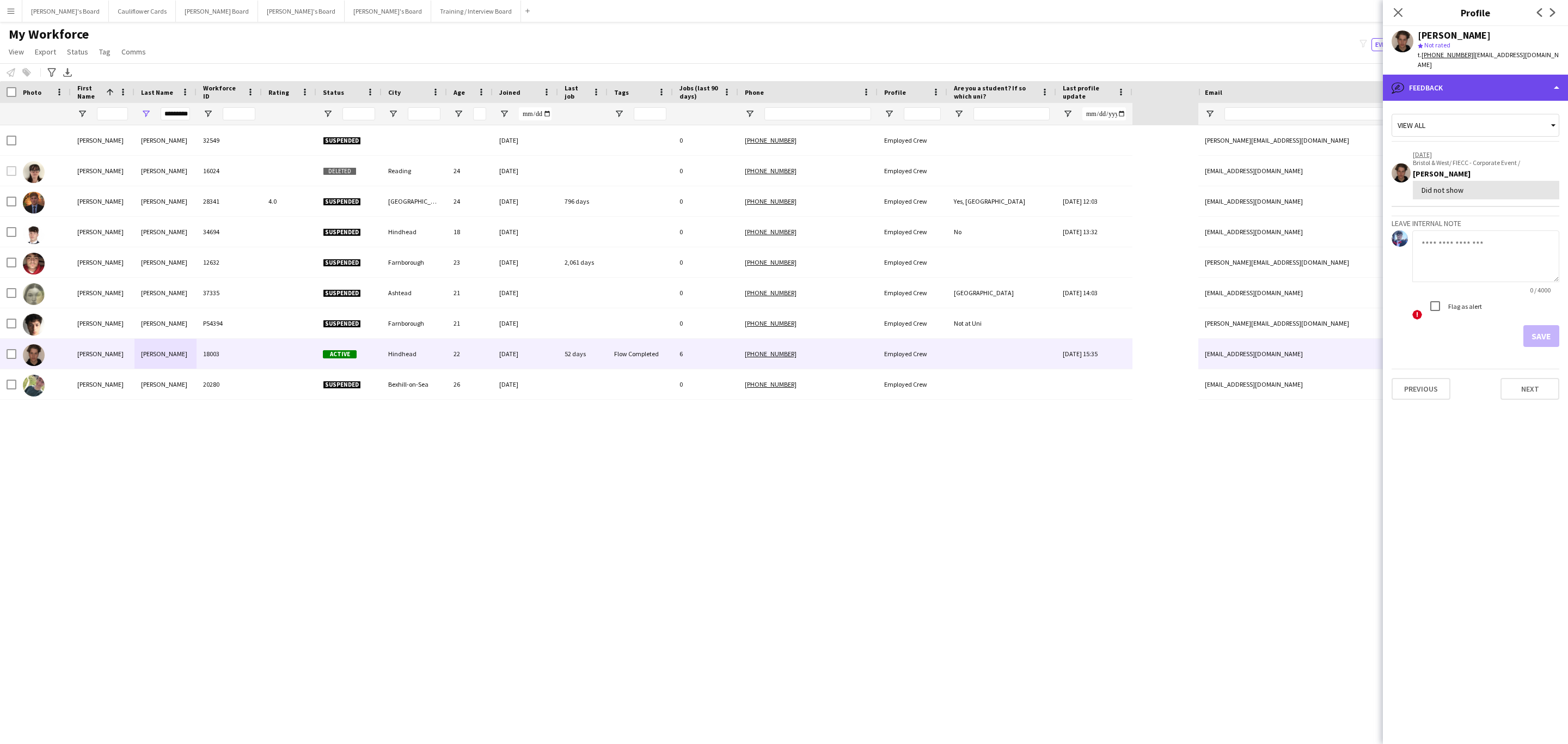
click at [1488, 75] on div "bubble-pencil Feedback" at bounding box center [1475, 88] width 185 height 26
click at [1510, 224] on span "Additional info" at bounding box center [1500, 229] width 47 height 10
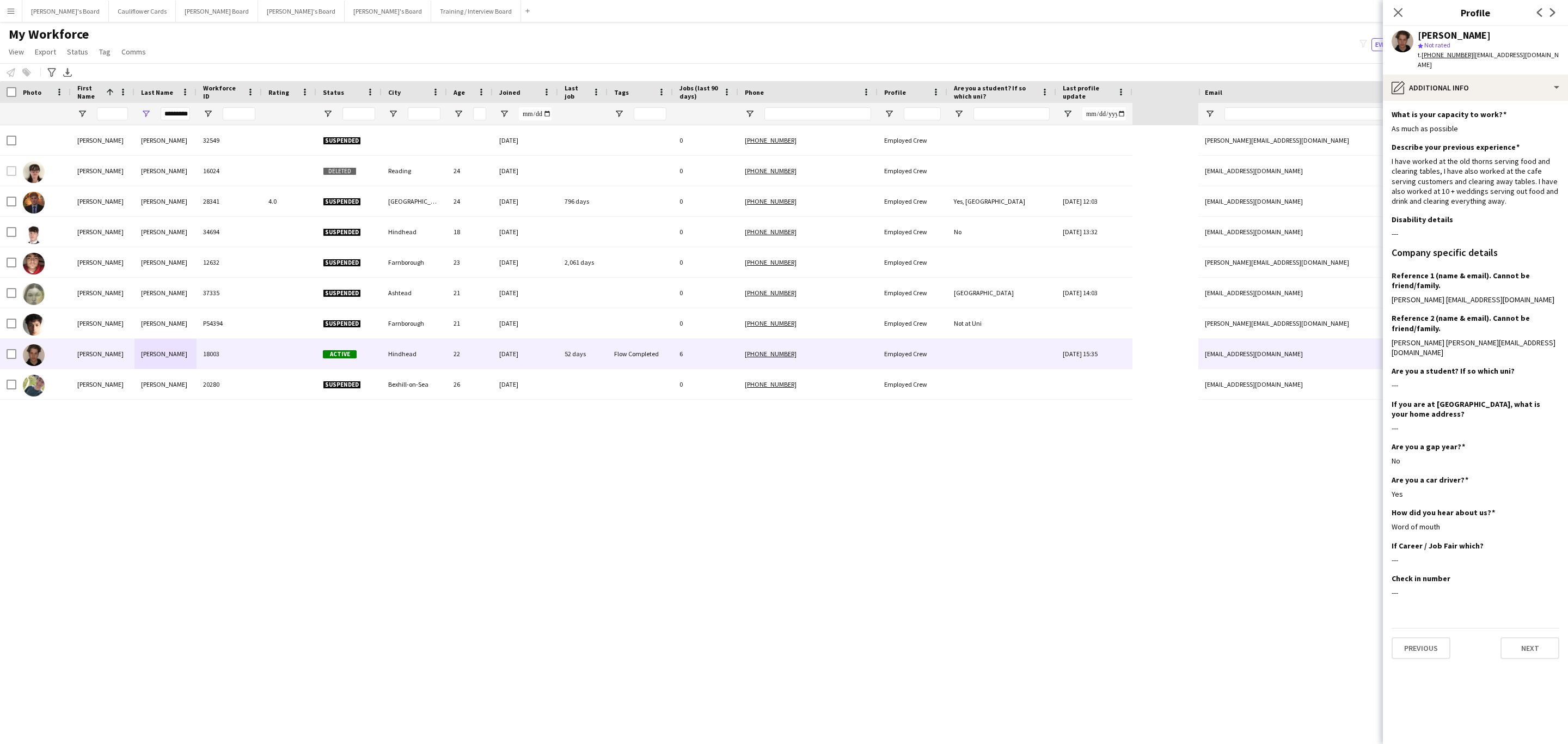
drag, startPoint x: 1562, startPoint y: 52, endPoint x: 1474, endPoint y: 57, distance: 88.1
click at [1474, 57] on div "scott pickering star Not rated t. +4407766370374 | scottpickering2303@gmail.com" at bounding box center [1475, 50] width 185 height 49
copy span "scottpickering2303@gmail.com"
click at [1399, 19] on app-icon "Close pop-in" at bounding box center [1398, 13] width 16 height 16
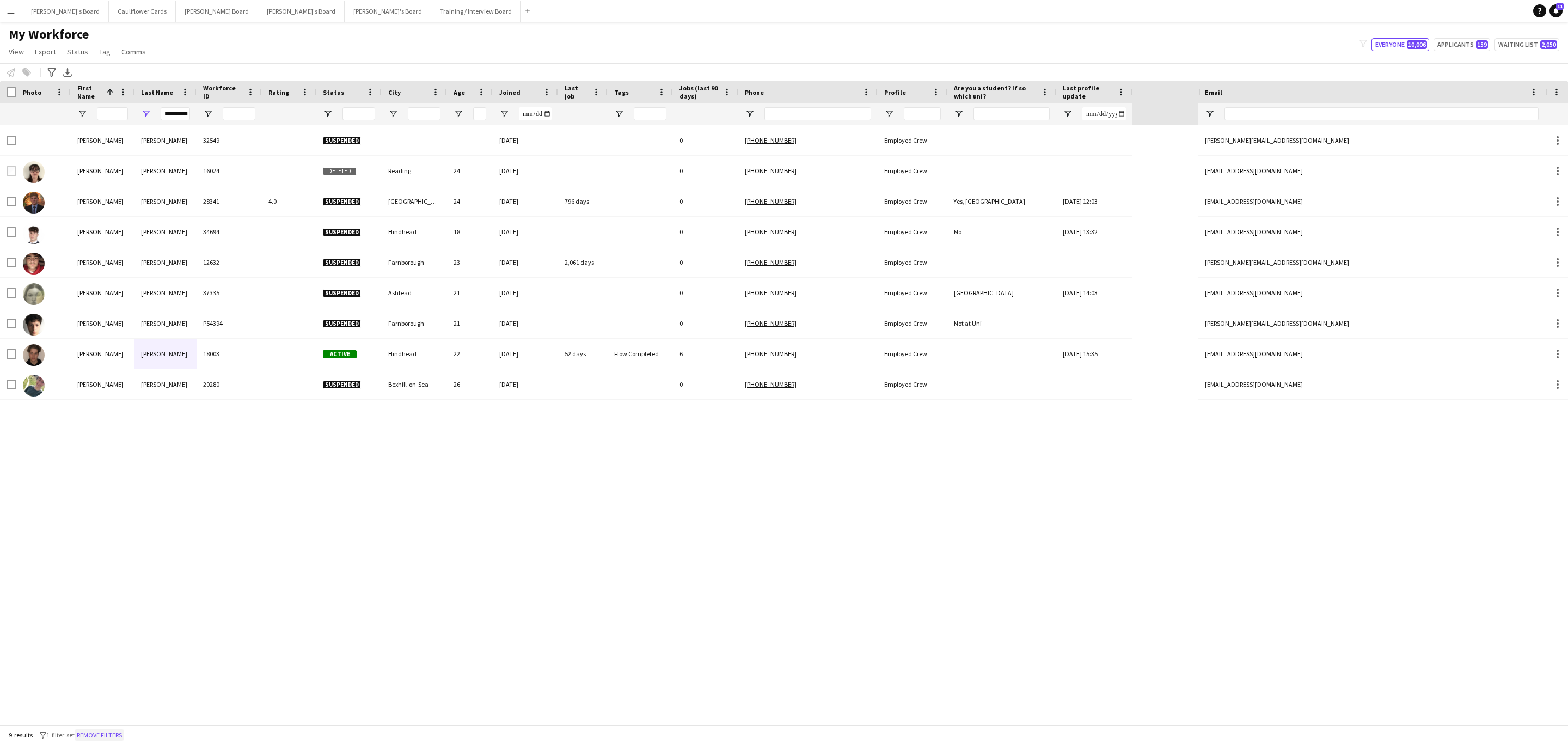
click at [120, 731] on button "Remove filters" at bounding box center [99, 735] width 49 height 12
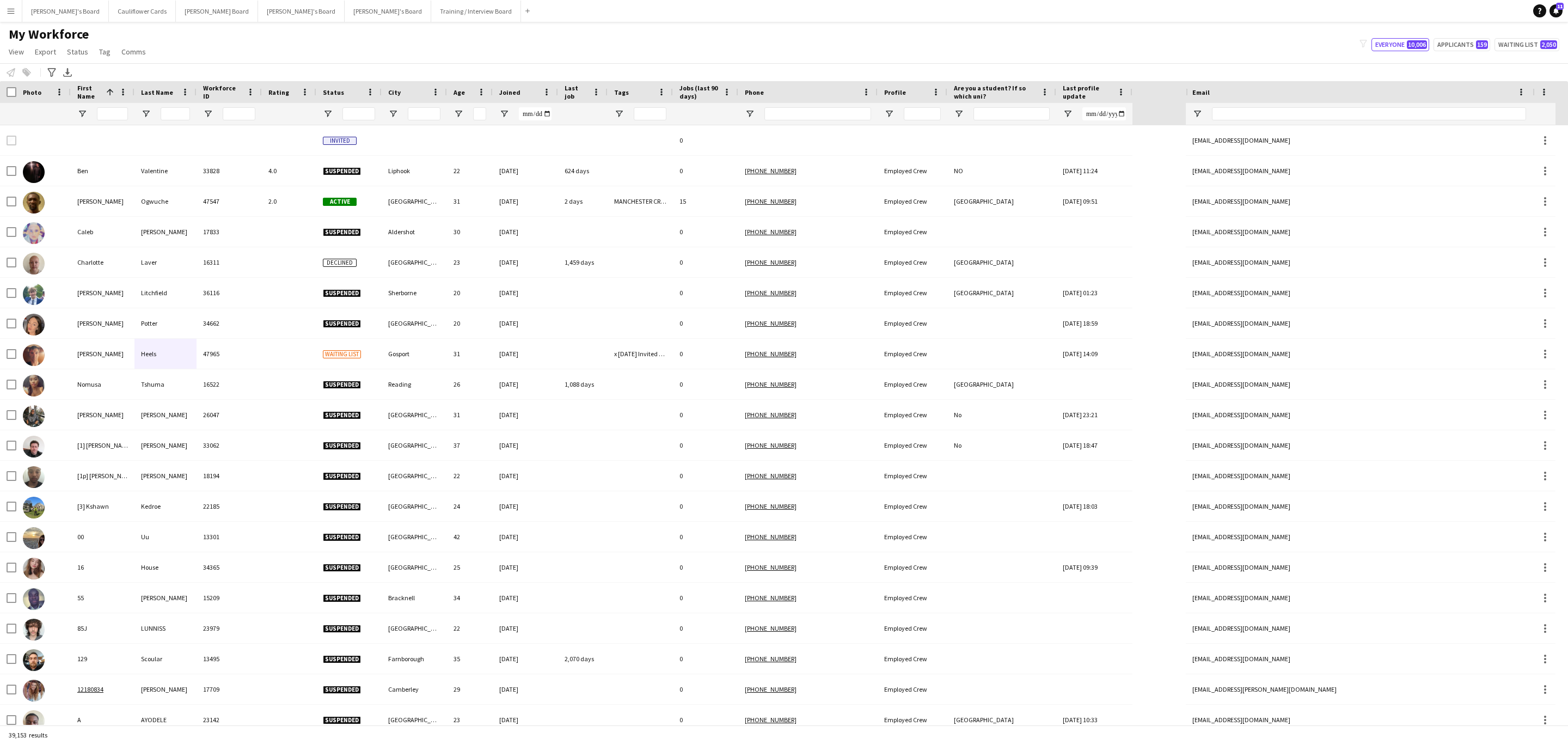
click at [1335, 124] on div at bounding box center [1369, 114] width 314 height 22
click at [1325, 116] on input "Email Filter Input" at bounding box center [1369, 114] width 314 height 13
paste input "**********"
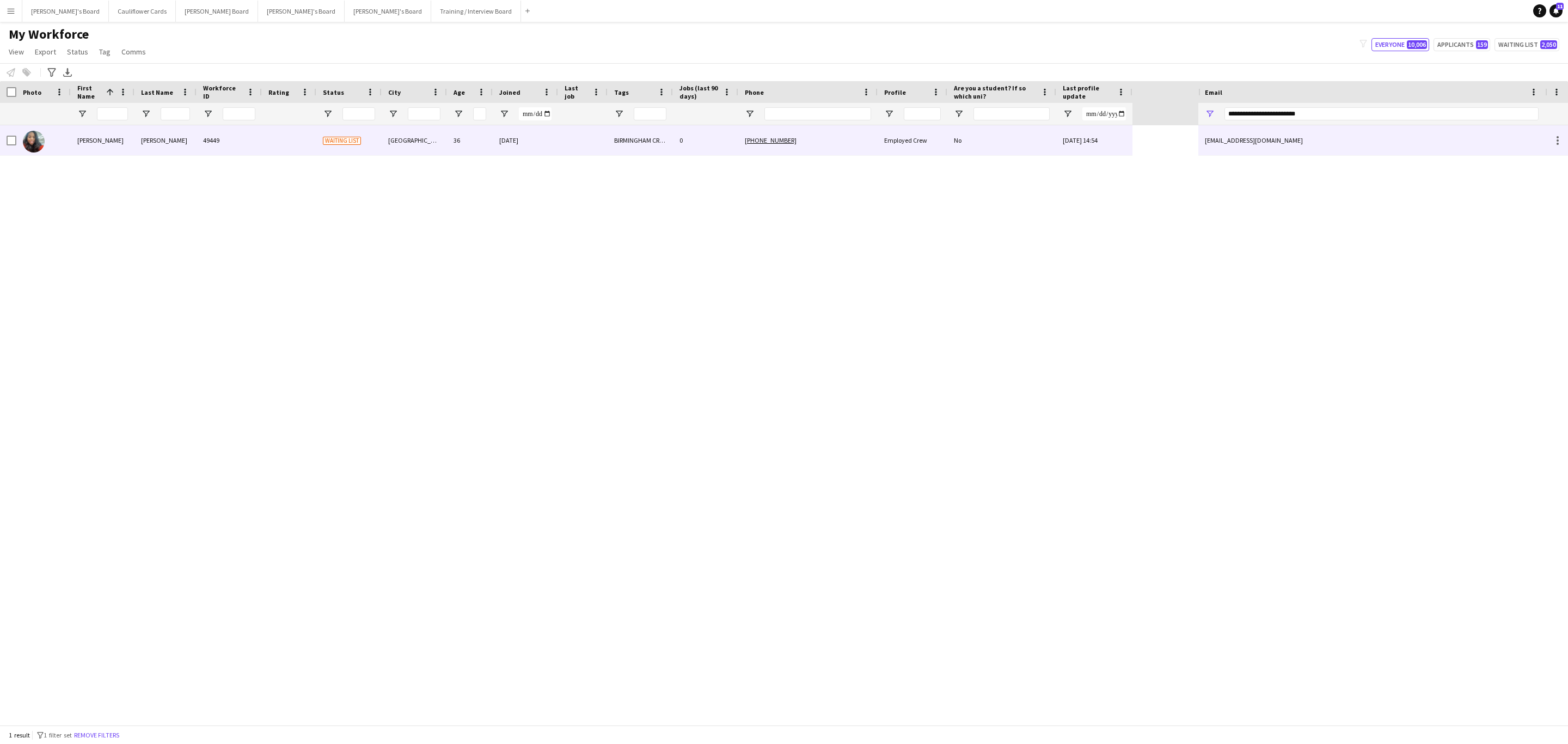
click at [610, 134] on div "BIRMINGHAM CREW, x 05/08 Phone Interview Fran" at bounding box center [641, 140] width 65 height 30
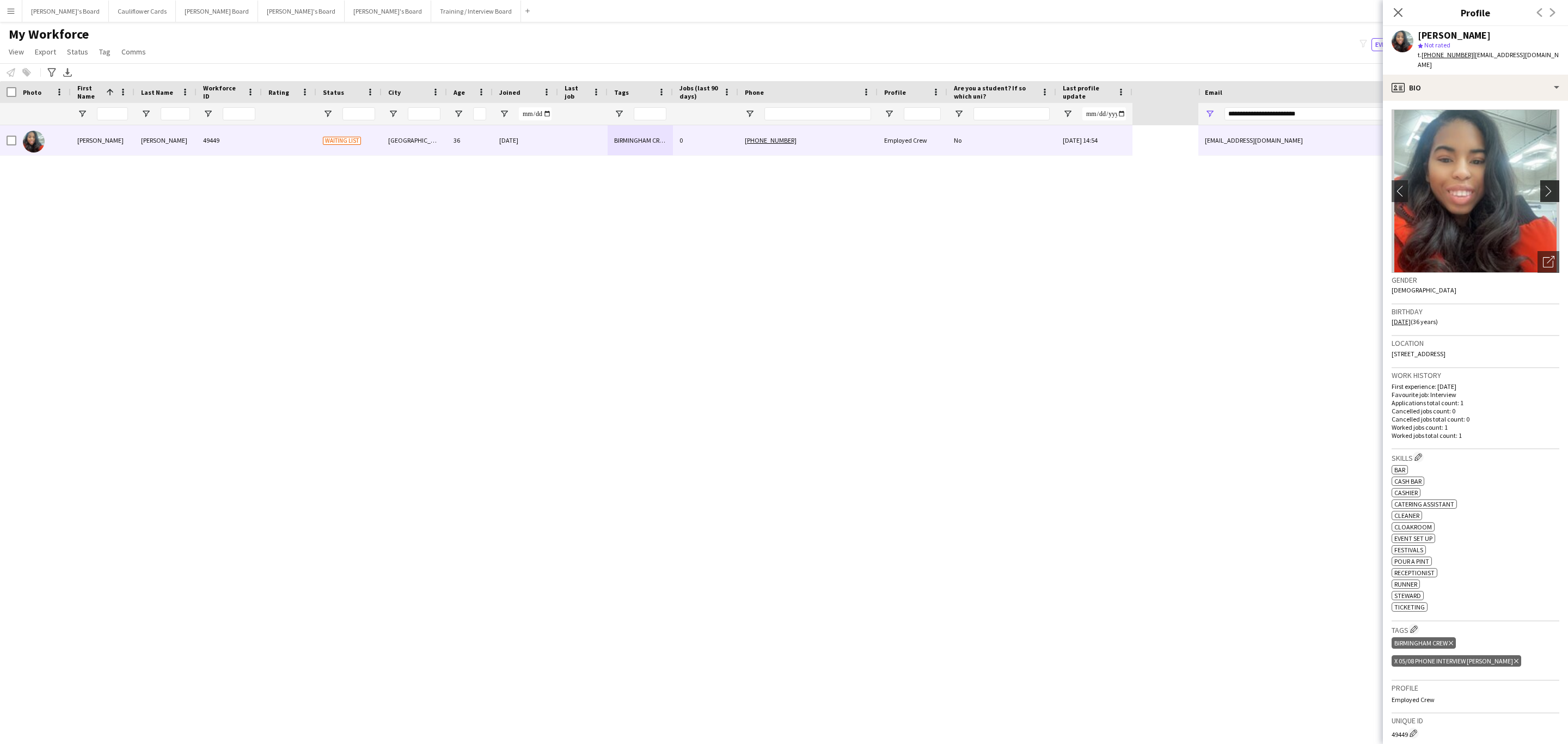
click at [1543, 185] on app-icon "chevron-right" at bounding box center [1551, 191] width 17 height 12
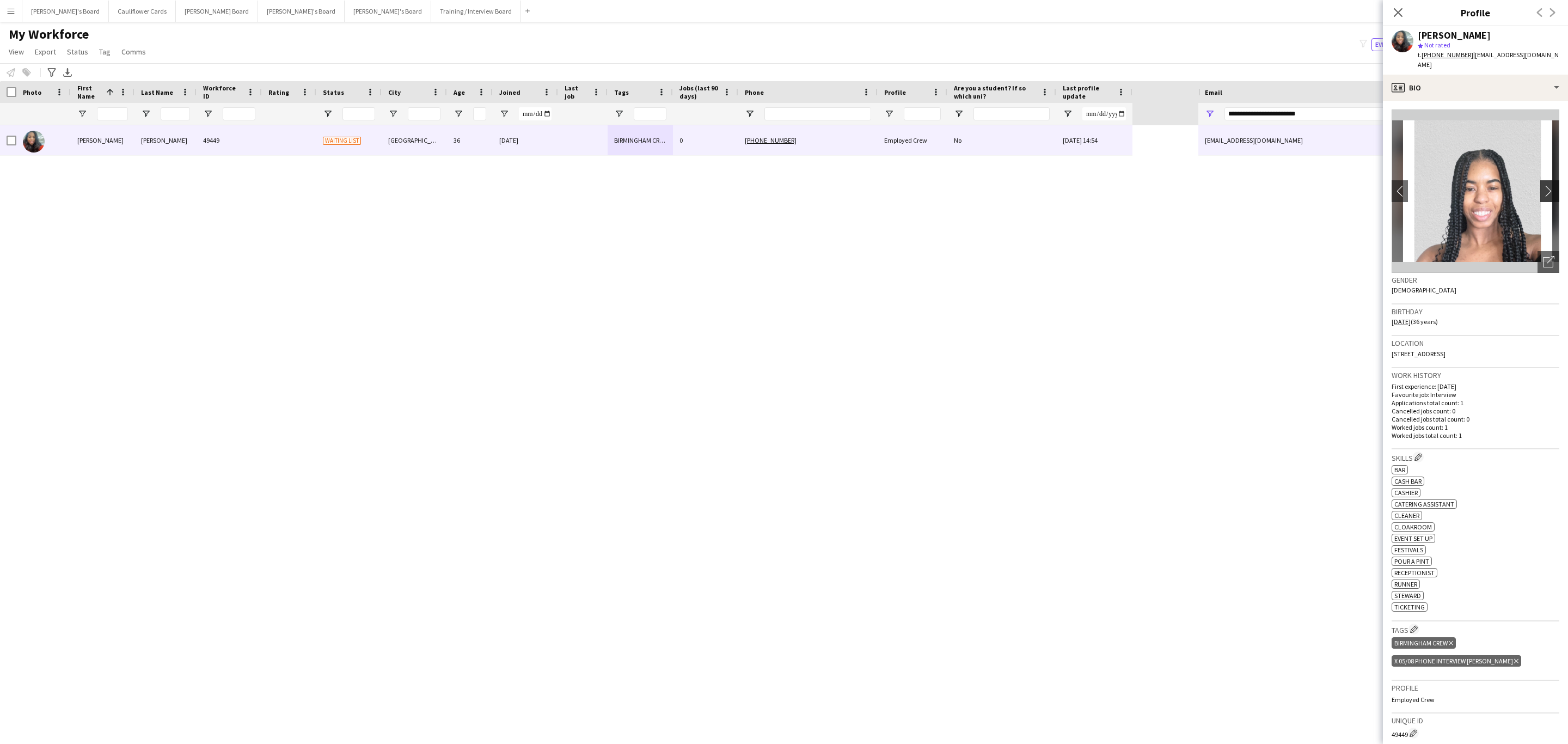
click at [1543, 185] on app-icon "chevron-right" at bounding box center [1551, 191] width 17 height 12
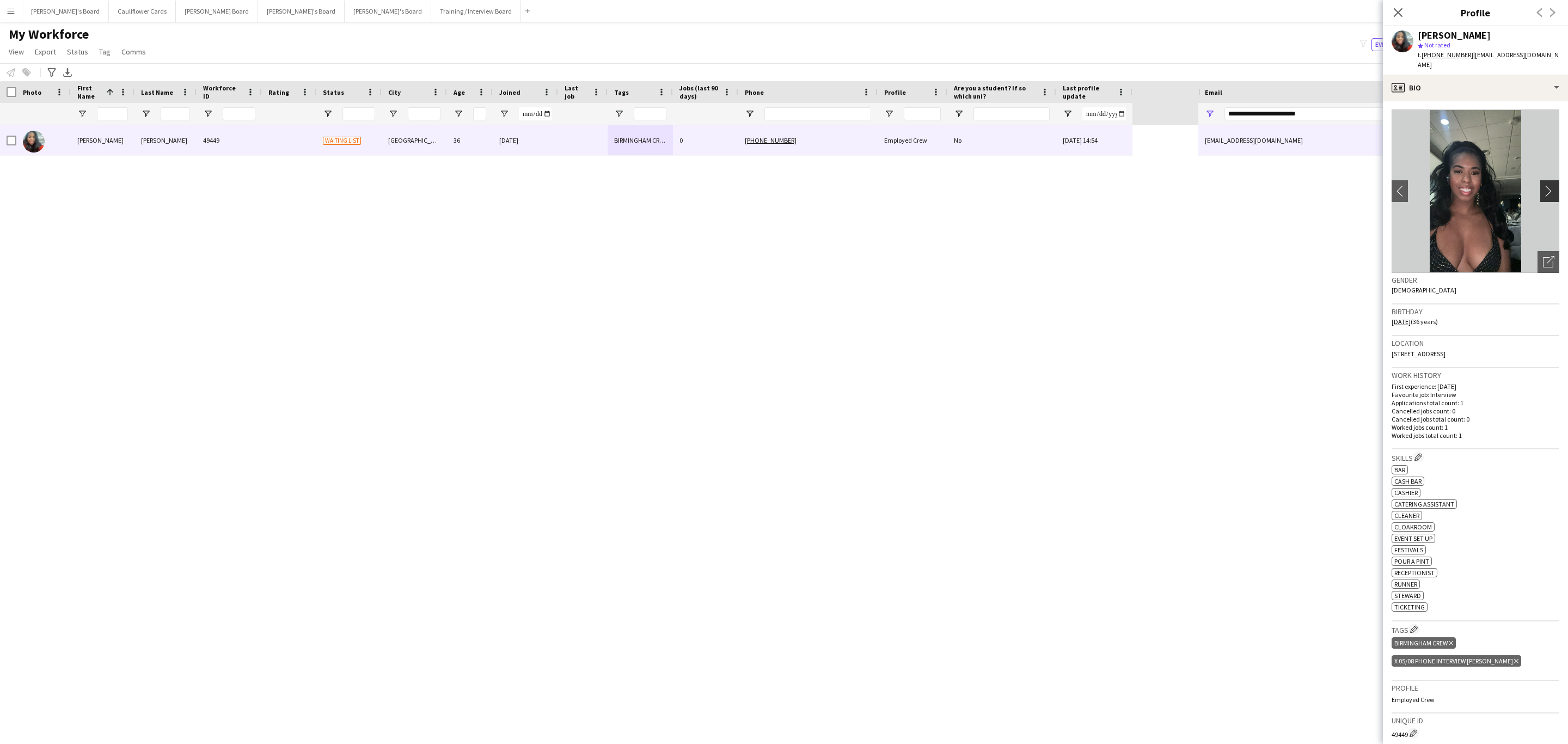
click at [1543, 185] on app-icon "chevron-right" at bounding box center [1551, 191] width 17 height 12
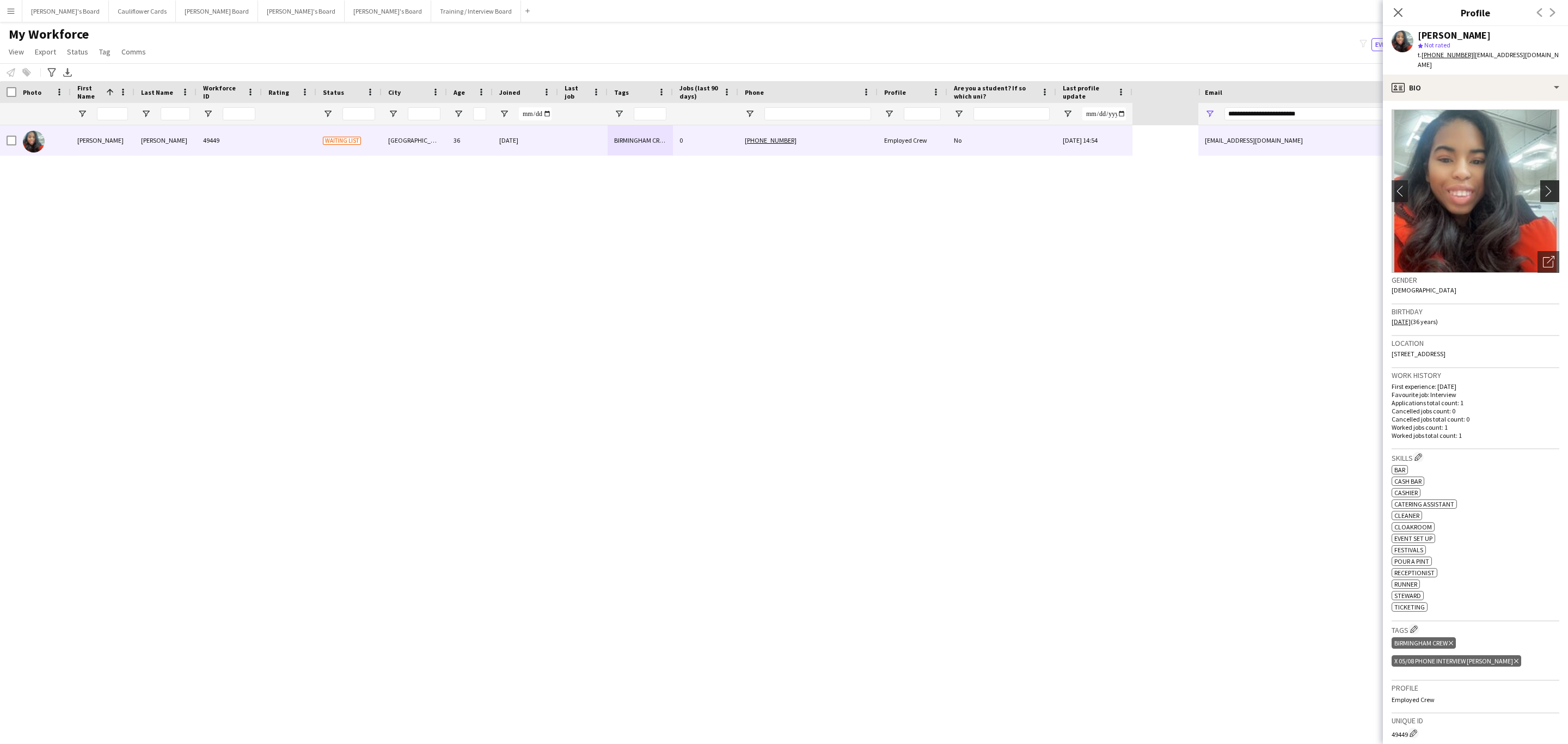
click at [1543, 185] on app-icon "chevron-right" at bounding box center [1551, 191] width 17 height 12
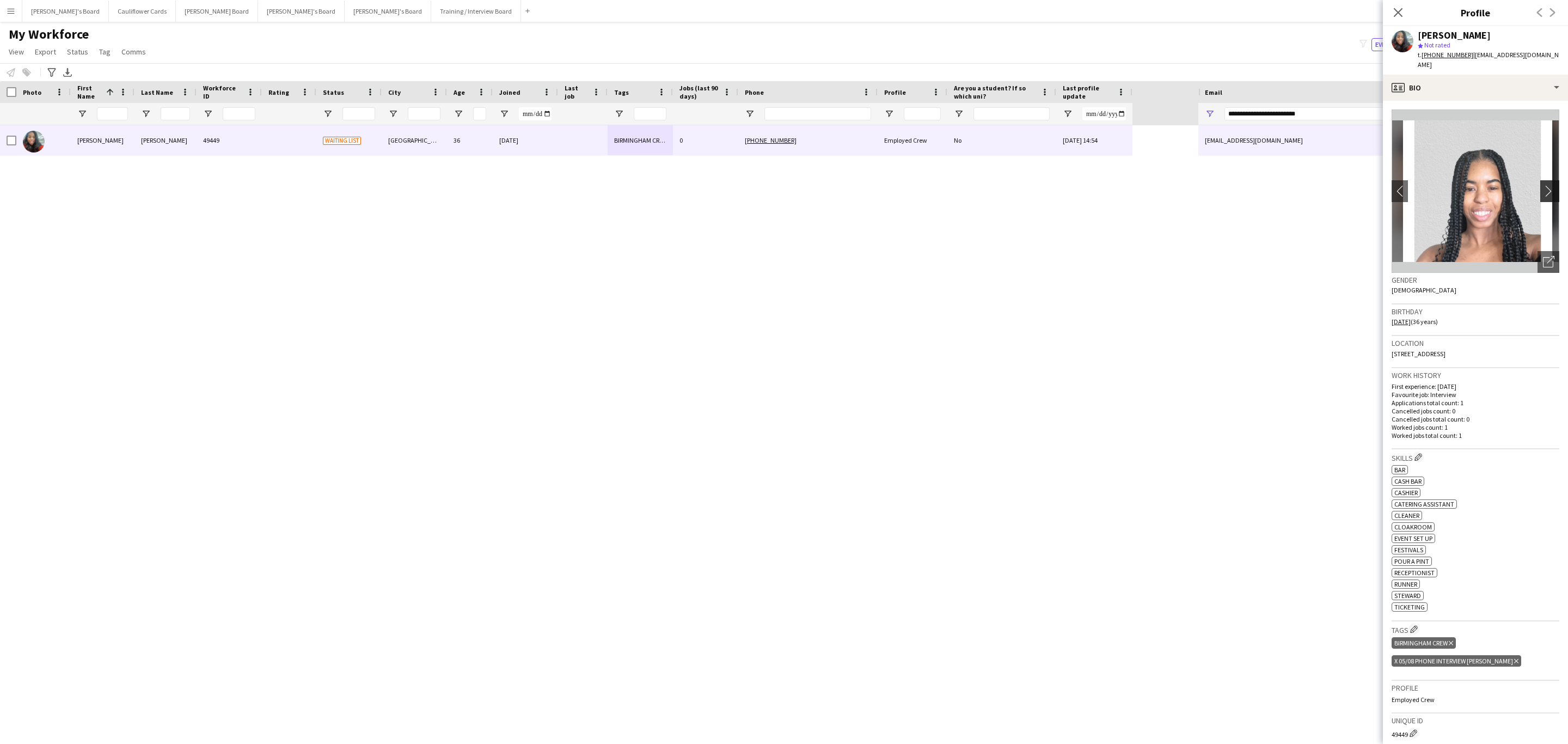
click at [1543, 185] on app-icon "chevron-right" at bounding box center [1551, 191] width 17 height 12
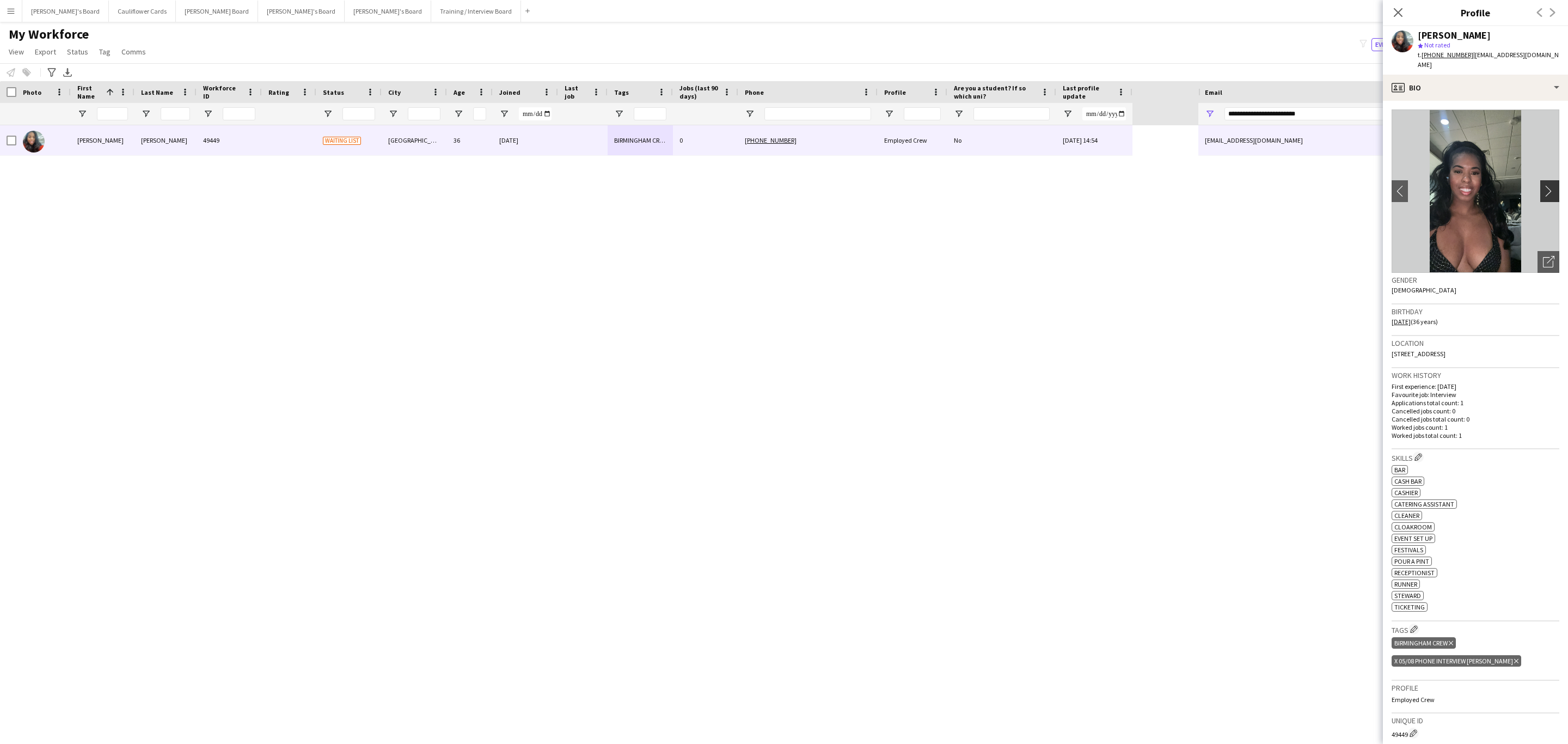
click at [1543, 185] on app-icon "chevron-right" at bounding box center [1551, 191] width 17 height 12
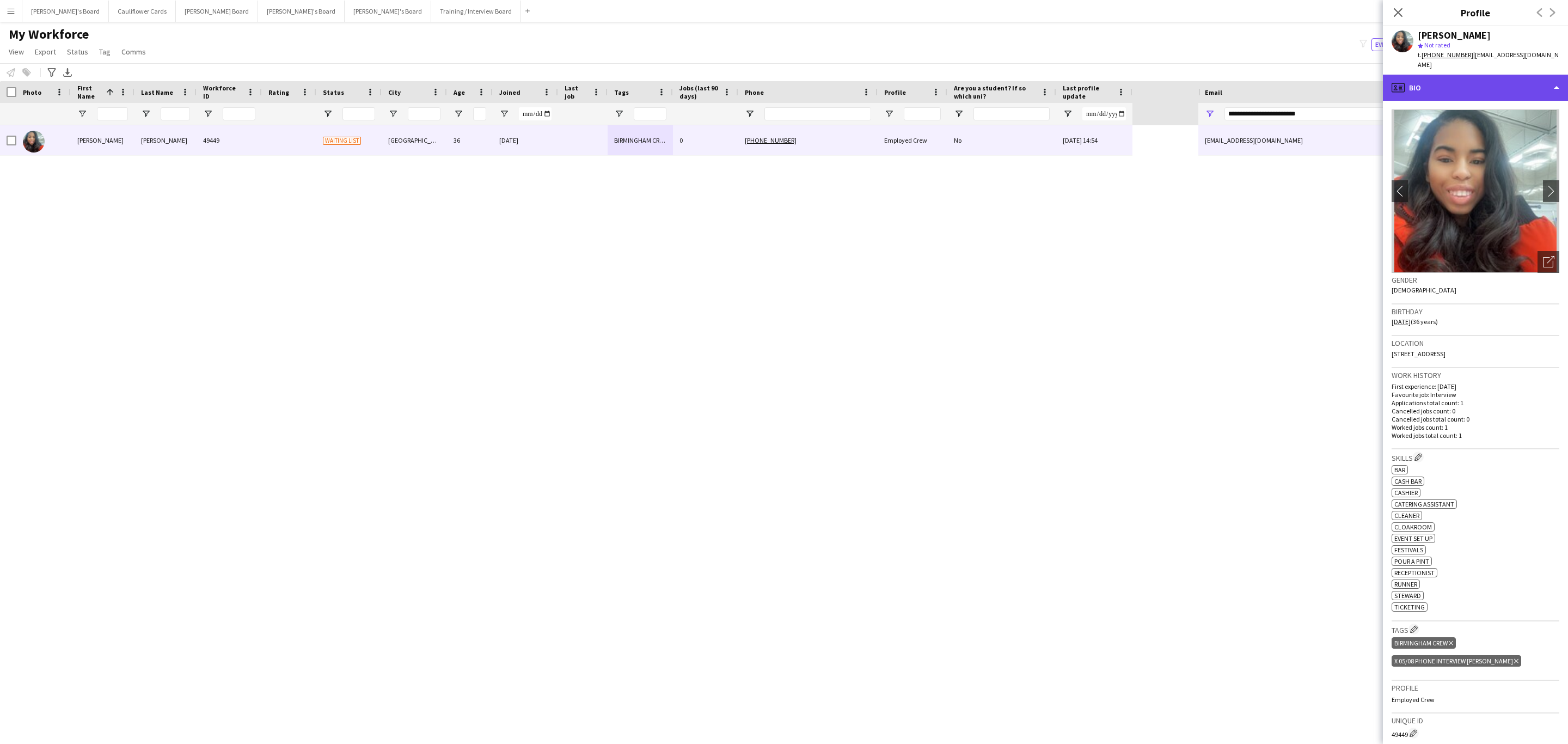
click at [1501, 77] on div "profile Bio" at bounding box center [1475, 88] width 185 height 26
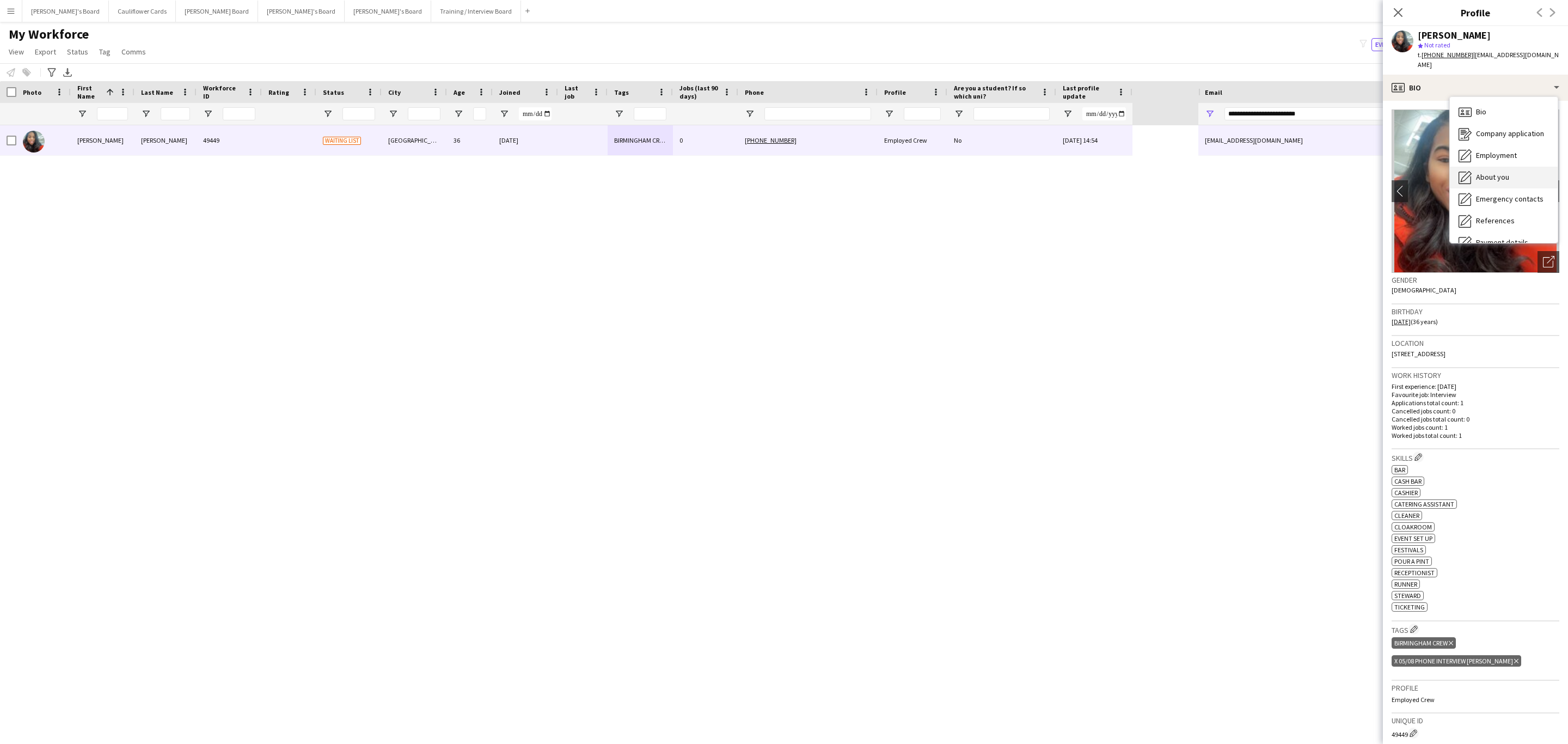
scroll to position [146, 0]
click at [1508, 136] on span "Additional info" at bounding box center [1500, 141] width 47 height 10
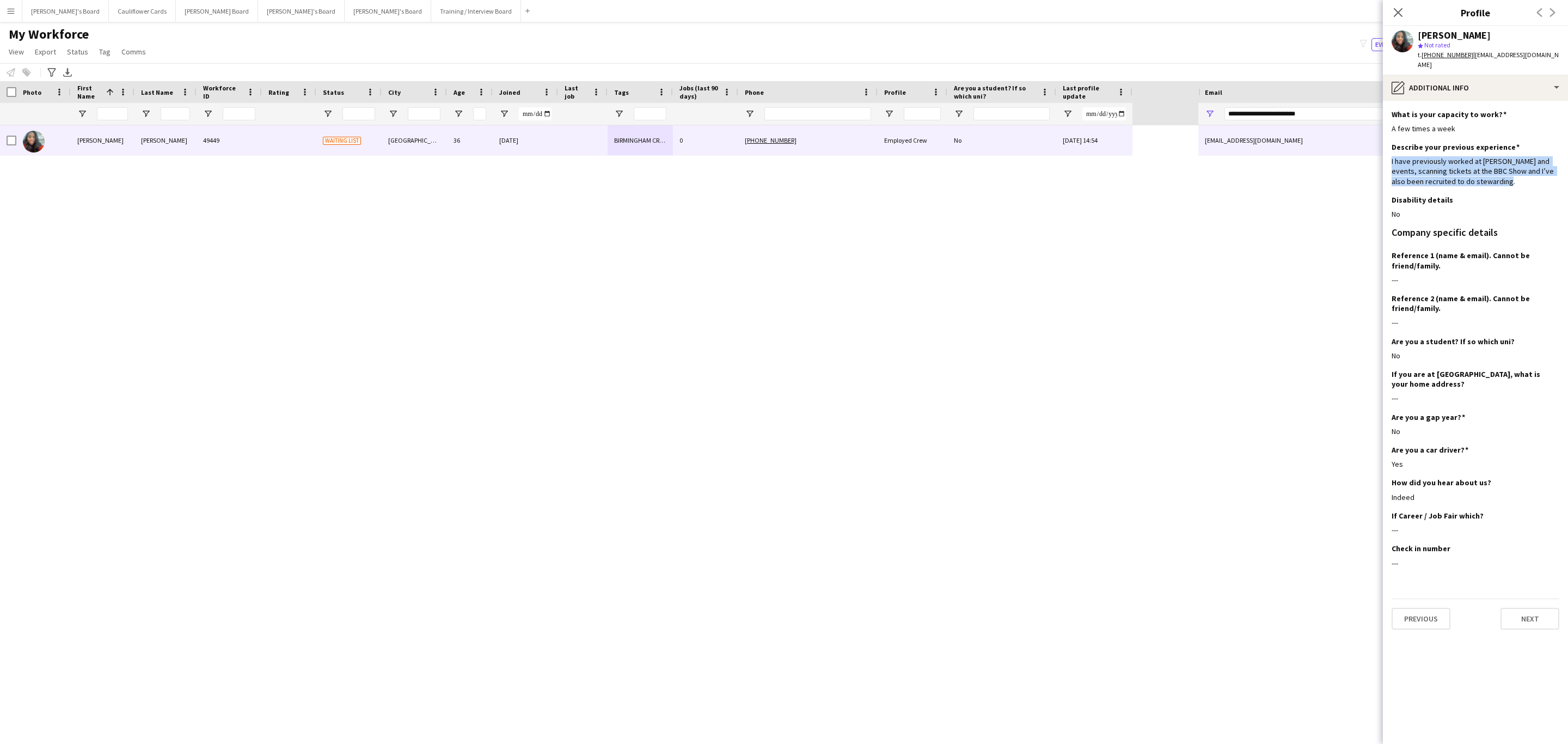
drag, startPoint x: 1512, startPoint y: 173, endPoint x: 1389, endPoint y: 154, distance: 124.5
click at [1389, 154] on app-section-data-types "What is your capacity to work? Edit this field A few times a week Describe your…" at bounding box center [1475, 422] width 185 height 643
click at [1418, 162] on div "I have previously worked at award shows and events, scanning tickets at the BBC…" at bounding box center [1475, 171] width 168 height 30
drag, startPoint x: 1511, startPoint y: 170, endPoint x: 1388, endPoint y: 152, distance: 124.3
click at [1388, 152] on app-section-data-types "What is your capacity to work? Edit this field A few times a week Describe your…" at bounding box center [1475, 422] width 185 height 643
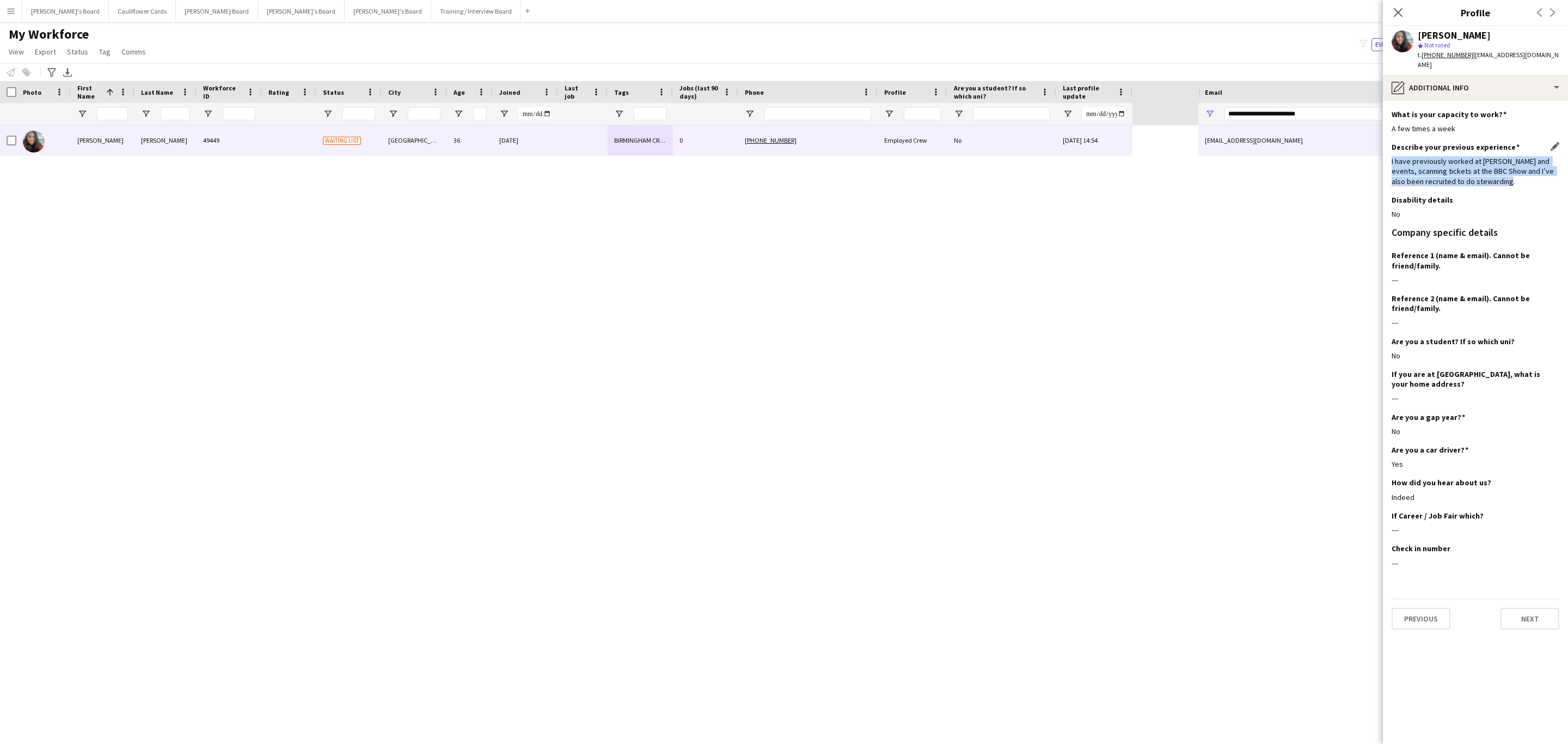
click at [1408, 156] on div "I have previously worked at award shows and events, scanning tickets at the BBC…" at bounding box center [1475, 171] width 168 height 30
click at [1400, 10] on icon at bounding box center [1398, 12] width 10 height 10
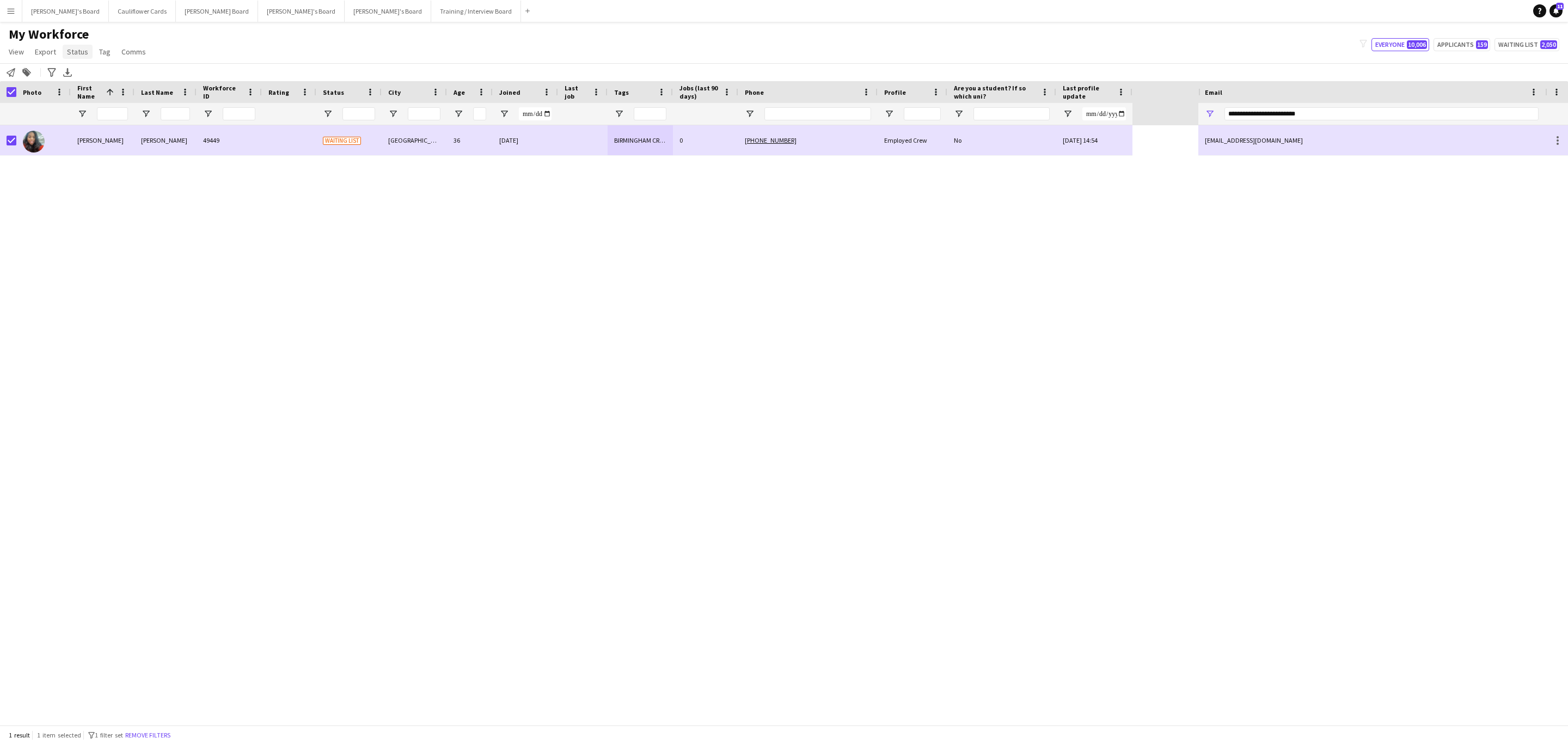
click at [73, 47] on span "Status" at bounding box center [78, 52] width 21 height 10
click at [89, 77] on link "Edit" at bounding box center [101, 75] width 77 height 23
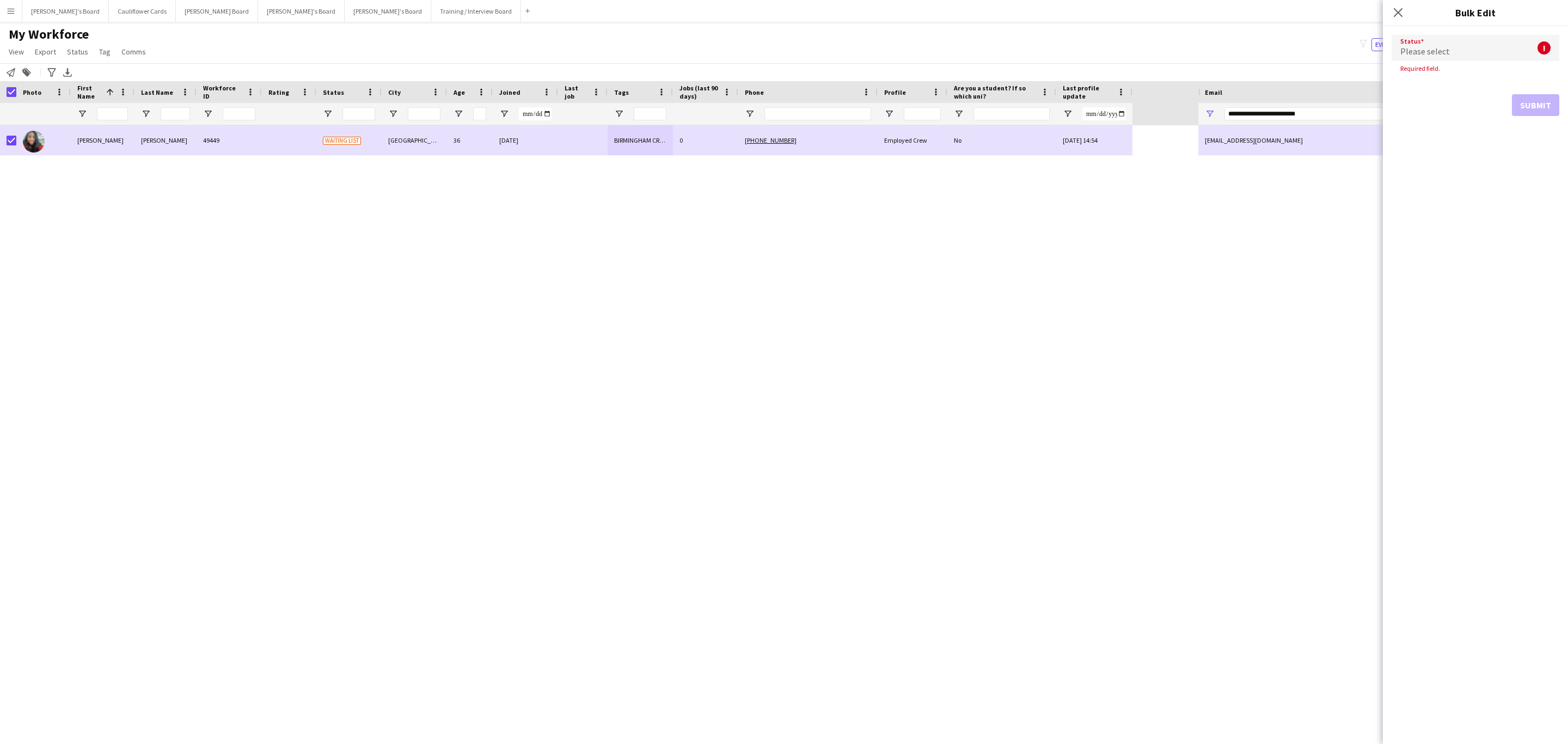
drag, startPoint x: 1472, startPoint y: 49, endPoint x: 1515, endPoint y: 64, distance: 45.5
click at [1515, 64] on form "Status Please select ! Required field. Submit" at bounding box center [1475, 75] width 168 height 99
click at [1495, 51] on div "Please select" at bounding box center [1464, 48] width 146 height 26
click at [1450, 82] on span "Active" at bounding box center [1475, 78] width 151 height 10
click at [1530, 136] on button "Submit" at bounding box center [1535, 132] width 48 height 22
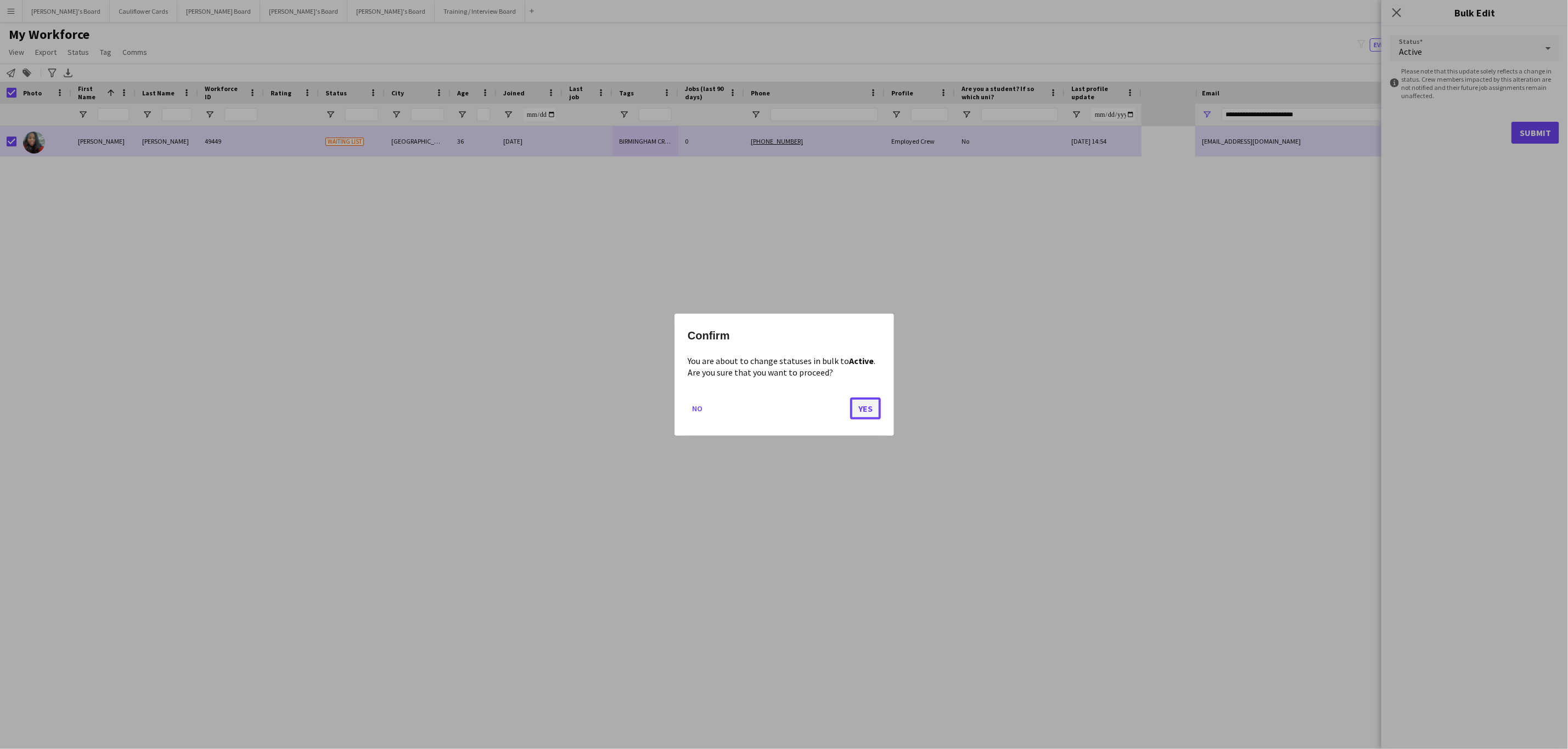
click at [876, 405] on button "Yes" at bounding box center [865, 408] width 30 height 22
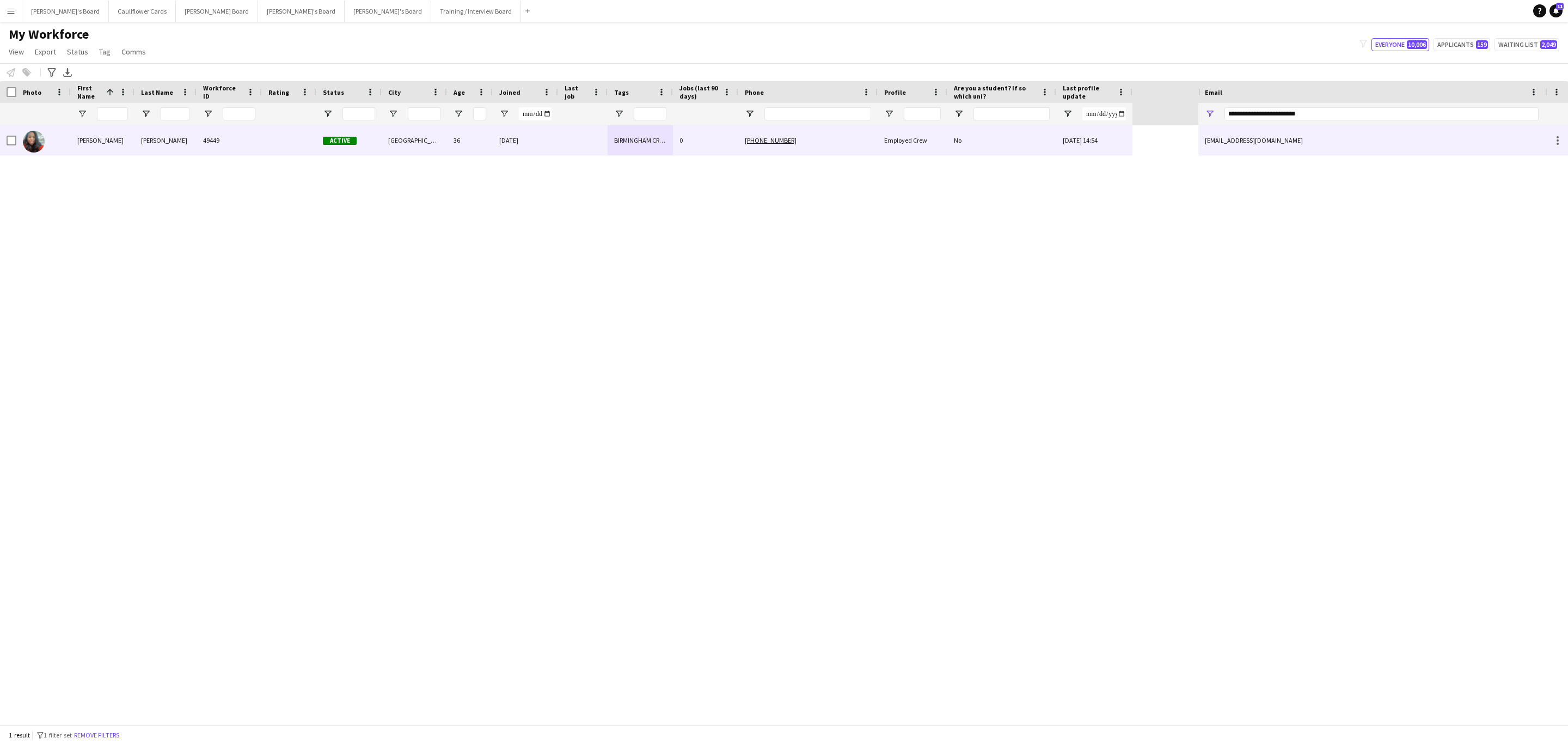
click at [886, 149] on div "Employed Crew" at bounding box center [912, 140] width 70 height 30
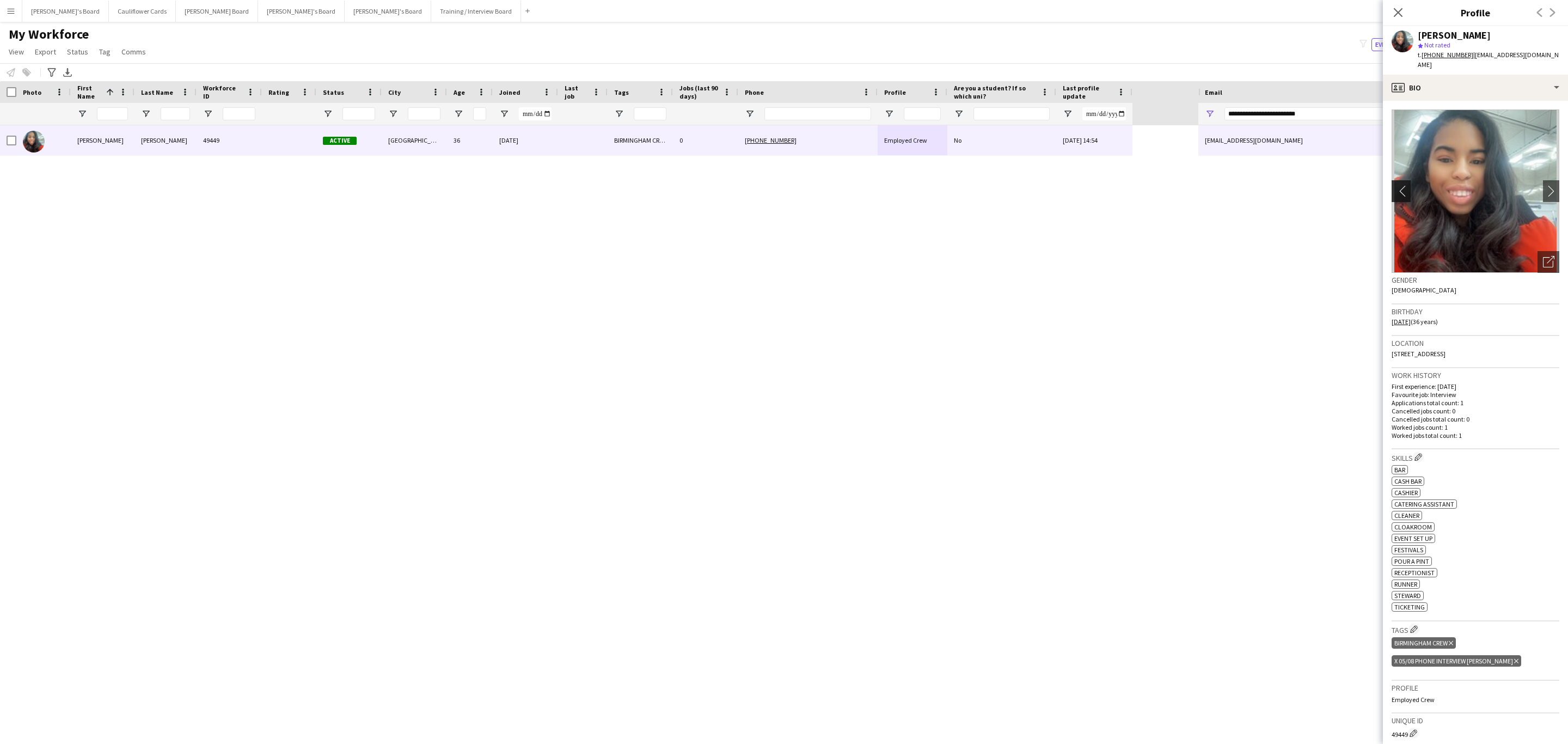
click at [1404, 185] on app-icon "chevron-left" at bounding box center [1400, 191] width 17 height 12
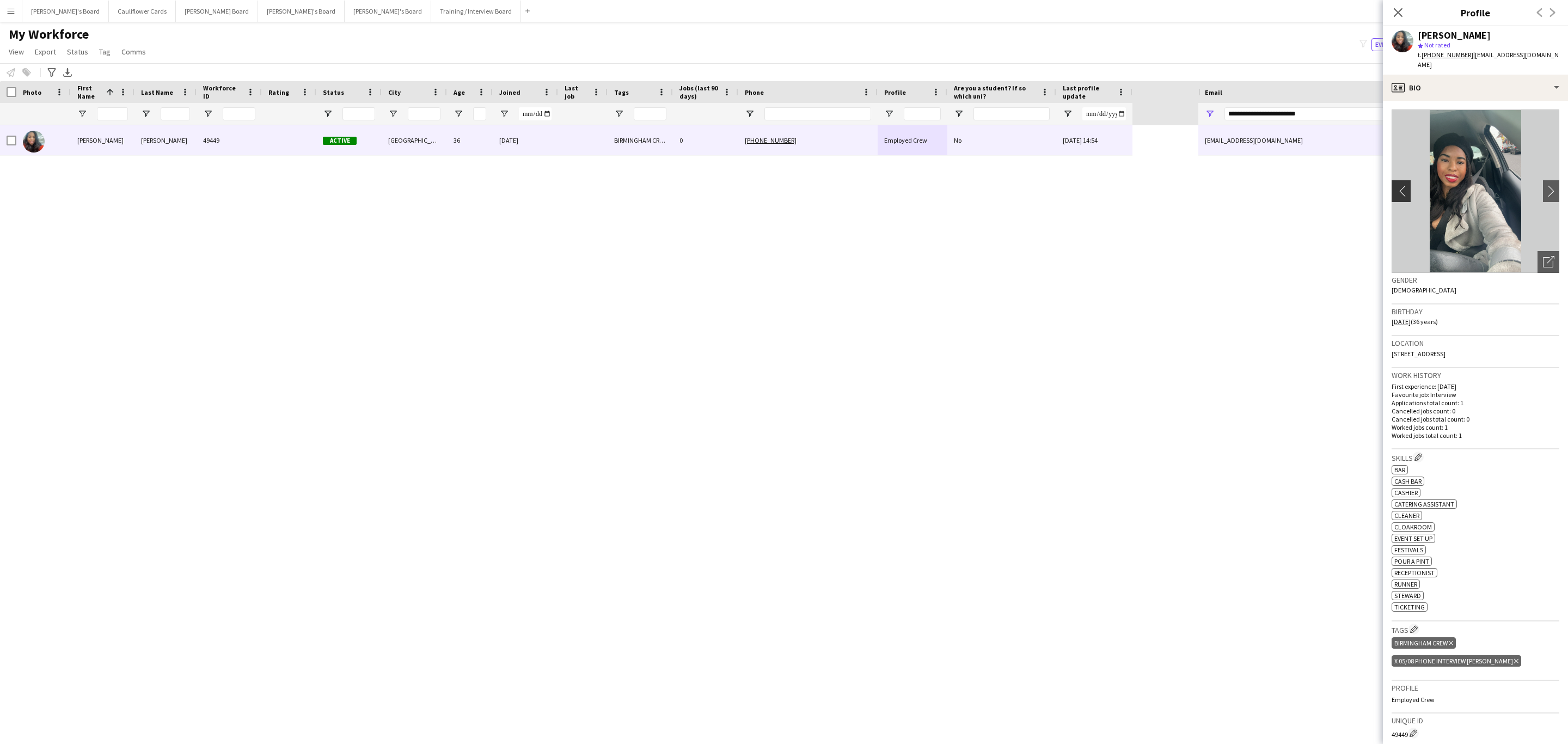
click at [1404, 185] on app-icon "chevron-left" at bounding box center [1400, 191] width 17 height 12
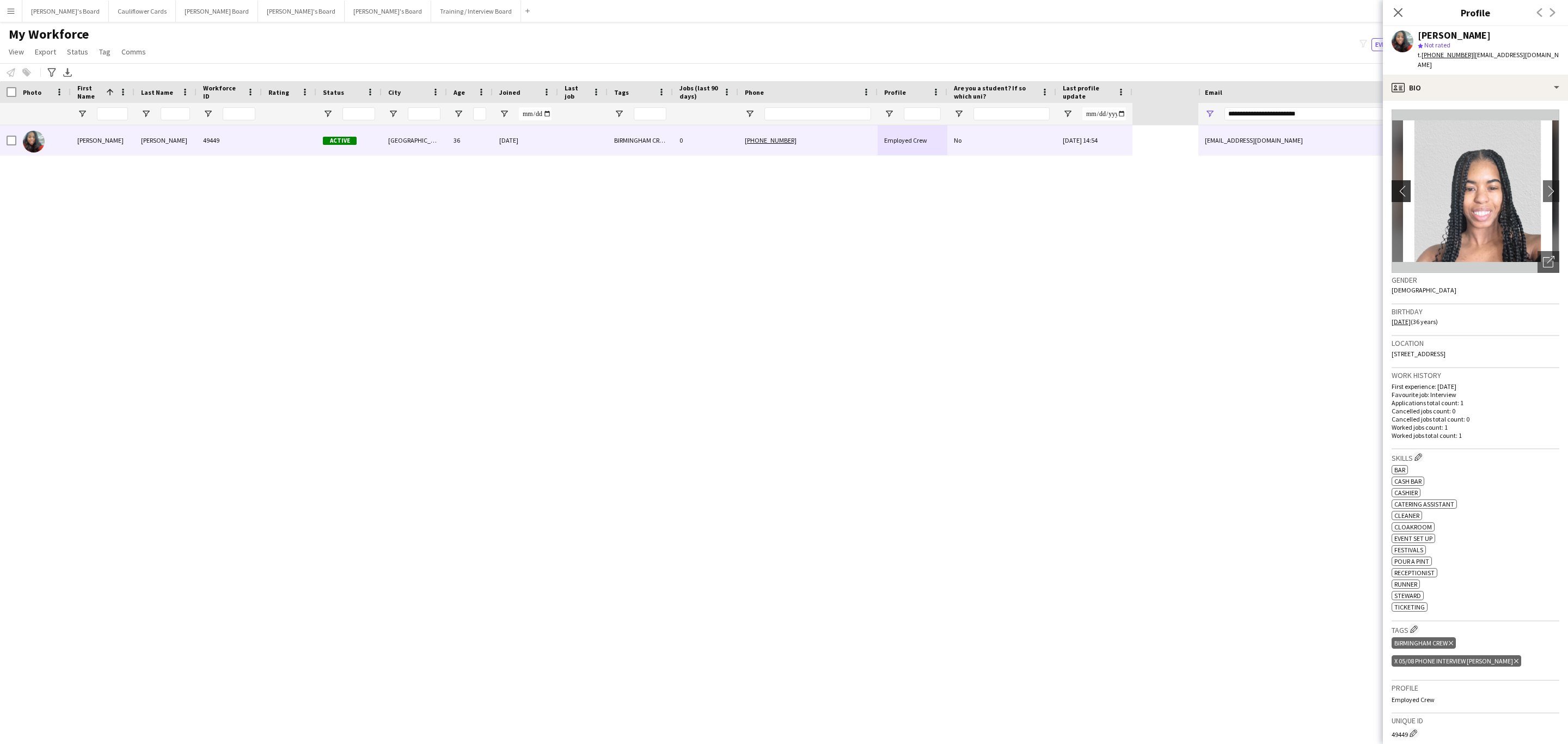
click at [1404, 185] on app-icon "chevron-left" at bounding box center [1400, 191] width 17 height 12
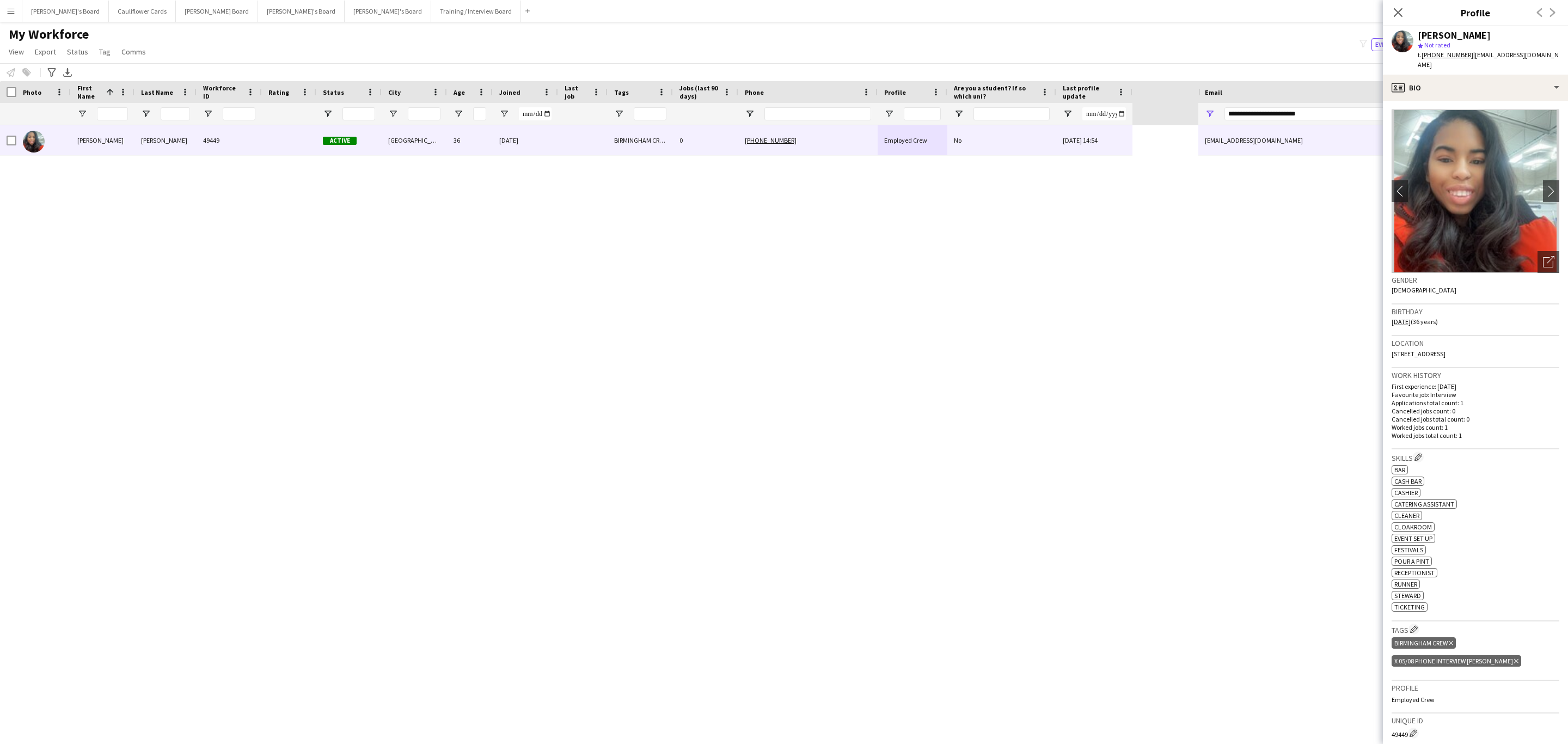
click at [1514, 658] on icon "Delete tag" at bounding box center [1516, 661] width 4 height 7
click at [1393, 13] on icon "Close pop-in" at bounding box center [1398, 12] width 10 height 10
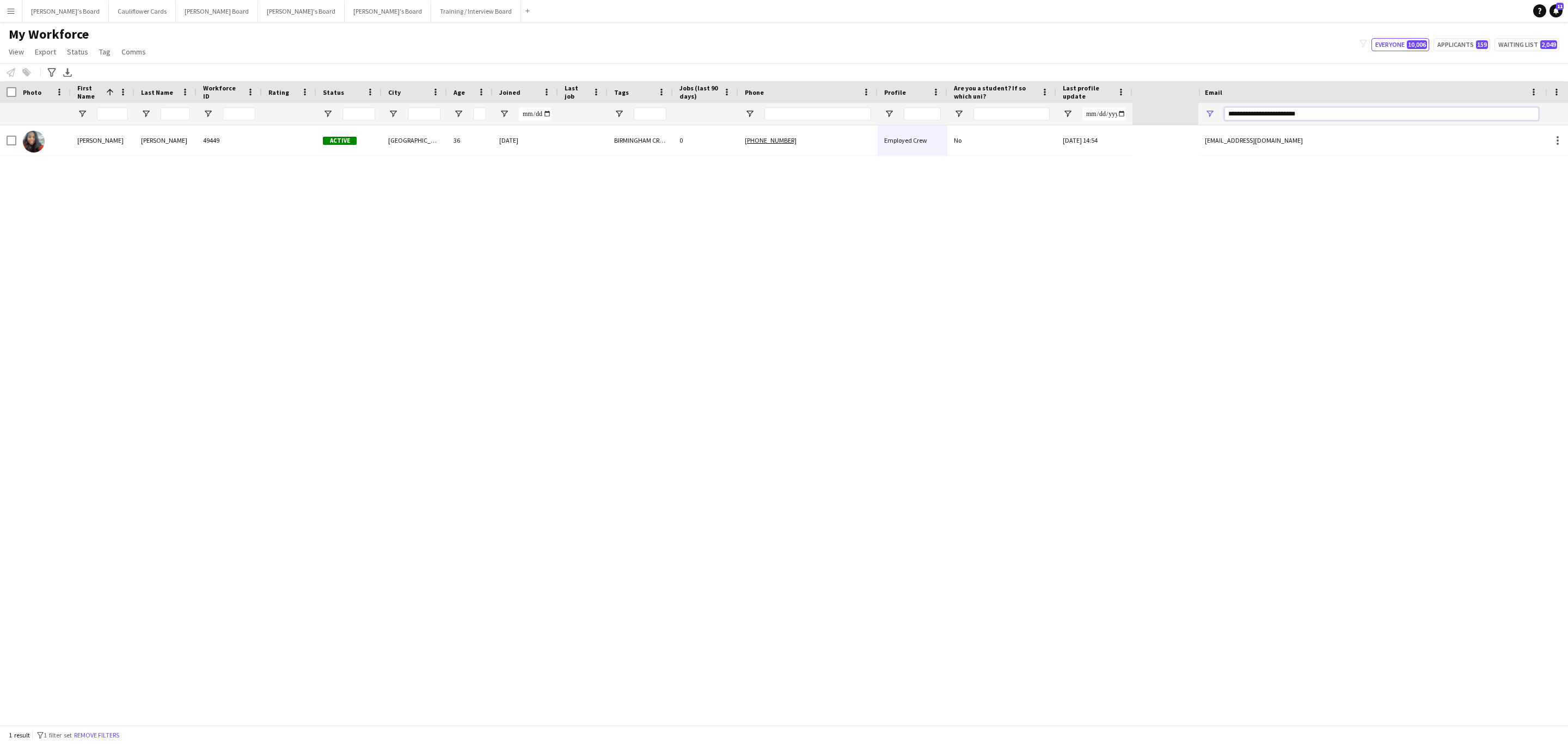
click at [1286, 116] on input "**********" at bounding box center [1381, 114] width 314 height 13
paste input "Email Filter Input"
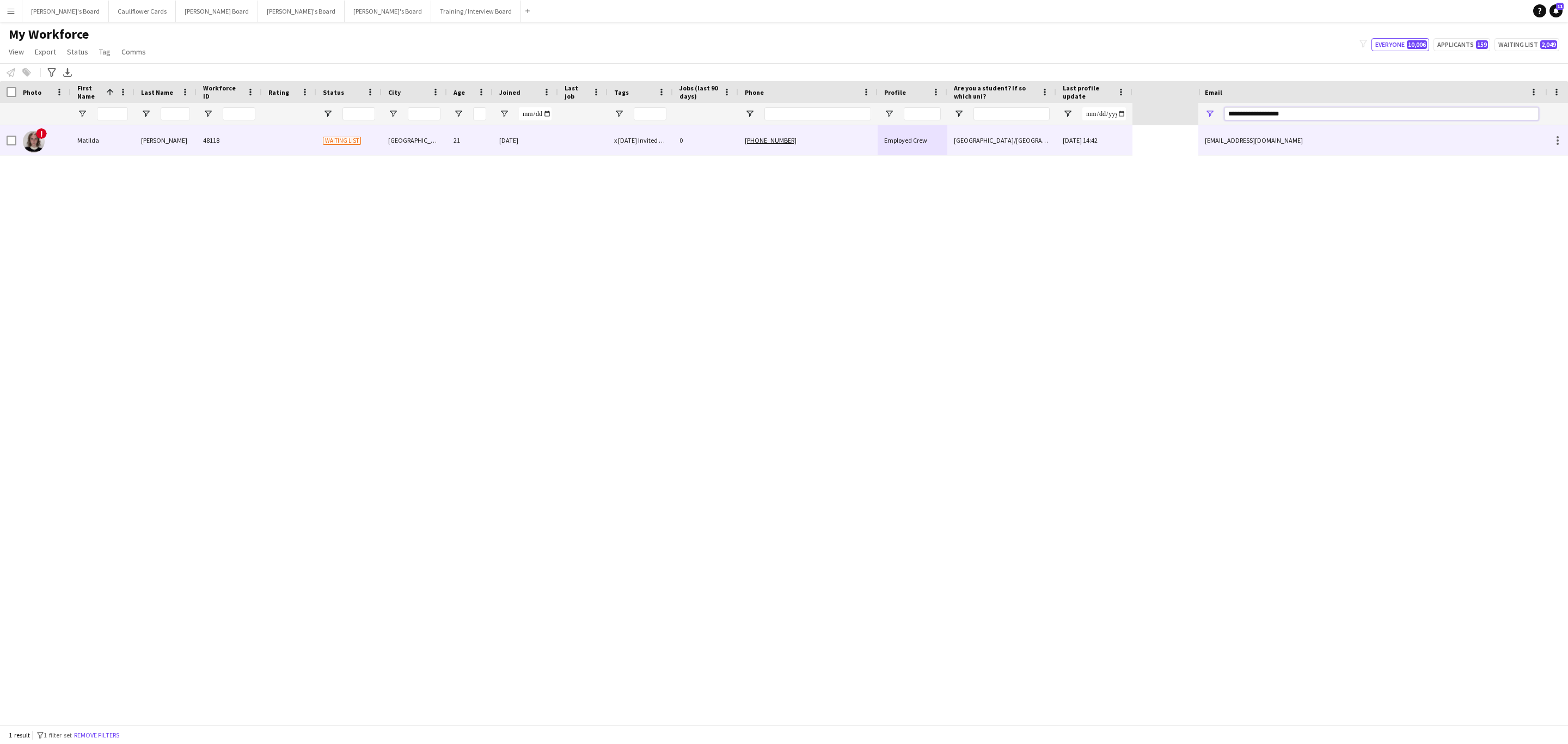
type input "**********"
click at [803, 144] on div "[PHONE_NUMBER]" at bounding box center [808, 140] width 139 height 30
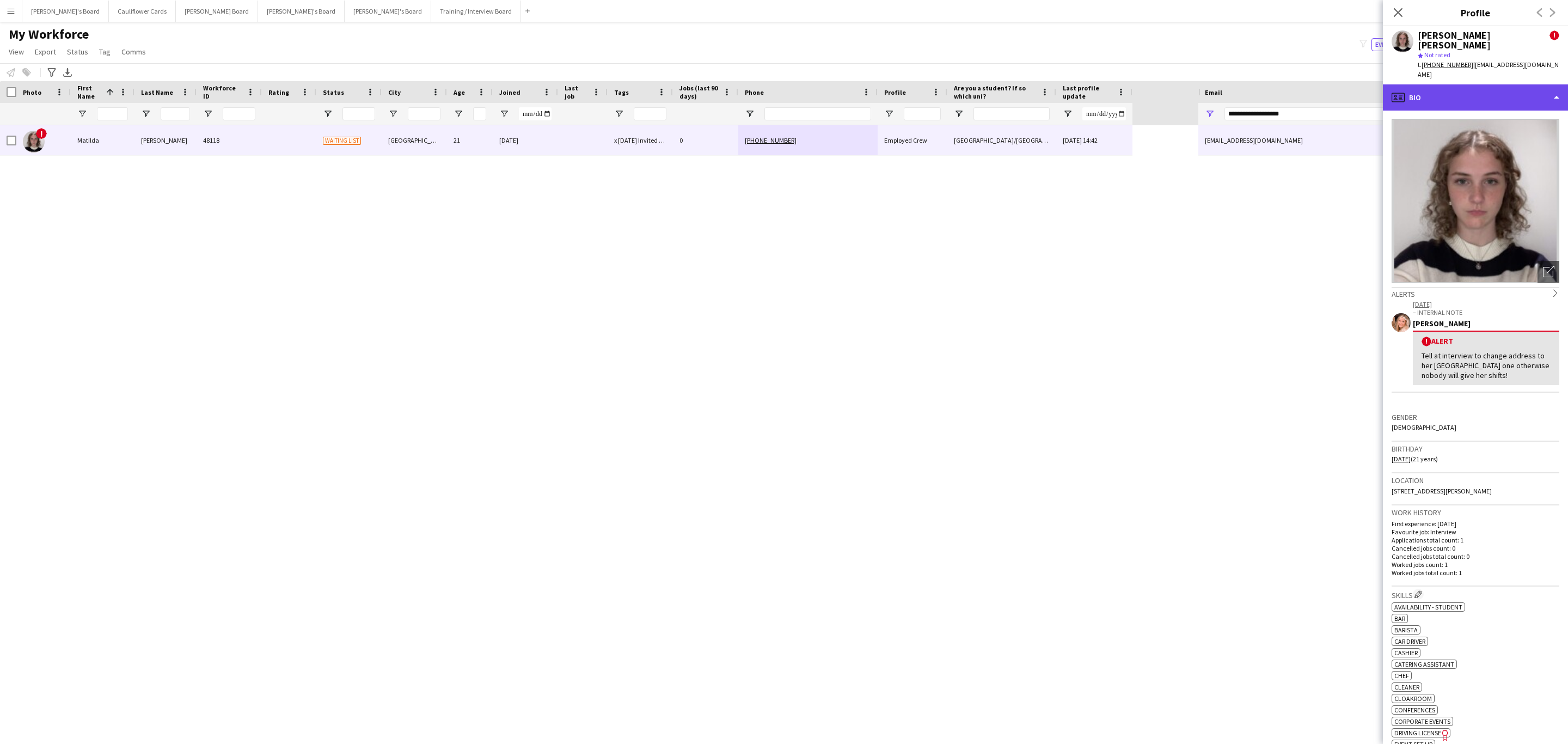
click at [1501, 88] on div "profile Bio" at bounding box center [1475, 98] width 185 height 26
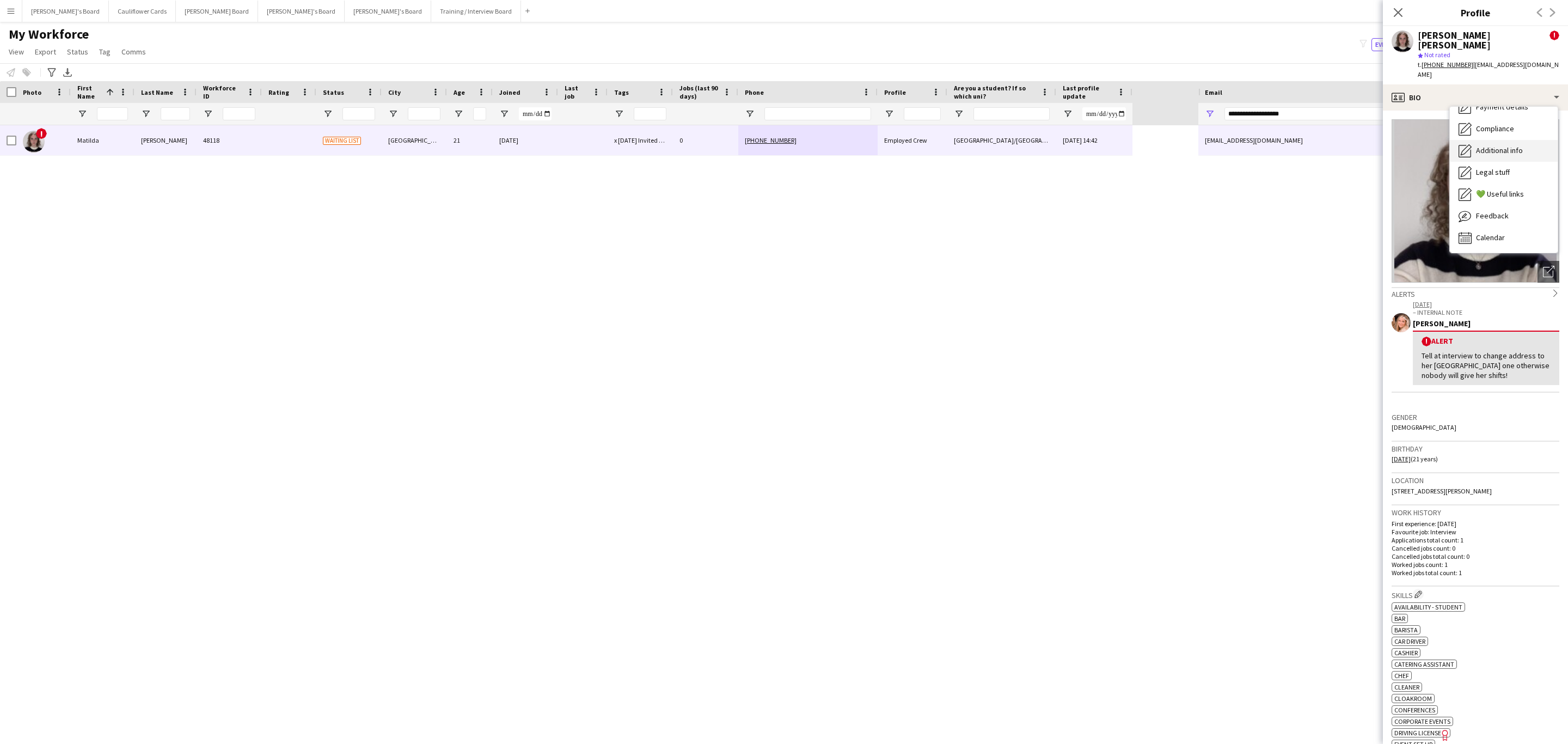
click at [1488, 146] on span "Additional info" at bounding box center [1500, 151] width 47 height 10
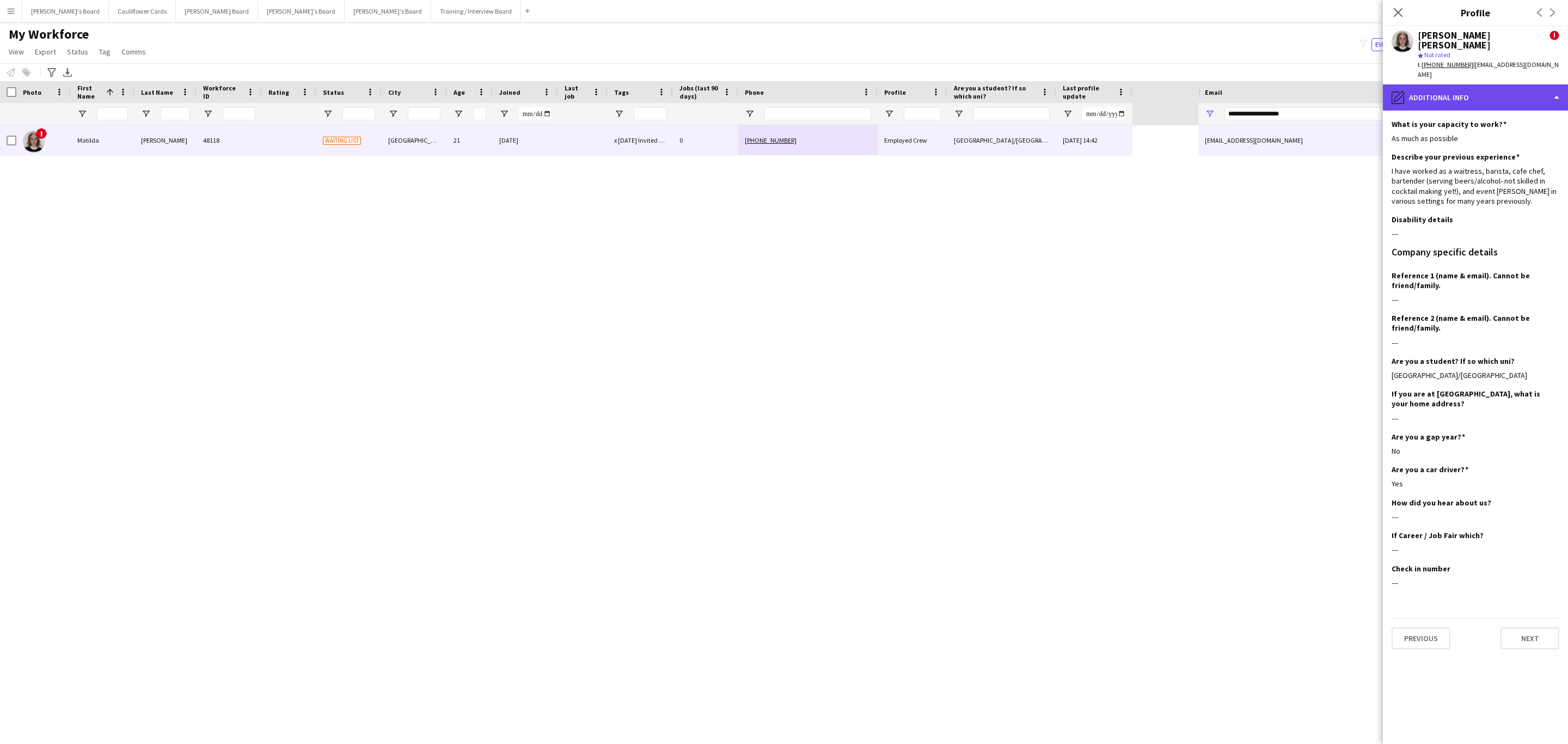
click at [1493, 85] on div "pencil4 Additional info" at bounding box center [1475, 98] width 185 height 26
click at [1485, 111] on div "Bio Bio" at bounding box center [1504, 122] width 108 height 22
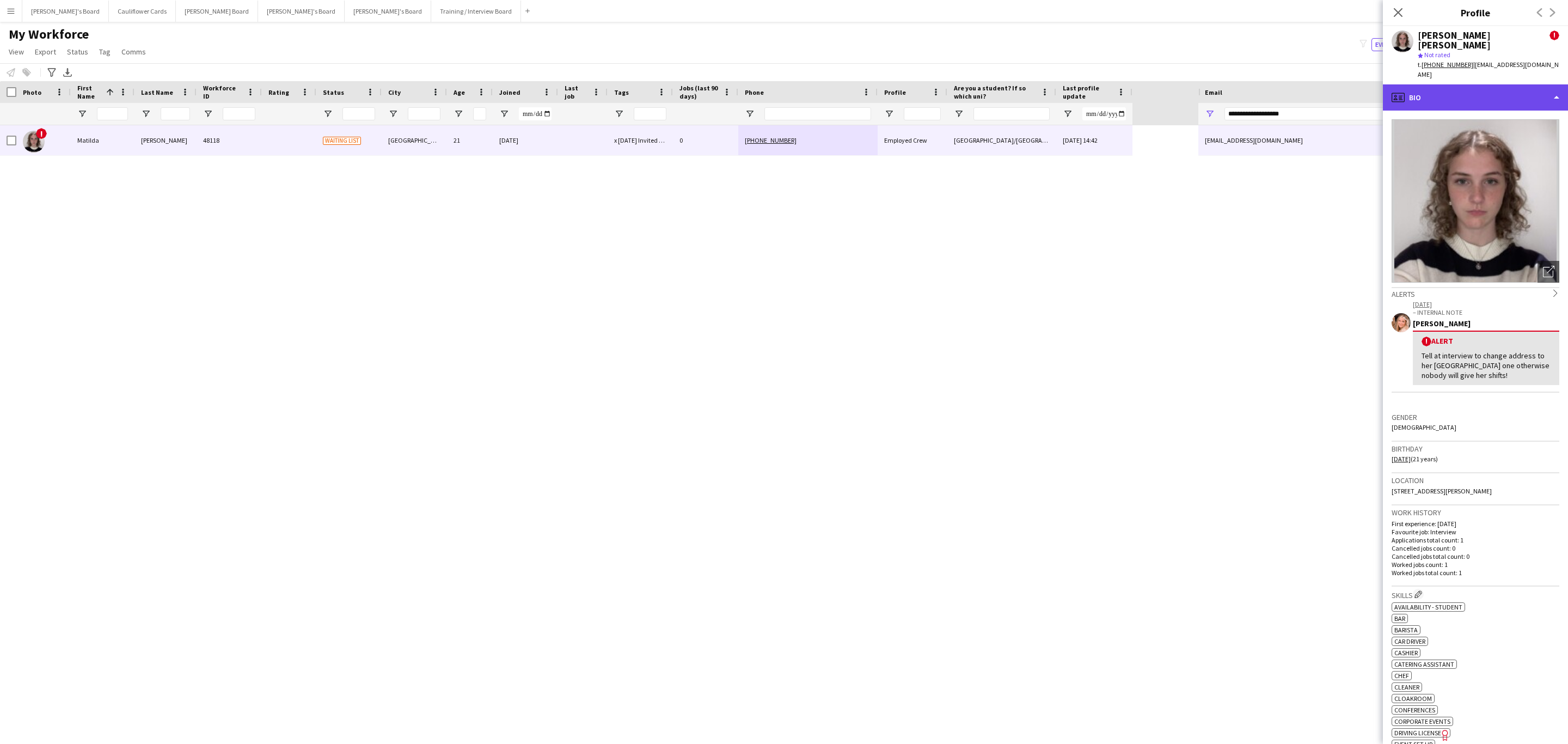
click at [1503, 85] on div "profile Bio" at bounding box center [1475, 98] width 185 height 26
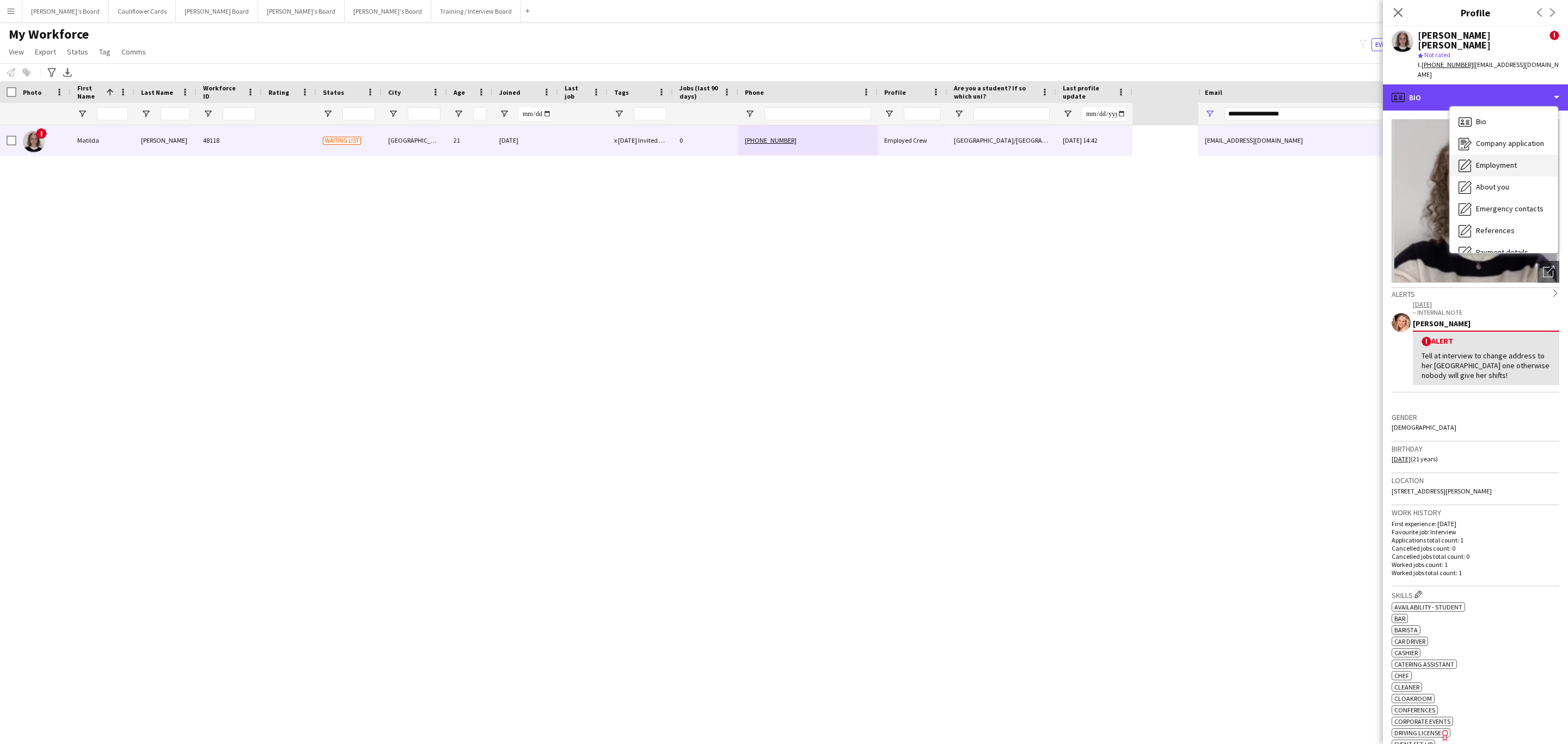
scroll to position [146, 0]
click at [1498, 146] on span "Additional info" at bounding box center [1500, 151] width 47 height 10
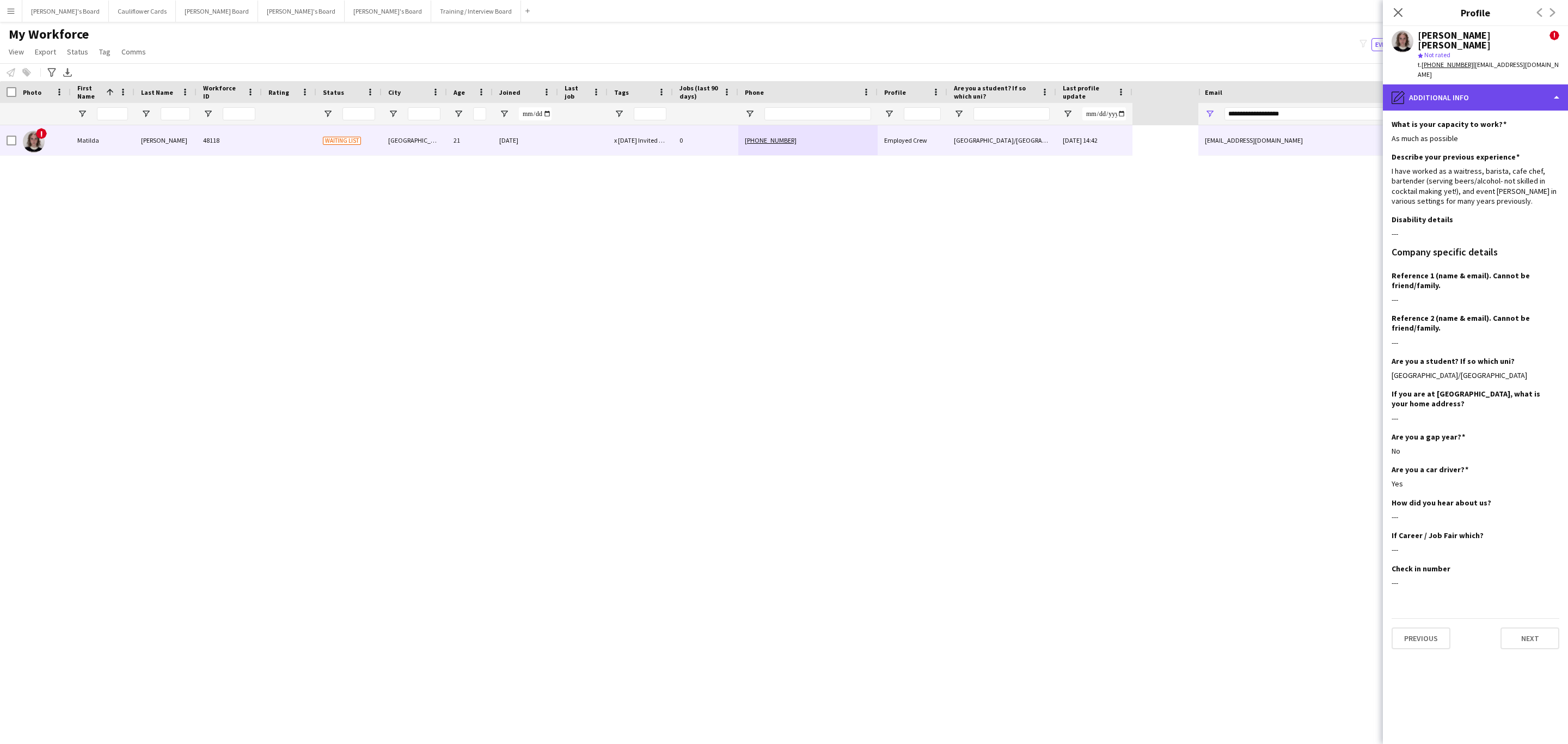
click at [1504, 85] on div "pencil4 Additional info" at bounding box center [1475, 98] width 185 height 26
click at [1482, 112] on div "Bio Bio" at bounding box center [1504, 122] width 108 height 22
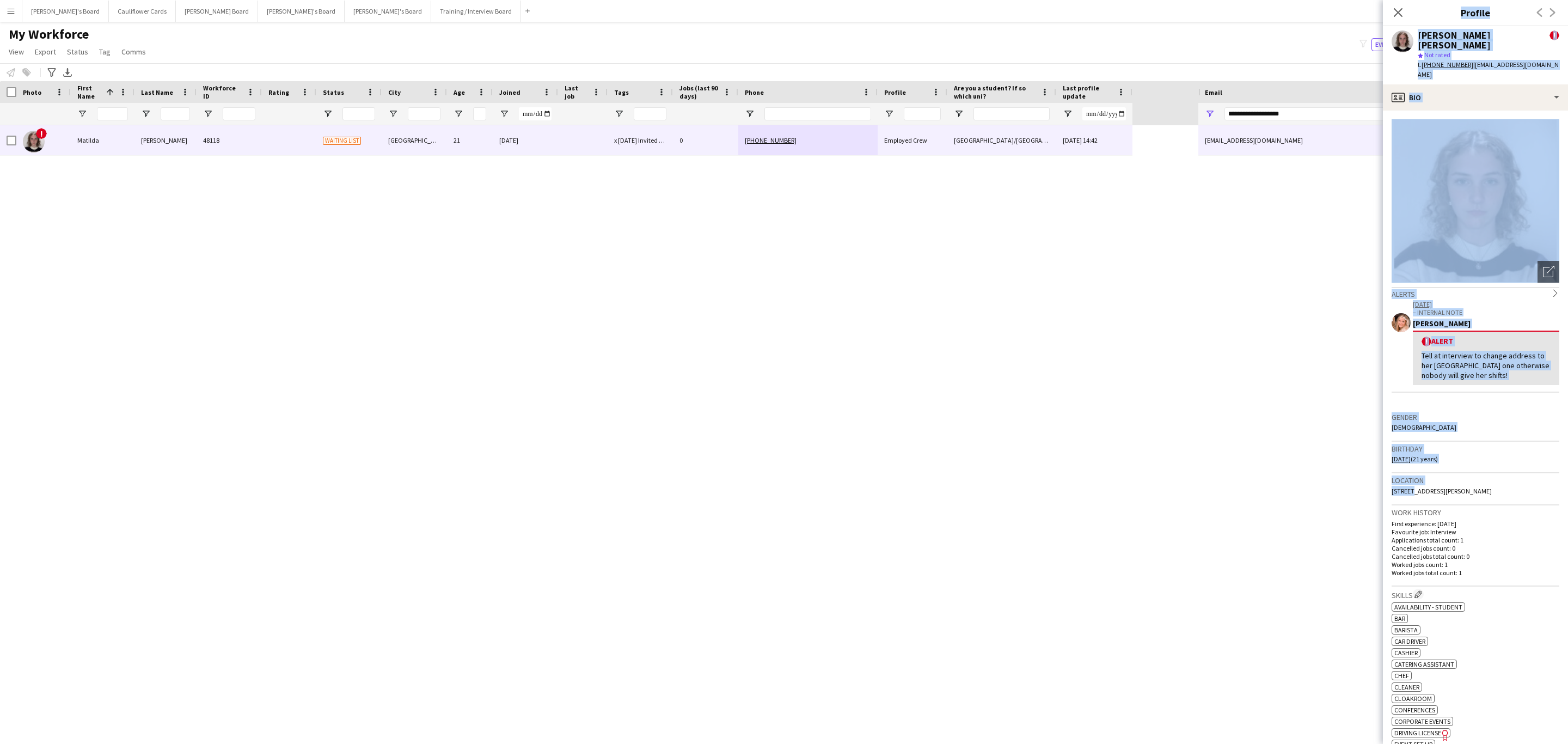
drag, startPoint x: 1411, startPoint y: 473, endPoint x: 1380, endPoint y: 472, distance: 31.0
click at [1380, 472] on body "Menu Boards Boards Boards All jobs Status Workforce Workforce My Workforce Recr…" at bounding box center [784, 372] width 1568 height 744
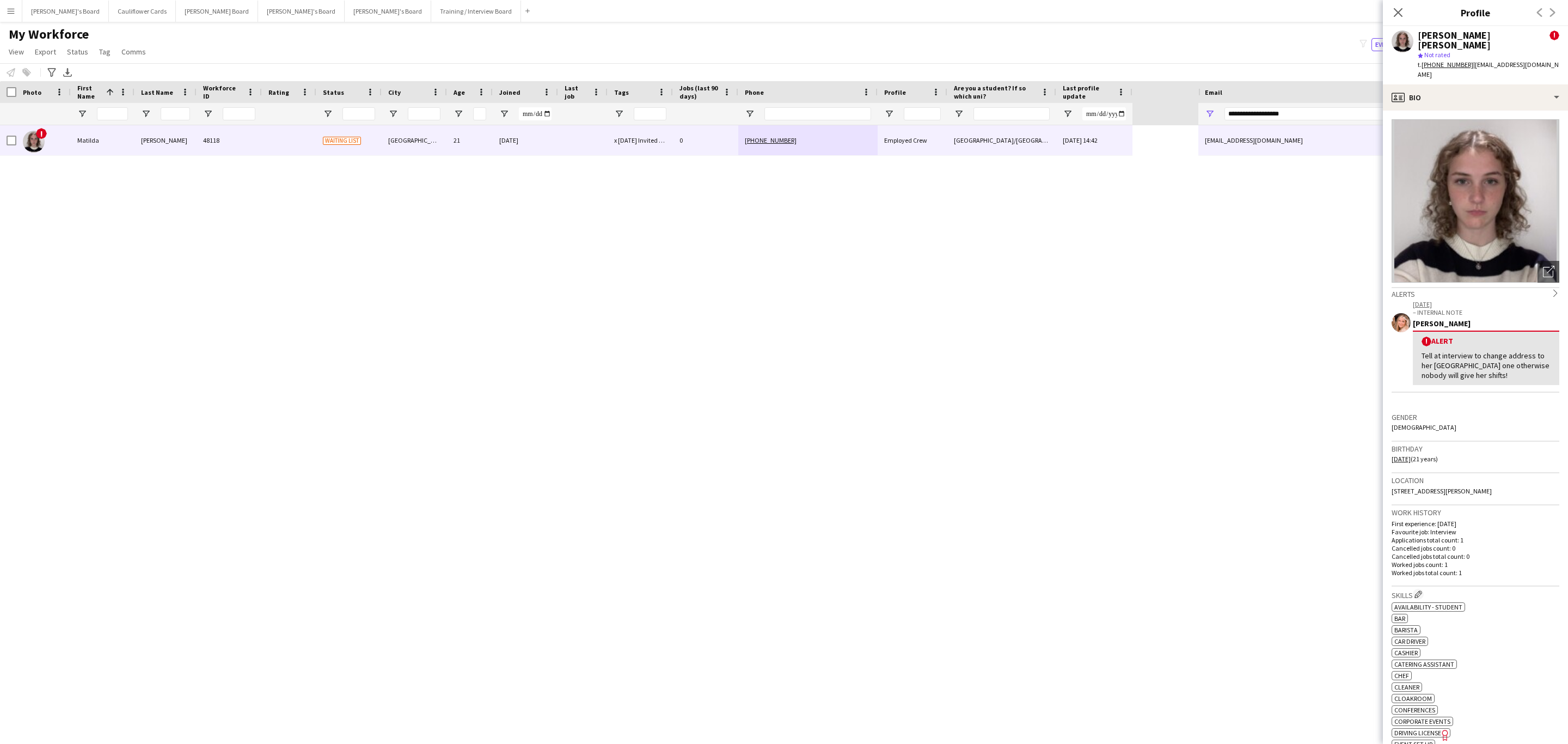
click at [1428, 474] on div "Location EH1 2QP, 4F1, 47 Forrest Road, Floor 4 Flat 1, Edinburgh, EH1 2QP" at bounding box center [1475, 489] width 168 height 31
drag, startPoint x: 1417, startPoint y: 477, endPoint x: 1381, endPoint y: 471, distance: 36.5
click at [1381, 471] on body "Menu Boards Boards Boards All jobs Status Workforce Workforce My Workforce Recr…" at bounding box center [784, 372] width 1568 height 744
click at [1424, 487] on span "EH1 2QP, 4F1, 47 Forrest Road, Floor 4 Flat 1, Edinburgh, EH1 2QP" at bounding box center [1441, 491] width 100 height 8
drag, startPoint x: 1417, startPoint y: 476, endPoint x: 1385, endPoint y: 472, distance: 32.2
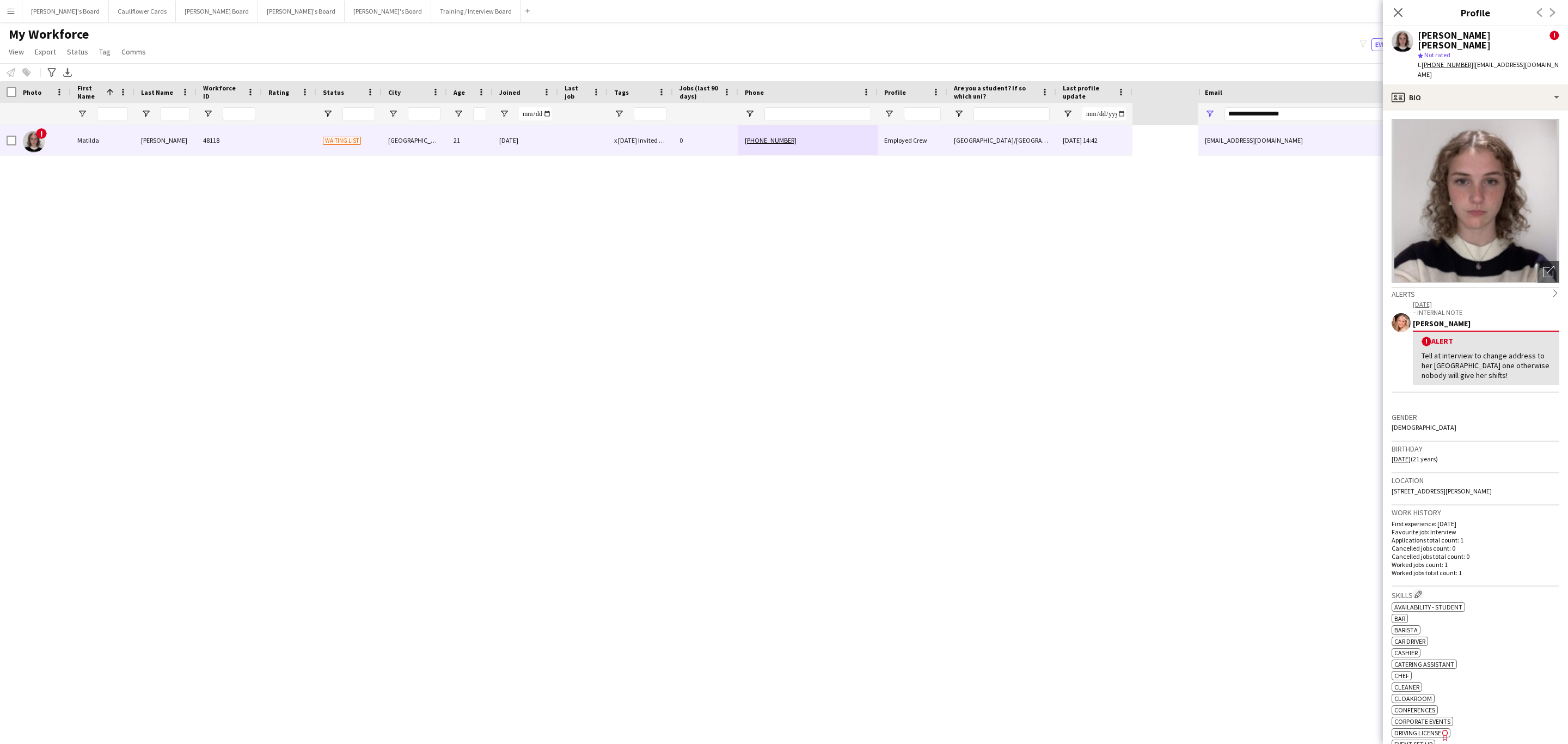
click at [1385, 472] on app-crew-profile-bio "Open photos pop-in Alerts chevron-right 08-07-2025 – INTERNAL NOTE Fran Dancona…" at bounding box center [1475, 427] width 185 height 633
click at [1430, 484] on div "Location EH1 2QP, 4F1, 47 Forrest Road, Floor 4 Flat 1, Edinburgh, EH1 2QP" at bounding box center [1475, 489] width 168 height 31
click at [1400, 8] on icon "Close pop-in" at bounding box center [1398, 12] width 10 height 10
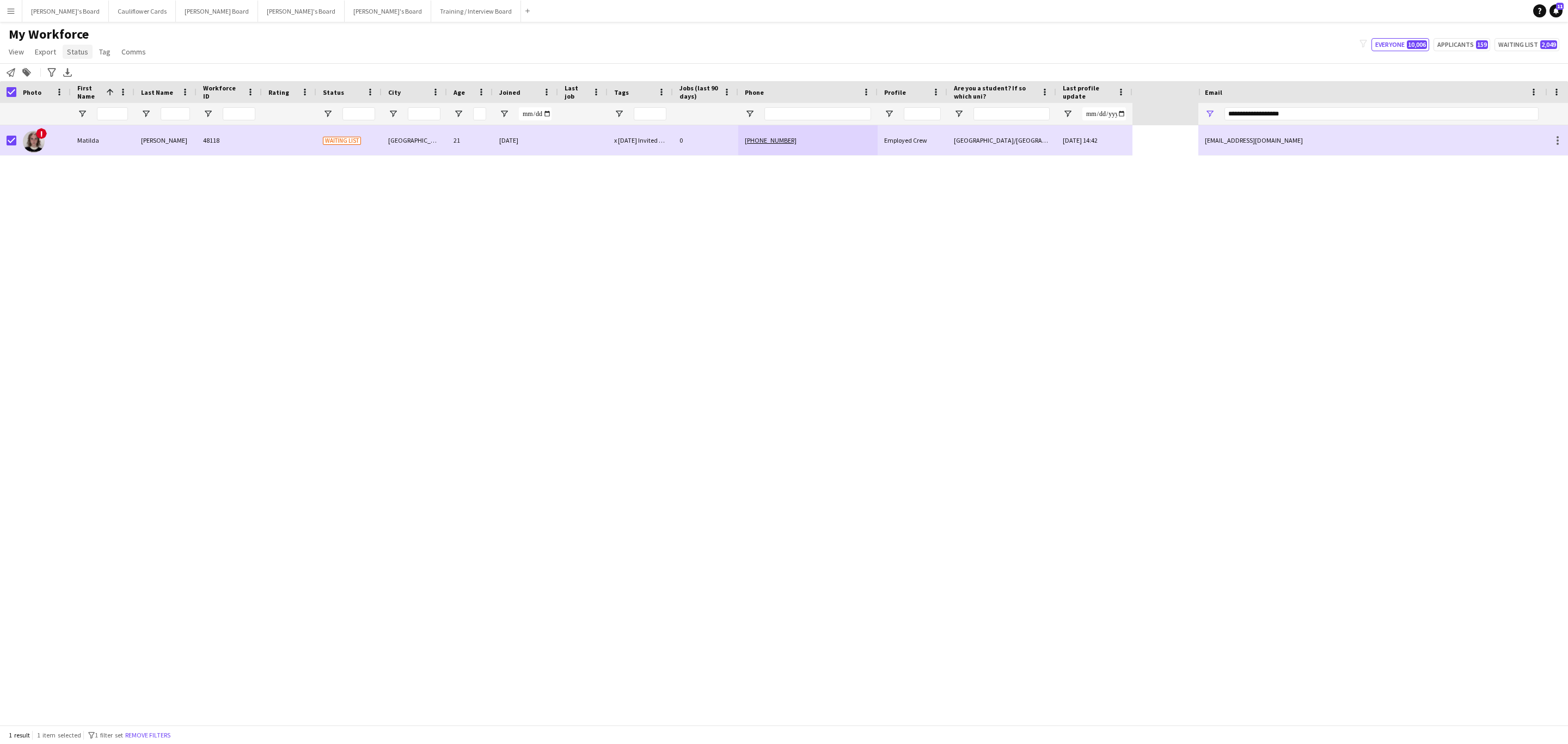
click at [76, 46] on link "Status" at bounding box center [77, 51] width 30 height 14
click at [98, 86] on link "Edit" at bounding box center [101, 75] width 77 height 23
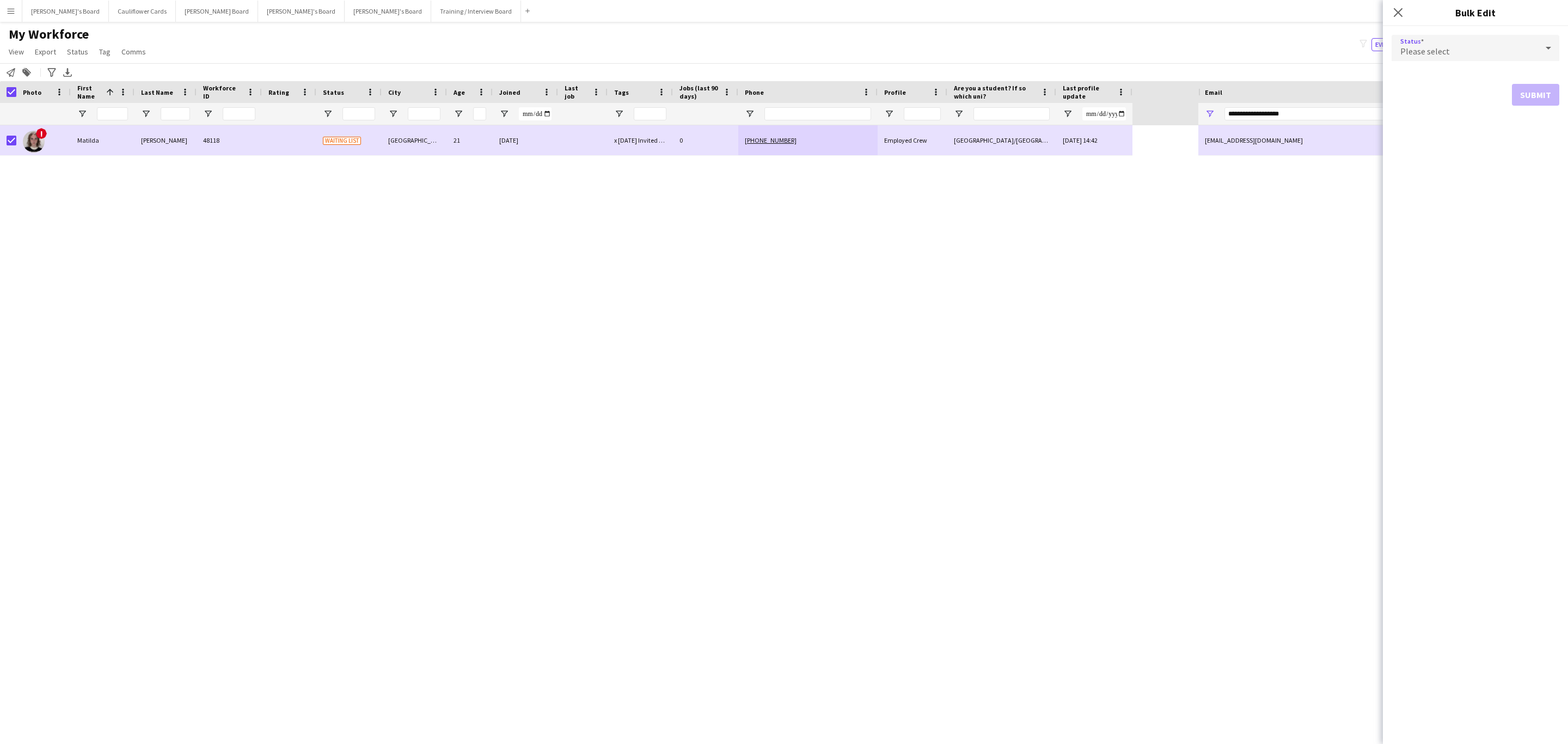
click at [1446, 54] on span "Please select" at bounding box center [1425, 51] width 49 height 11
click at [1437, 71] on mat-option "Active" at bounding box center [1475, 79] width 168 height 27
click at [1524, 124] on button "Submit" at bounding box center [1535, 132] width 48 height 22
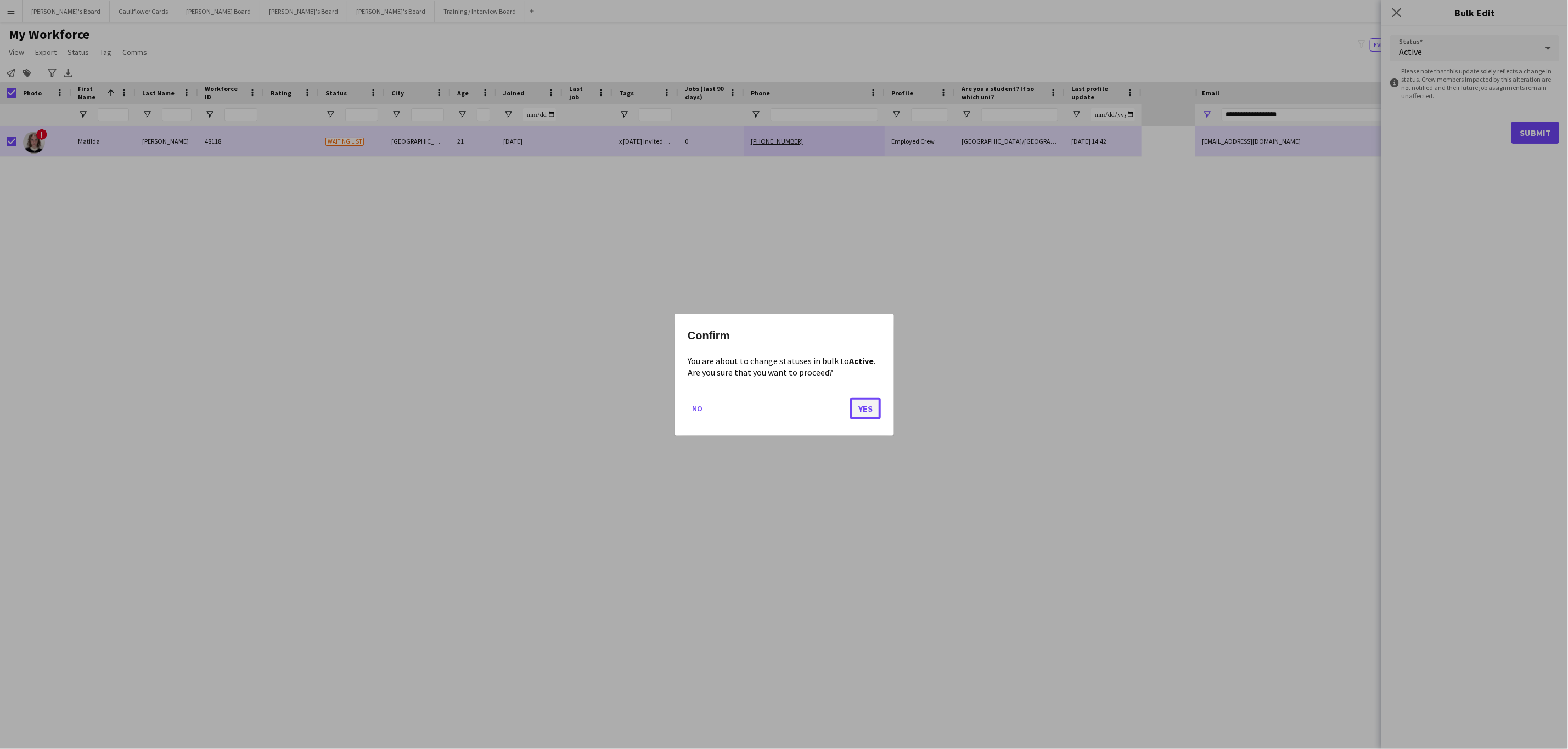
click at [873, 403] on button "Yes" at bounding box center [865, 408] width 30 height 22
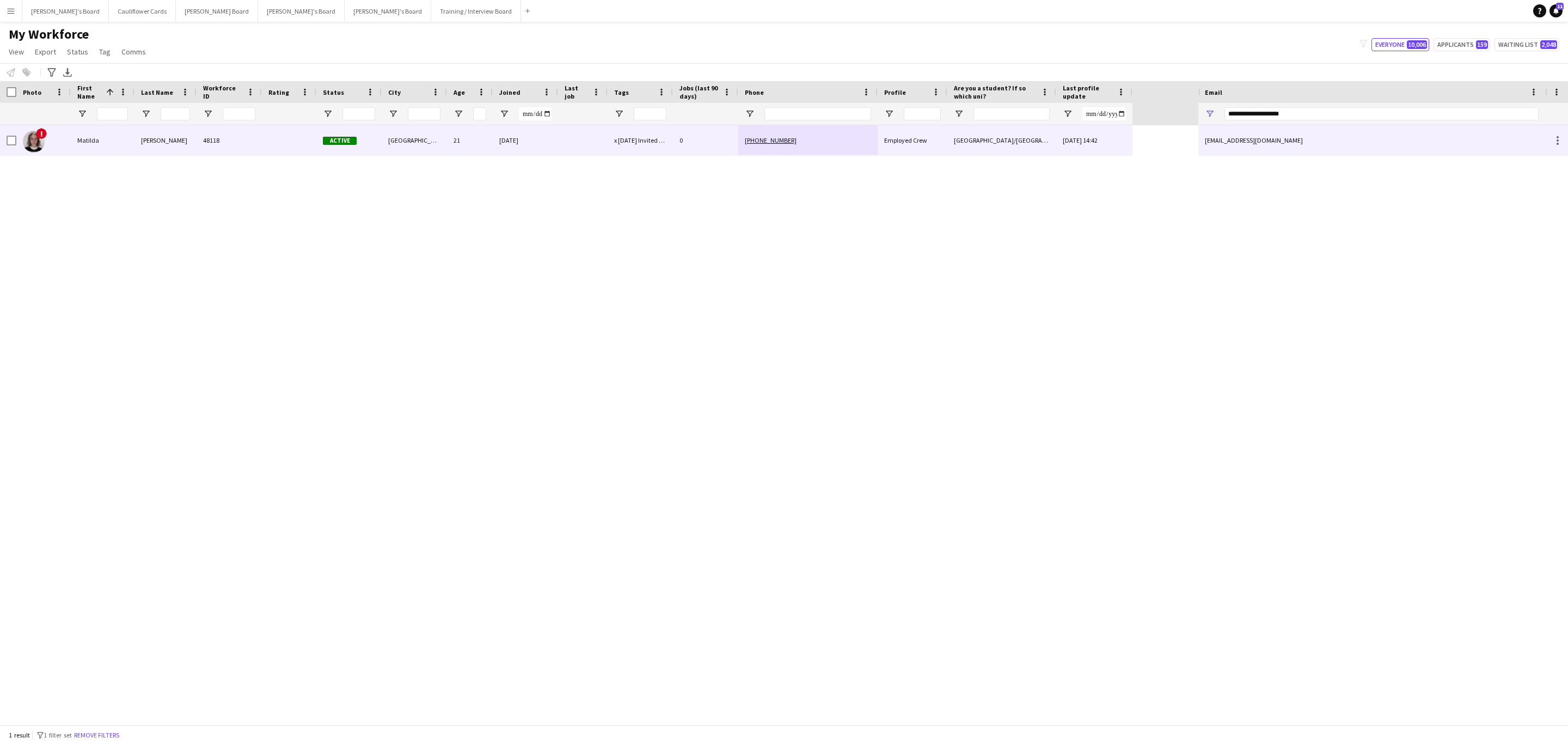
click at [167, 146] on div "Kierkegaard Holt" at bounding box center [165, 140] width 62 height 30
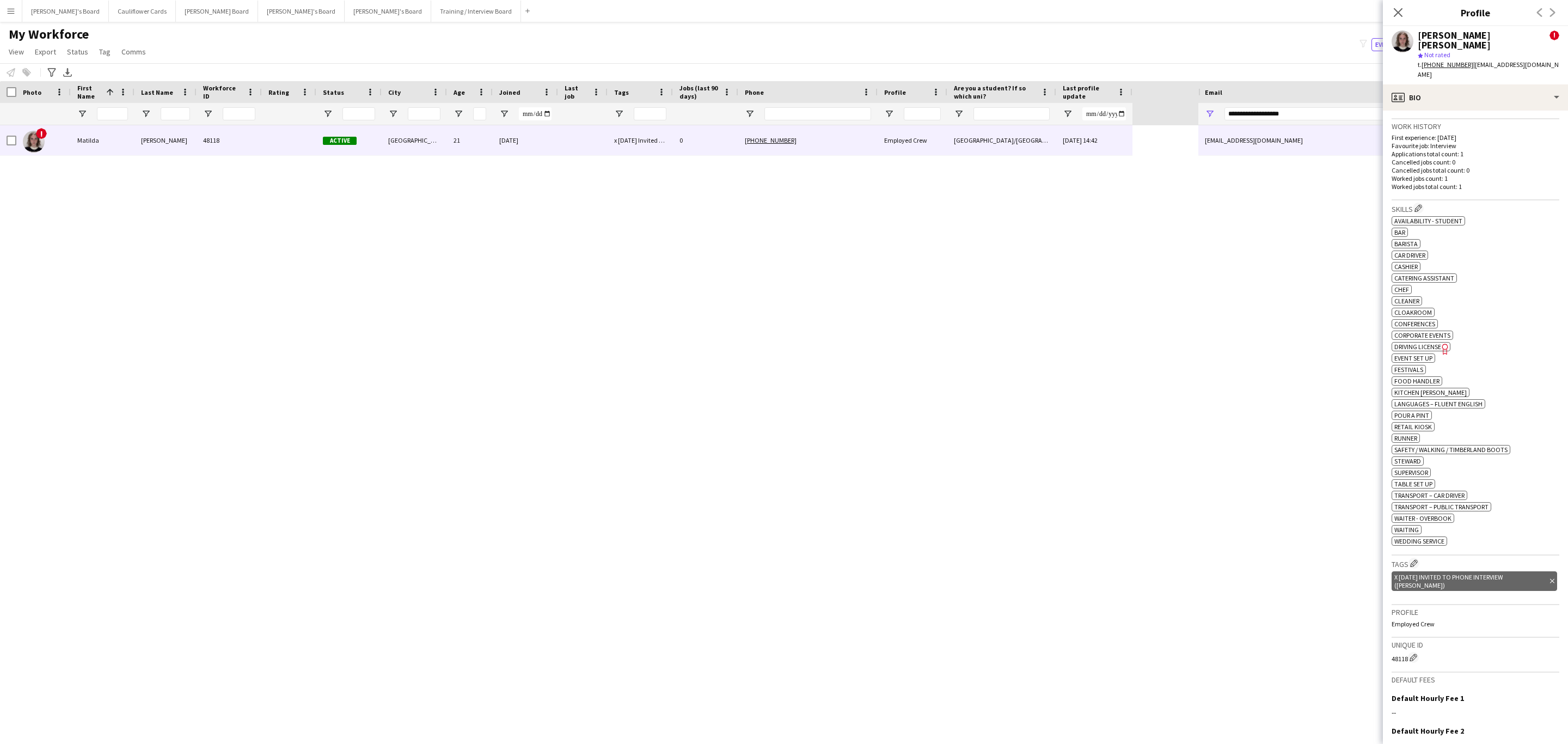
scroll to position [387, 0]
click at [1550, 579] on icon at bounding box center [1552, 580] width 4 height 4
click at [1414, 566] on app-icon "Edit crew company tags" at bounding box center [1414, 562] width 7 height 7
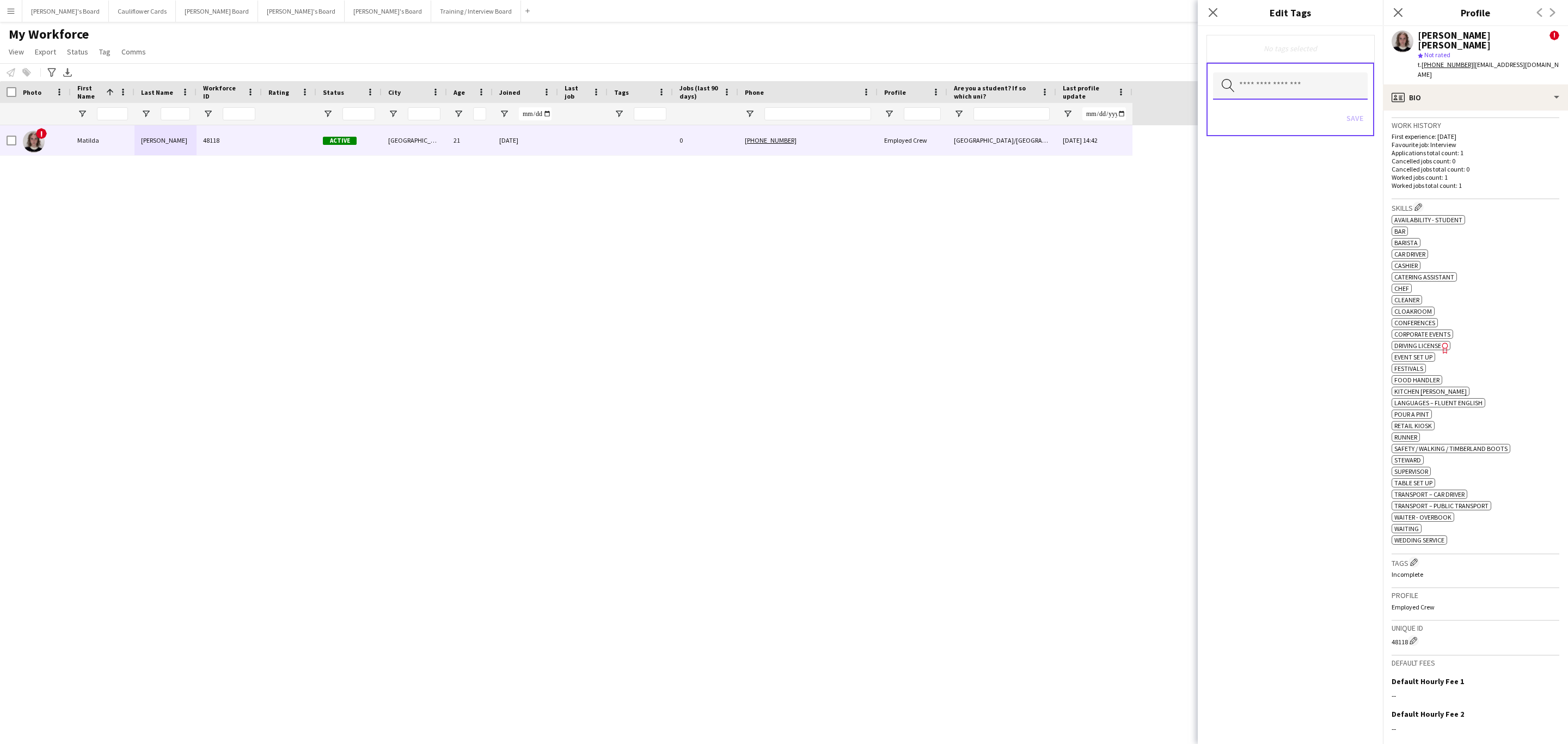
click at [1295, 93] on input "text" at bounding box center [1290, 86] width 155 height 27
type input "******"
click at [1242, 162] on mat-option "Drivers" at bounding box center [1290, 169] width 155 height 26
click at [1332, 339] on div "Drivers Remove Search by tag name Save" at bounding box center [1290, 385] width 185 height 718
click at [1353, 126] on button "Save" at bounding box center [1354, 119] width 25 height 17
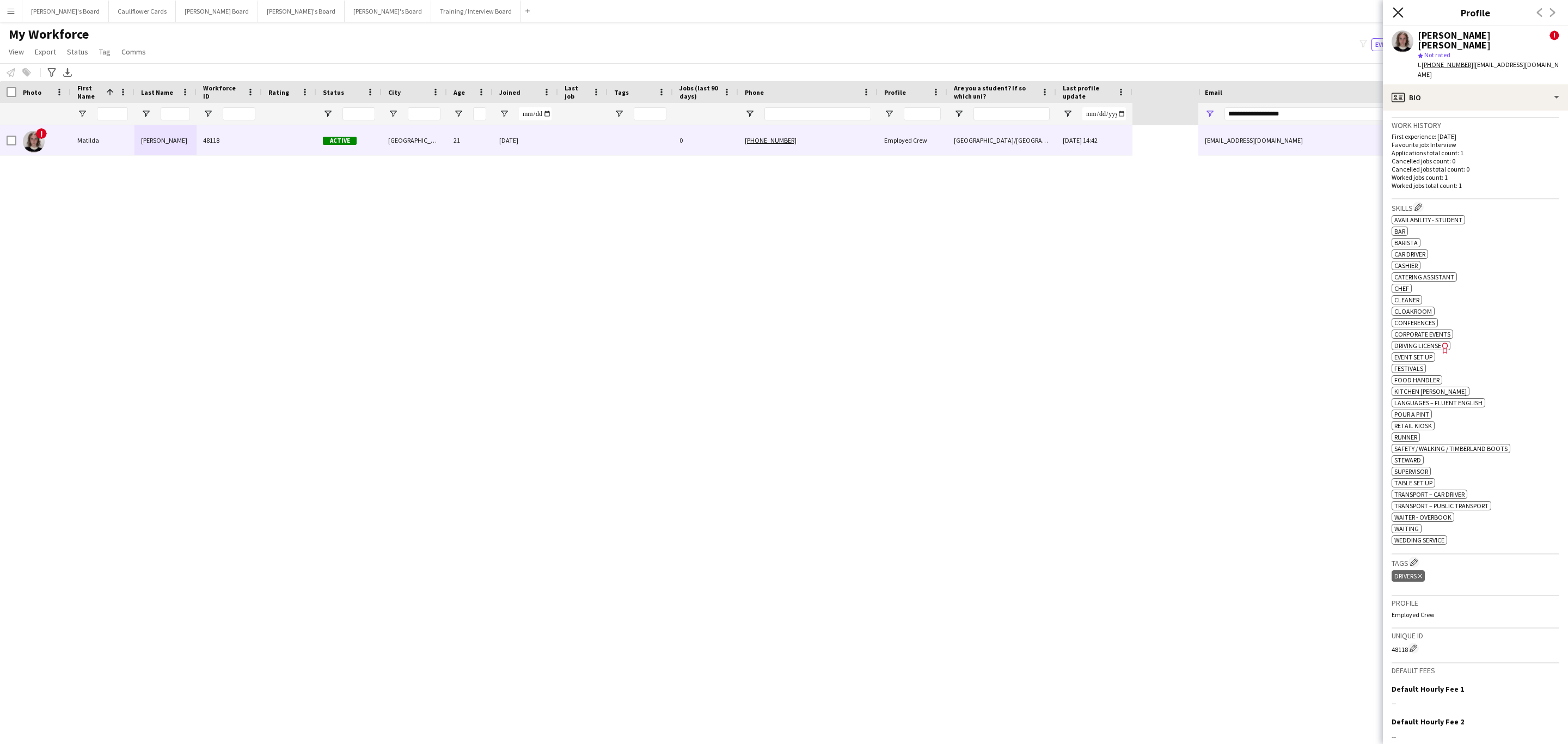
click at [1401, 13] on icon "Close pop-in" at bounding box center [1398, 12] width 10 height 10
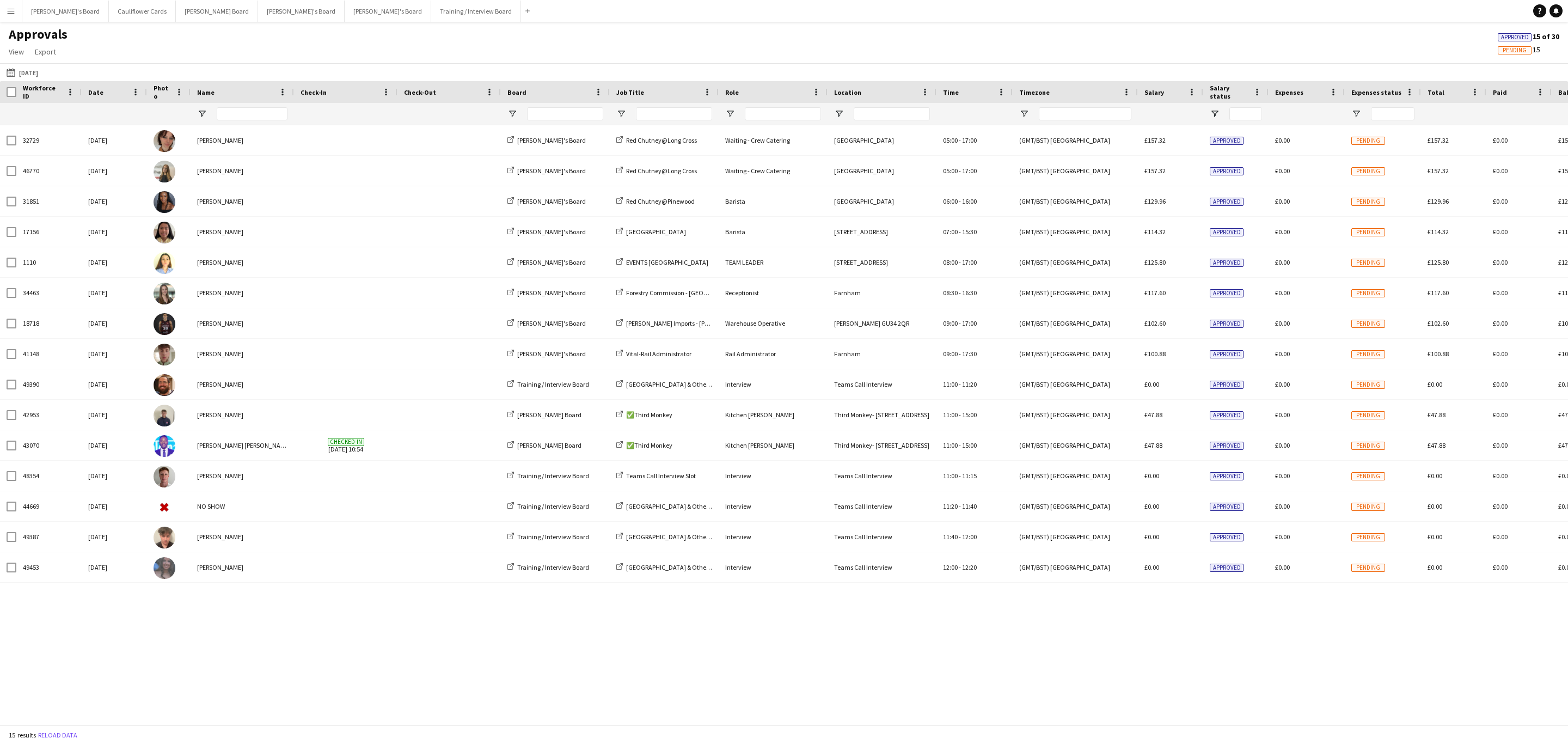
type input "**********"
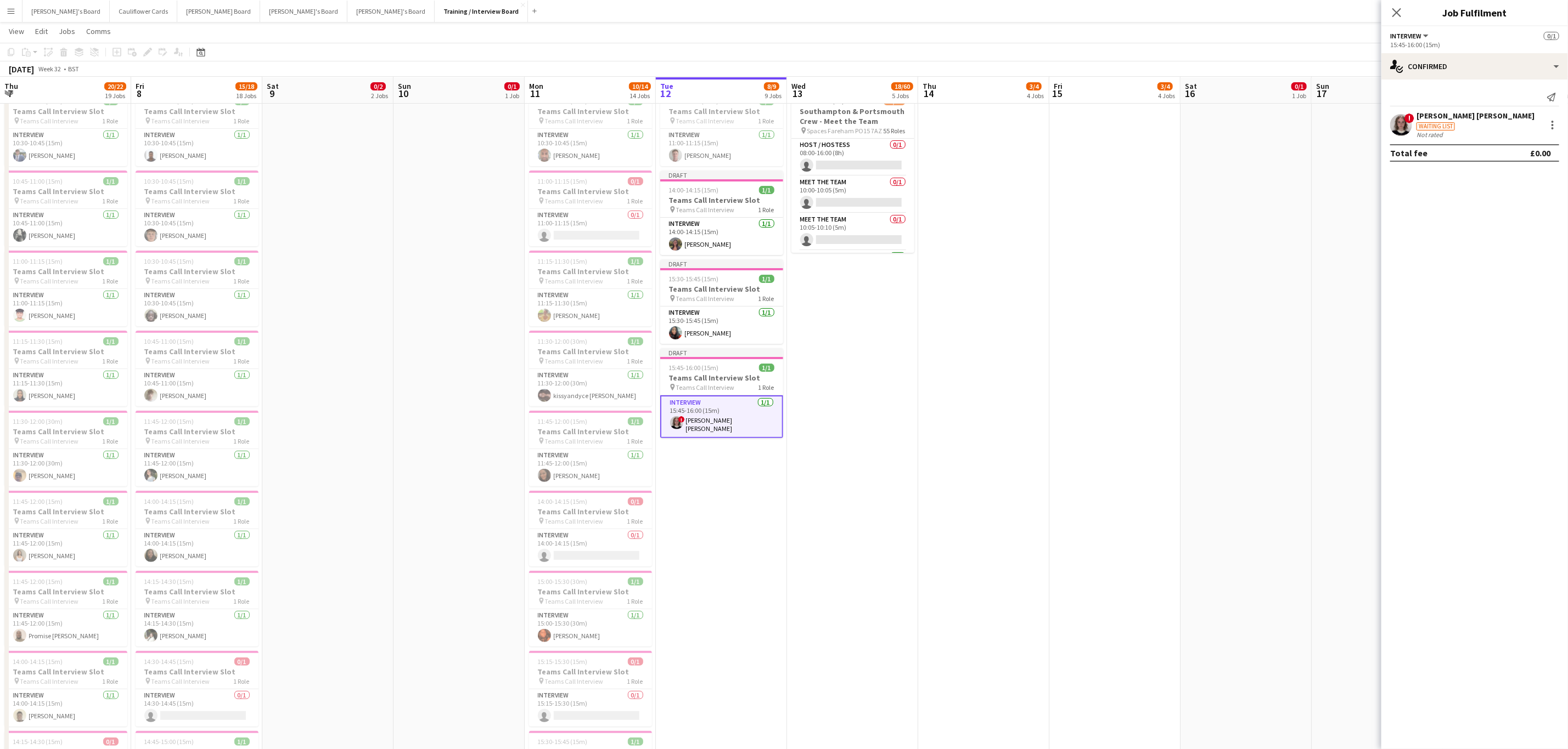
scroll to position [1951, 0]
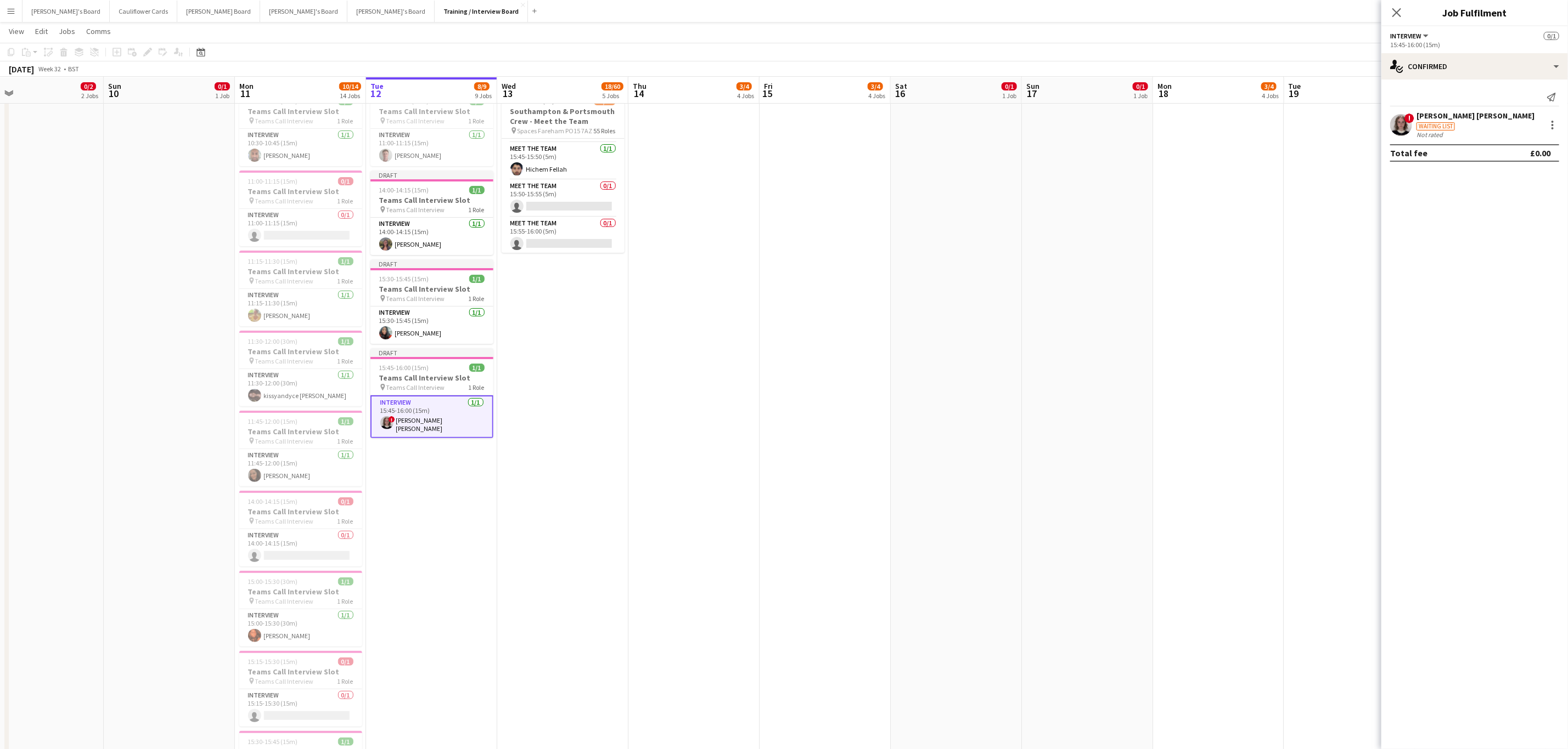
click at [549, 303] on app-date-cell "08:00-16:00 (8h) 15/56 Southampton & Portsmouth Crew - Meet the Team pin Spaces…" at bounding box center [562, 733] width 131 height 1293
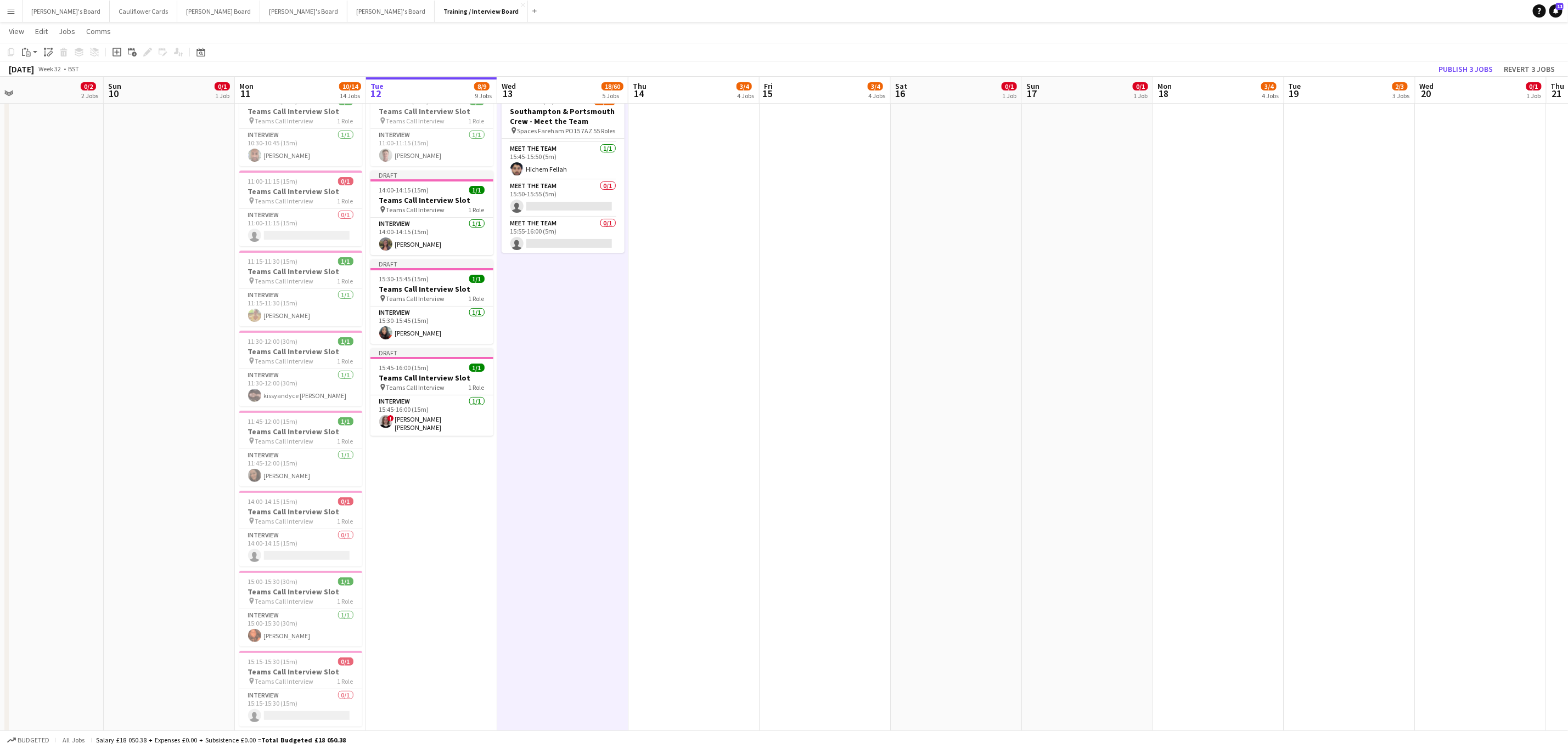
scroll to position [0, 0]
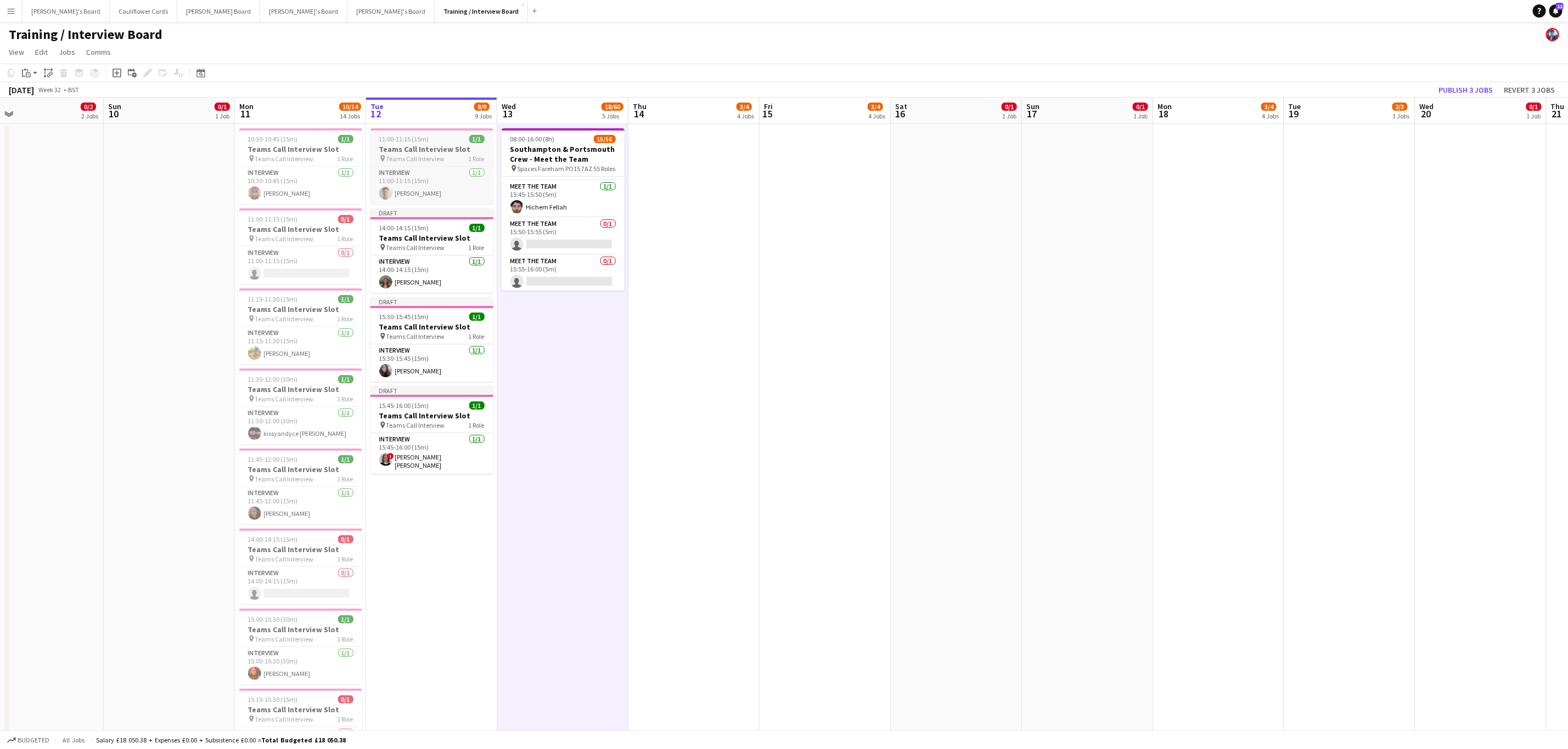
click at [437, 153] on h3 "Teams Call Interview Slot" at bounding box center [432, 149] width 123 height 10
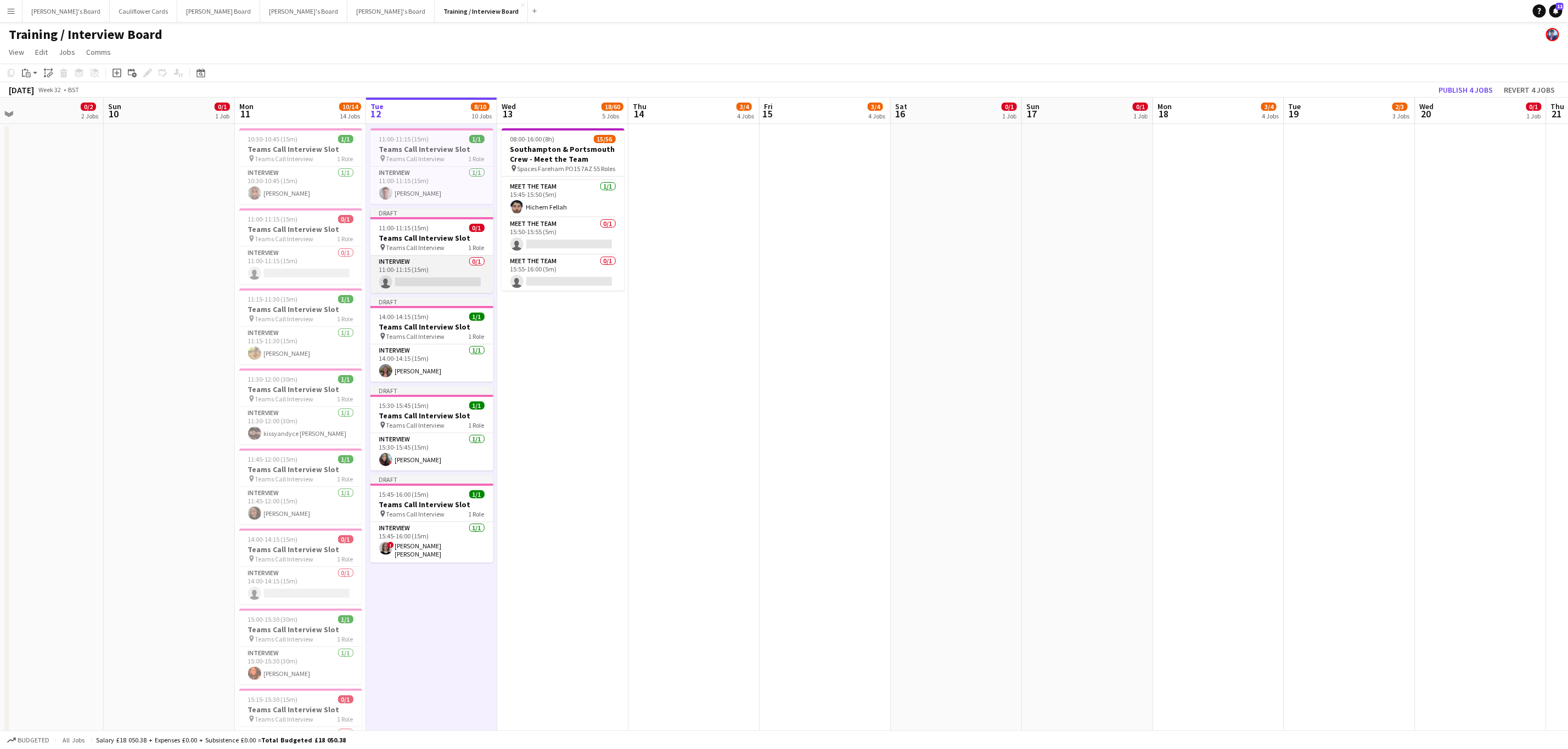
click at [462, 264] on app-card-role "Interview 0/1 11:00-11:15 (15m) single-neutral-actions" at bounding box center [432, 274] width 123 height 37
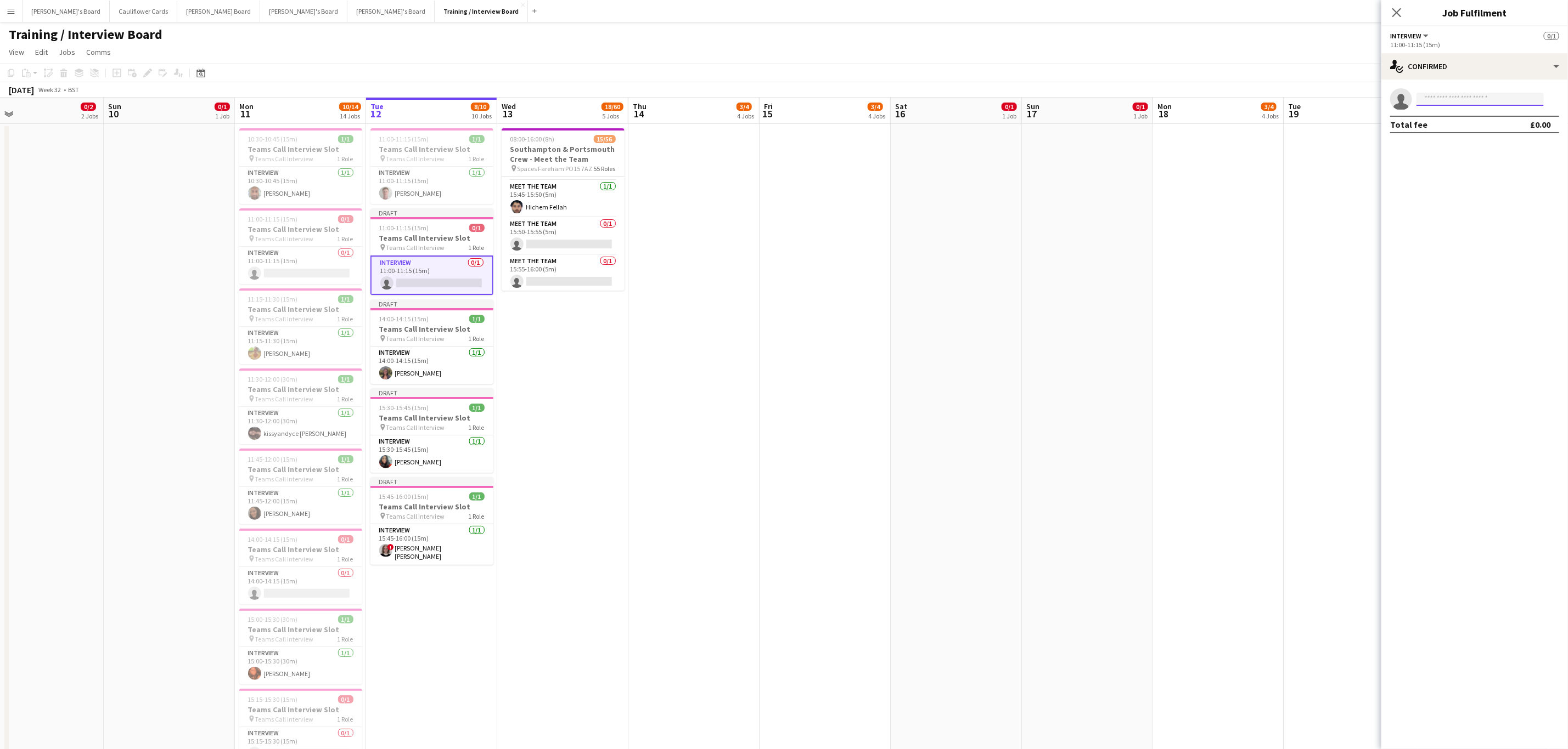
click at [1464, 99] on input at bounding box center [1480, 99] width 128 height 13
paste input "**********"
type input "**********"
click at [1472, 117] on span "[PERSON_NAME] chilkamarri" at bounding box center [1463, 114] width 76 height 9
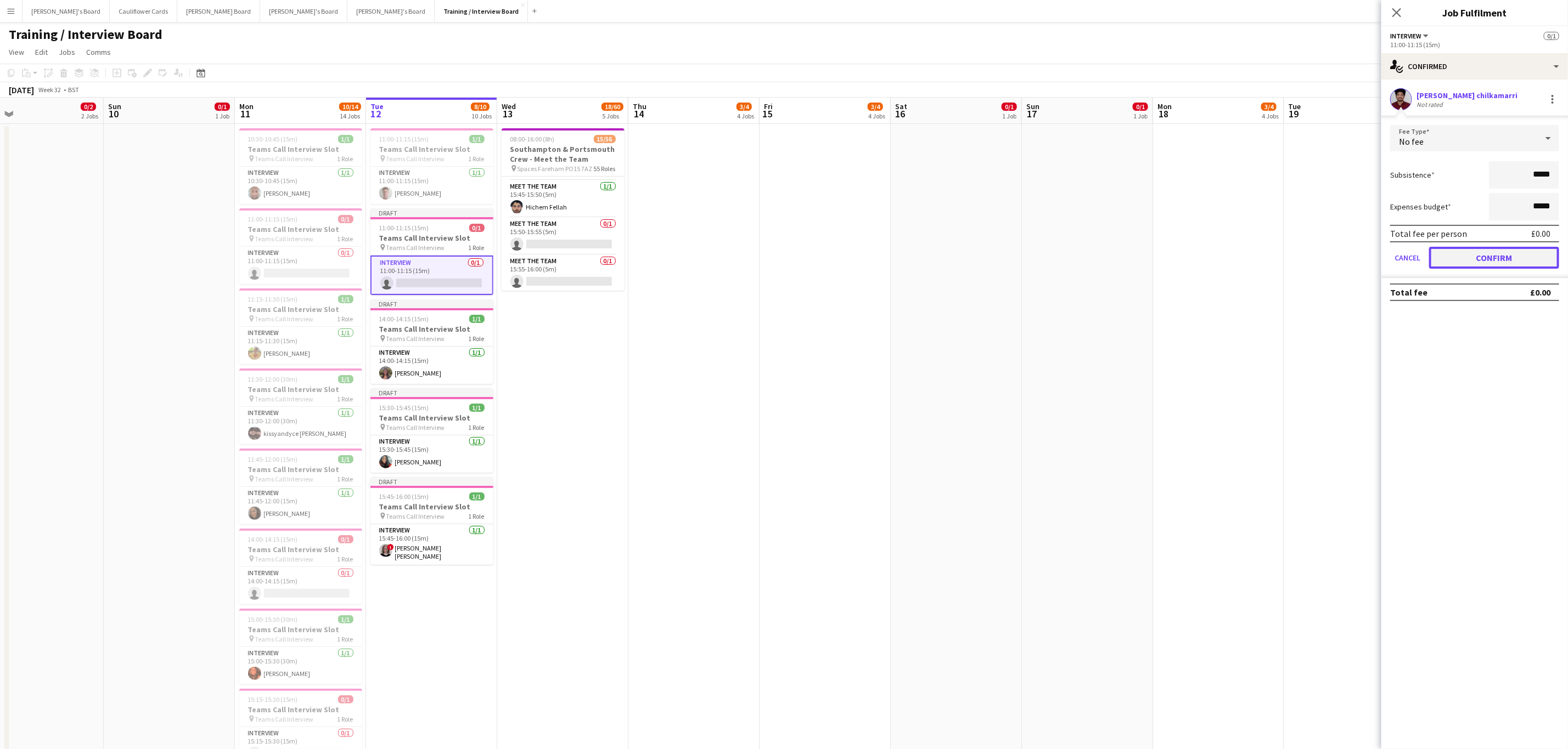
click at [1469, 254] on button "Confirm" at bounding box center [1494, 257] width 130 height 22
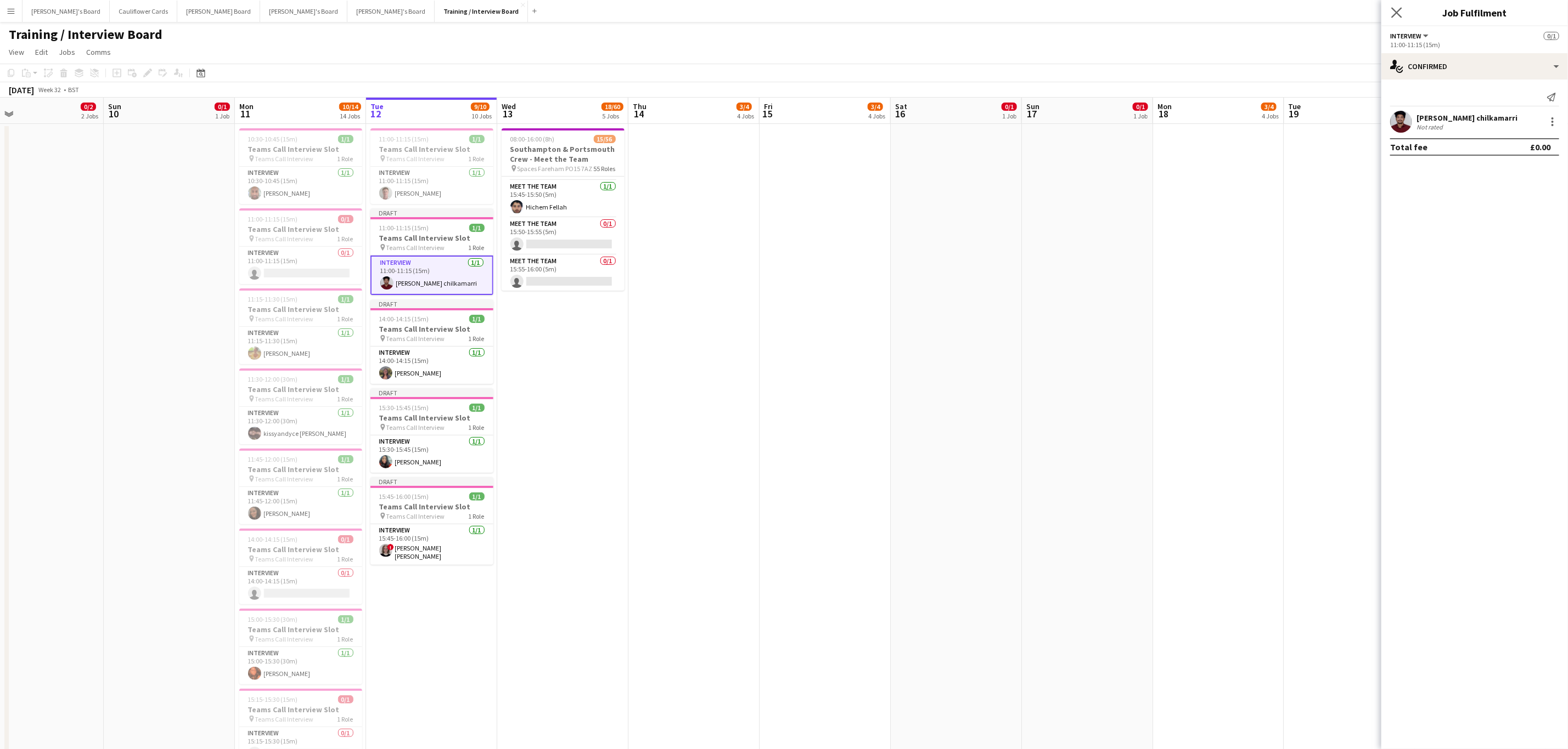
click at [1390, 19] on app-icon "Close pop-in" at bounding box center [1397, 13] width 16 height 16
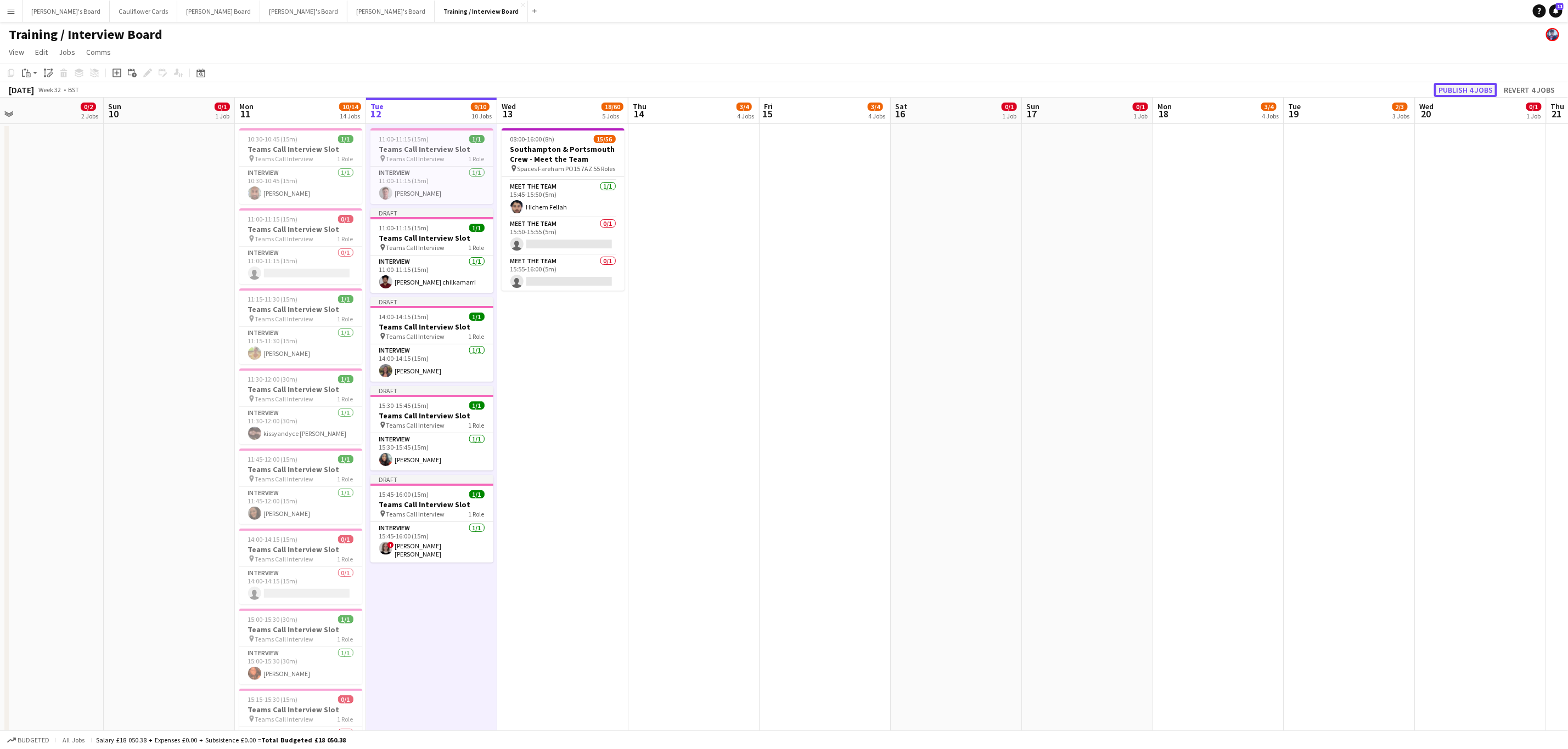
click at [1467, 85] on button "Publish 4 jobs" at bounding box center [1465, 90] width 63 height 14
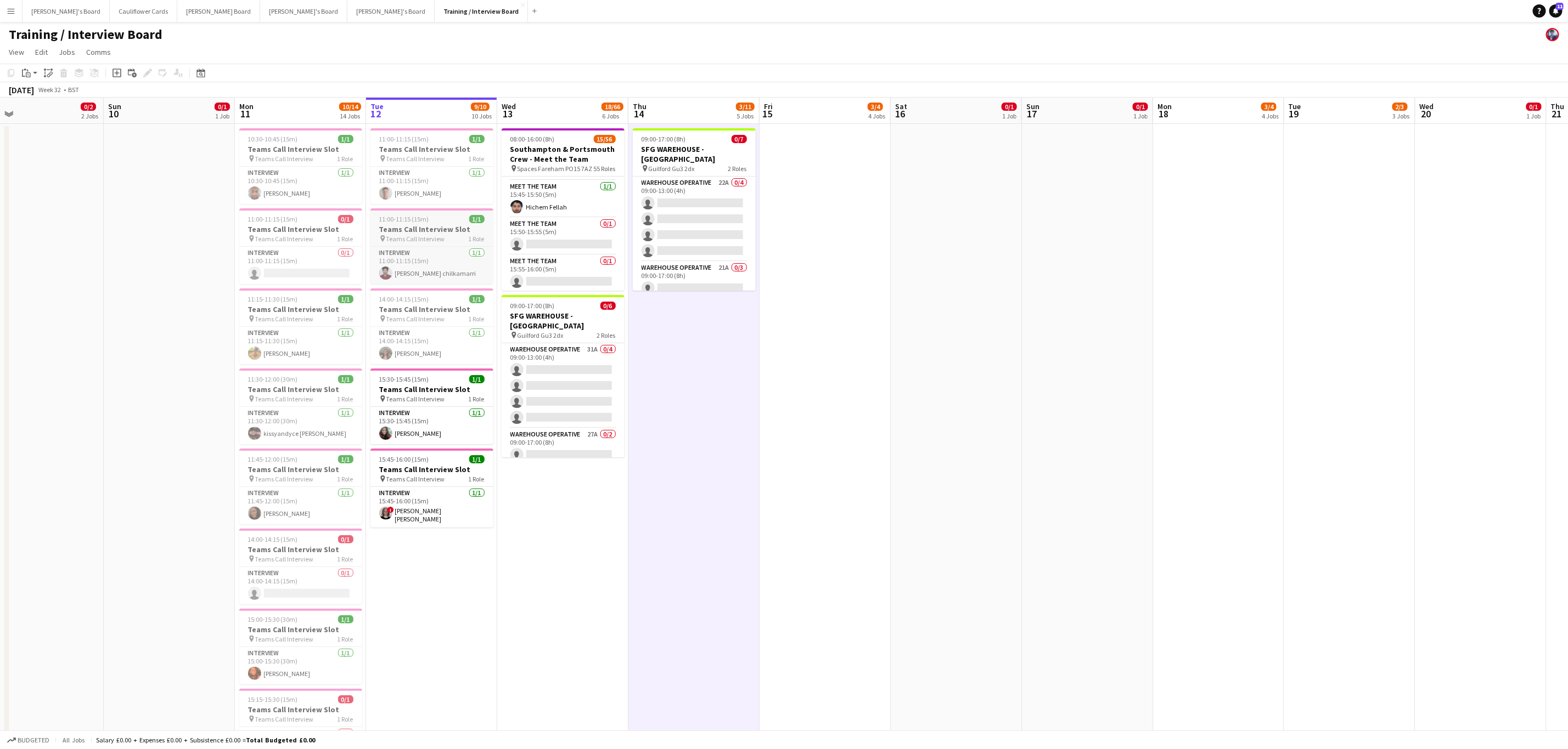
click at [429, 236] on span "Teams Call Interview" at bounding box center [415, 239] width 58 height 8
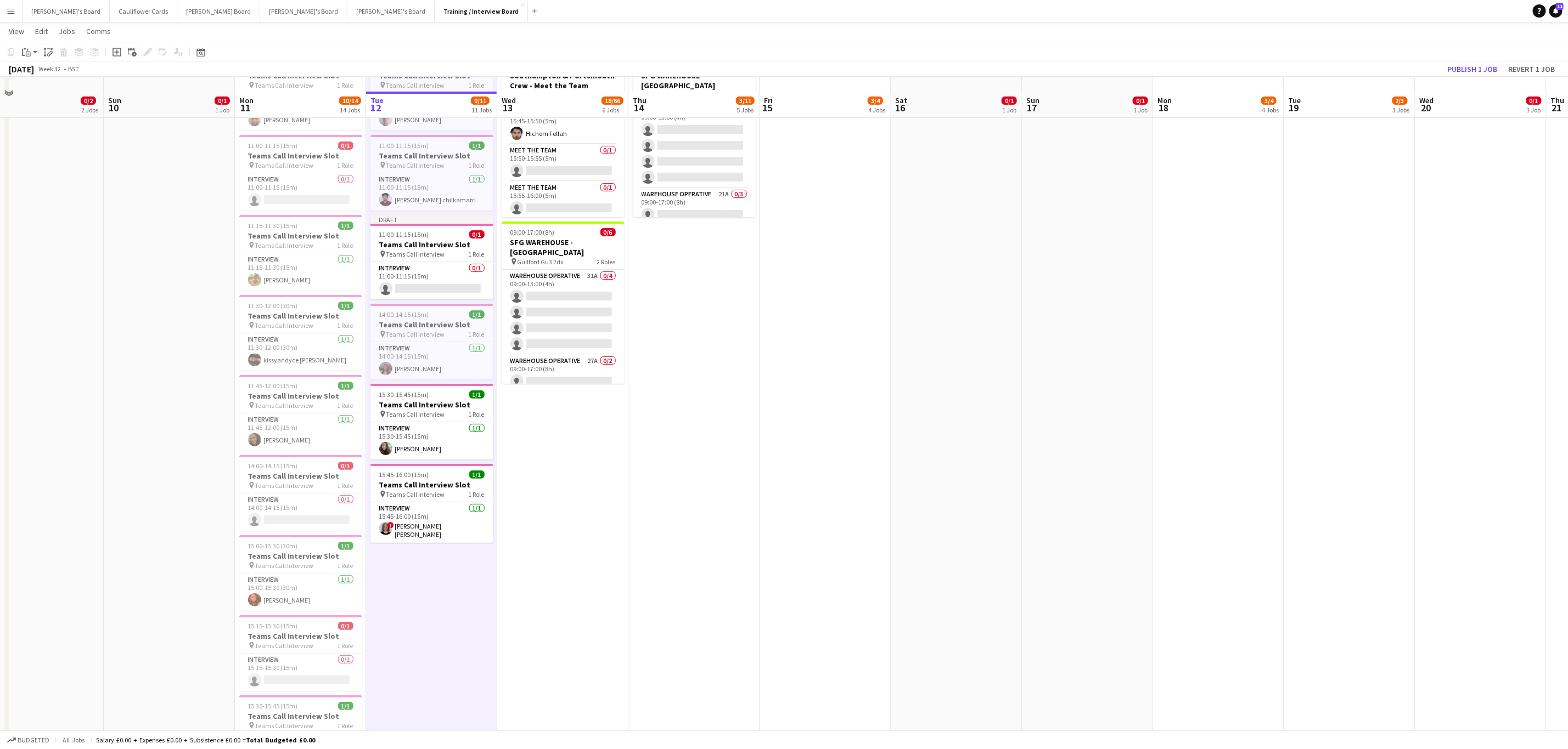
scroll to position [4, 0]
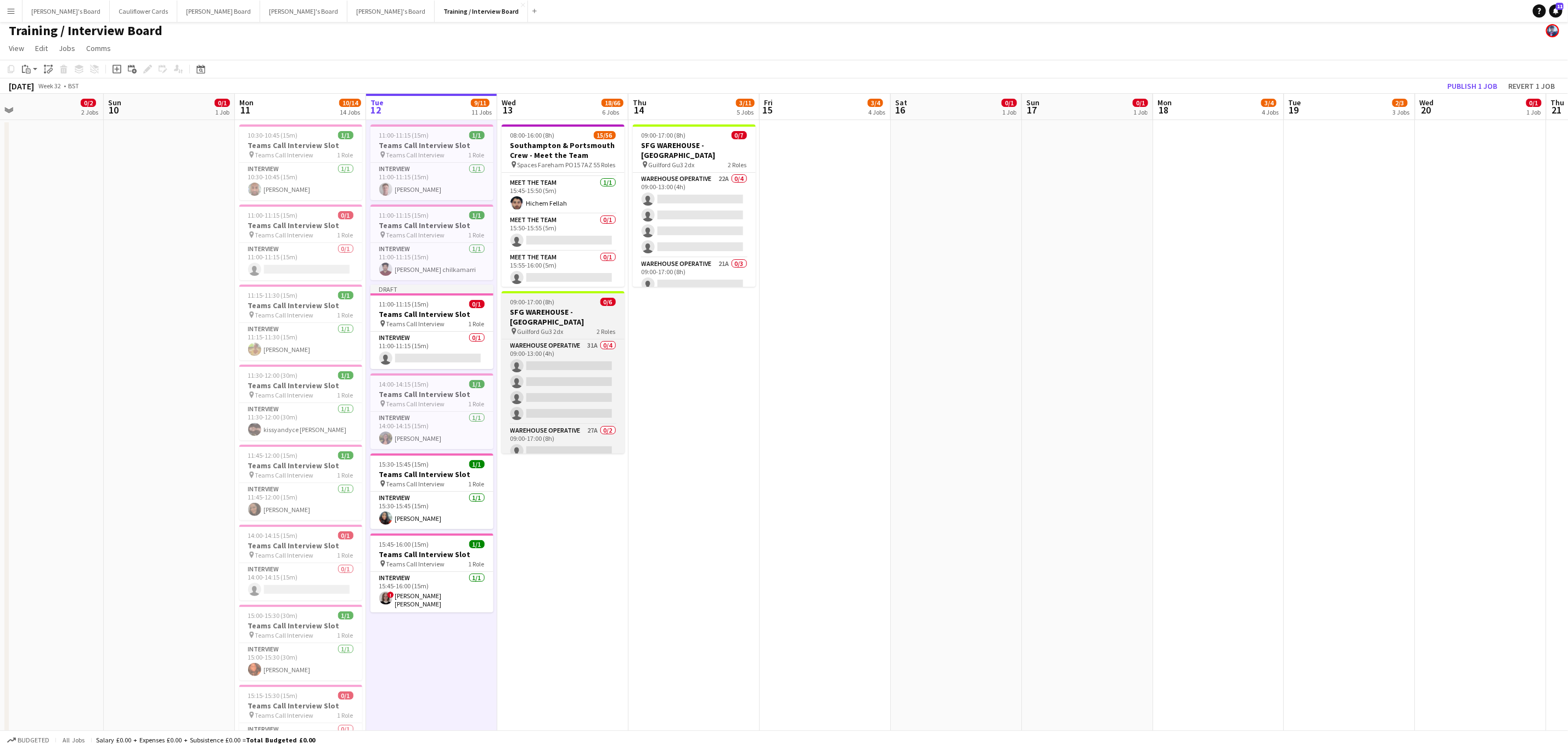
click at [572, 316] on h3 "SFG WAREHOUSE - GUILDFORD" at bounding box center [563, 317] width 123 height 20
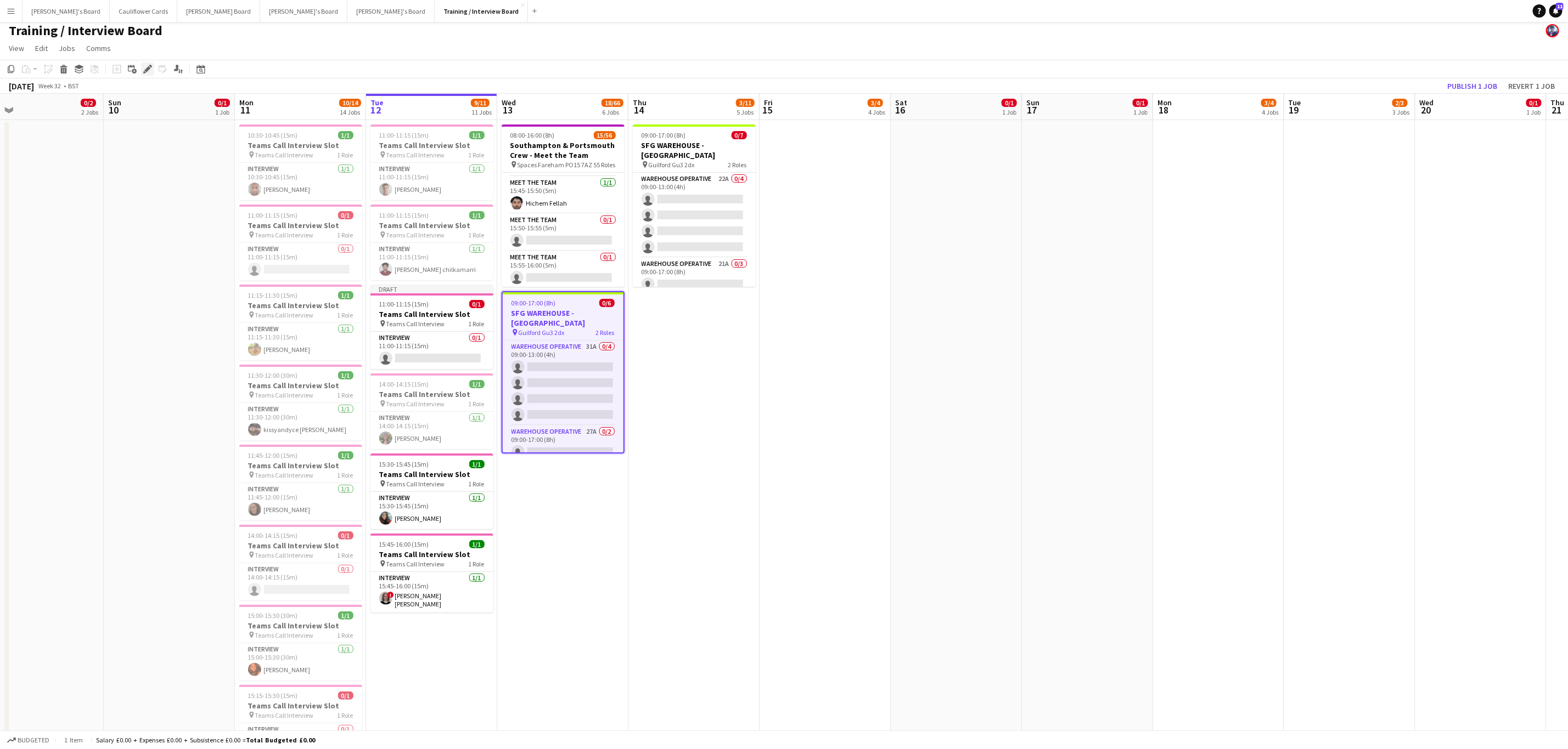
click at [143, 65] on icon "Edit" at bounding box center [147, 69] width 9 height 9
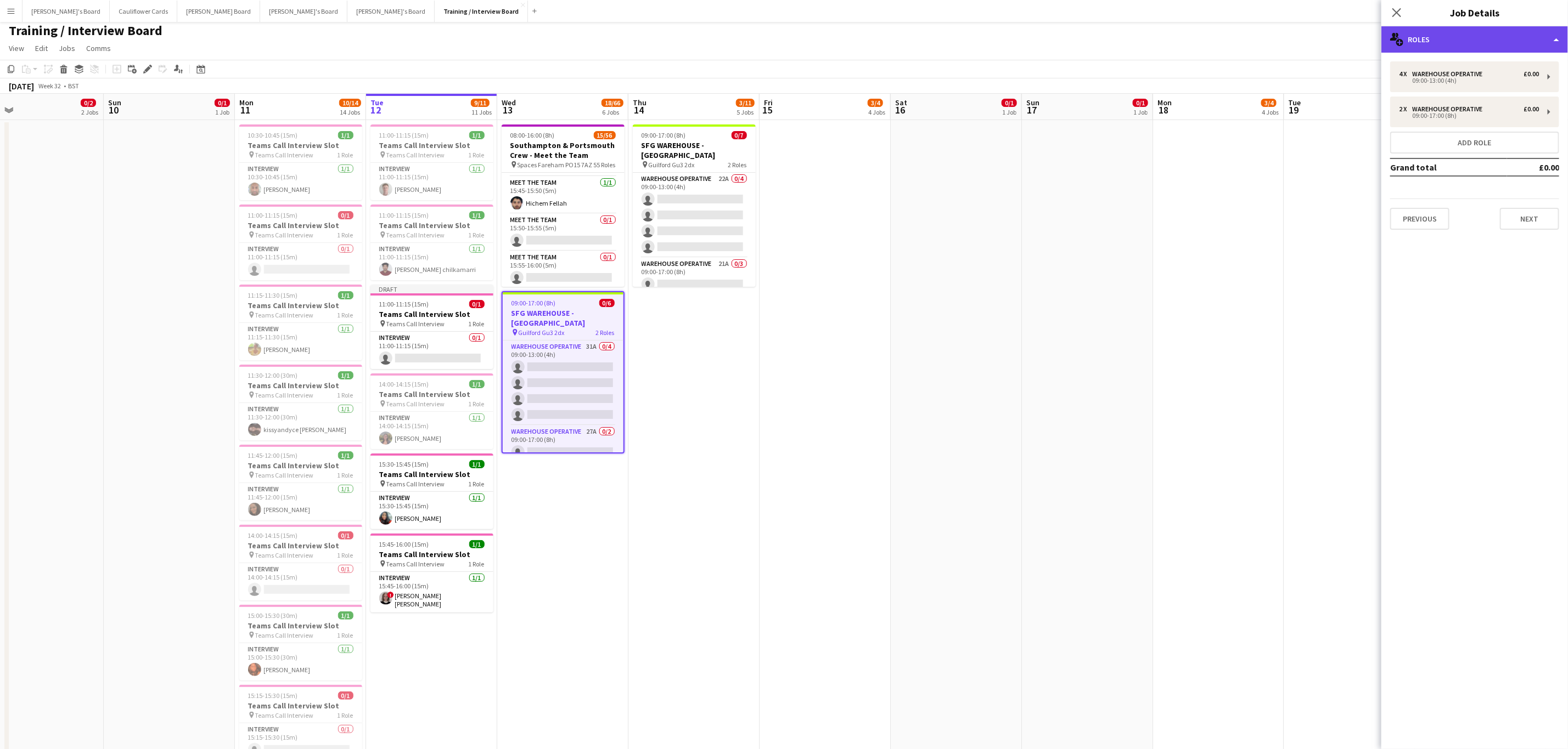
click at [1443, 41] on div "multiple-users-add Roles" at bounding box center [1475, 39] width 187 height 26
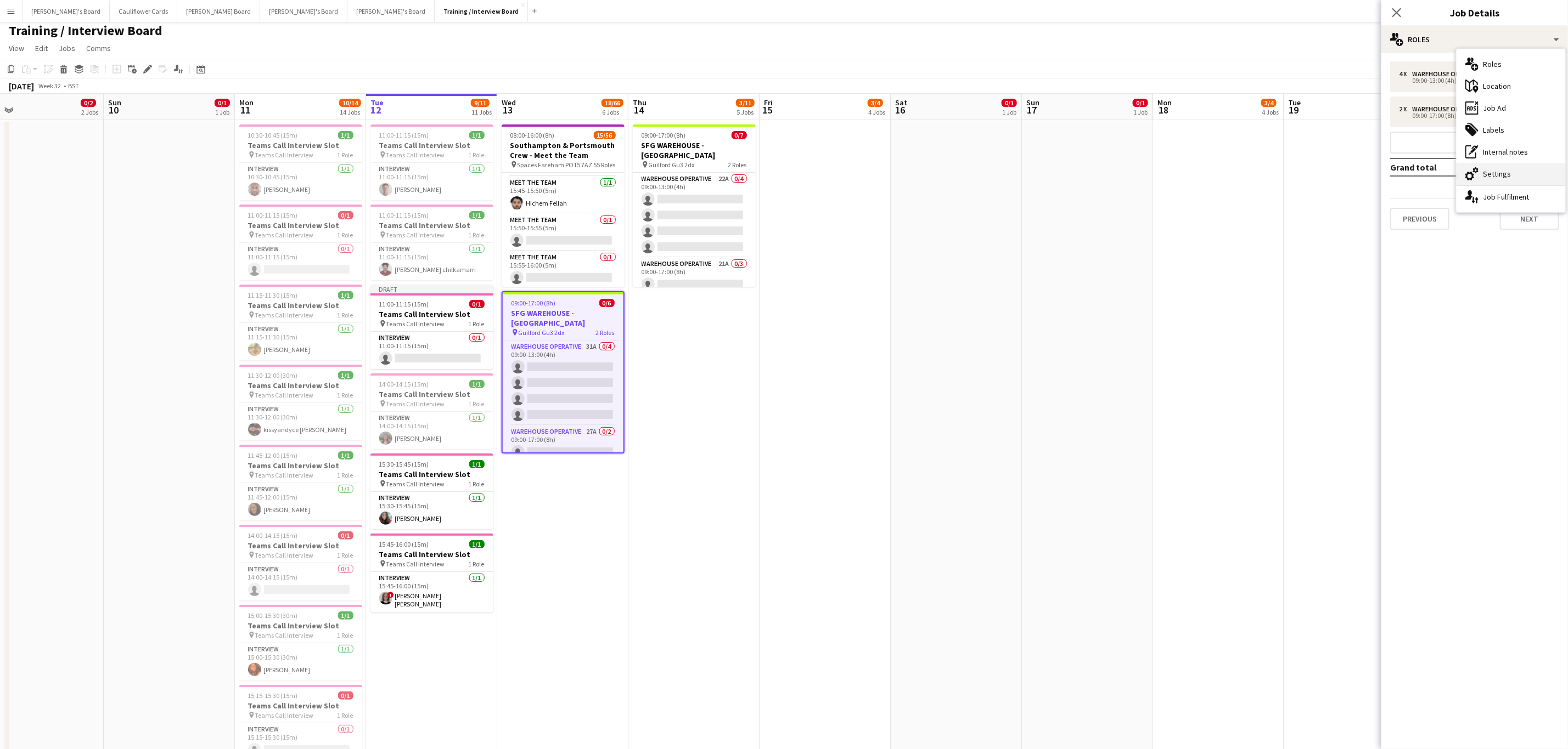
click at [1497, 163] on div "cog-double-3 Settings" at bounding box center [1511, 173] width 109 height 22
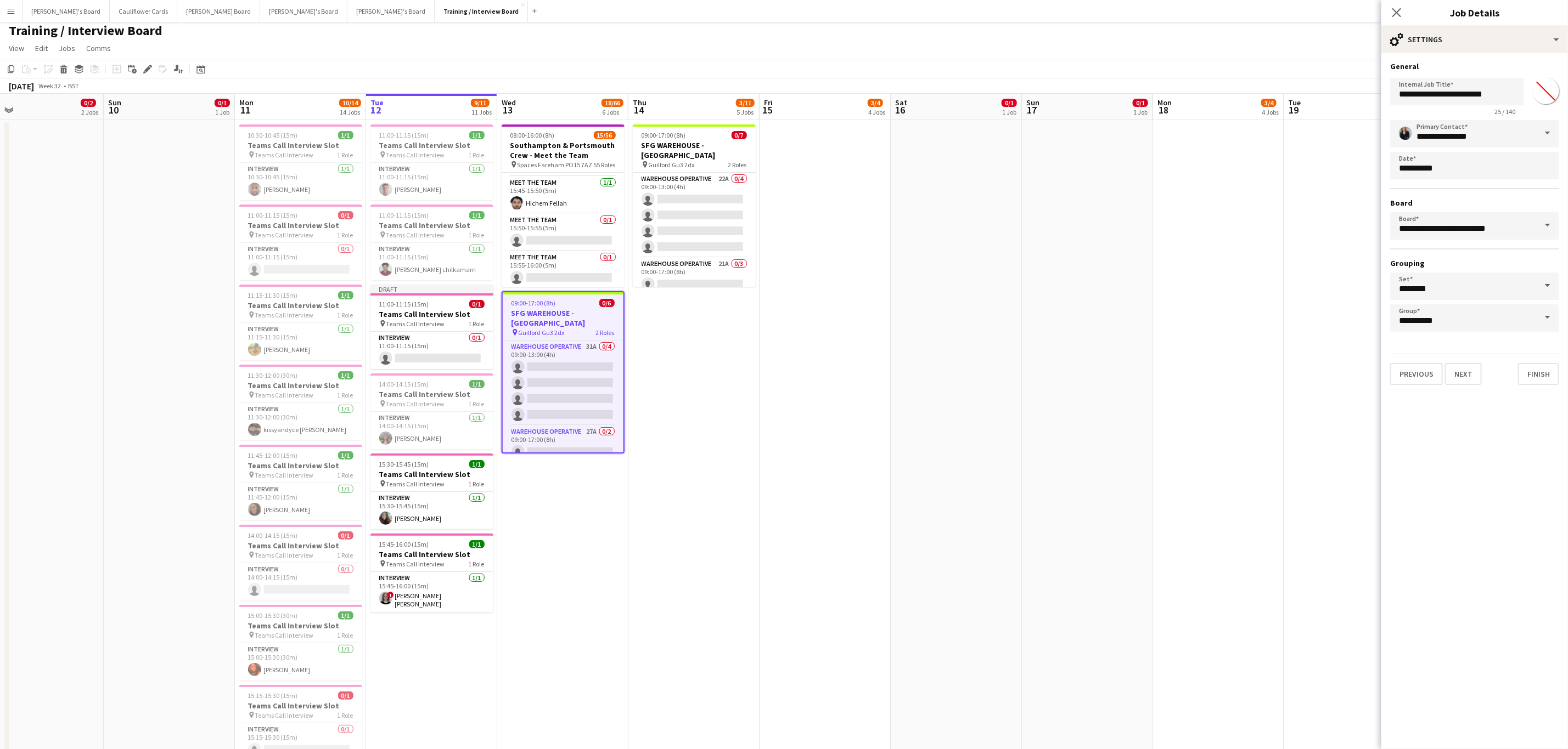
click at [1545, 316] on span at bounding box center [1547, 318] width 23 height 26
click at [1417, 397] on span "CANCELLED SHIFTS" at bounding box center [1442, 399] width 86 height 9
type input "**********"
click at [1540, 372] on button "Finish" at bounding box center [1538, 374] width 41 height 22
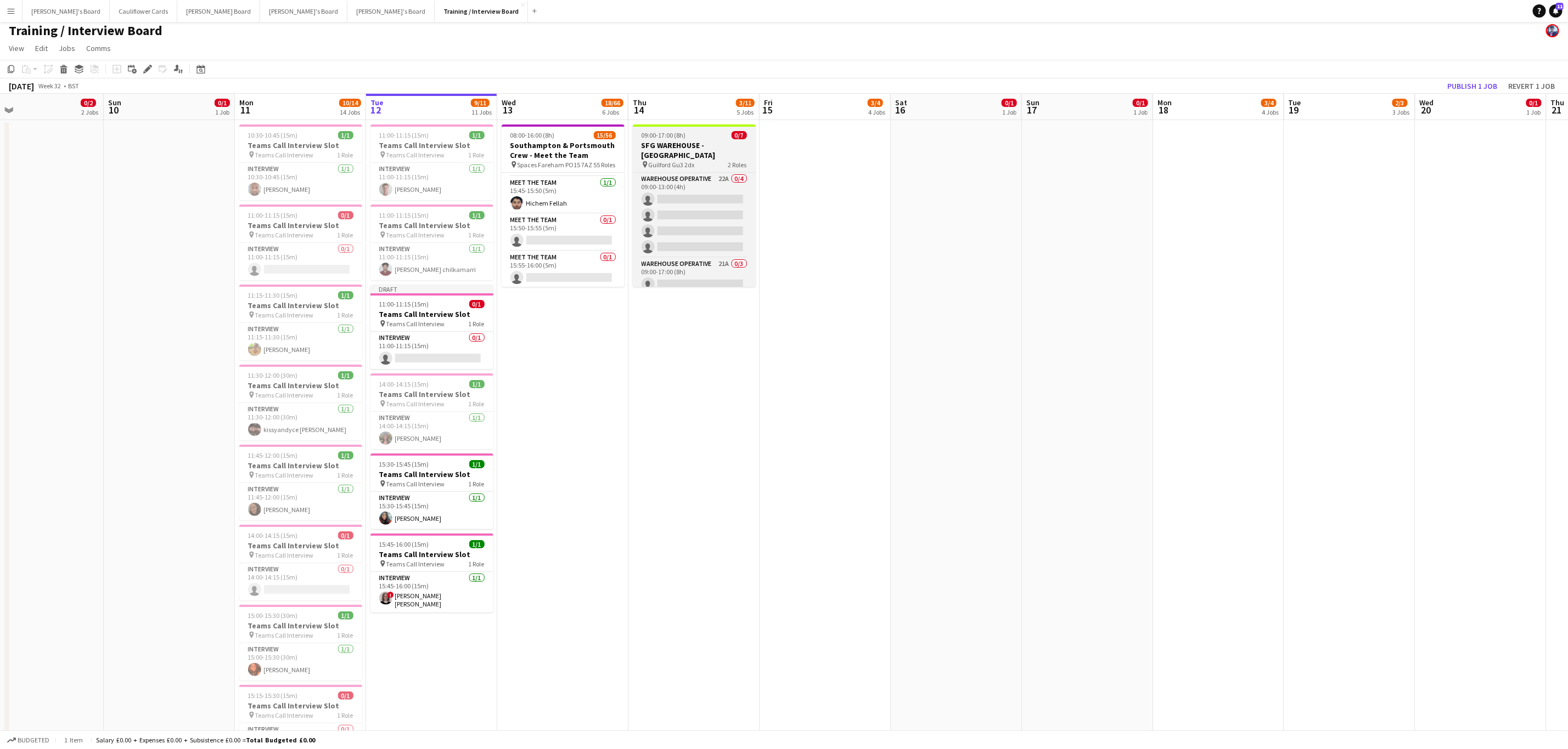
click at [707, 160] on div "pin Guilford Gu3 2dx 2 Roles" at bounding box center [694, 165] width 123 height 9
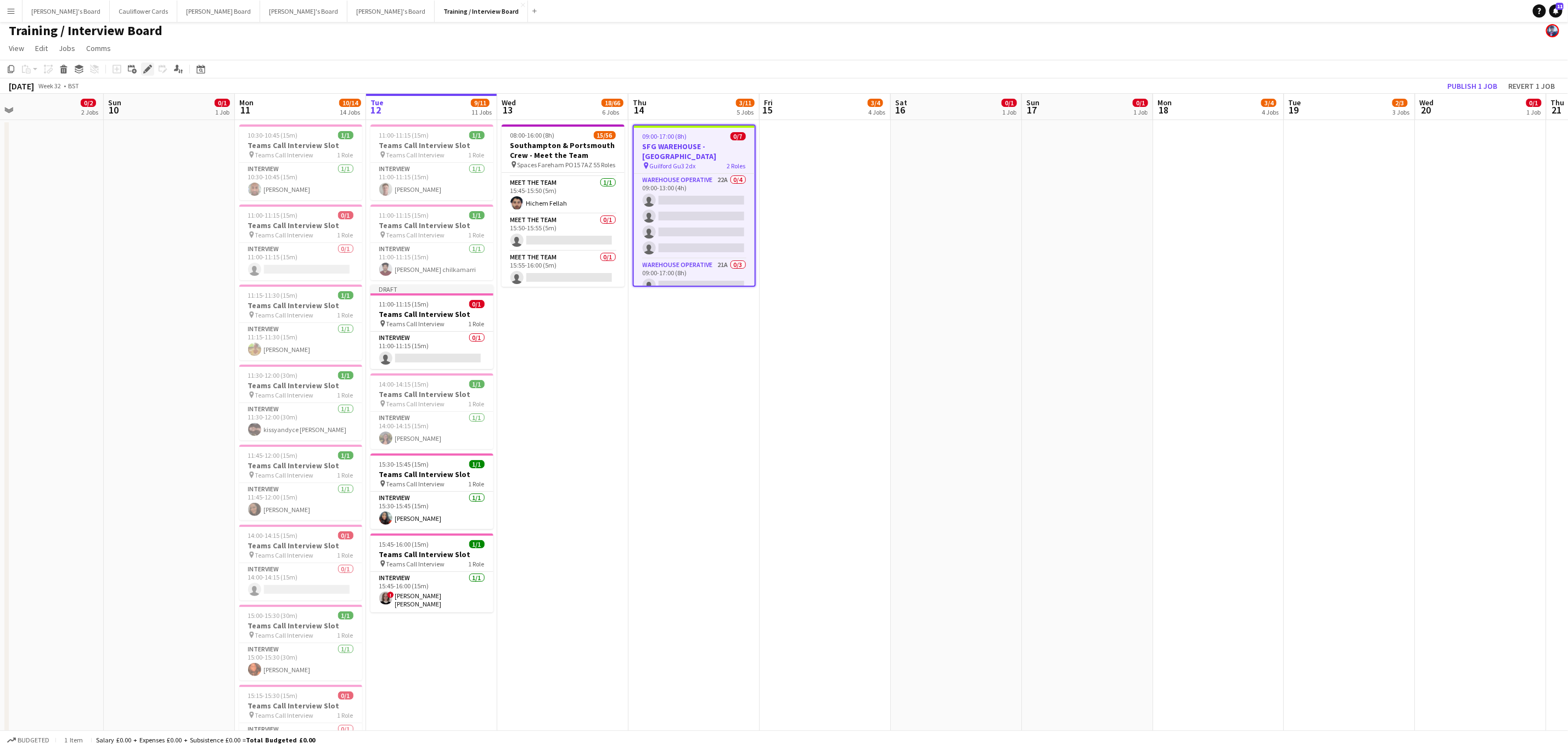
click at [141, 67] on div "Edit" at bounding box center [147, 69] width 13 height 13
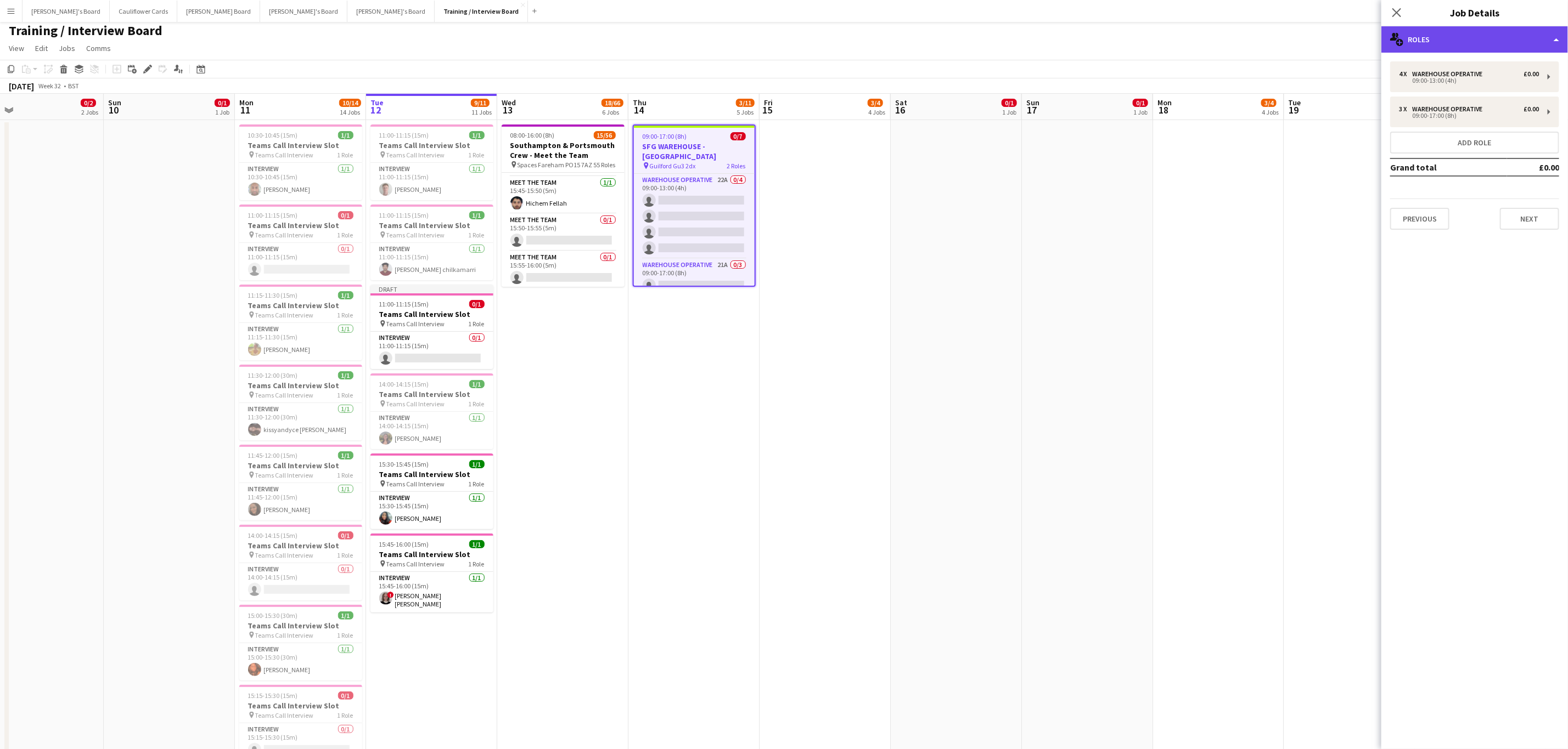
click at [1420, 32] on div "multiple-users-add Roles" at bounding box center [1475, 39] width 187 height 26
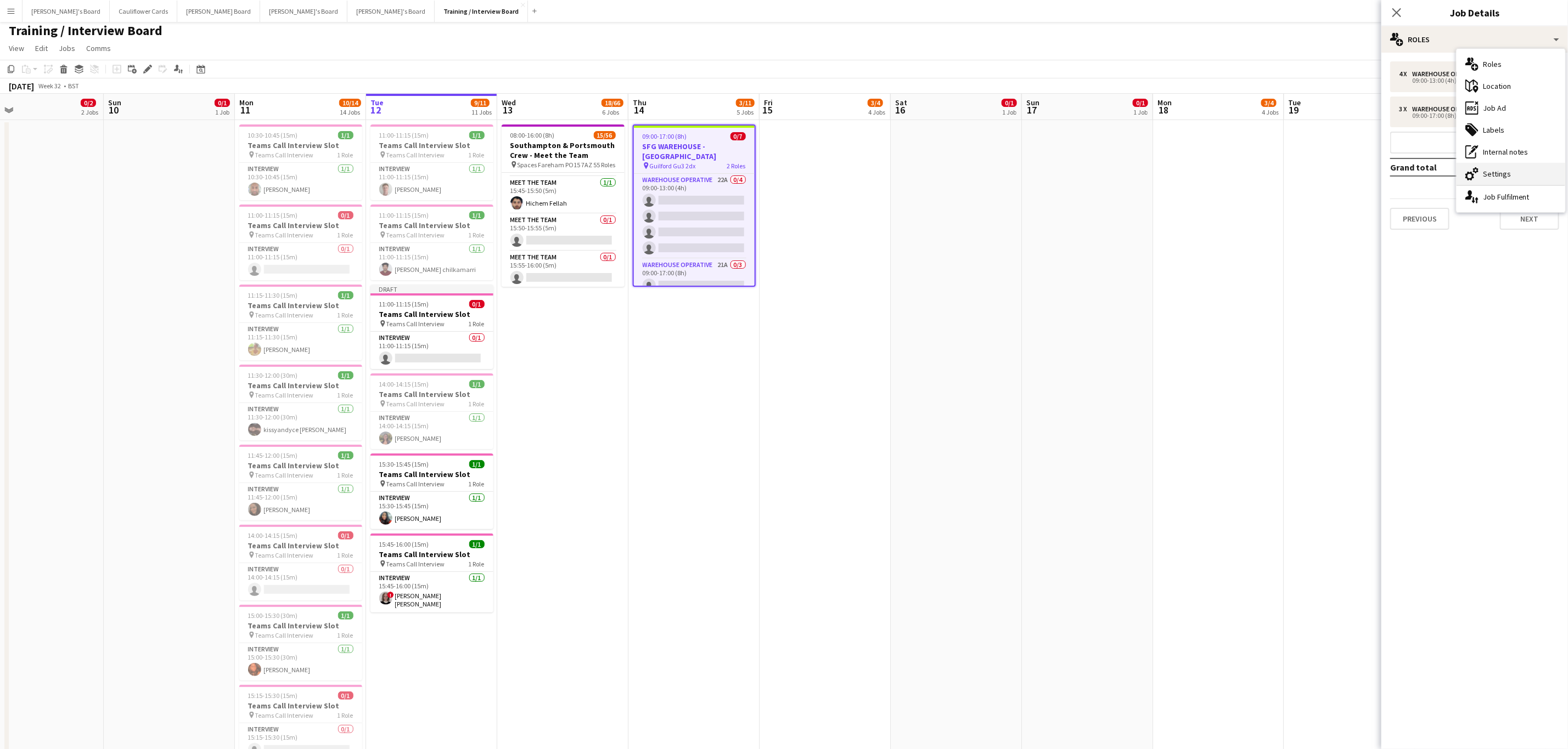
click at [1513, 173] on div "cog-double-3 Settings" at bounding box center [1511, 173] width 109 height 22
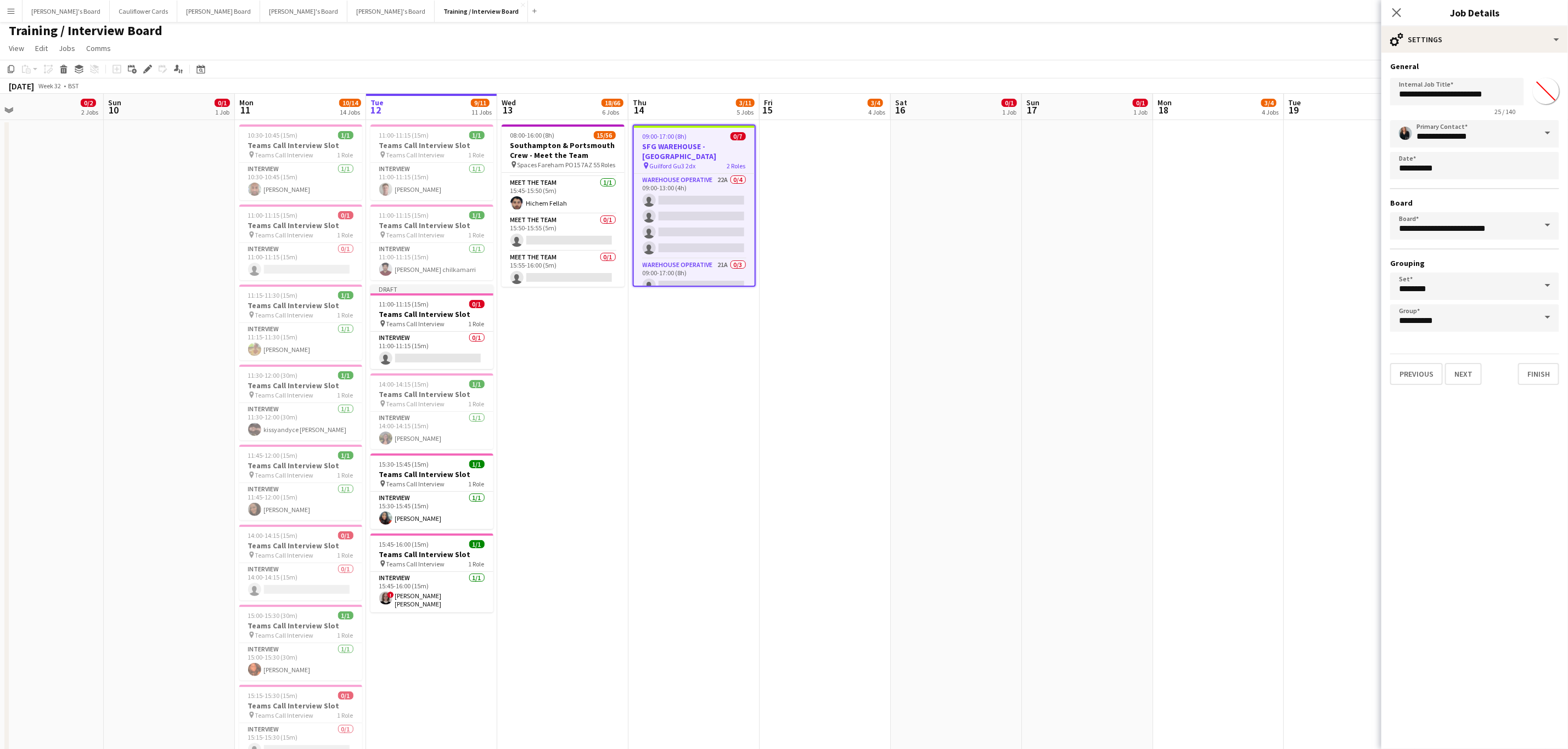
click at [1547, 313] on span at bounding box center [1547, 318] width 23 height 26
click at [1449, 395] on span "CANCELLED SHIFTS" at bounding box center [1442, 399] width 86 height 9
type input "**********"
click at [1534, 369] on button "Finish" at bounding box center [1538, 374] width 41 height 22
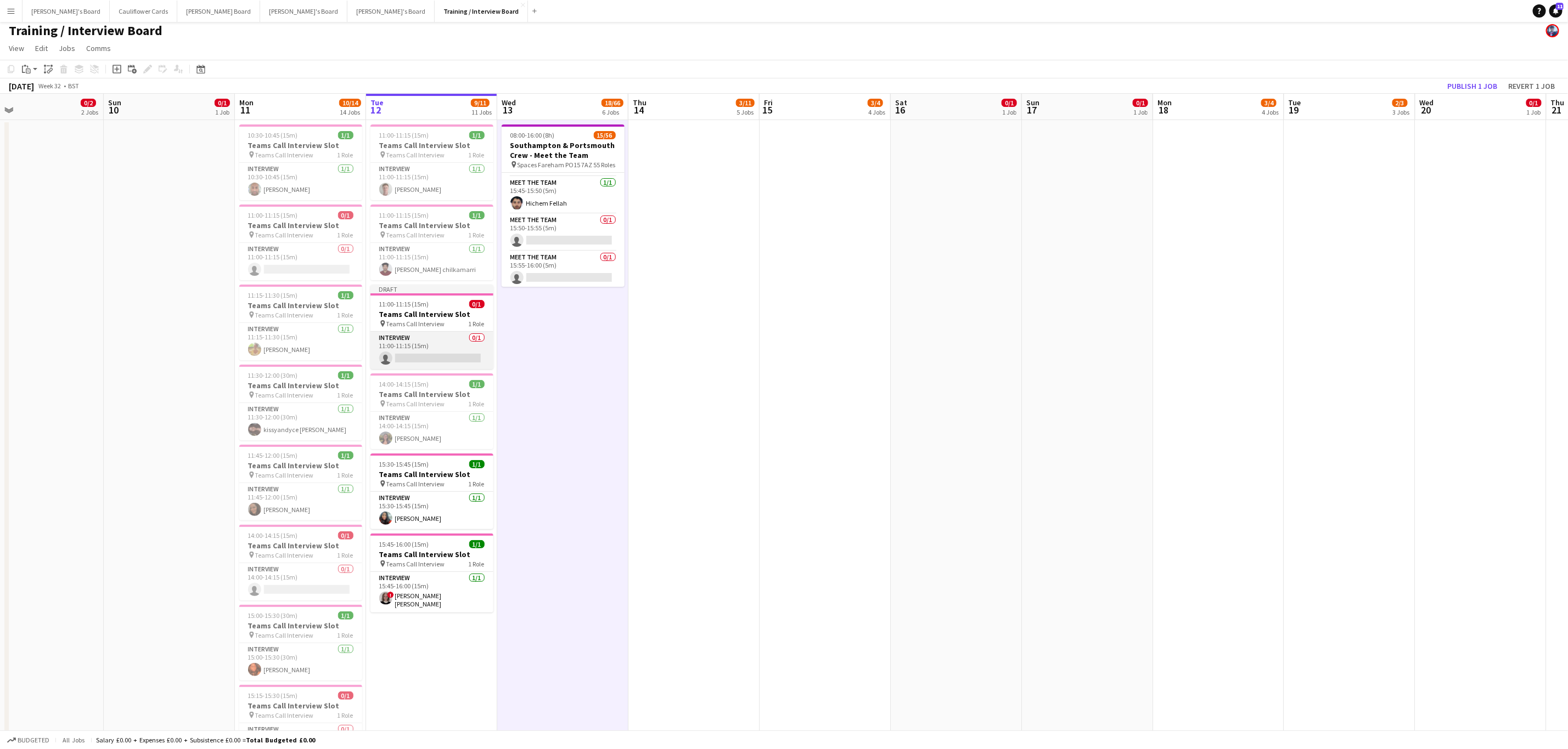
click at [407, 364] on app-card-role "Interview 0/1 11:00-11:15 (15m) single-neutral-actions" at bounding box center [432, 351] width 123 height 37
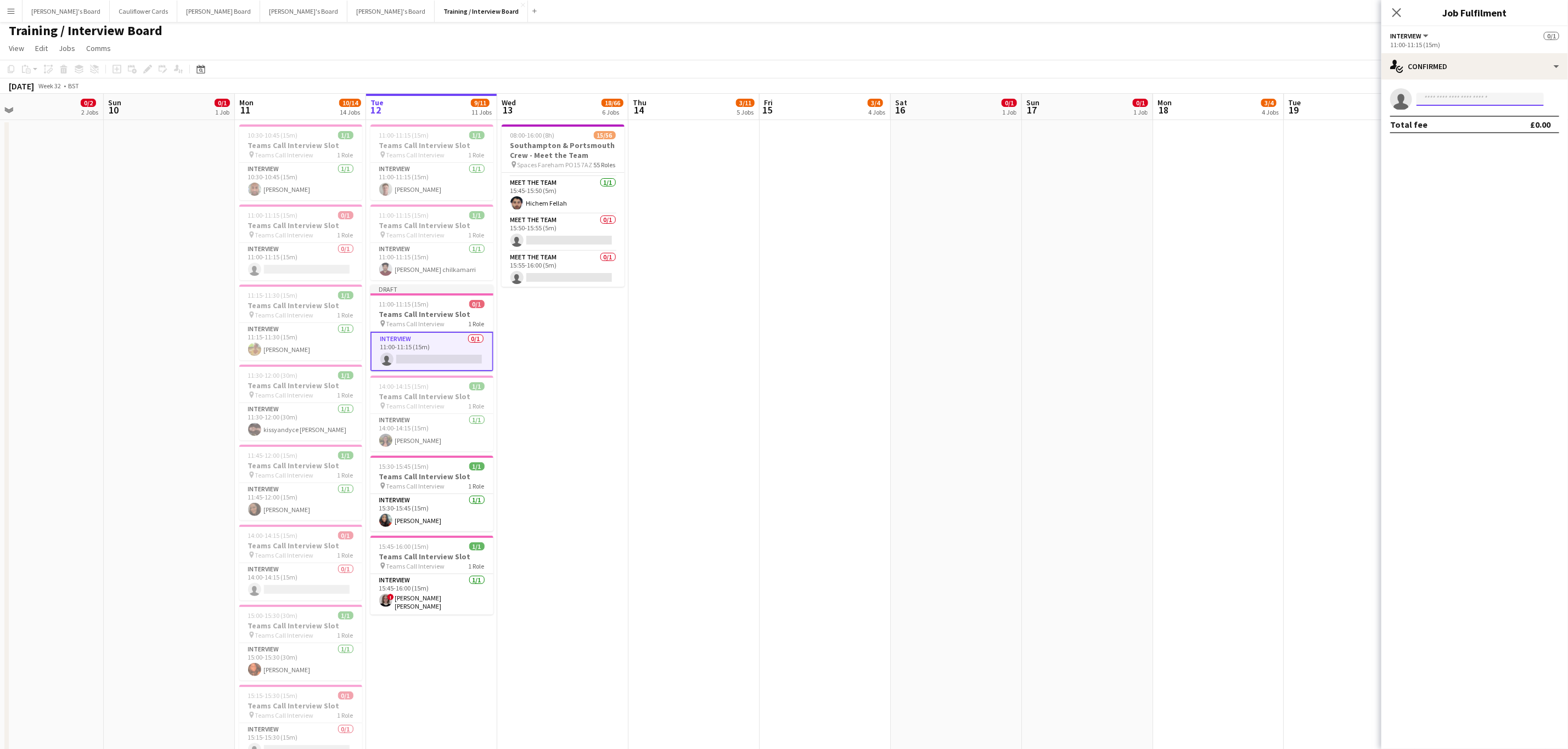
click at [1438, 99] on input at bounding box center [1480, 99] width 128 height 13
paste input "**********"
type input "**********"
click at [1454, 119] on span "westeosei95@gmail.com" at bounding box center [1480, 124] width 109 height 9
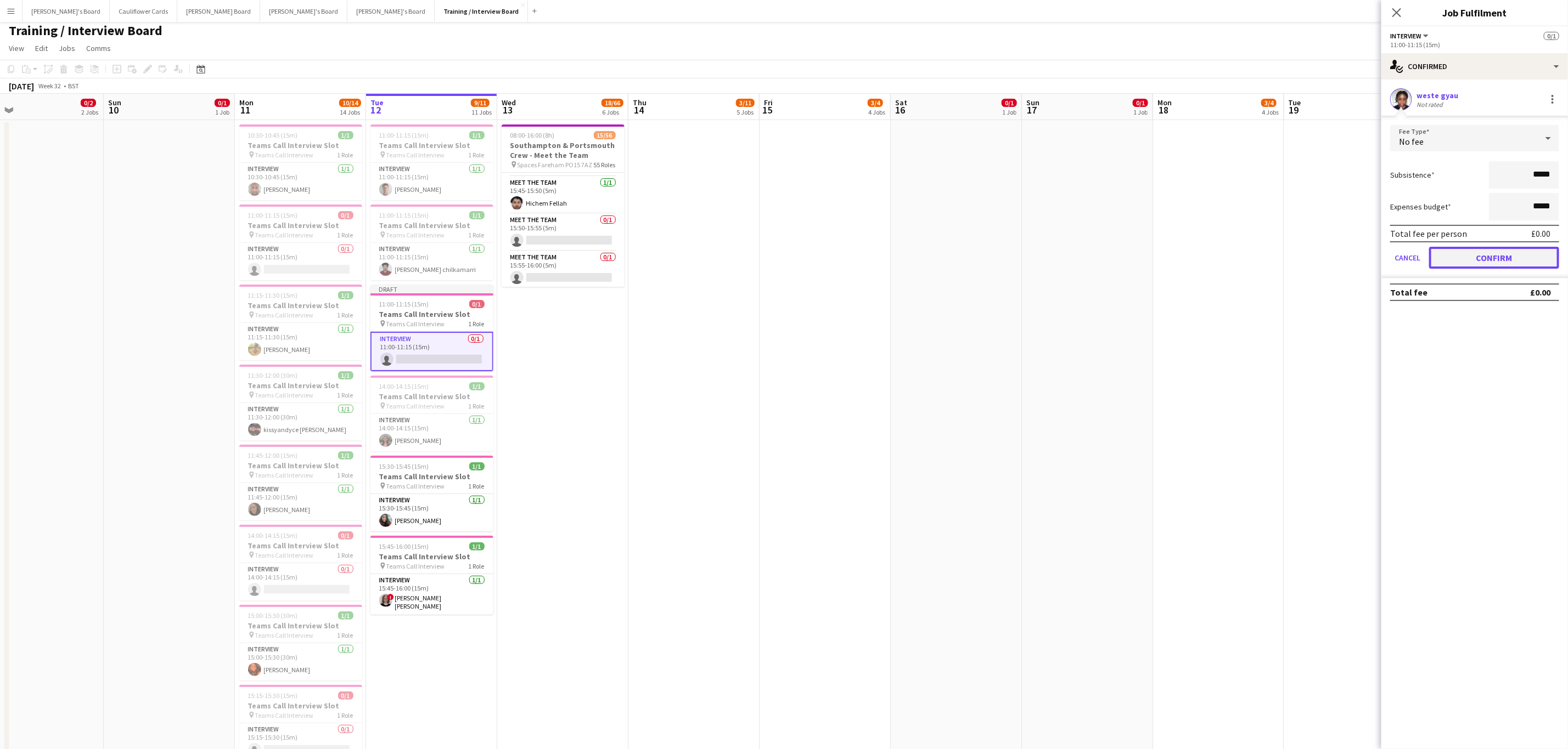
click at [1477, 247] on button "Confirm" at bounding box center [1494, 257] width 130 height 22
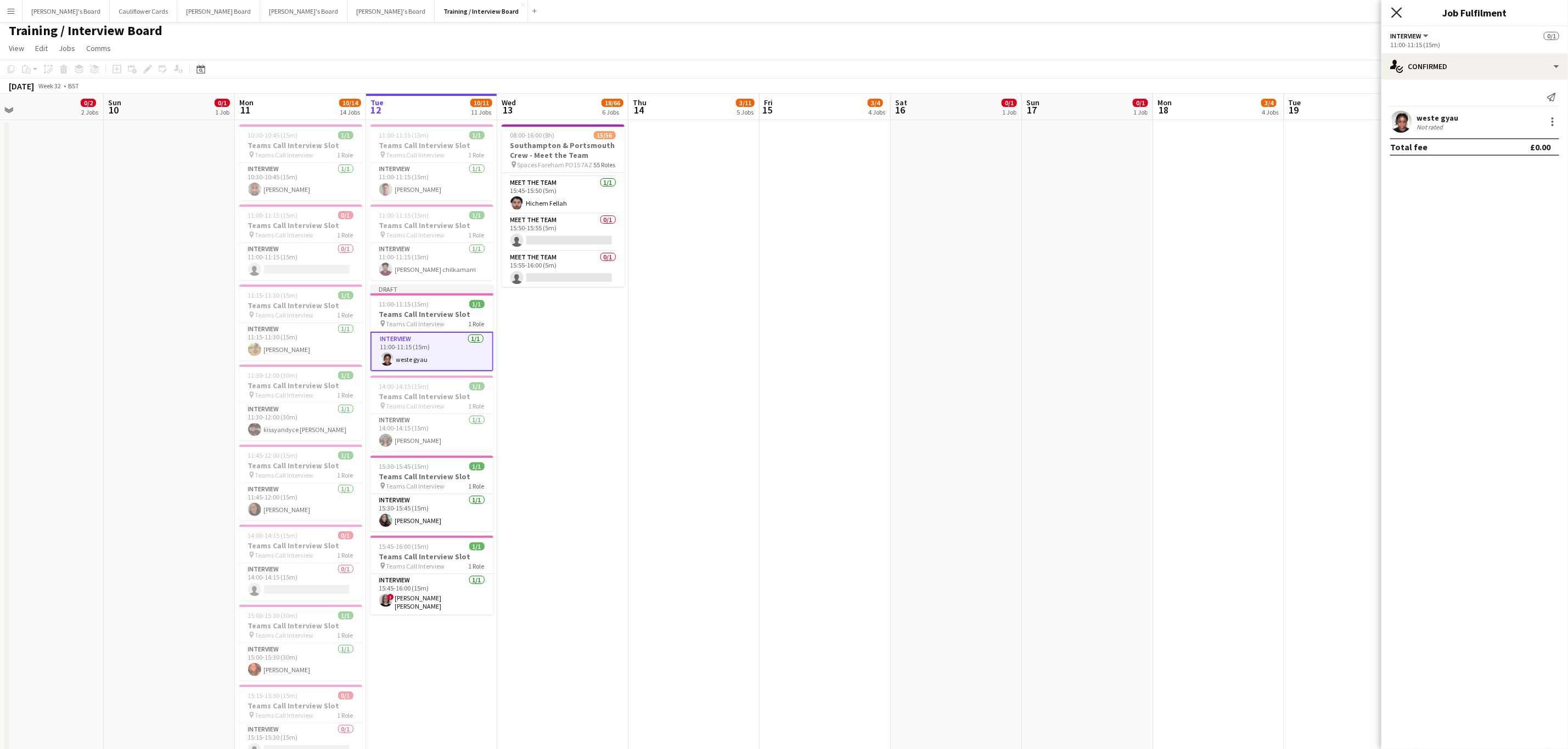
click at [1396, 11] on icon "Close pop-in" at bounding box center [1396, 12] width 11 height 11
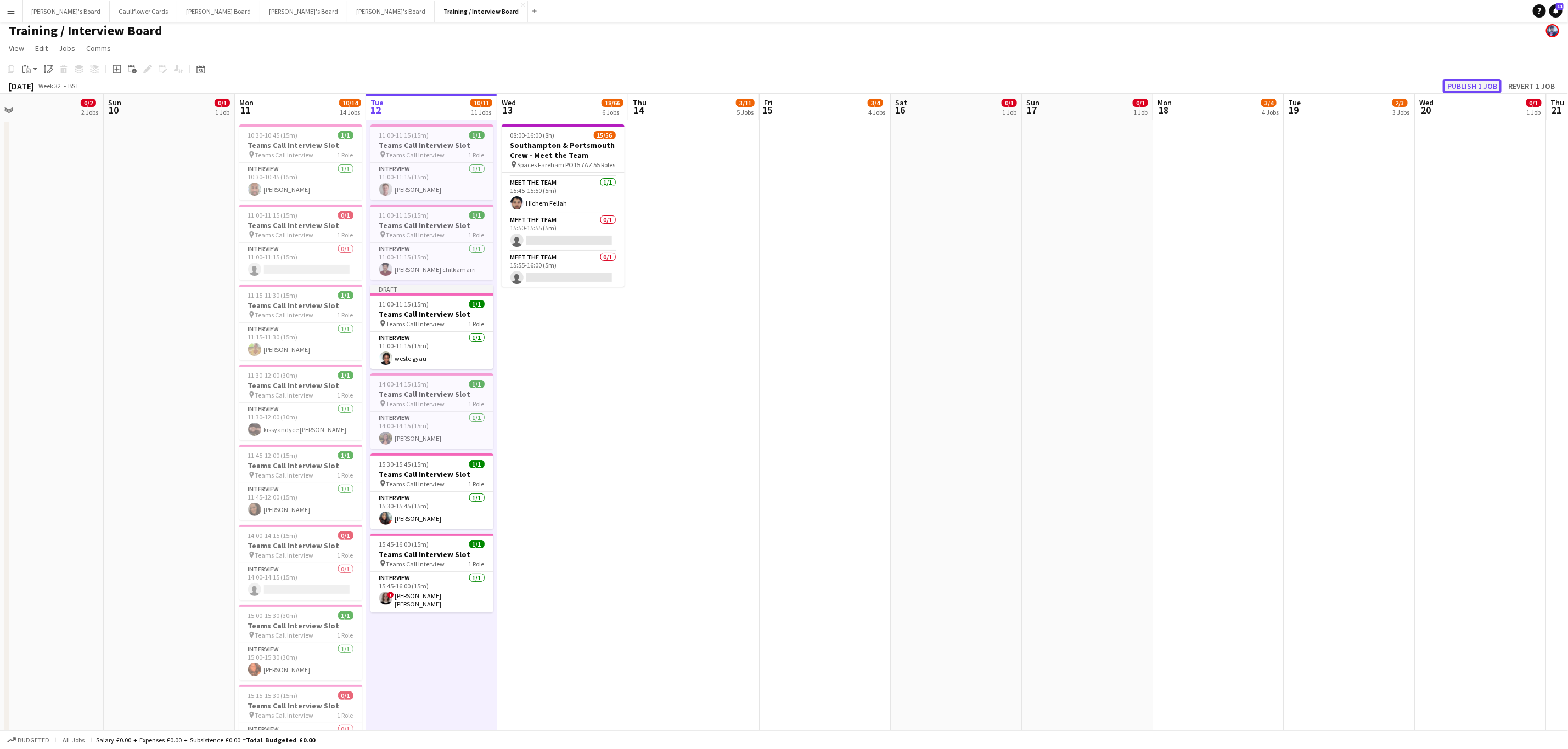
click at [1485, 81] on button "Publish 1 job" at bounding box center [1472, 86] width 58 height 14
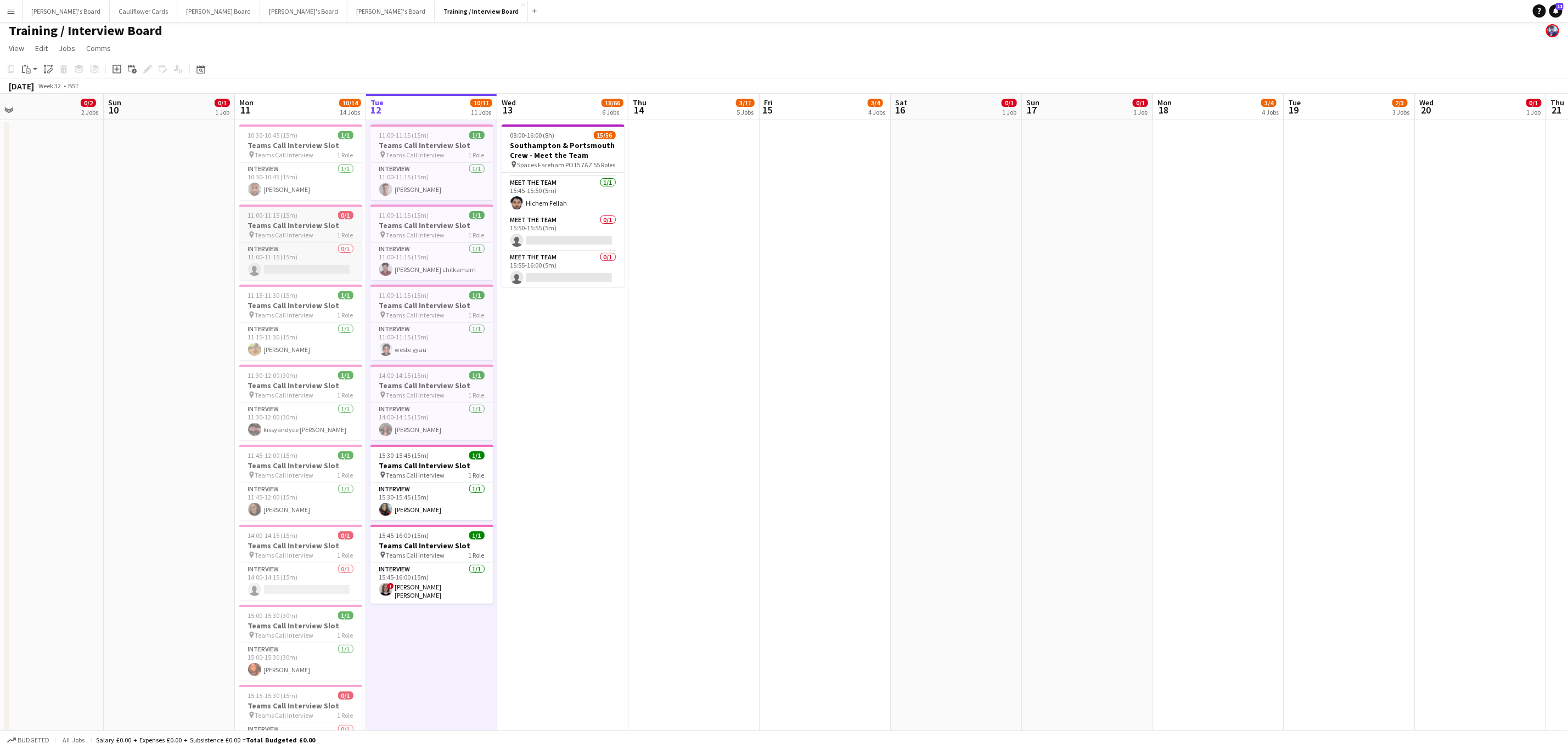
click at [300, 234] on span "Teams Call Interview" at bounding box center [284, 234] width 58 height 8
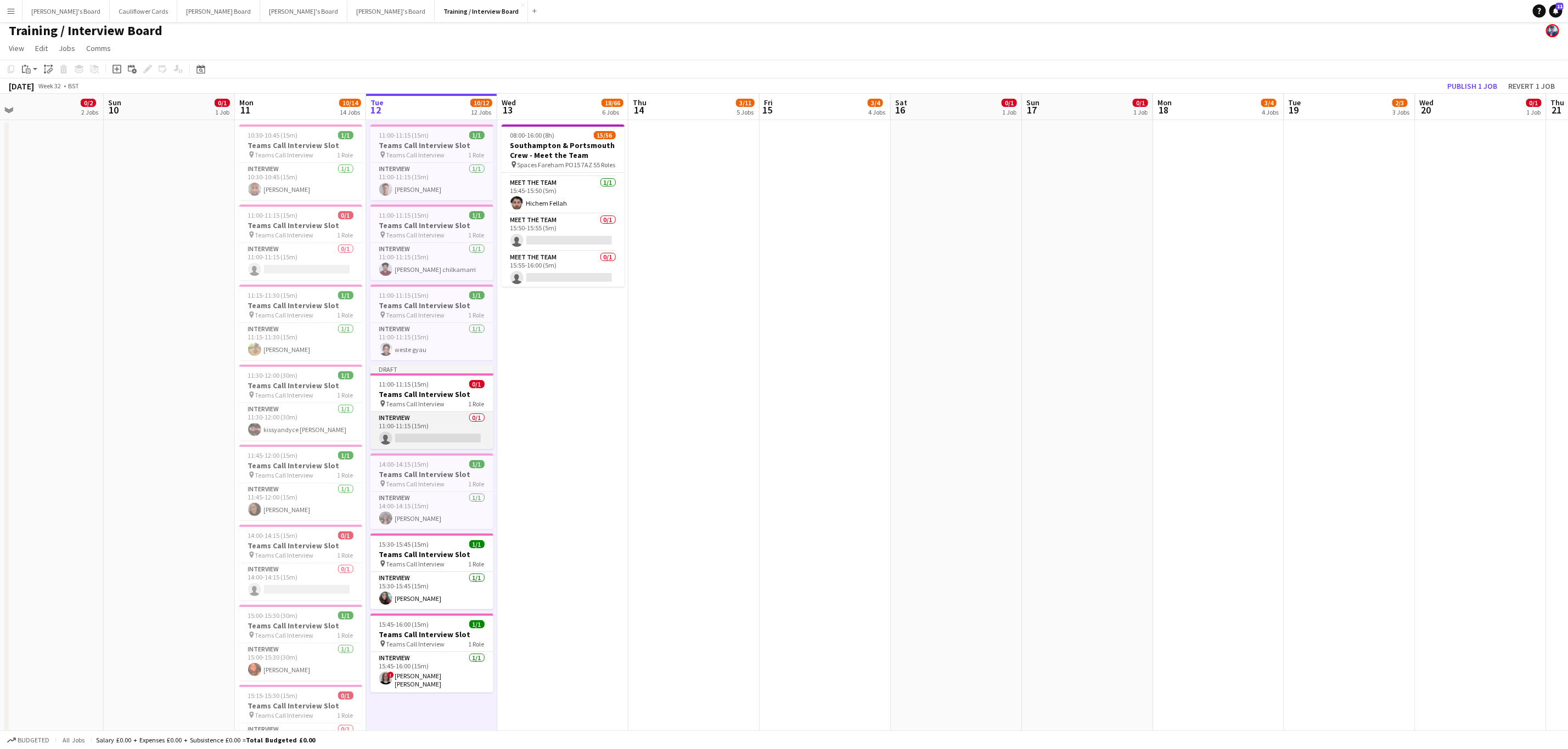
click at [427, 426] on app-card-role "Interview 0/1 11:00-11:15 (15m) single-neutral-actions" at bounding box center [432, 431] width 123 height 37
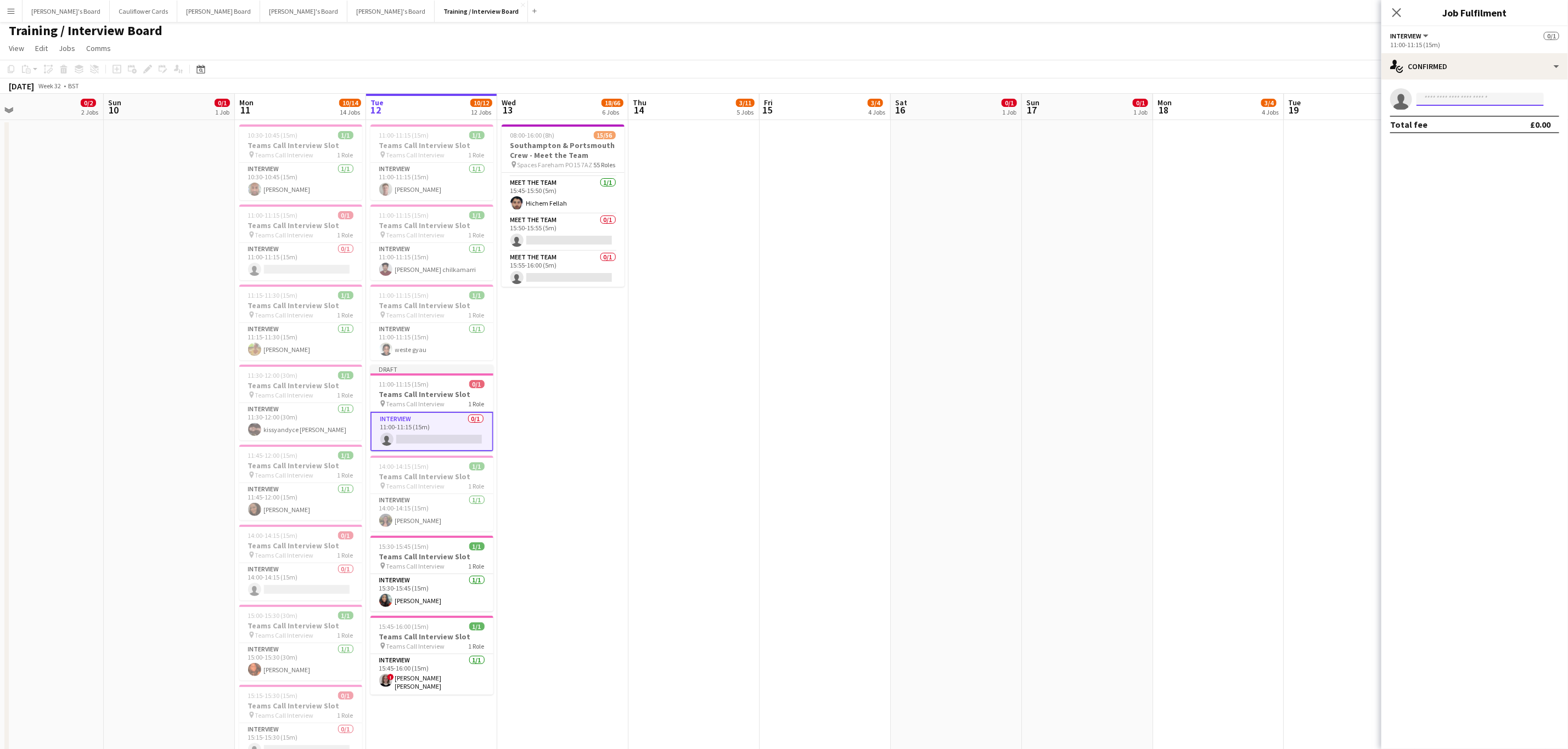
click at [1490, 102] on input at bounding box center [1480, 99] width 128 height 13
paste input "**********"
type input "**********"
click at [1443, 113] on span "[PERSON_NAME]" at bounding box center [1456, 114] width 63 height 9
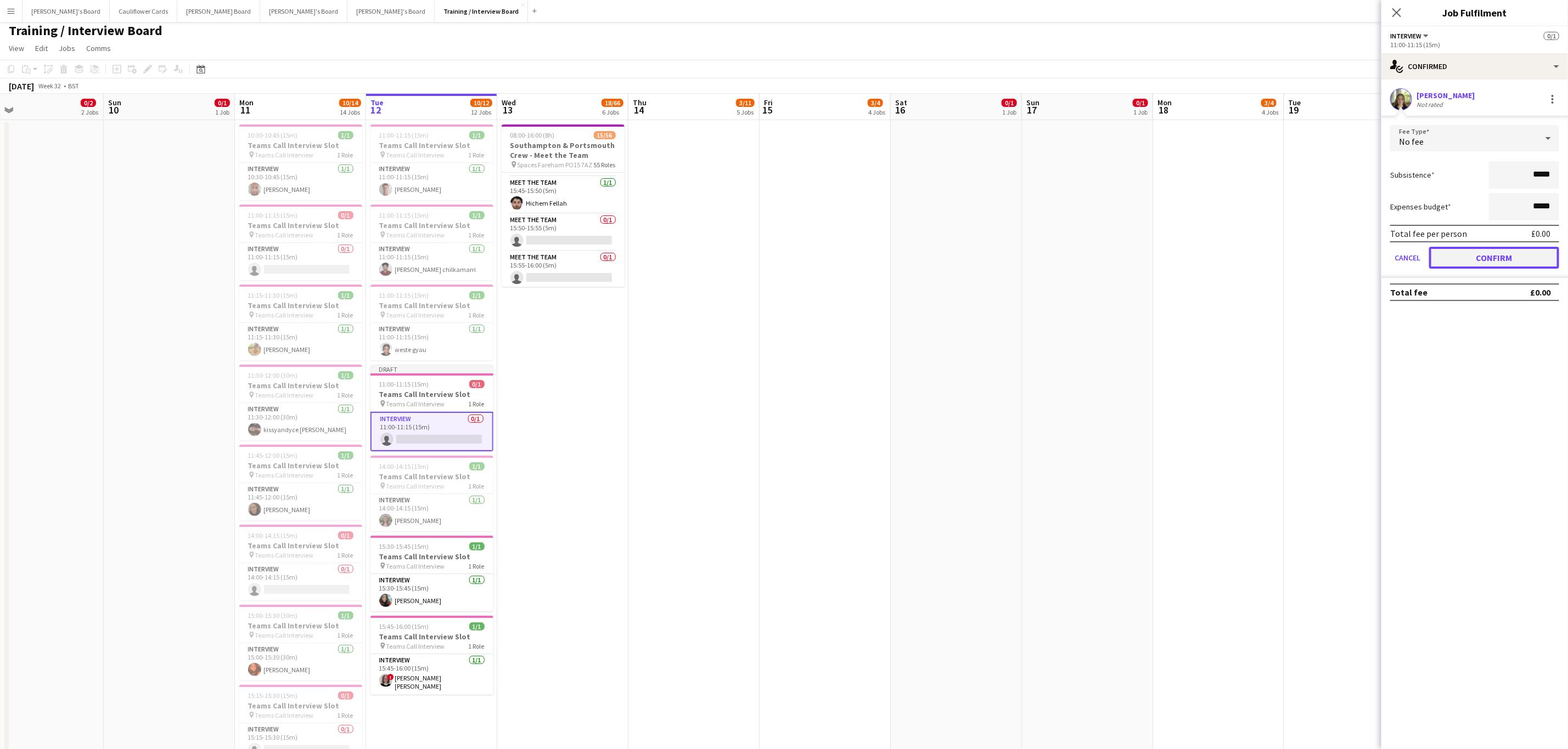
click at [1462, 254] on button "Confirm" at bounding box center [1494, 257] width 130 height 22
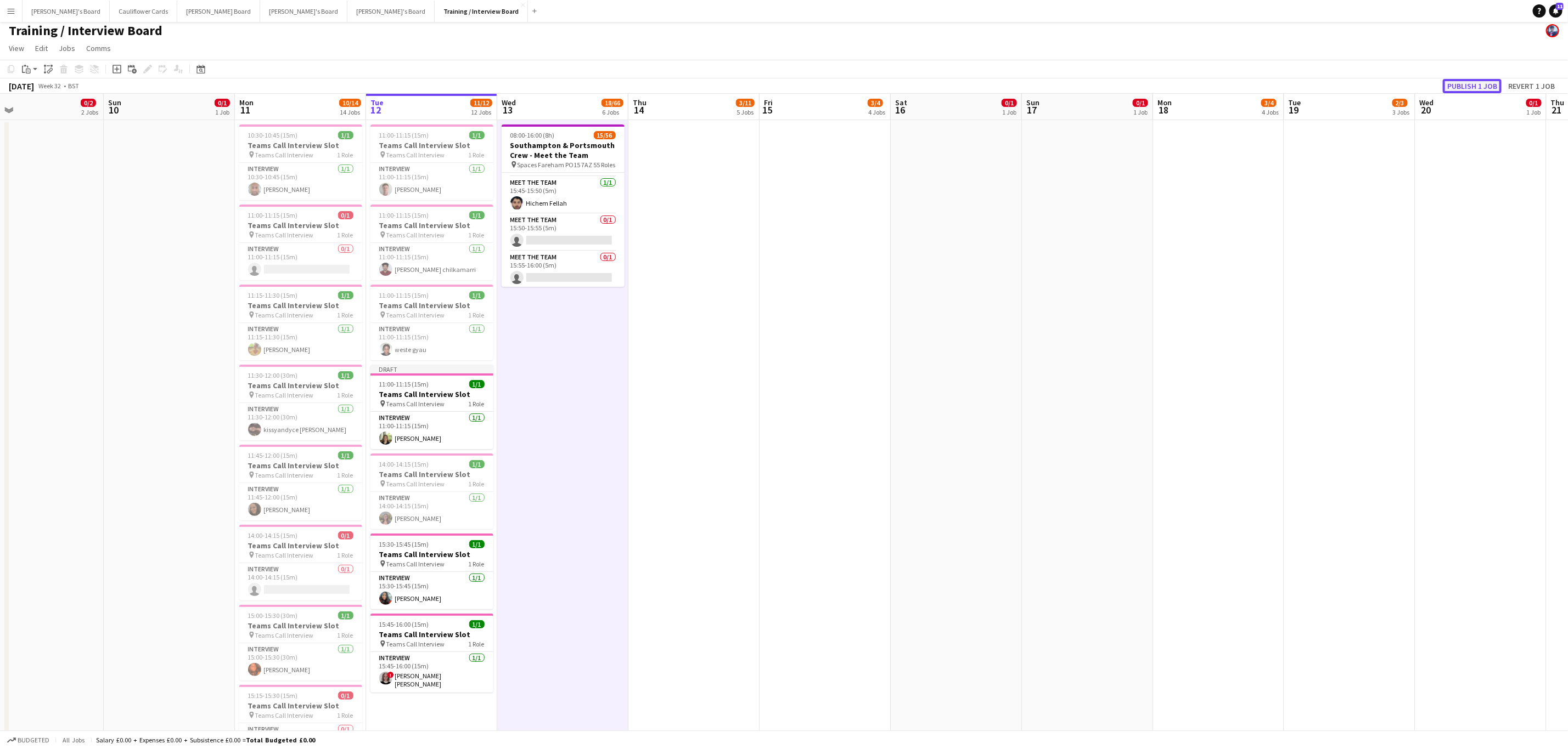
click at [1470, 83] on button "Publish 1 job" at bounding box center [1472, 86] width 58 height 14
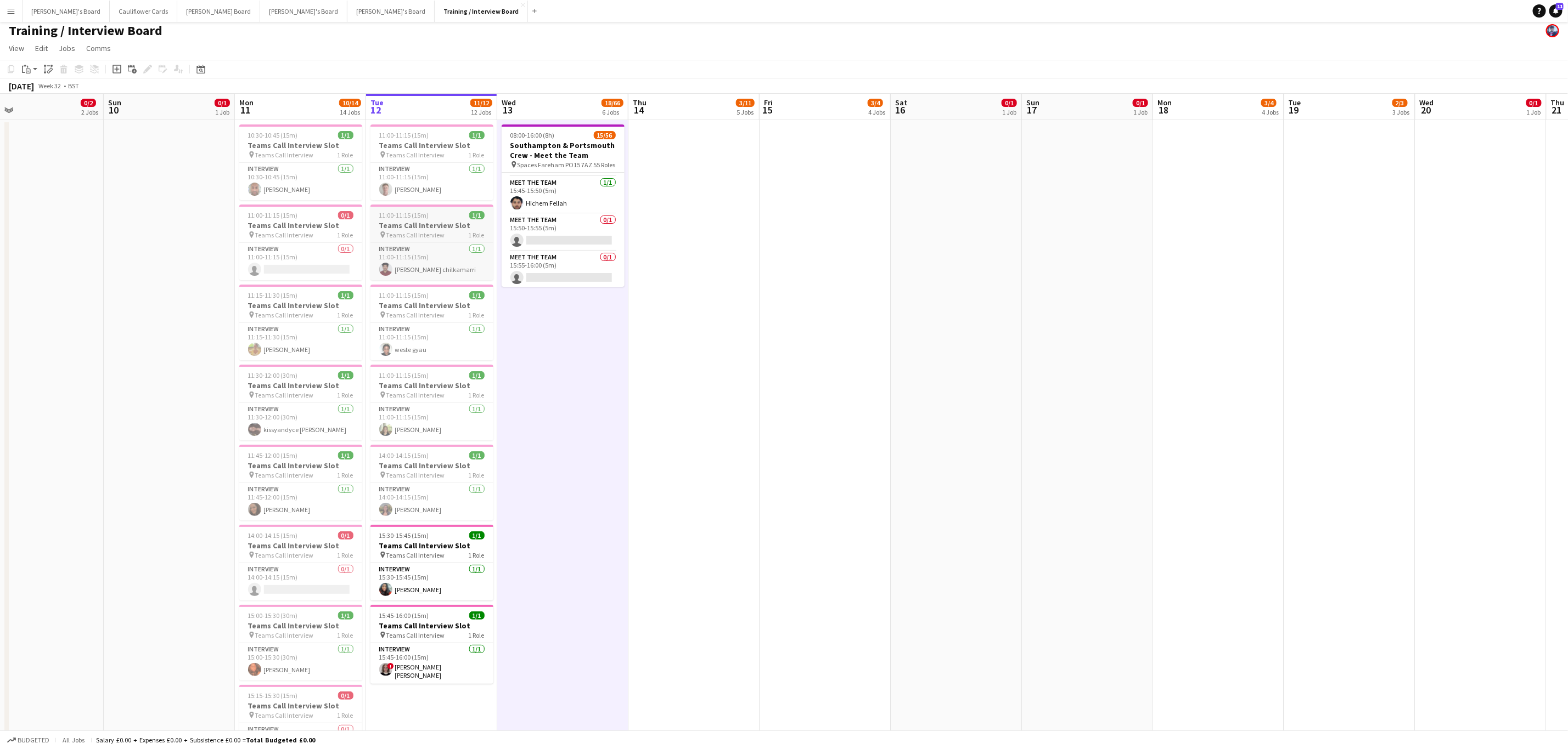
click at [429, 223] on h3 "Teams Call Interview Slot" at bounding box center [432, 226] width 123 height 10
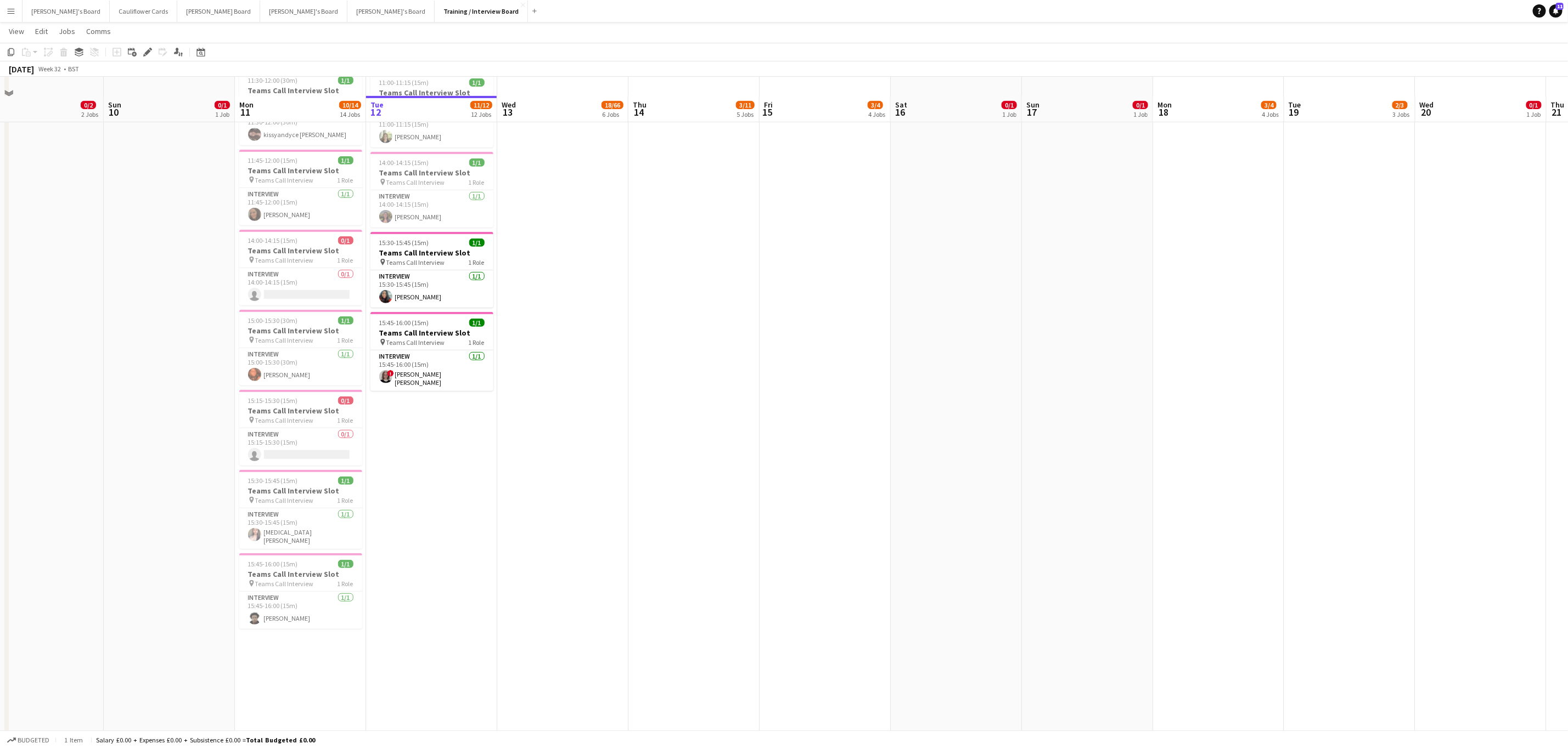
scroll to position [328, 0]
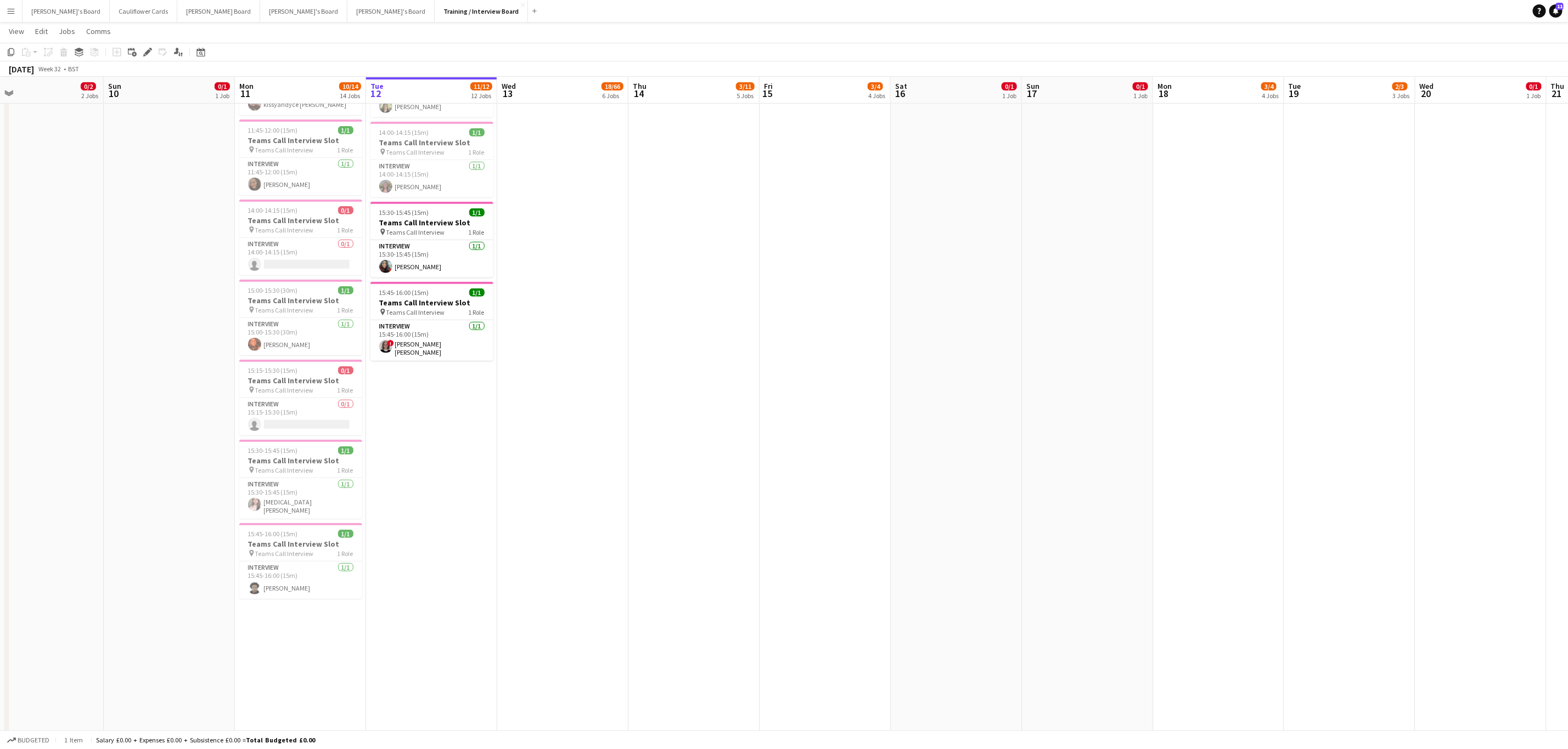
click at [457, 527] on app-date-cell "11:00-11:15 (15m) 1/1 Teams Call Interview Slot pin Teams Call Interview 1 Role…" at bounding box center [431, 441] width 131 height 1293
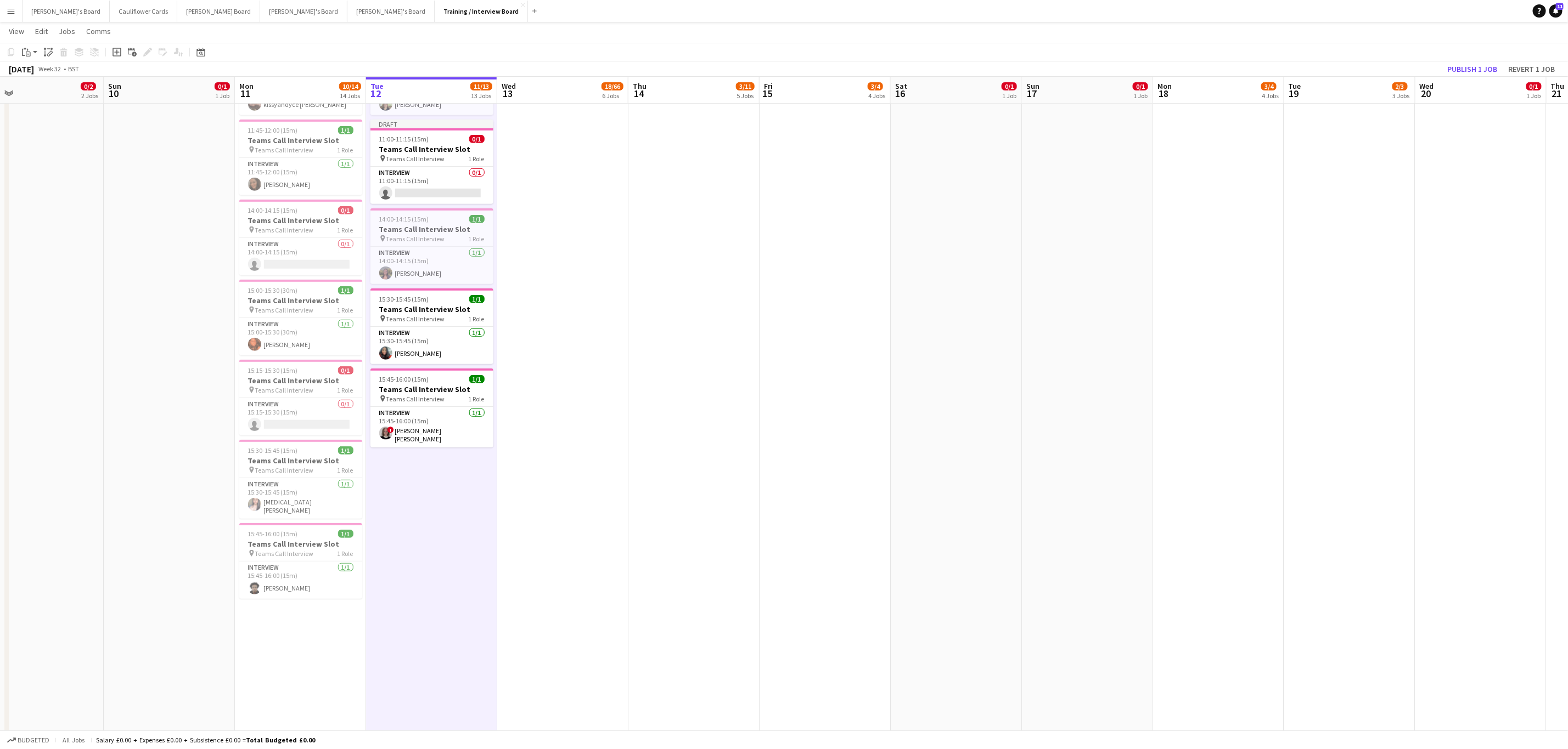
scroll to position [0, 0]
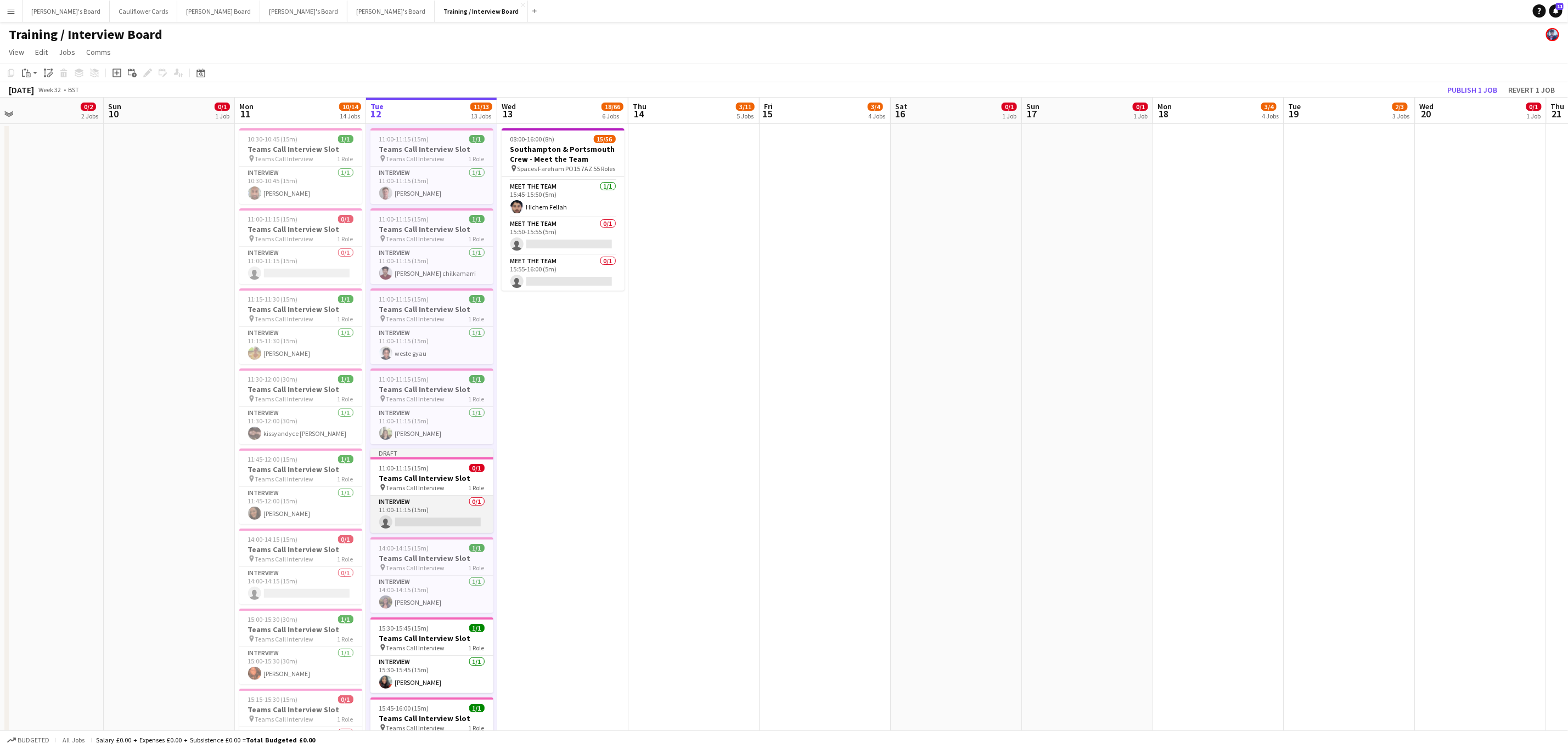
click at [440, 502] on app-card-role "Interview 0/1 11:00-11:15 (15m) single-neutral-actions" at bounding box center [432, 515] width 123 height 37
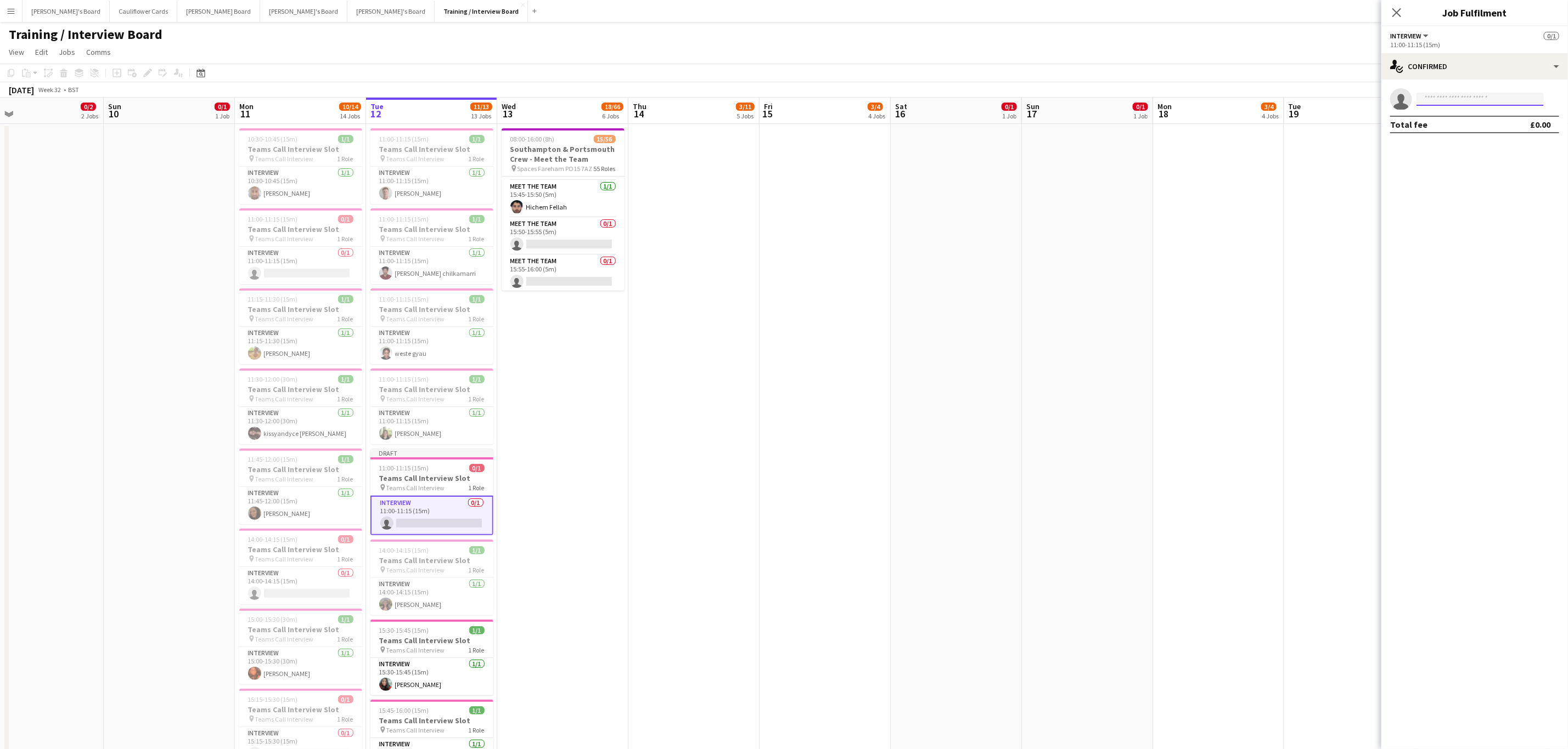
click at [1443, 102] on input at bounding box center [1480, 99] width 128 height 13
paste input "**********"
type input "**********"
click at [1459, 122] on span "scottpickering2303@gmail.com" at bounding box center [1480, 124] width 109 height 9
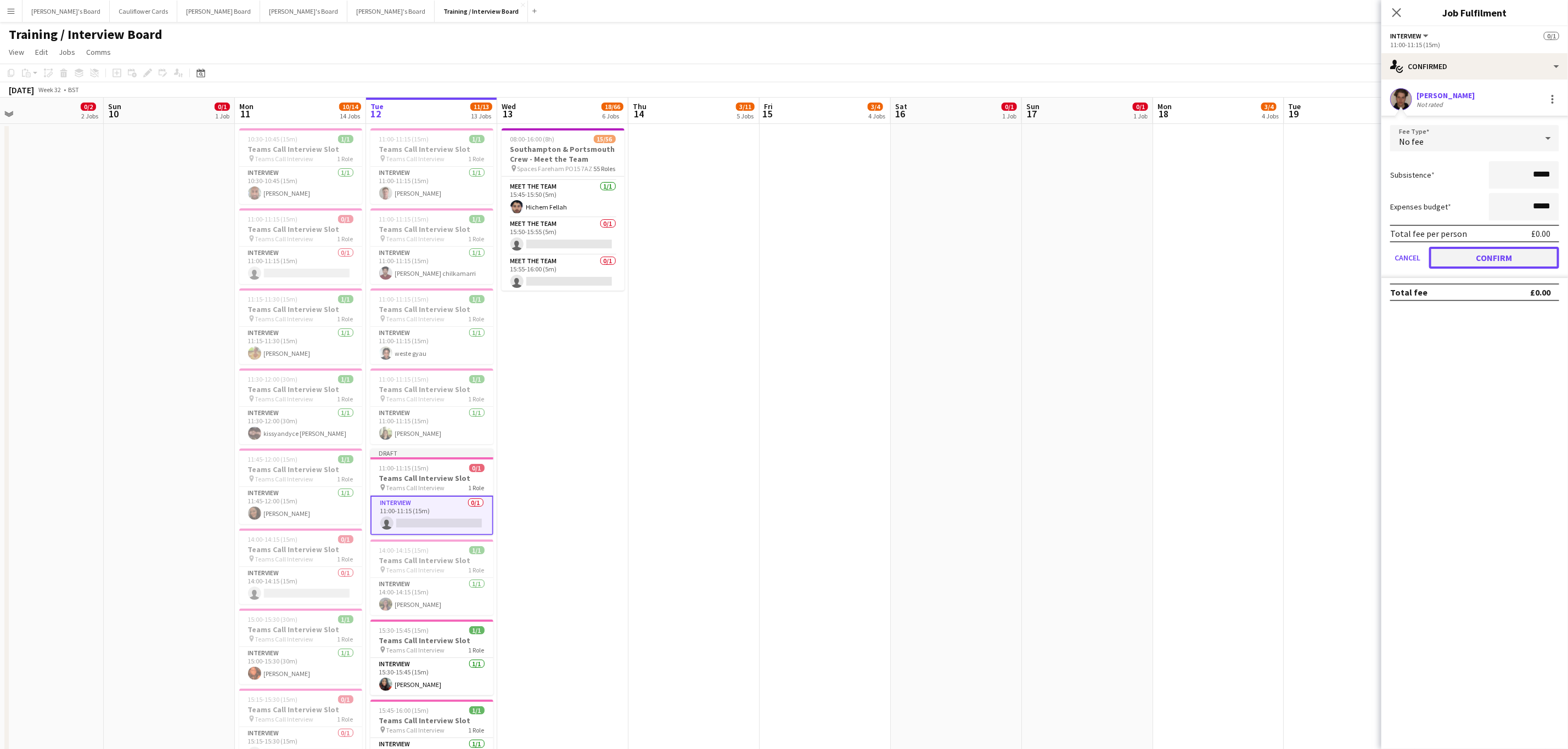
click at [1439, 252] on button "Confirm" at bounding box center [1494, 257] width 130 height 22
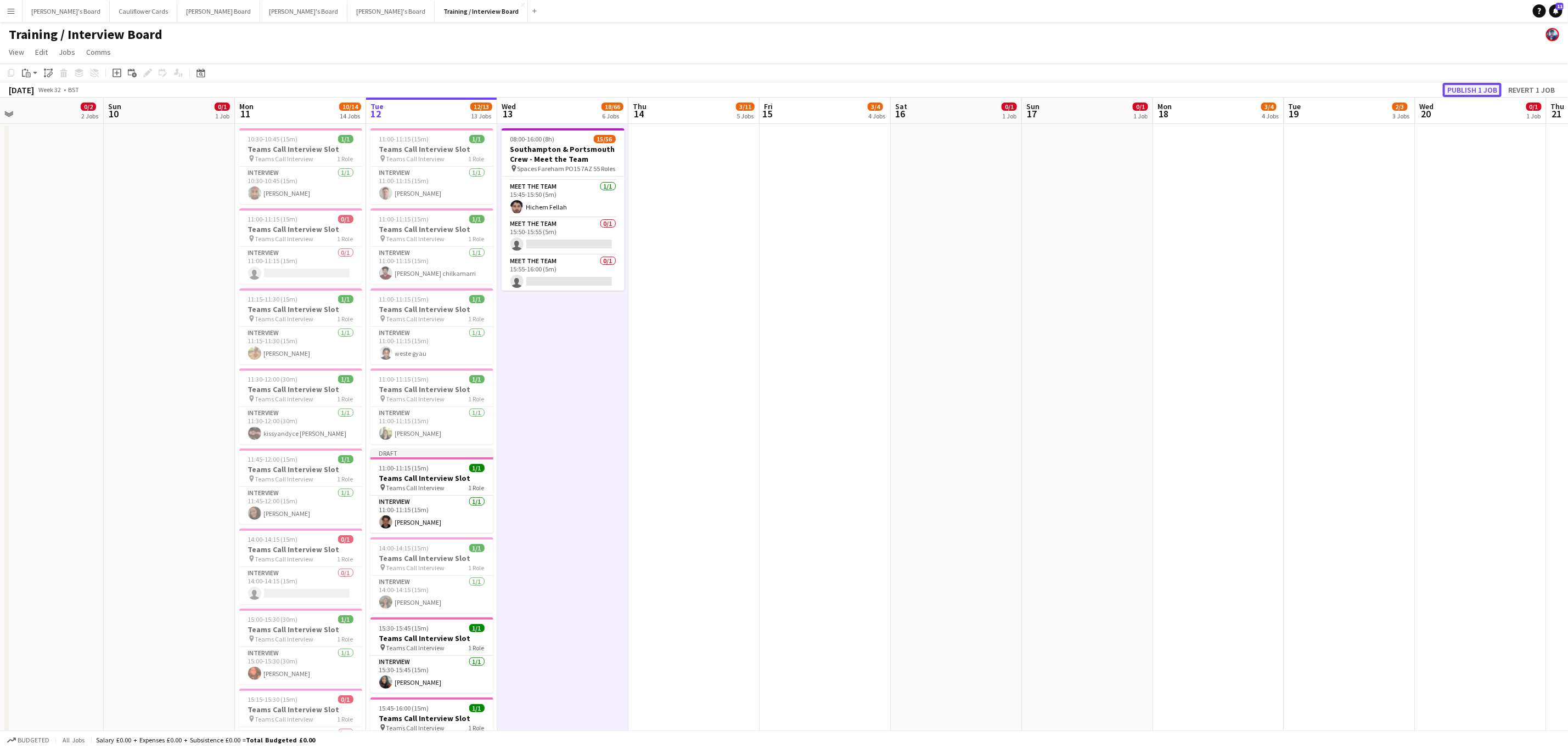
click at [1465, 85] on button "Publish 1 job" at bounding box center [1472, 90] width 58 height 14
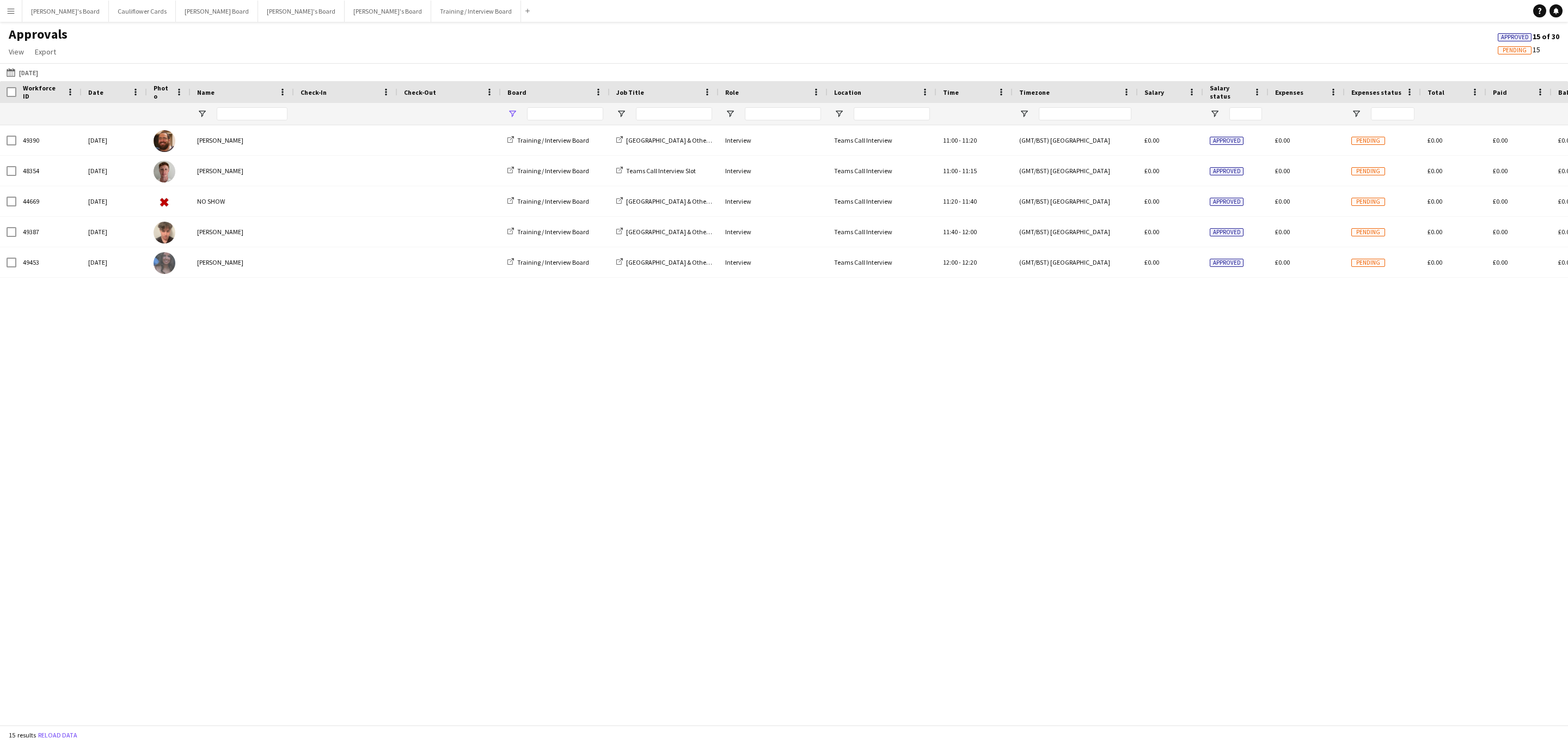
type input "**********"
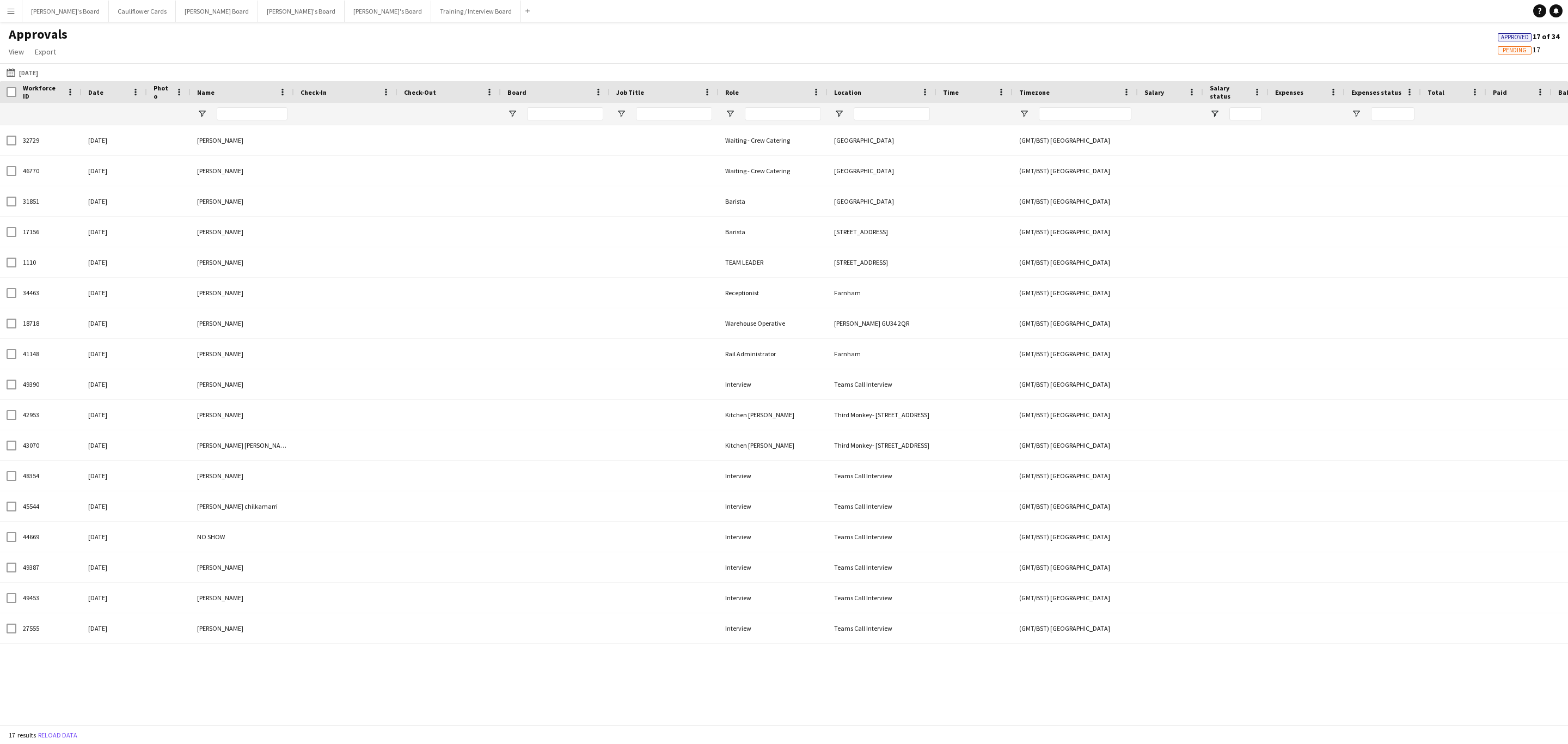
type input "**********"
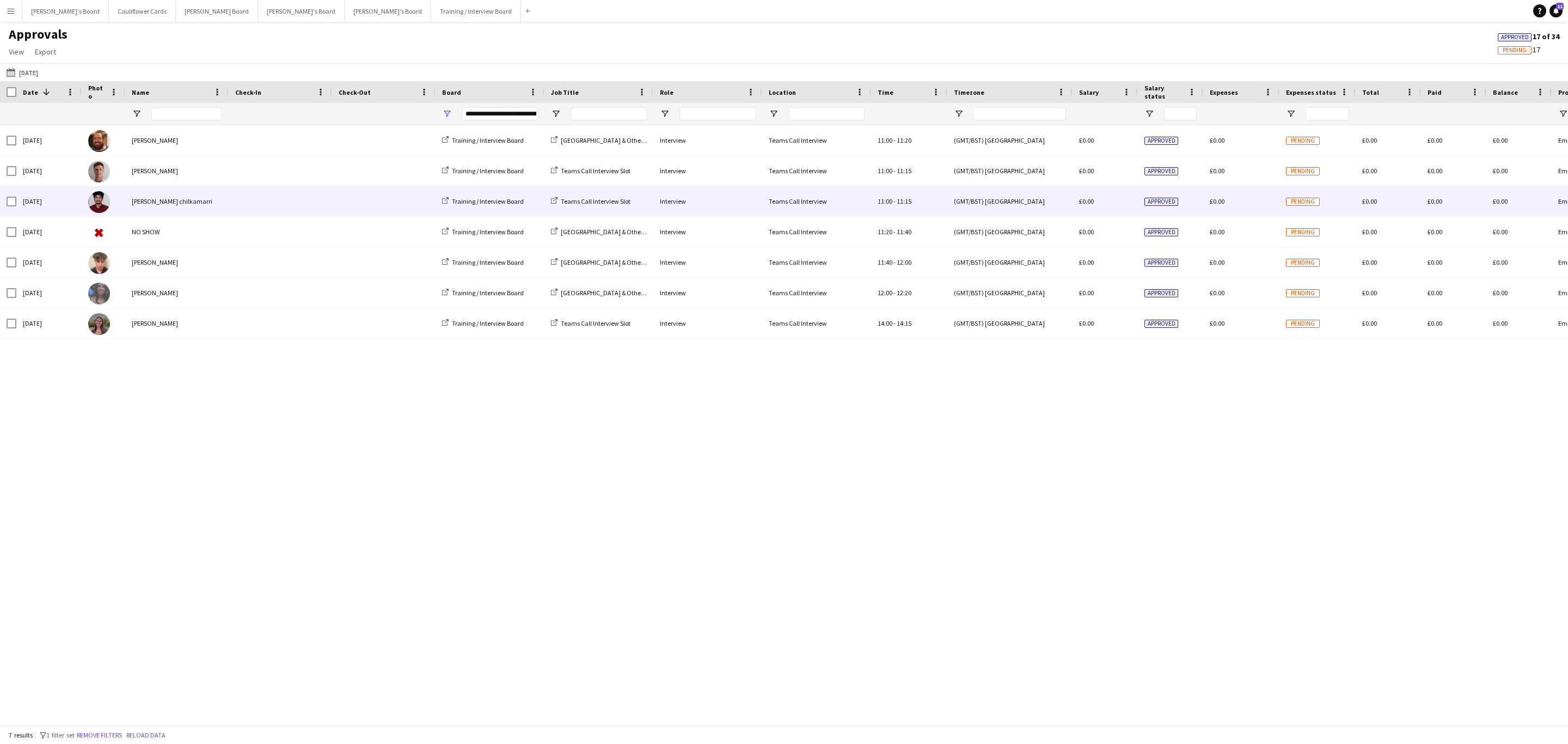
click at [198, 190] on div "[PERSON_NAME] chilkamarri" at bounding box center [177, 201] width 104 height 30
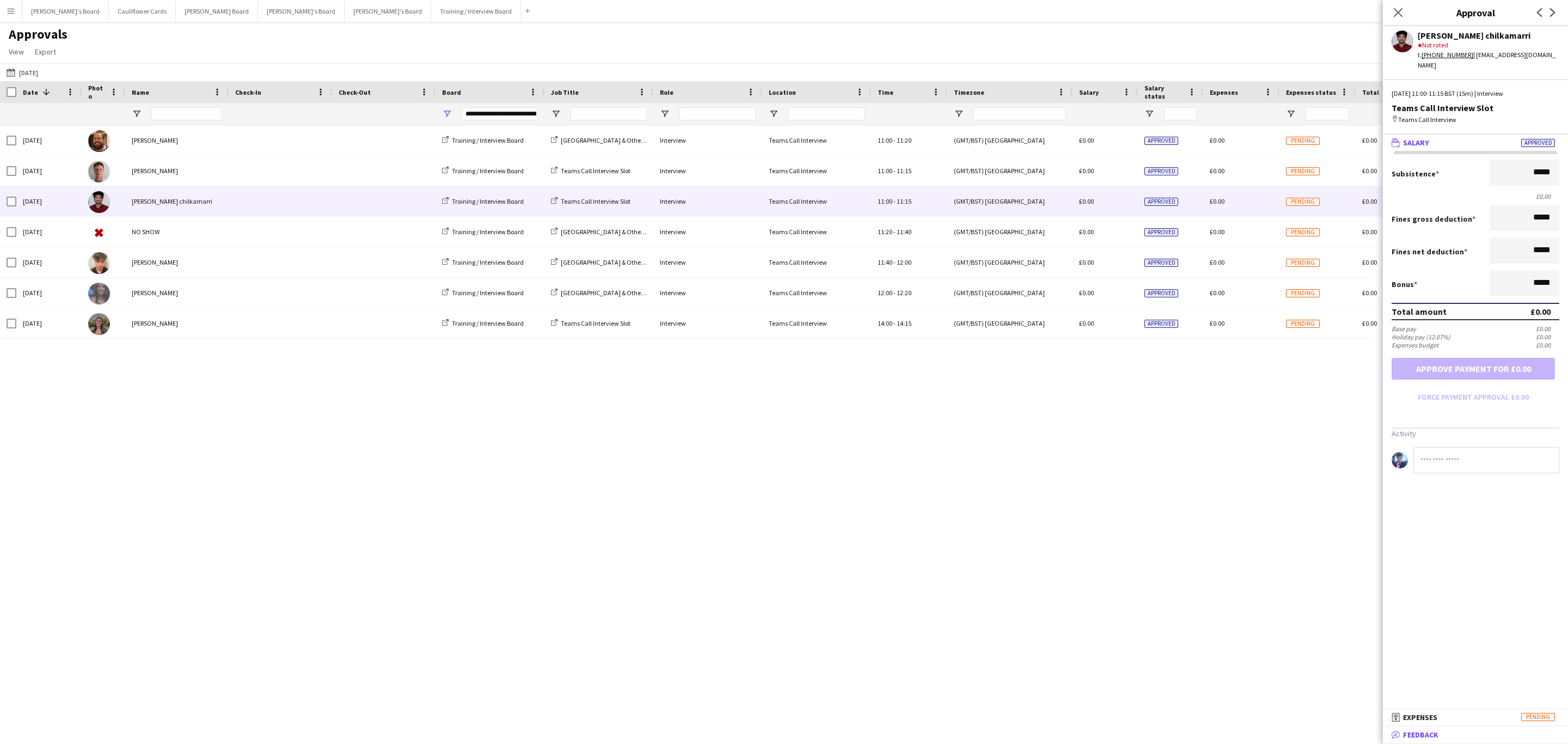
click at [1472, 740] on mat-panel-title "bubble-pencil Feedback" at bounding box center [1473, 735] width 181 height 10
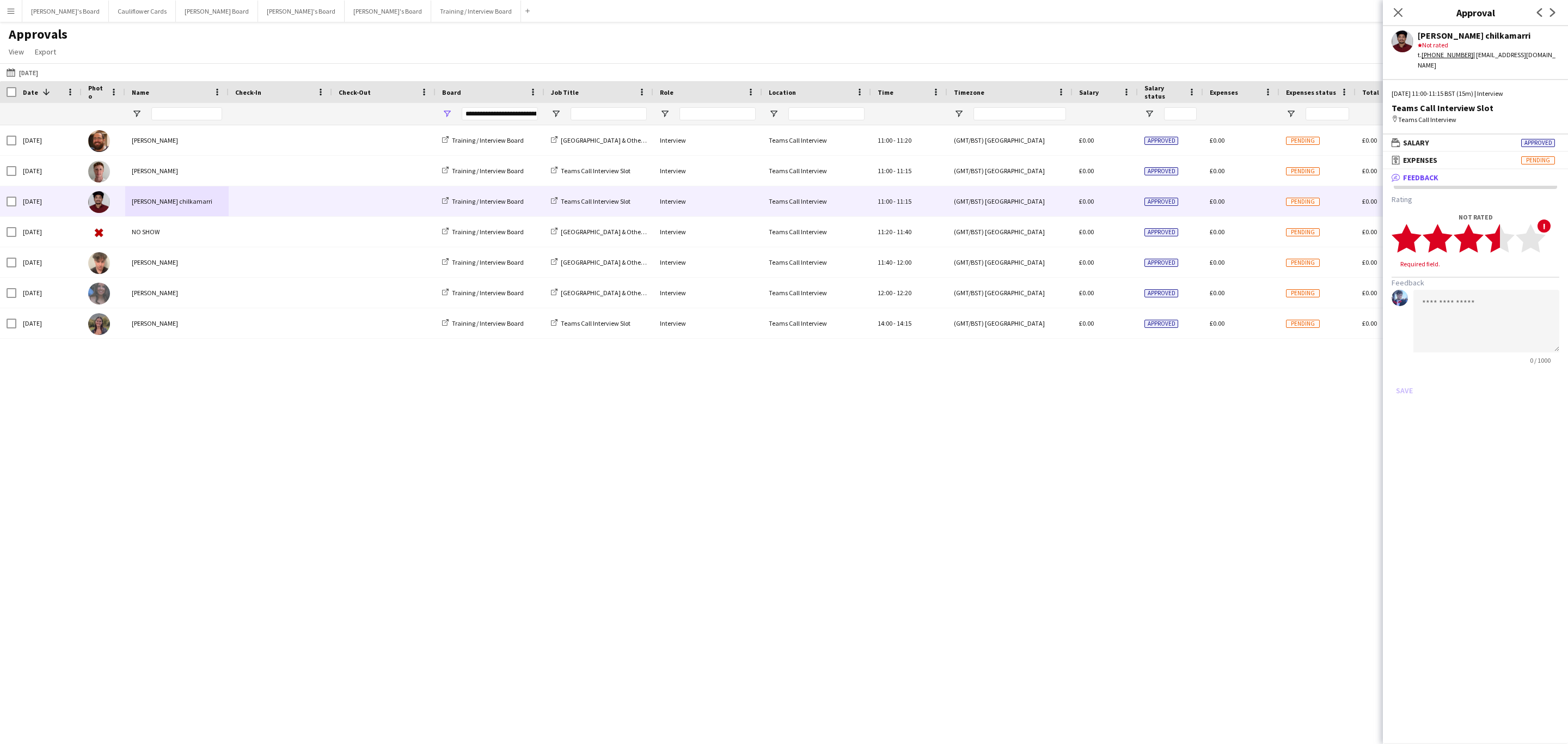
click at [1498, 235] on polygon at bounding box center [1500, 239] width 30 height 28
click at [1483, 280] on textarea at bounding box center [1486, 311] width 146 height 62
type textarea "**********"
click at [1402, 372] on button "Save" at bounding box center [1404, 380] width 25 height 17
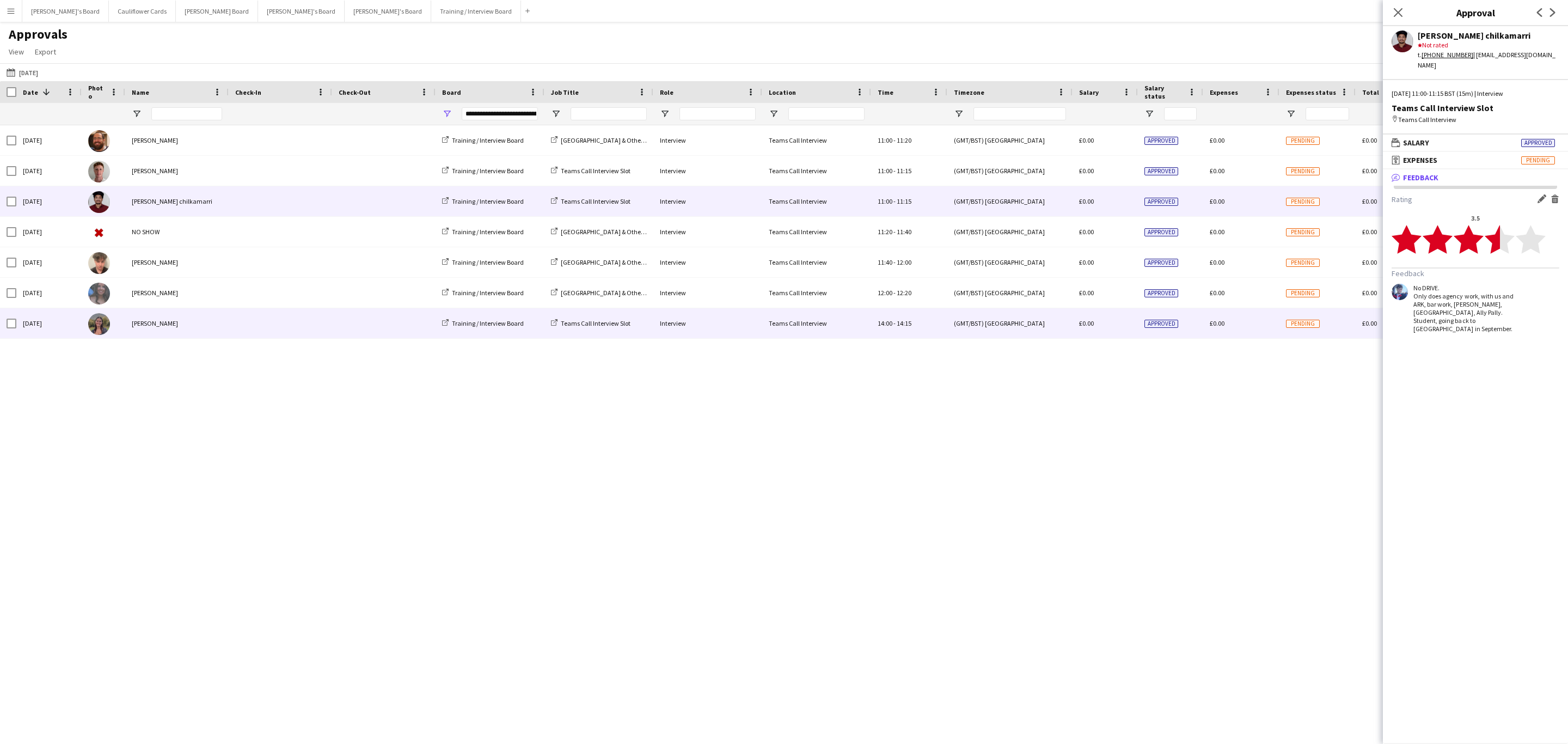
click at [339, 314] on span at bounding box center [384, 323] width 90 height 30
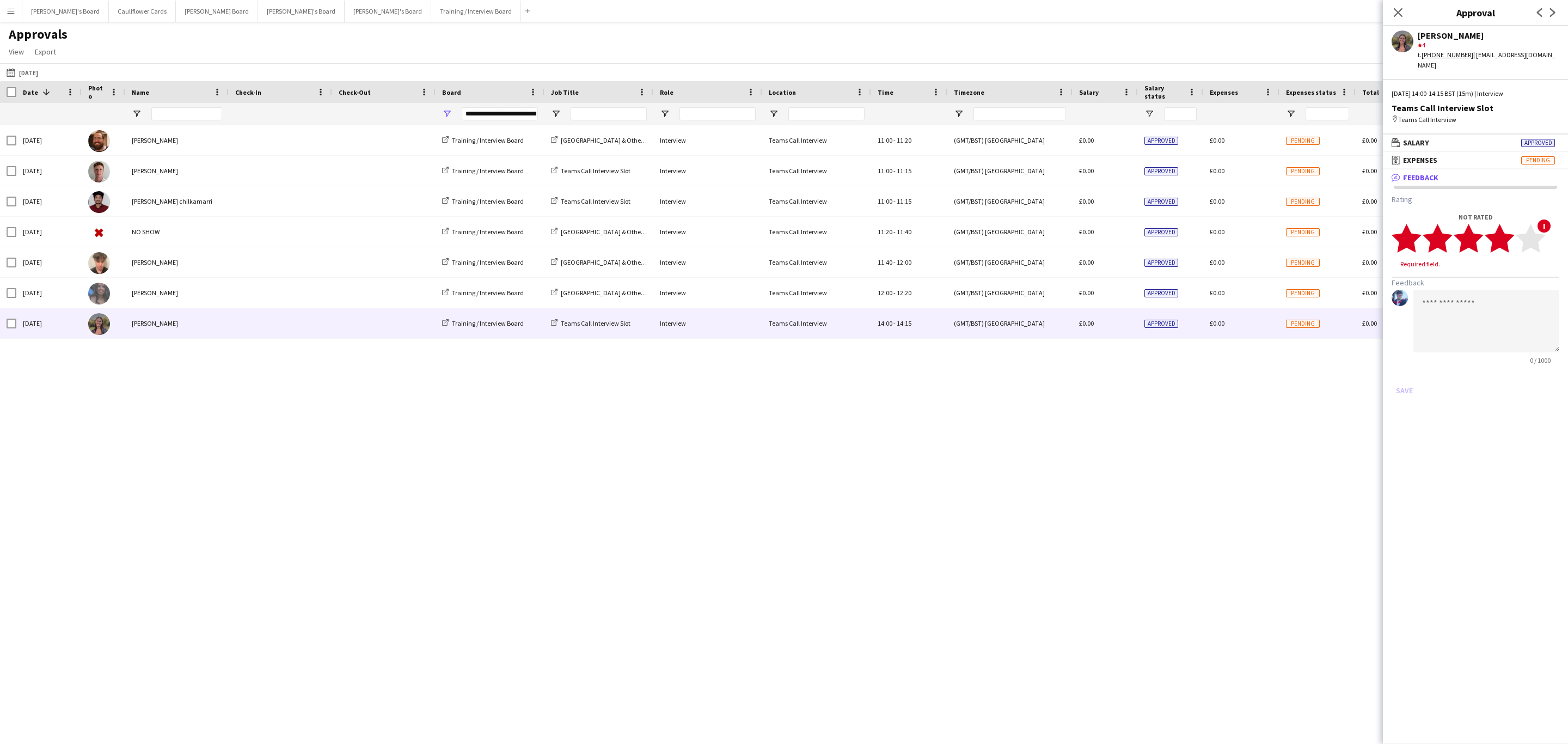
click at [1501, 234] on polygon at bounding box center [1500, 239] width 30 height 28
click at [1456, 291] on textarea at bounding box center [1486, 311] width 146 height 62
paste textarea "**********"
type textarea "**********"
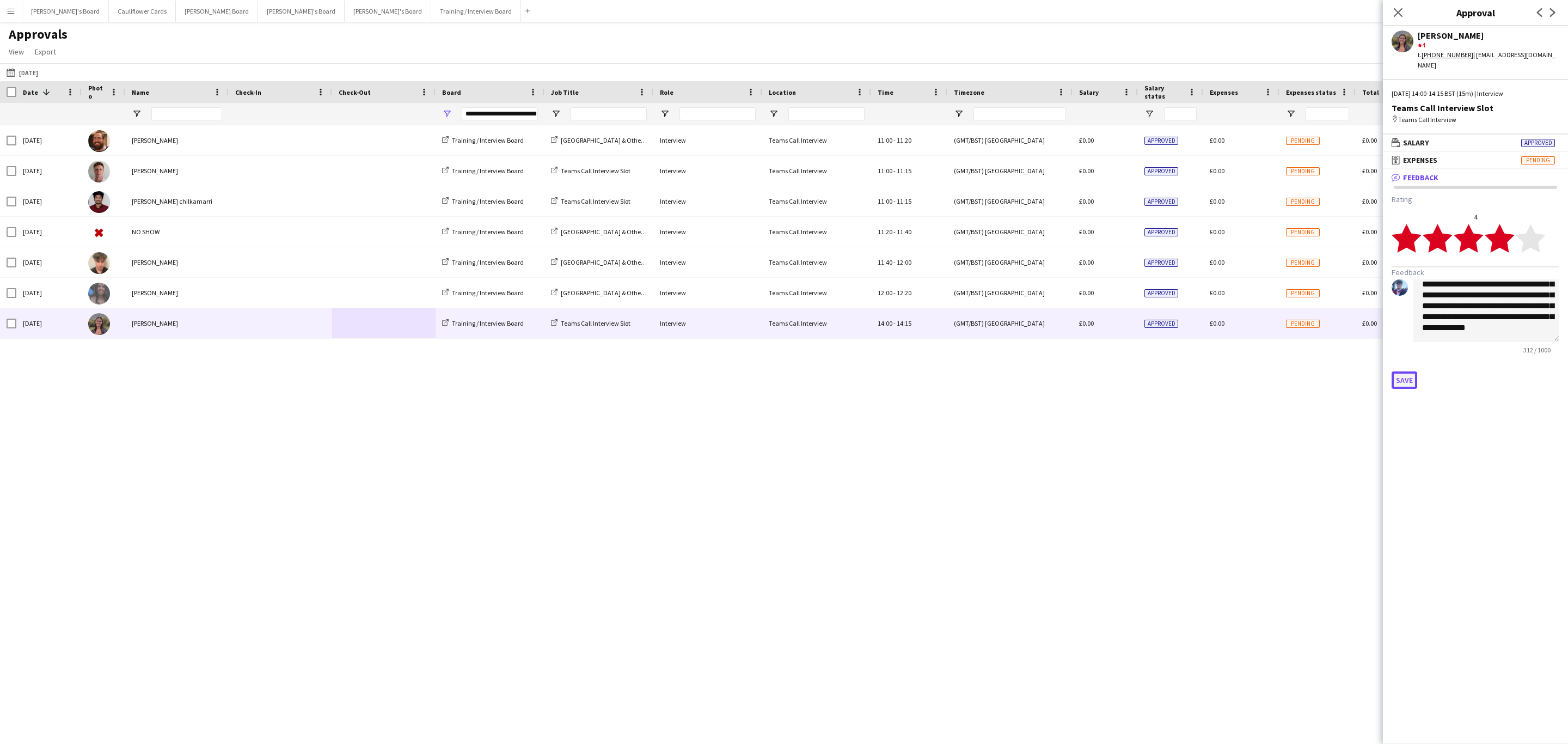
click at [1403, 372] on button "Save" at bounding box center [1404, 380] width 25 height 17
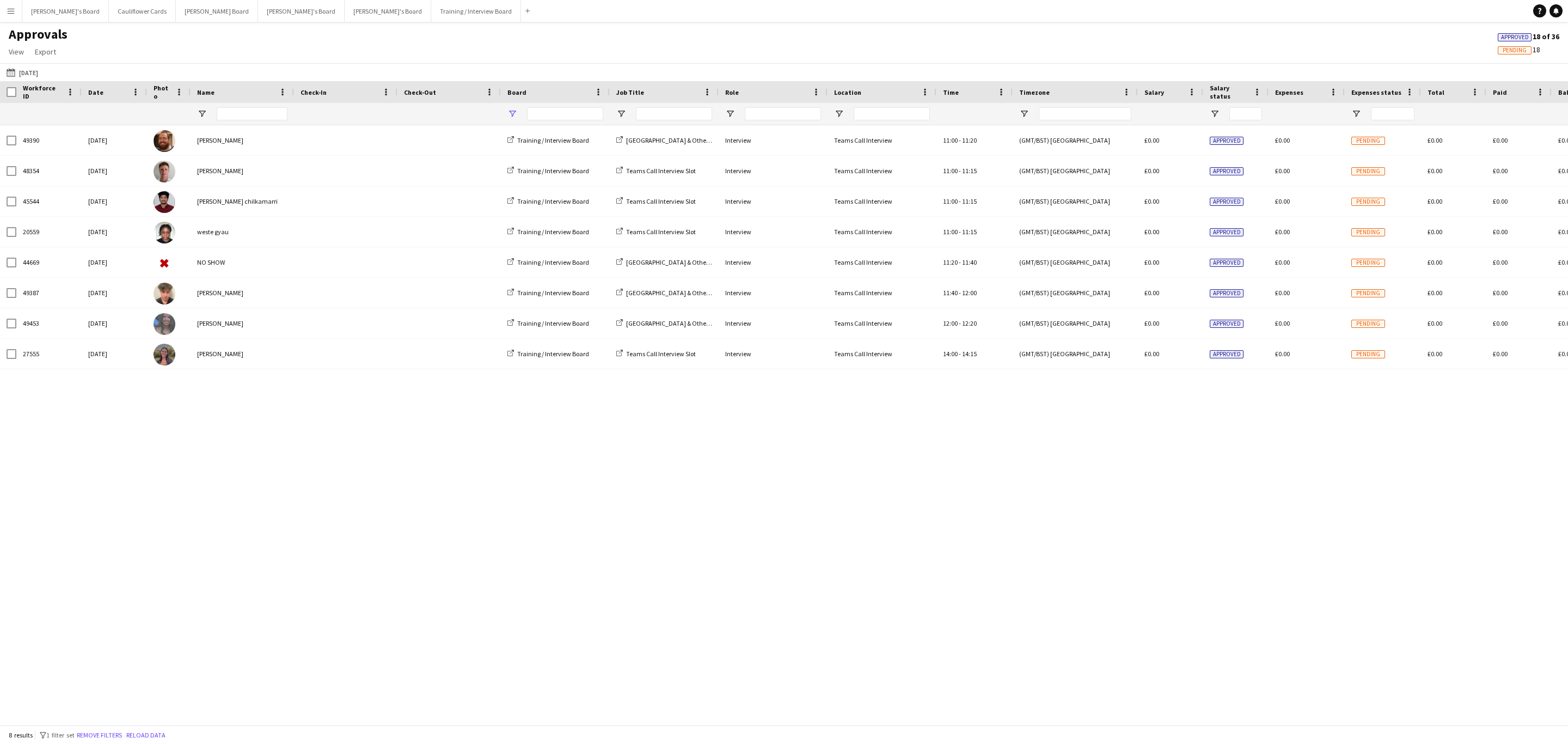
type input "**********"
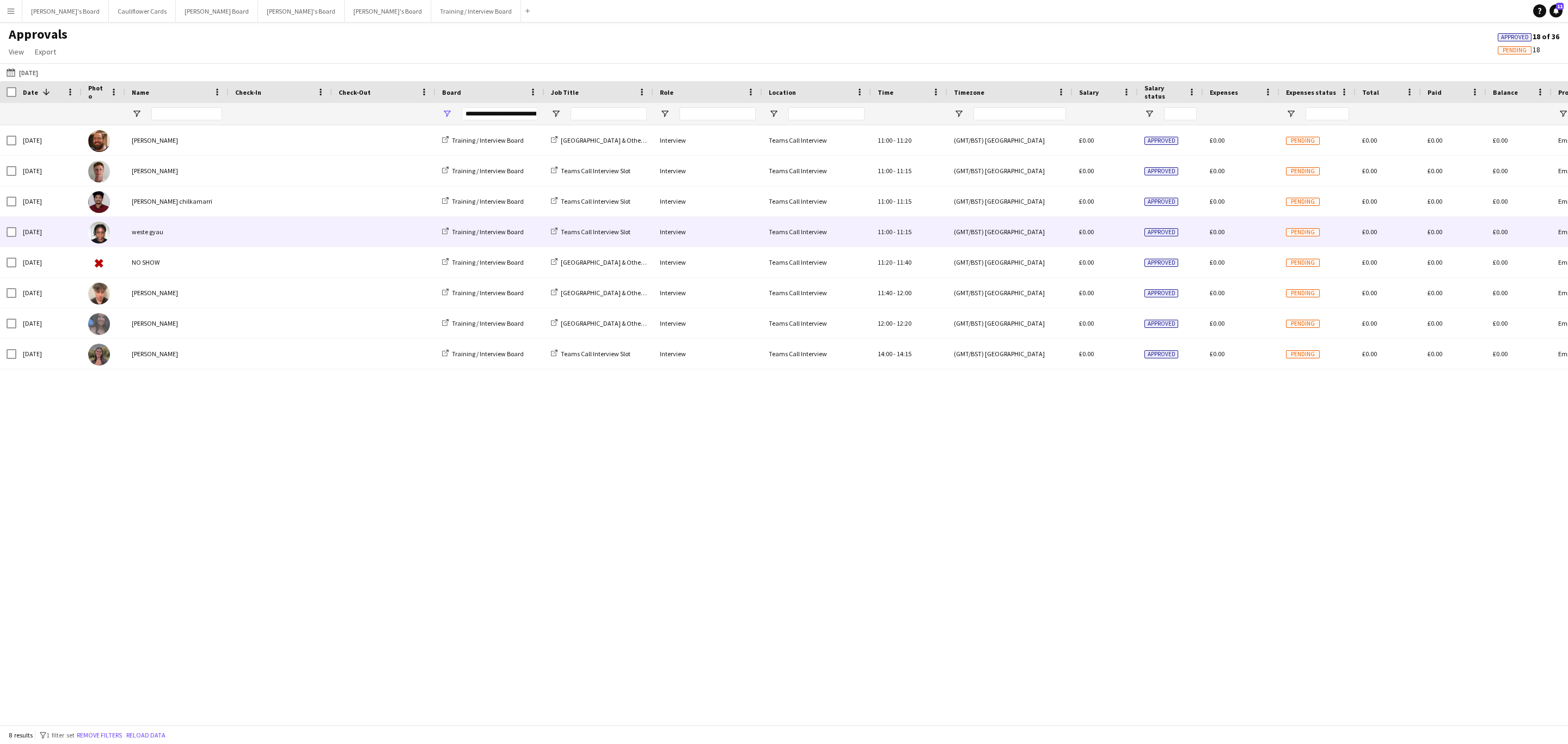
click at [188, 225] on div "weste gyau" at bounding box center [177, 232] width 104 height 30
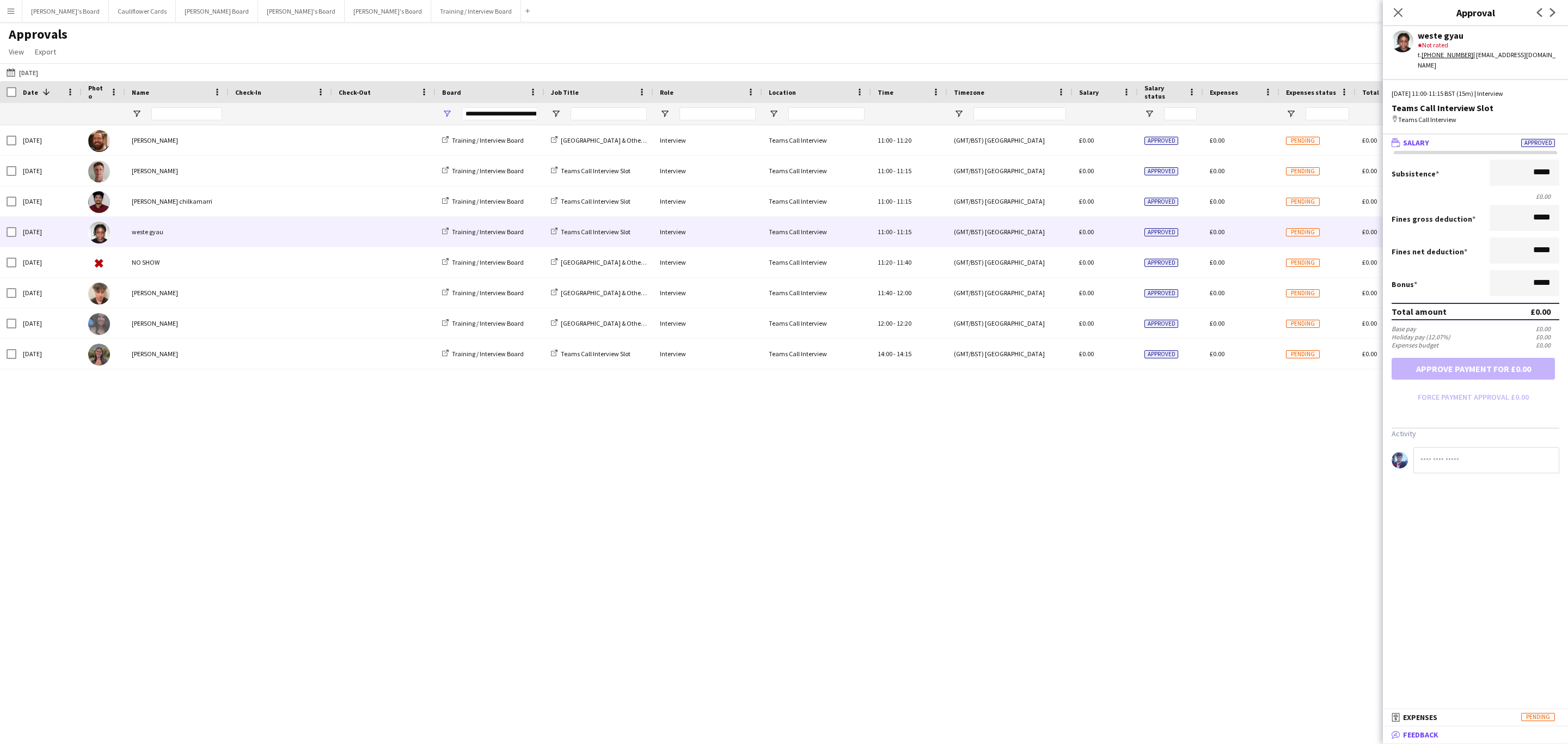
click at [1439, 731] on mat-panel-title "bubble-pencil Feedback" at bounding box center [1473, 735] width 181 height 10
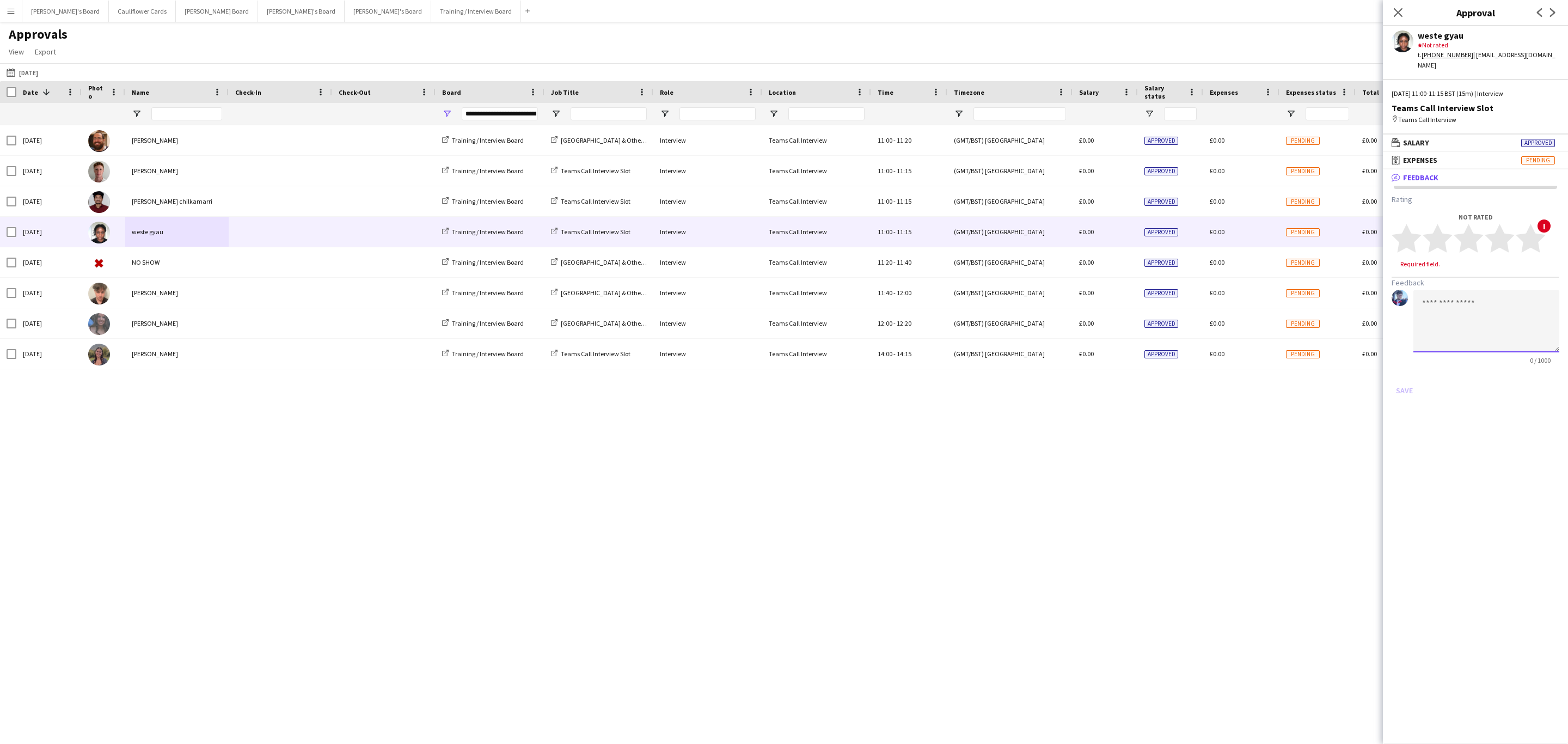
click at [1474, 290] on textarea at bounding box center [1486, 320] width 146 height 62
click at [1438, 306] on textarea "**********" at bounding box center [1486, 320] width 146 height 62
click at [1437, 314] on textarea "**********" at bounding box center [1486, 320] width 146 height 62
type textarea "**********"
click at [1488, 227] on polygon at bounding box center [1500, 239] width 30 height 28
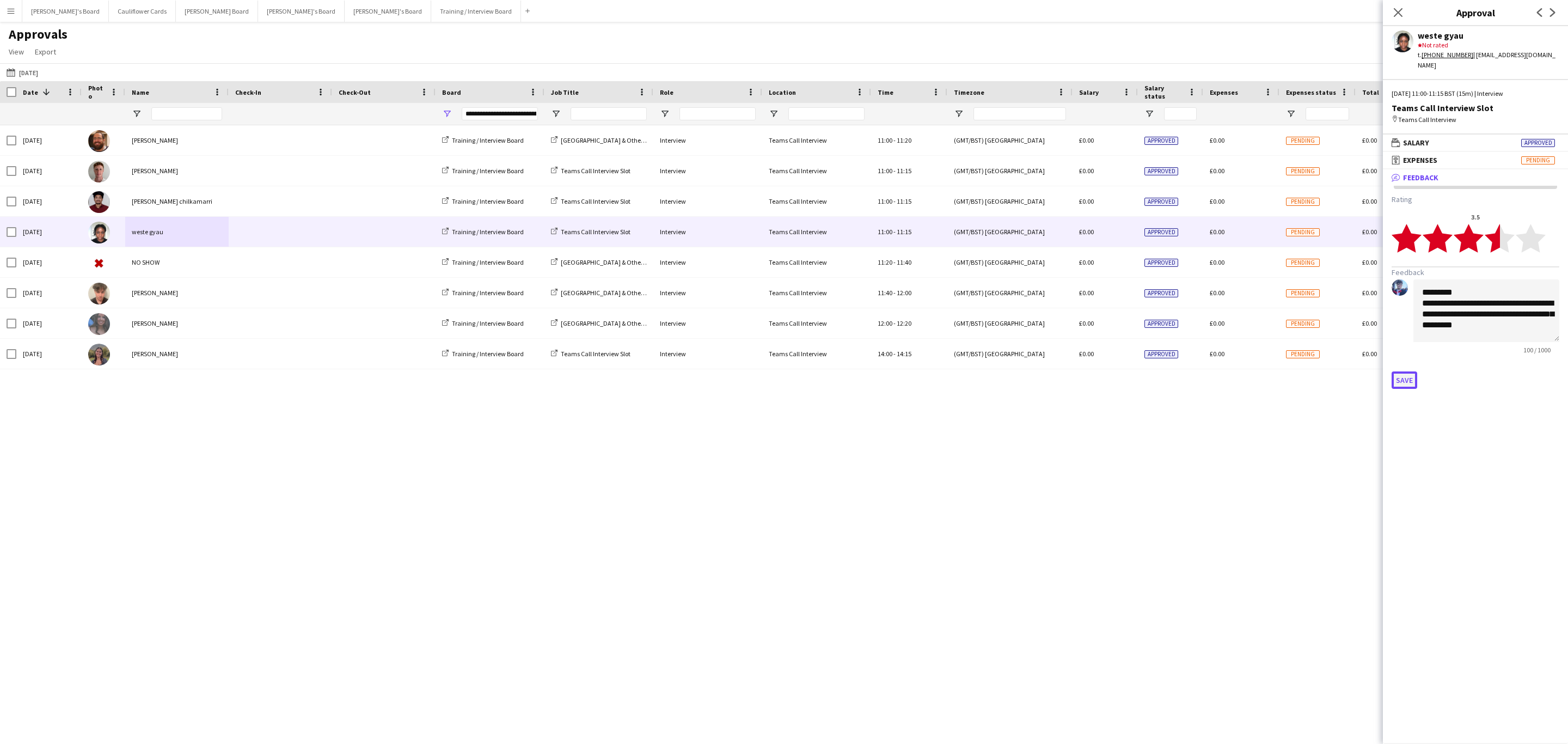
click at [1407, 372] on button "Save" at bounding box center [1404, 380] width 25 height 17
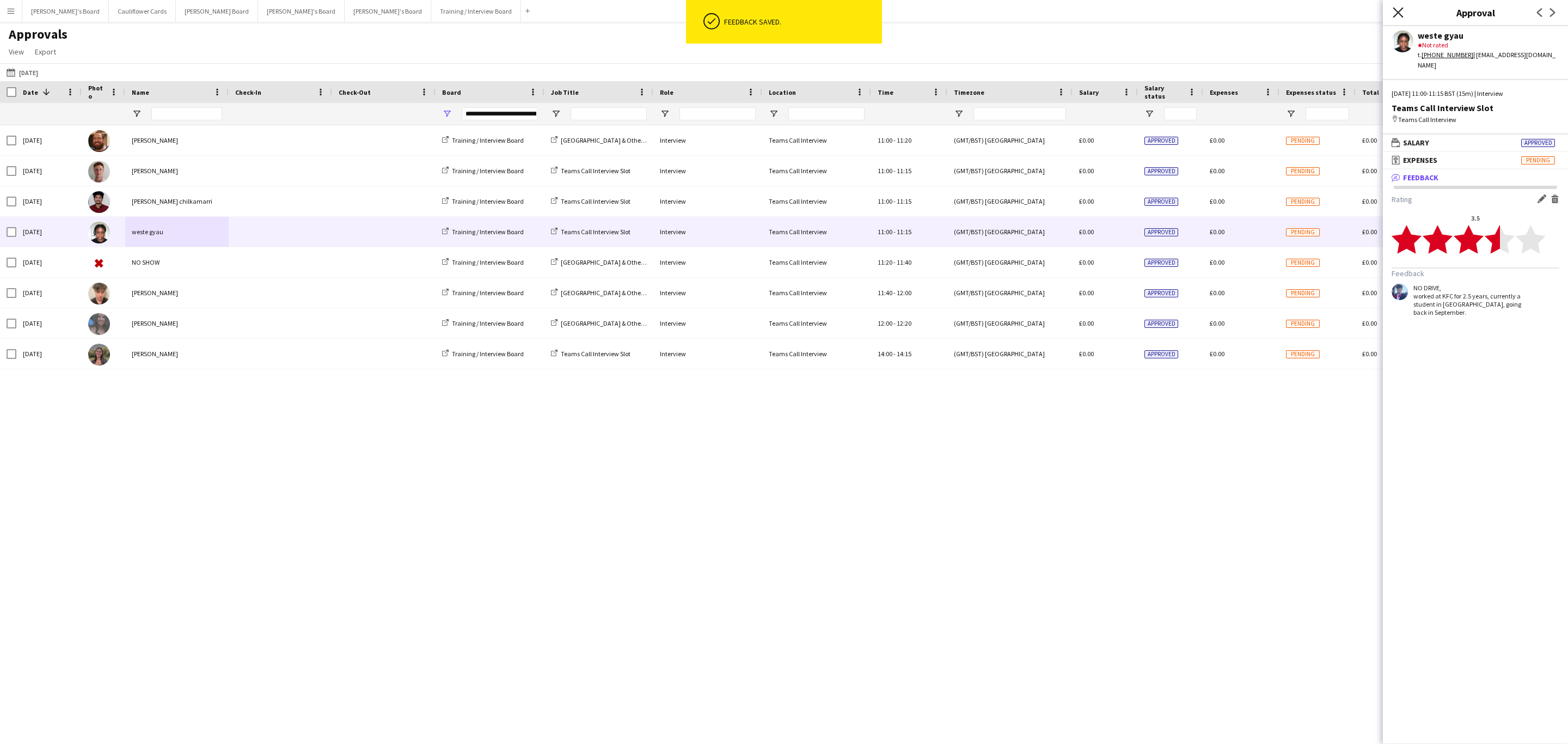
click at [1401, 14] on icon "Close pop-in" at bounding box center [1398, 12] width 10 height 10
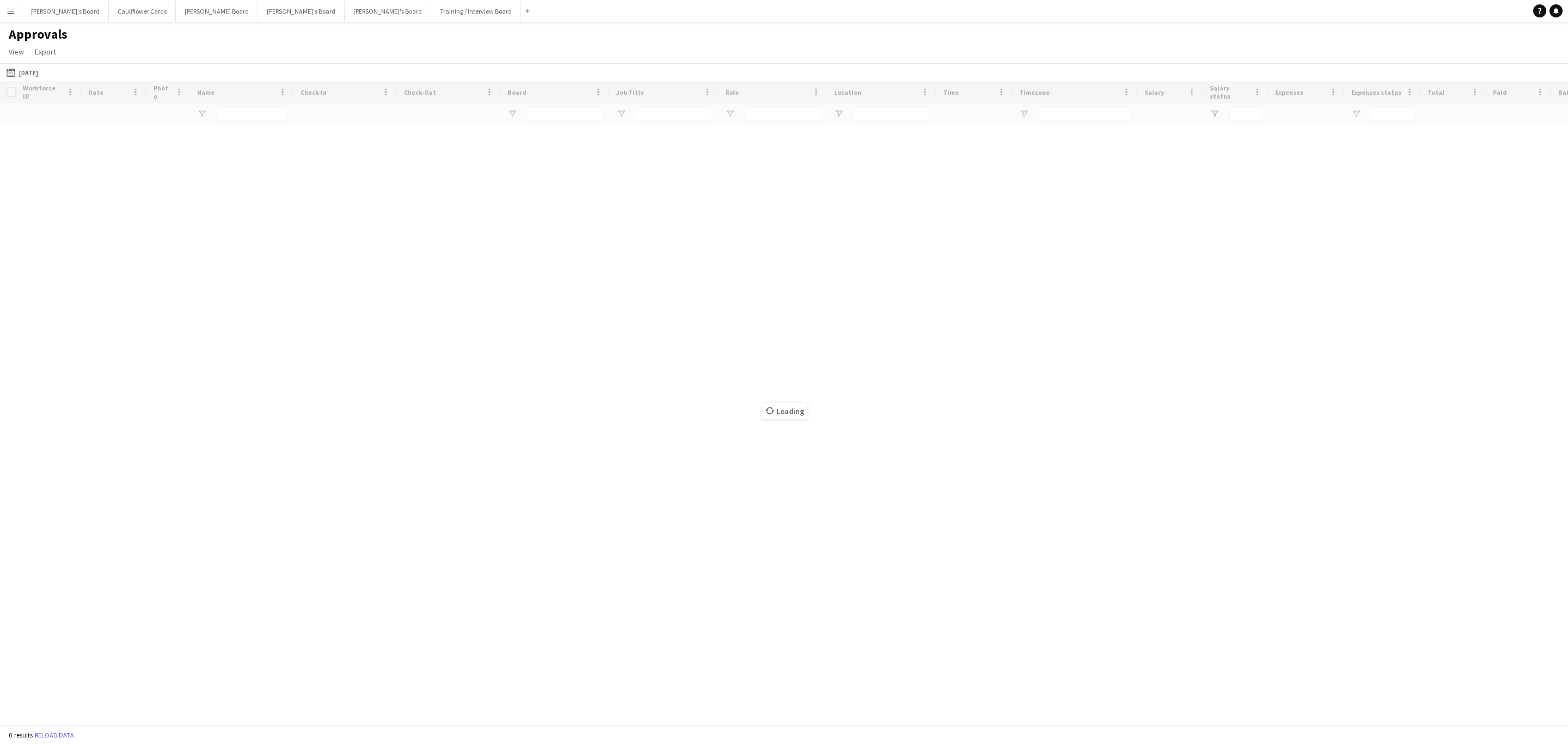
type input "**********"
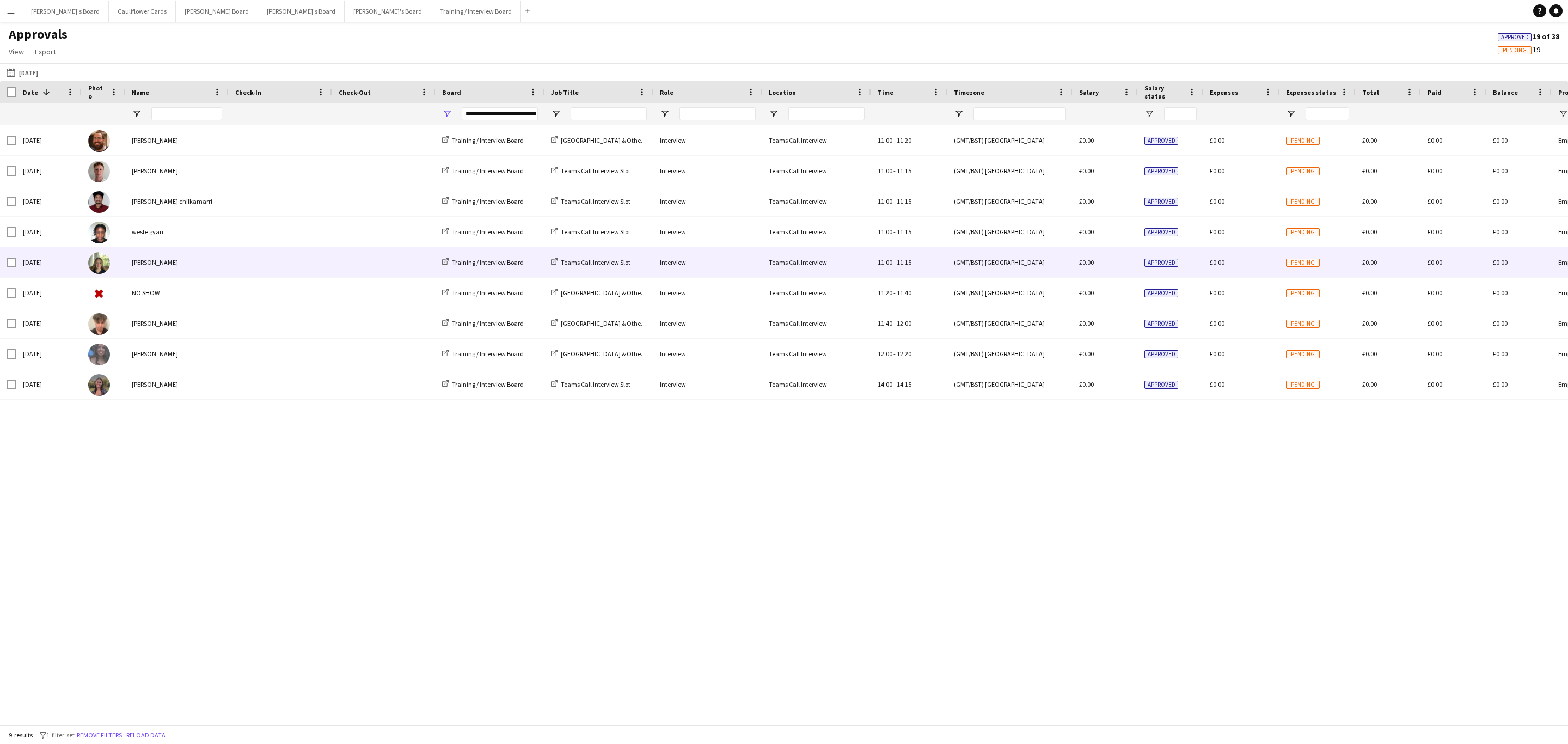
click at [197, 257] on div "[PERSON_NAME]" at bounding box center [177, 262] width 104 height 30
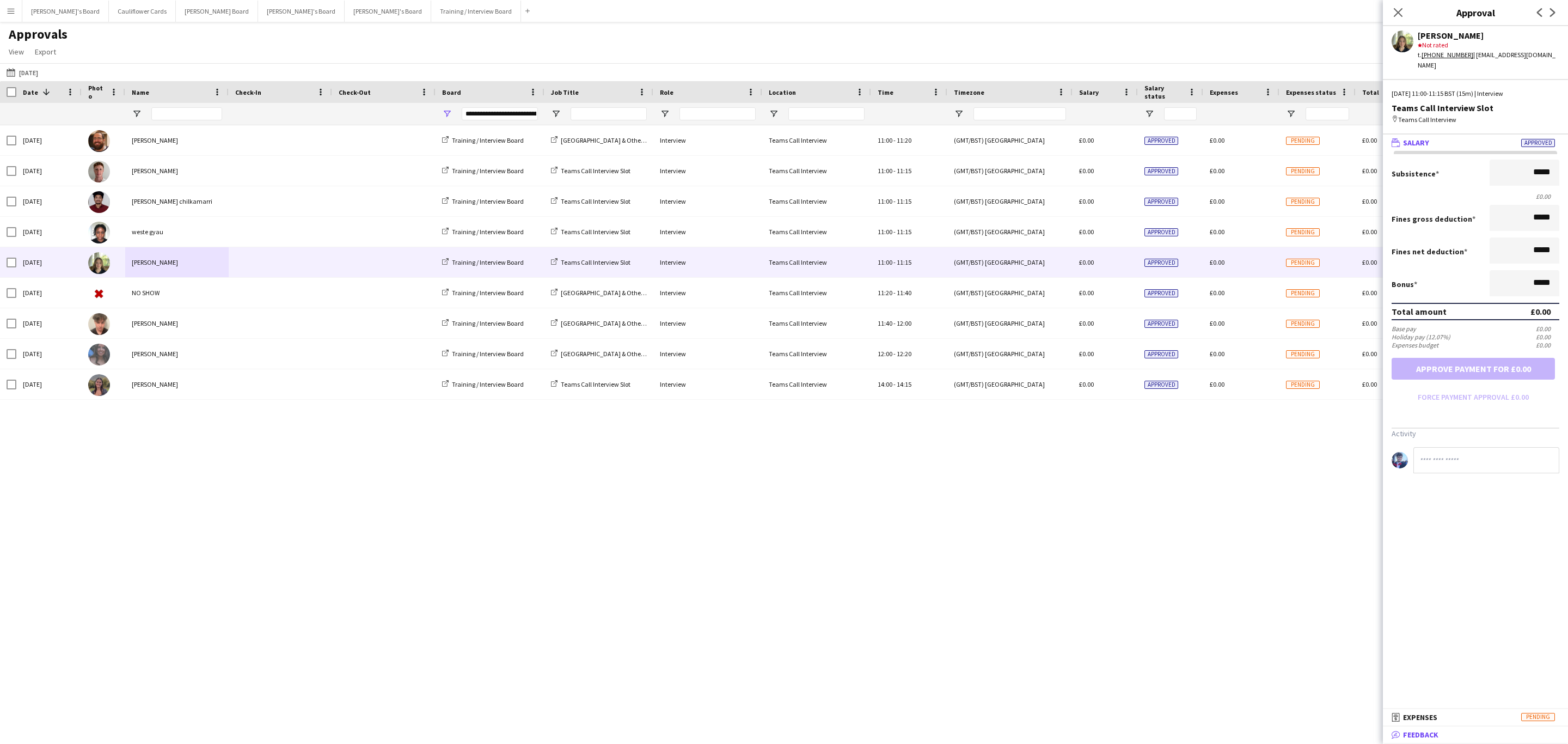
click at [1422, 739] on span "Feedback" at bounding box center [1421, 735] width 35 height 10
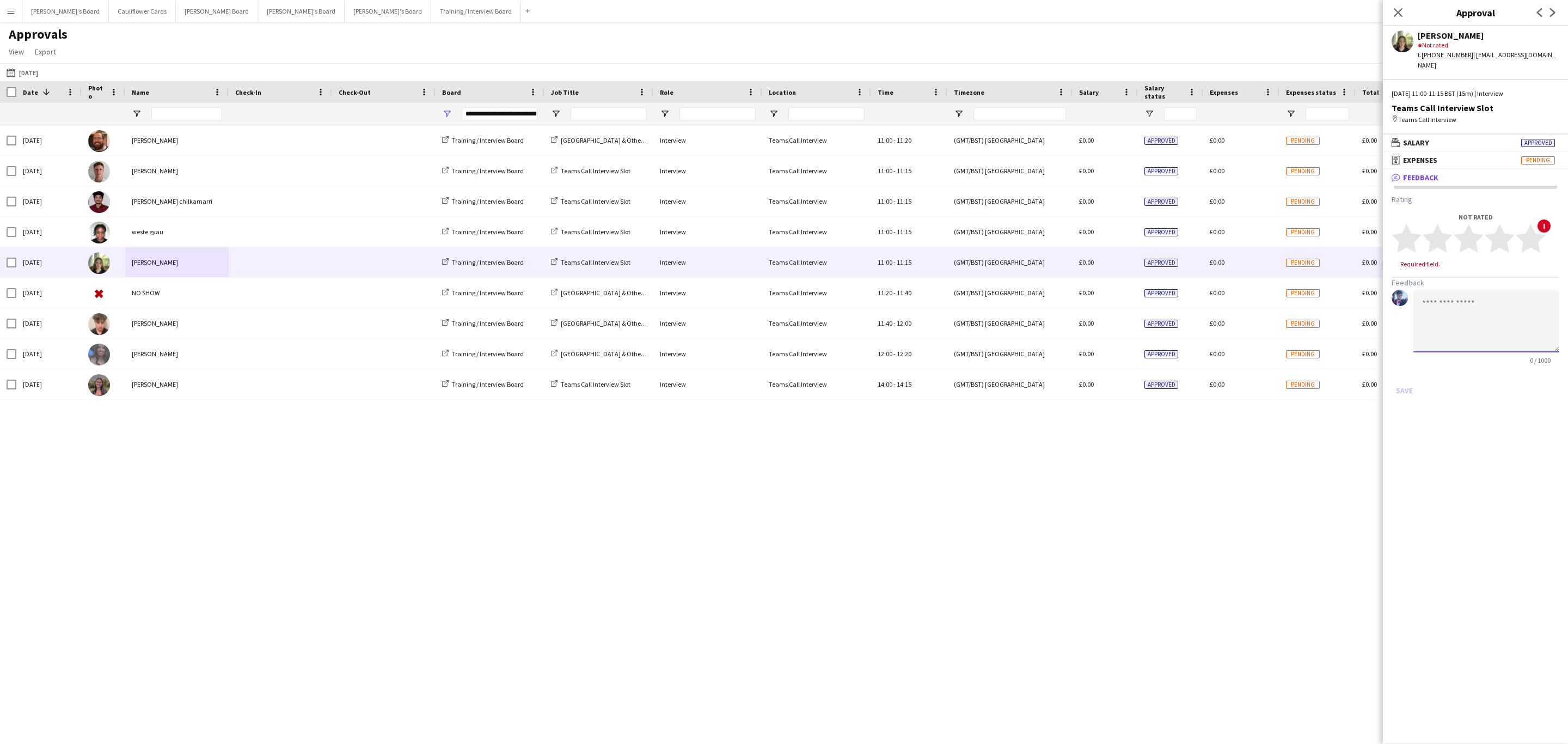
click at [1506, 309] on textarea at bounding box center [1486, 320] width 146 height 62
click at [1493, 290] on textarea "**********" at bounding box center [1486, 320] width 146 height 62
type textarea "**********"
click at [1503, 235] on polygon at bounding box center [1500, 239] width 30 height 28
click at [1399, 372] on button "Save" at bounding box center [1404, 380] width 25 height 17
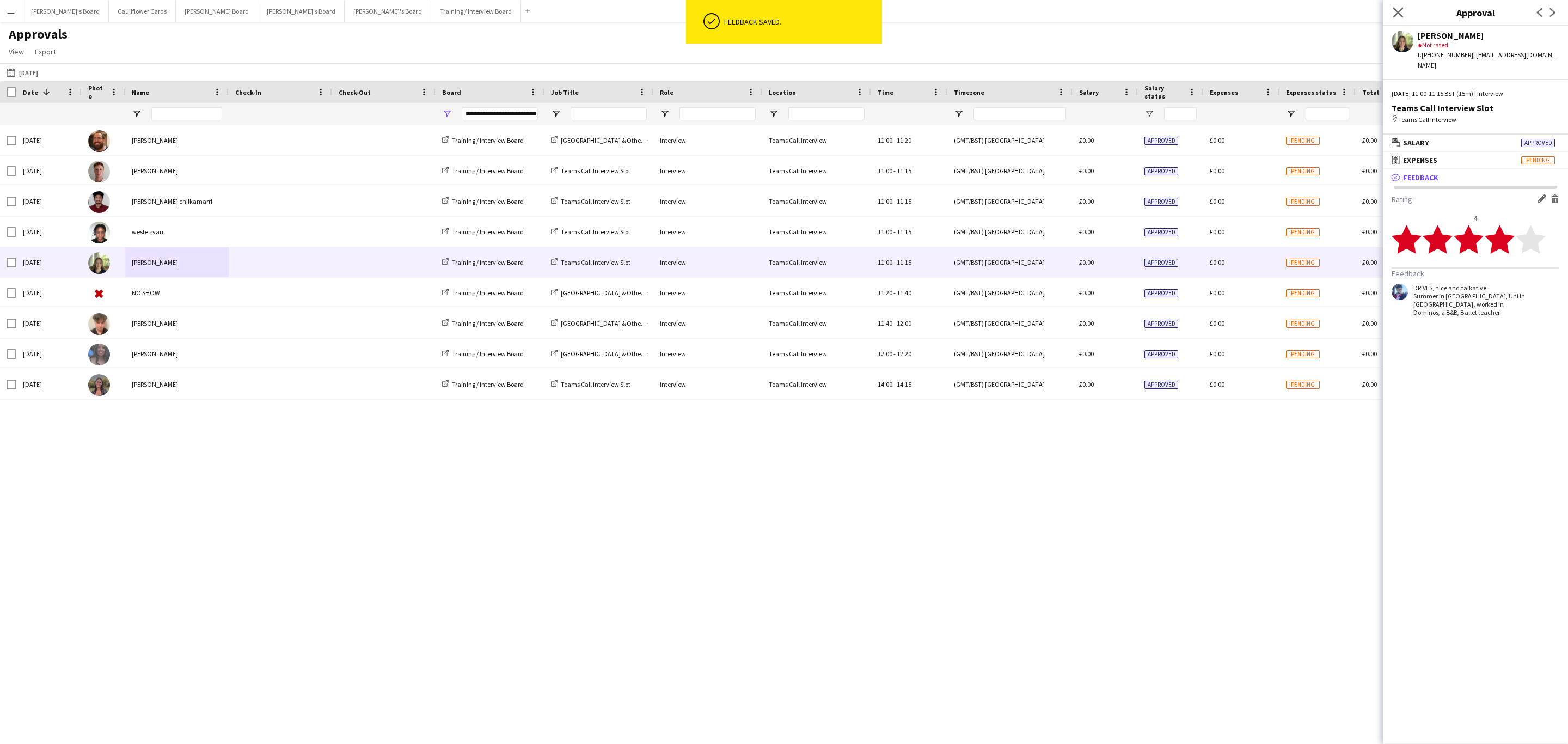
click at [1404, 10] on app-icon "Close pop-in" at bounding box center [1398, 13] width 16 height 16
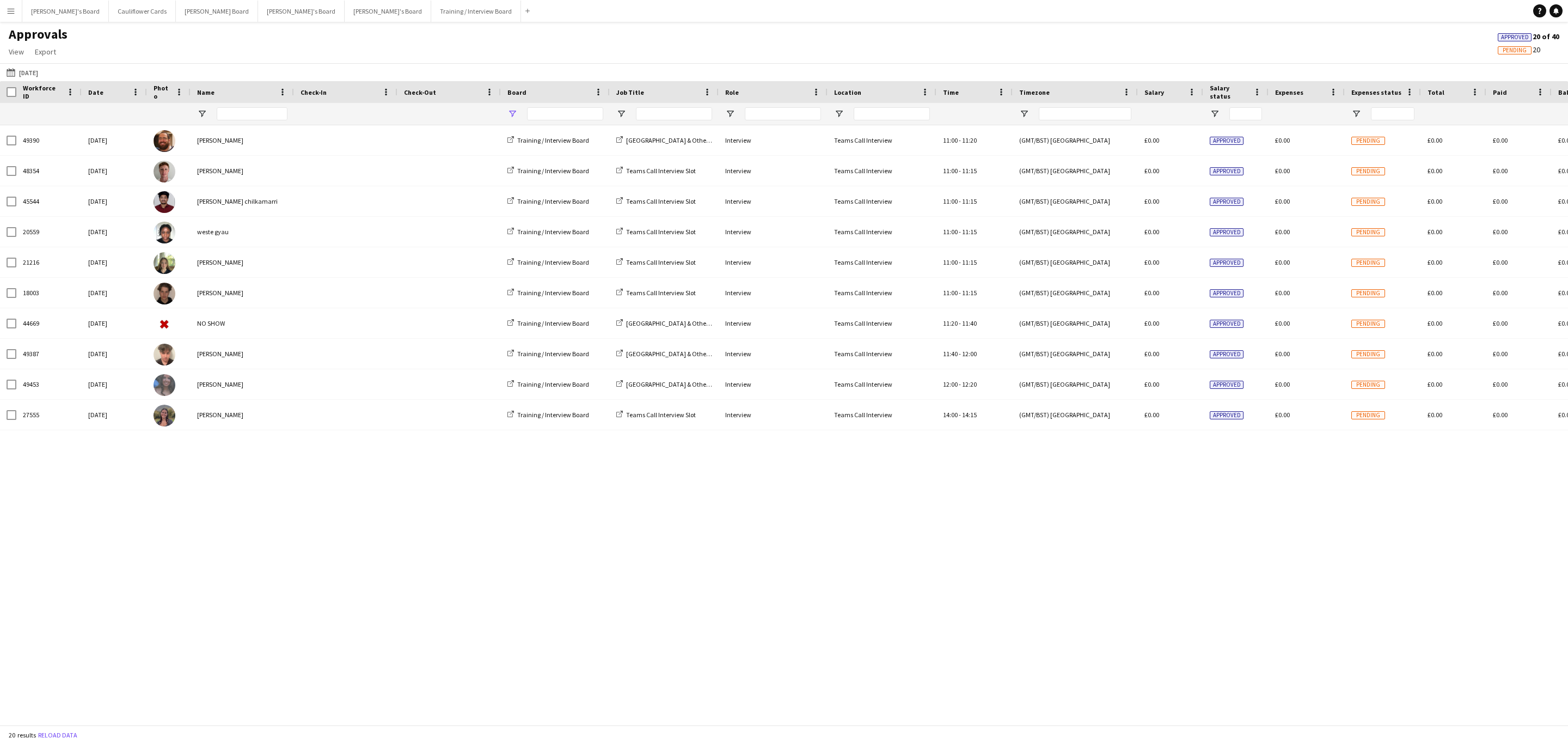
type input "**********"
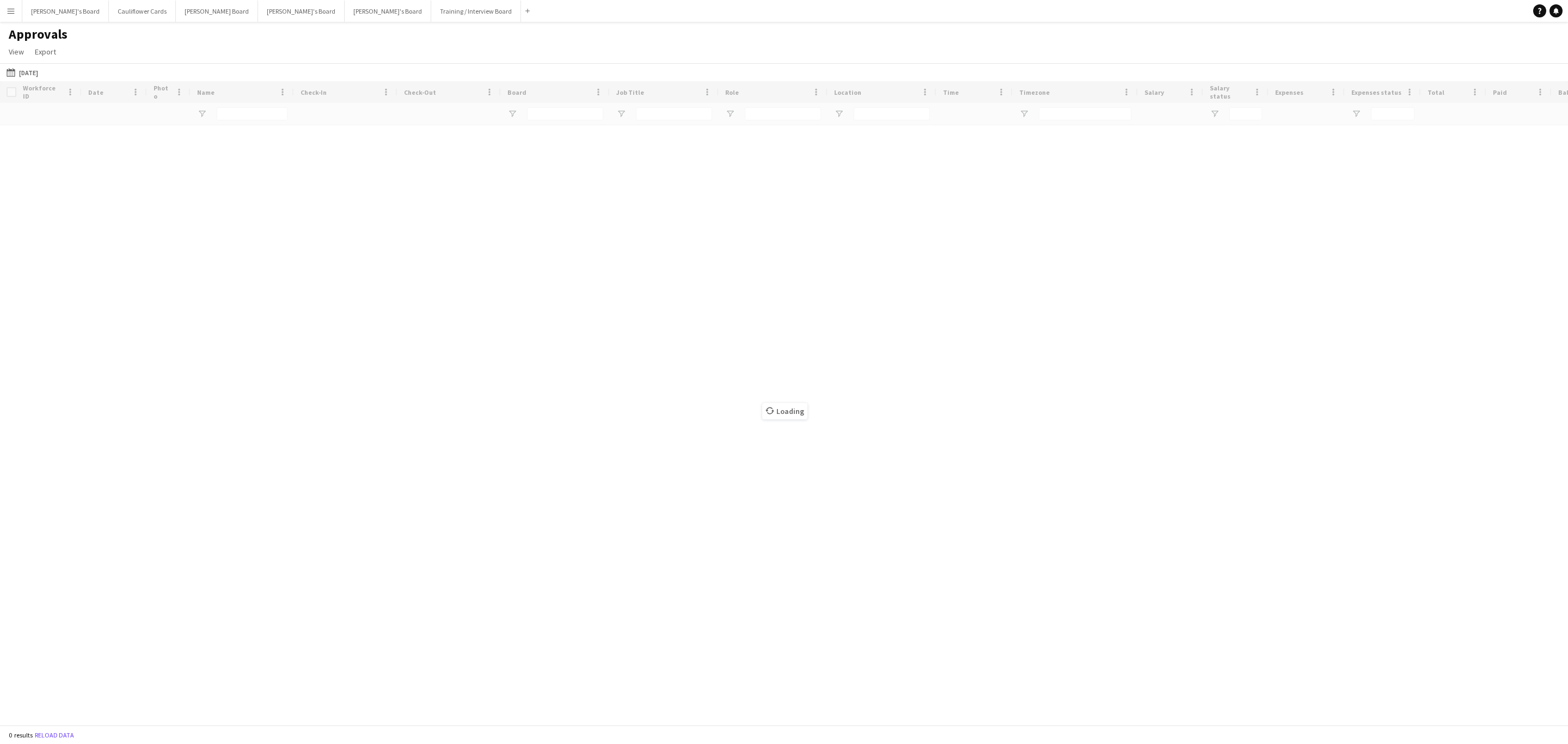
type input "**********"
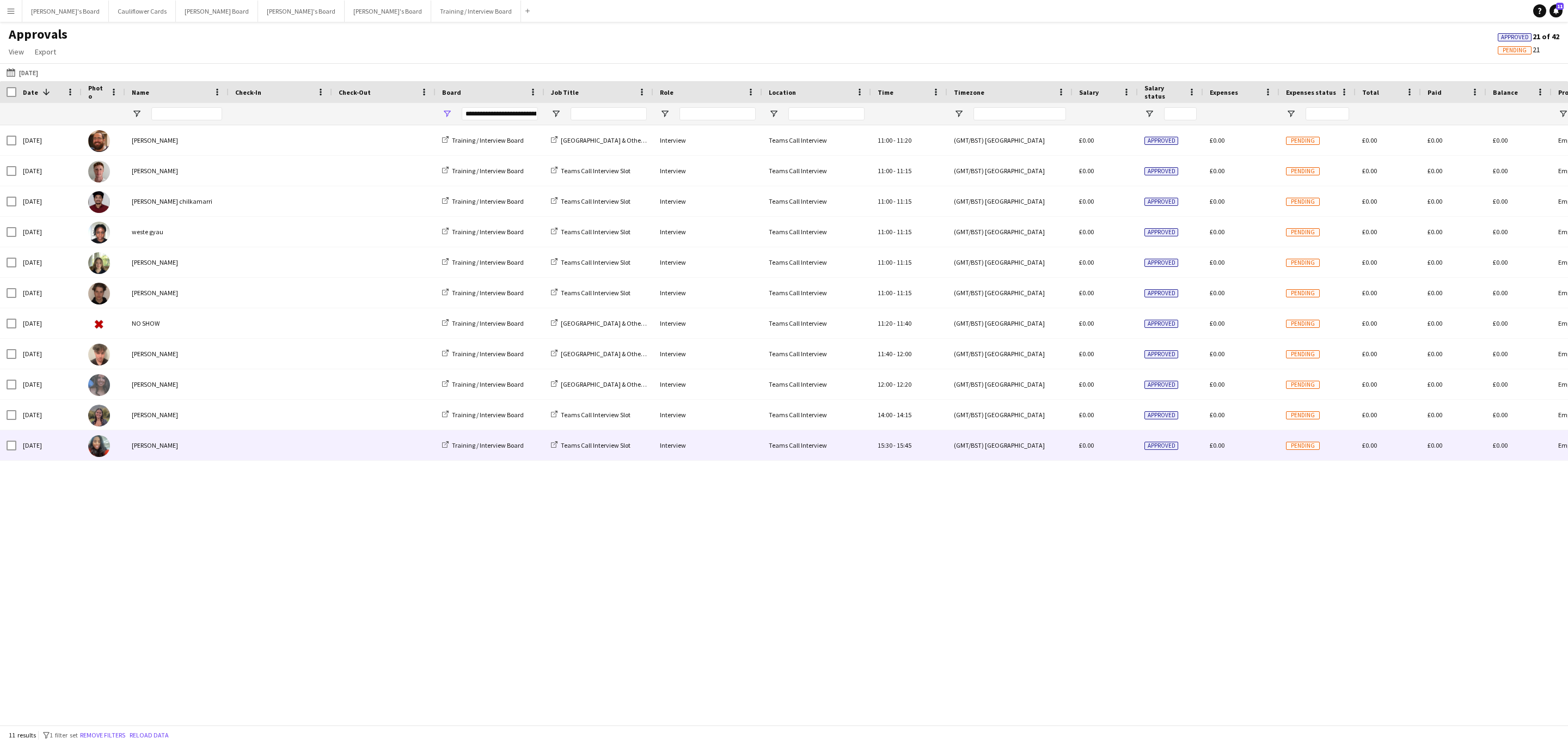
click at [262, 451] on span at bounding box center [280, 445] width 90 height 30
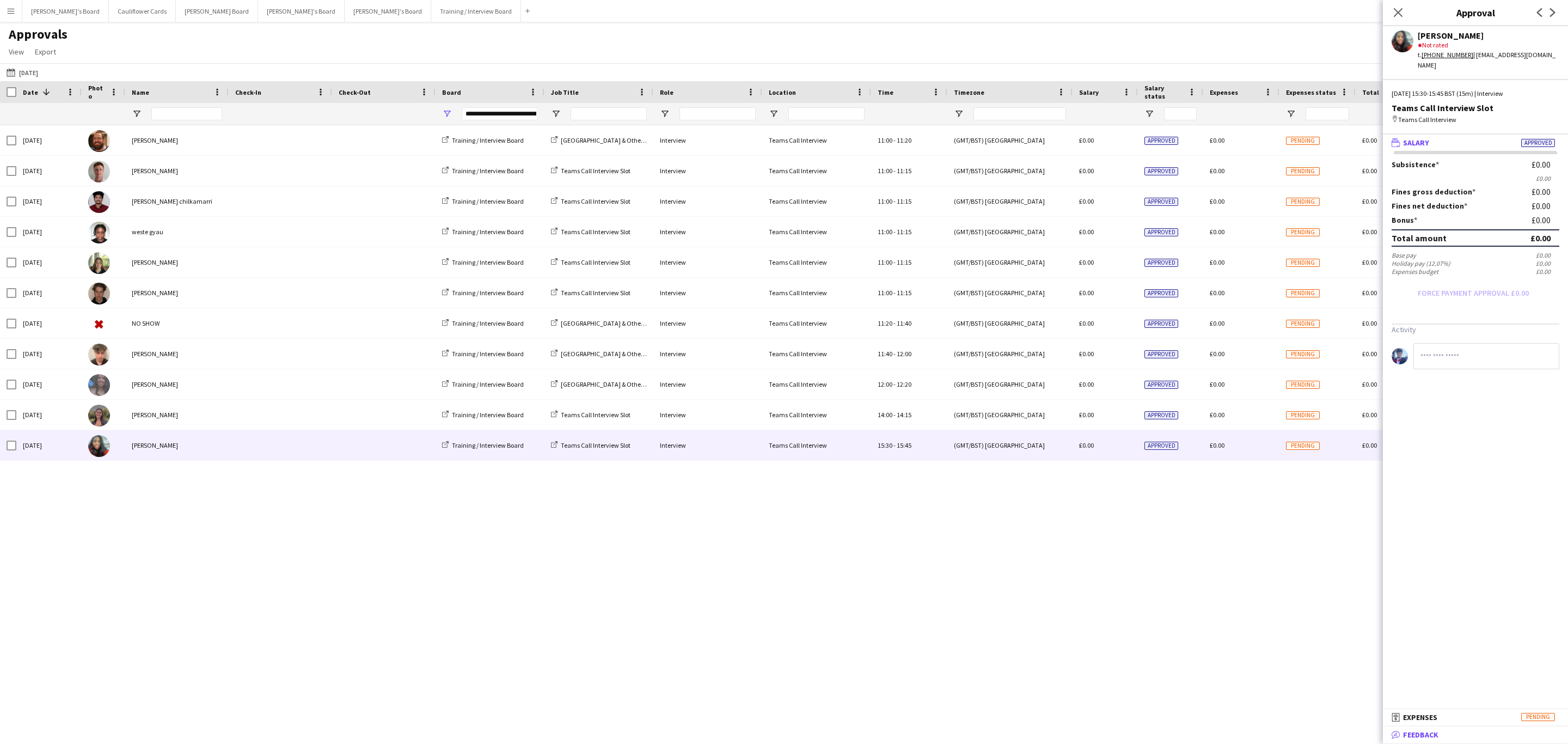
click at [1436, 731] on span "Feedback" at bounding box center [1421, 735] width 35 height 10
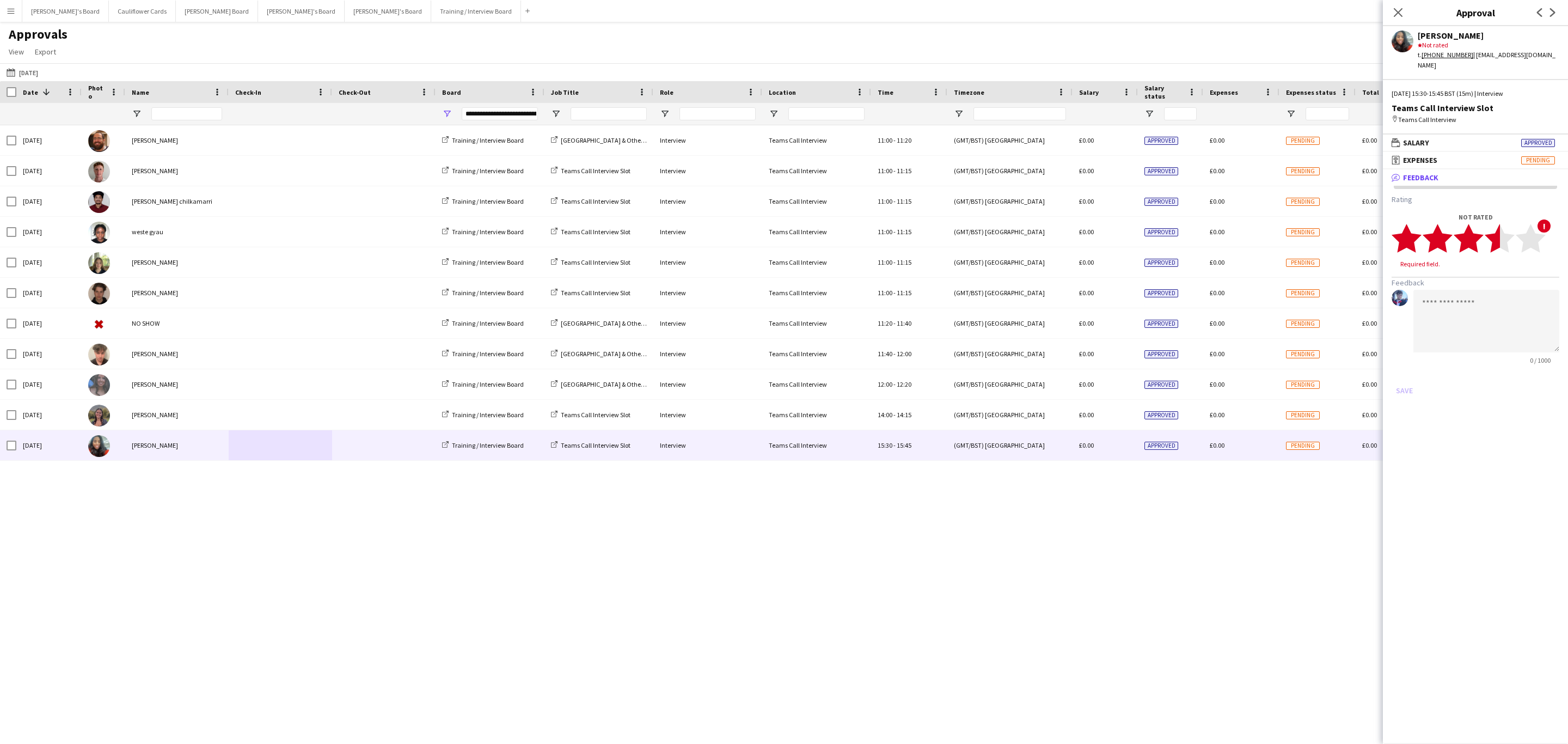
click at [1496, 239] on icon "star" at bounding box center [1500, 238] width 30 height 30
click at [1460, 306] on textarea at bounding box center [1486, 311] width 146 height 62
paste textarea "**********"
type textarea "**********"
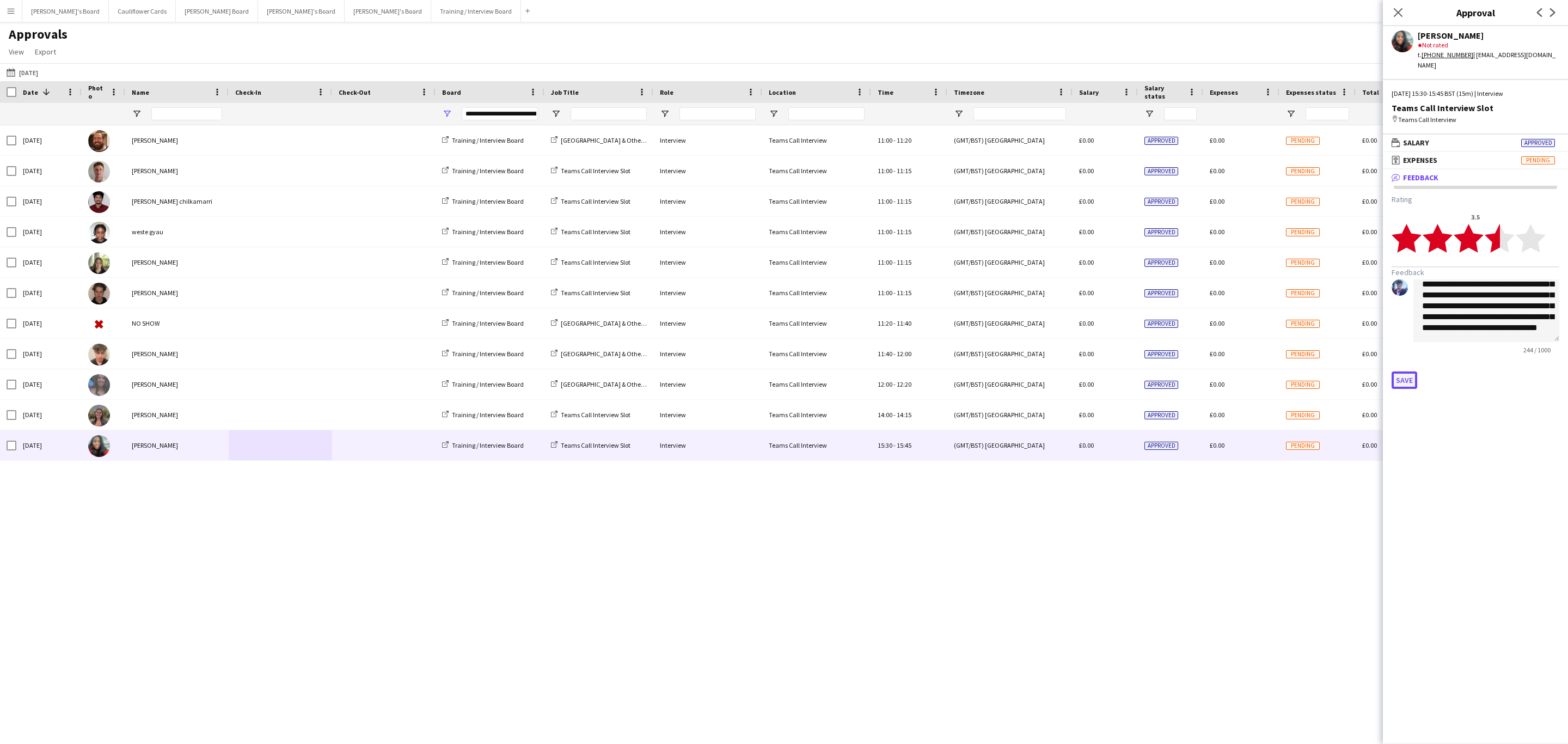
click at [1404, 373] on button "Save" at bounding box center [1404, 380] width 25 height 17
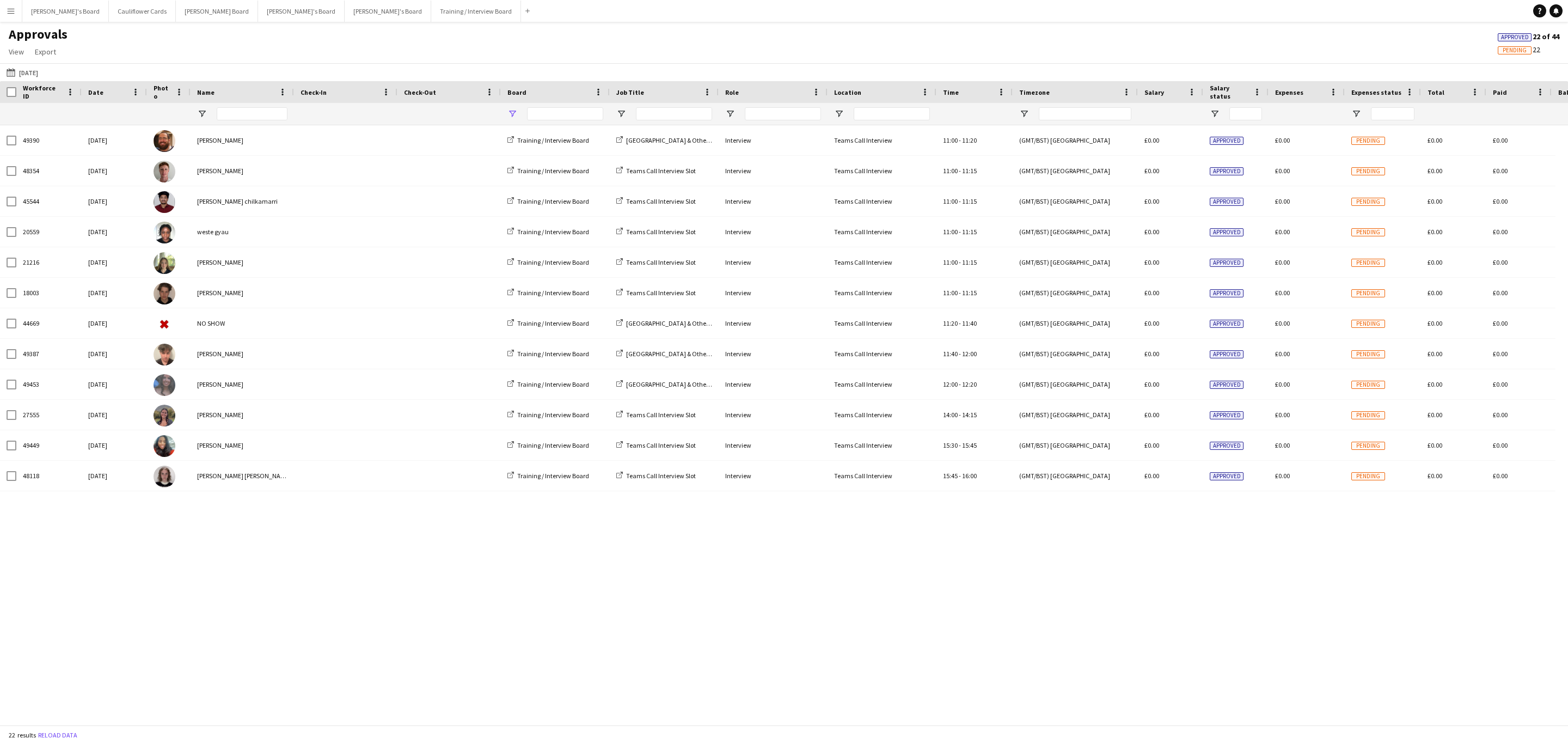
type input "**********"
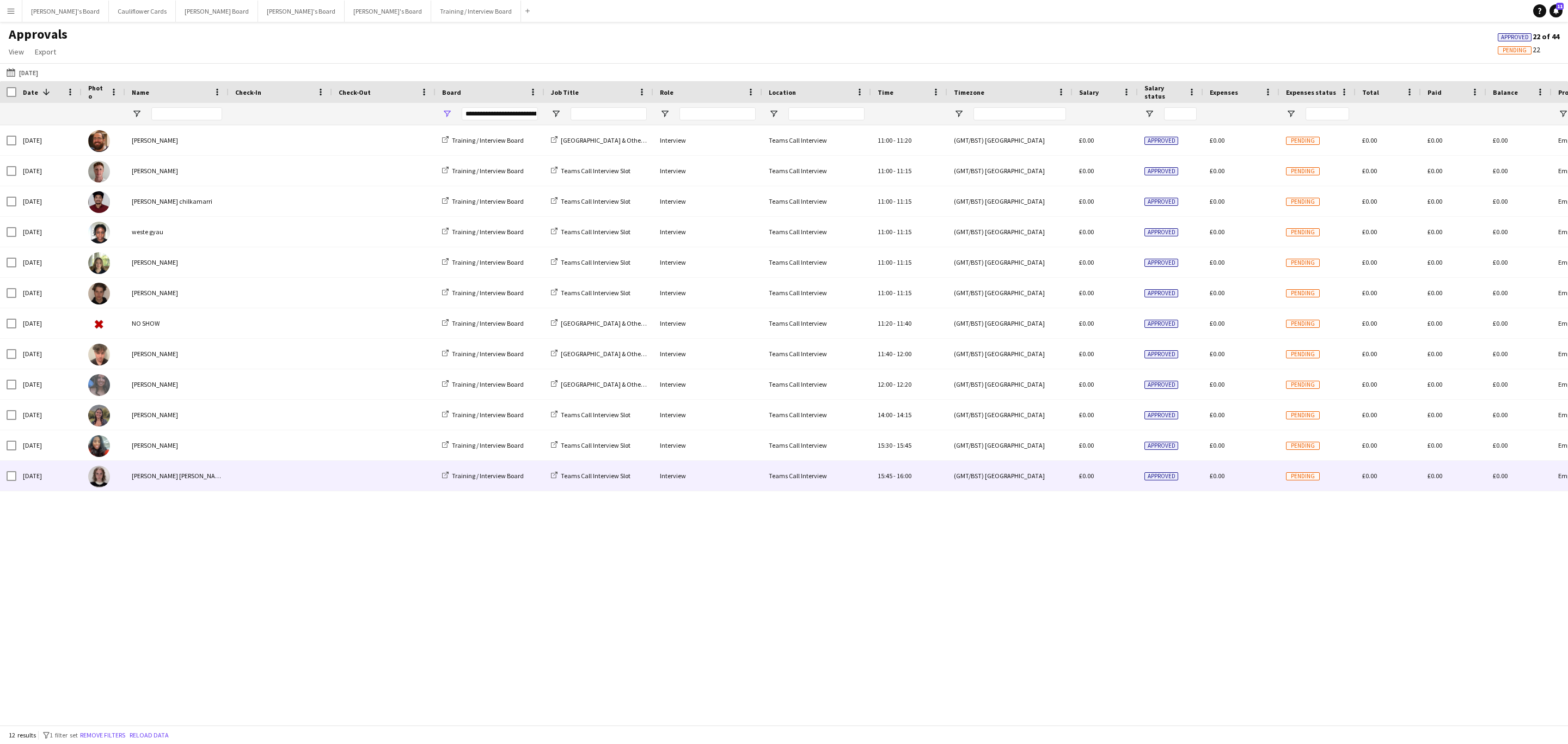
click at [230, 479] on div at bounding box center [281, 475] width 104 height 30
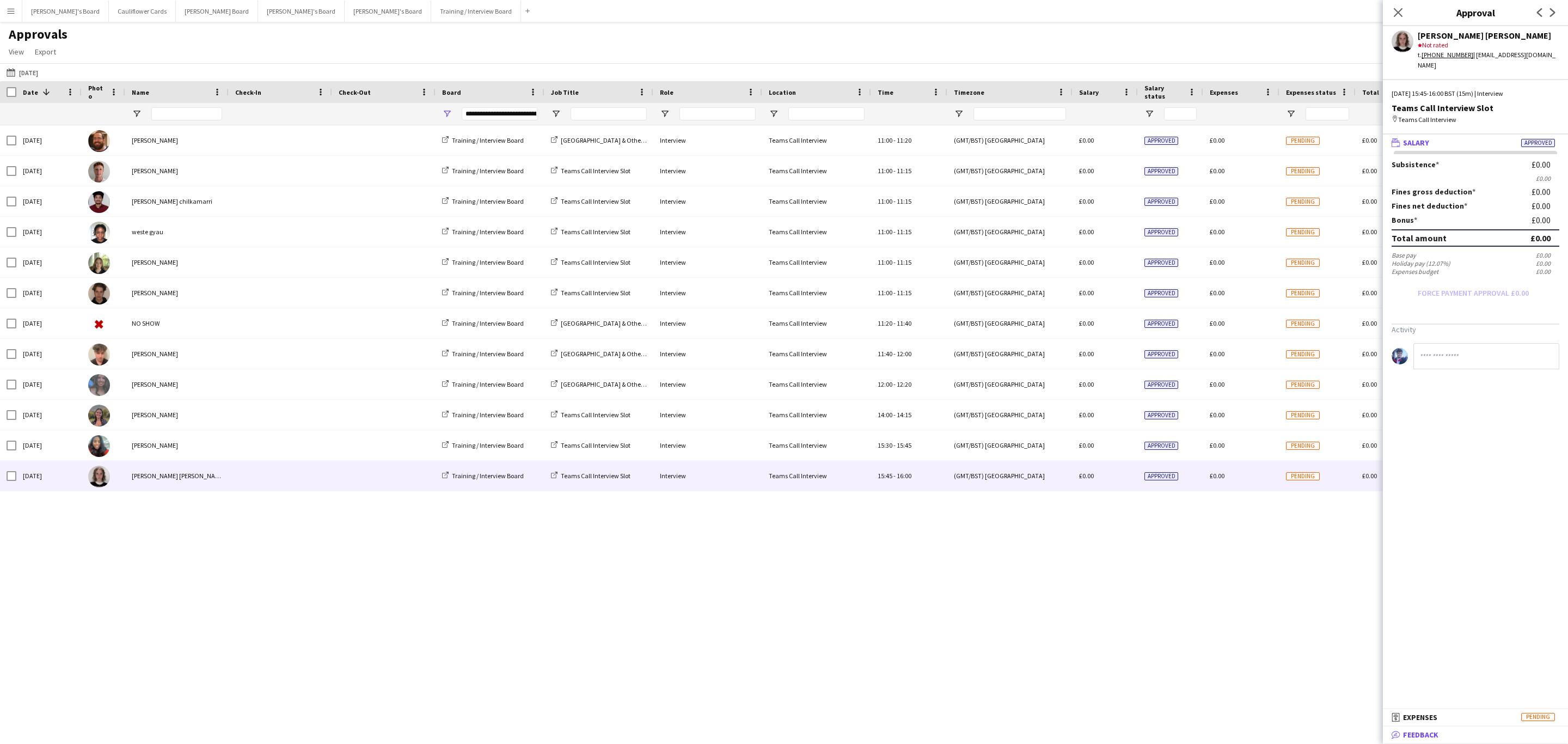
click at [1417, 738] on span "Feedback" at bounding box center [1421, 735] width 35 height 10
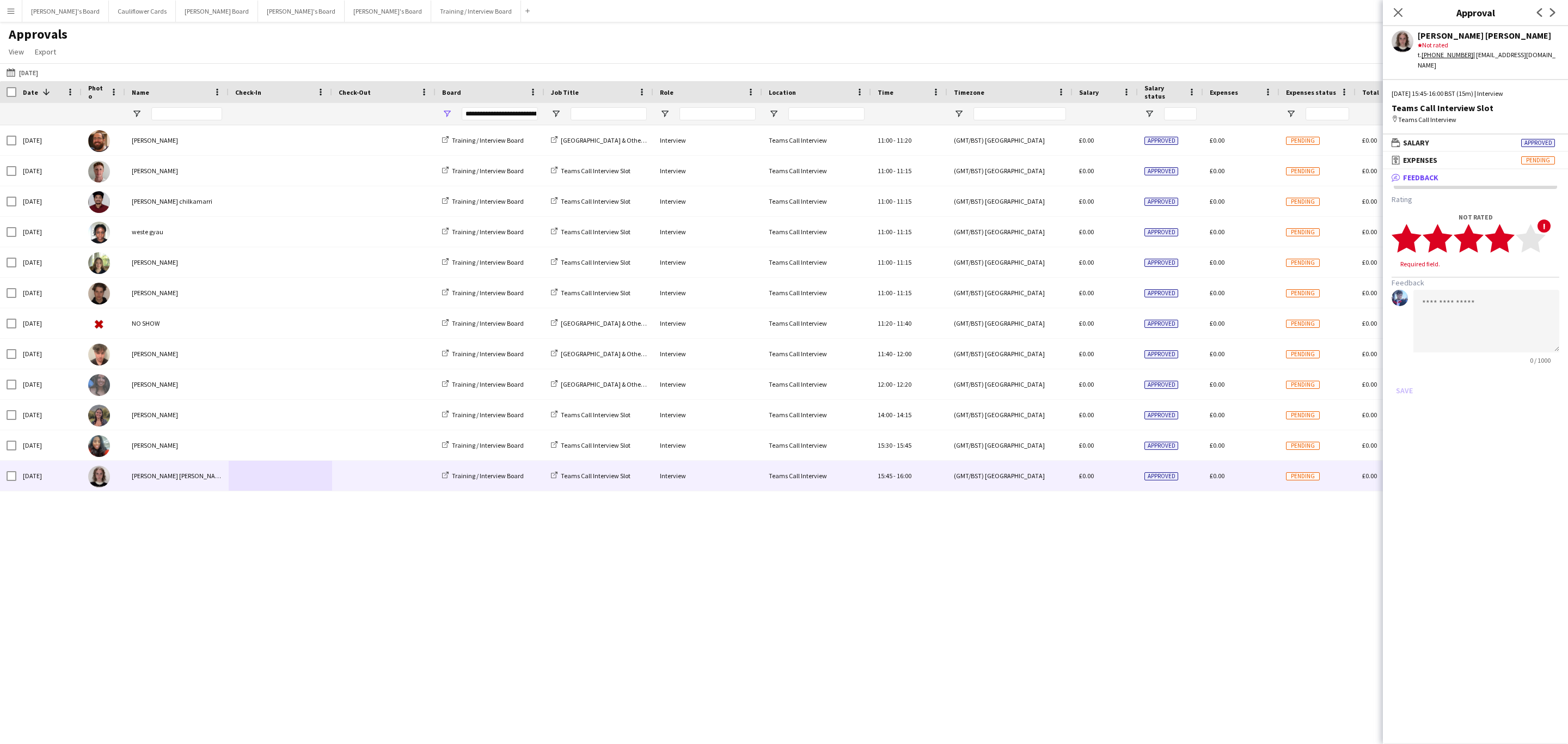
click at [1506, 224] on icon "star" at bounding box center [1500, 238] width 30 height 30
click at [1475, 281] on textarea at bounding box center [1486, 311] width 146 height 62
paste textarea "**********"
click at [1420, 280] on textarea "**********" at bounding box center [1486, 311] width 146 height 62
type textarea "**********"
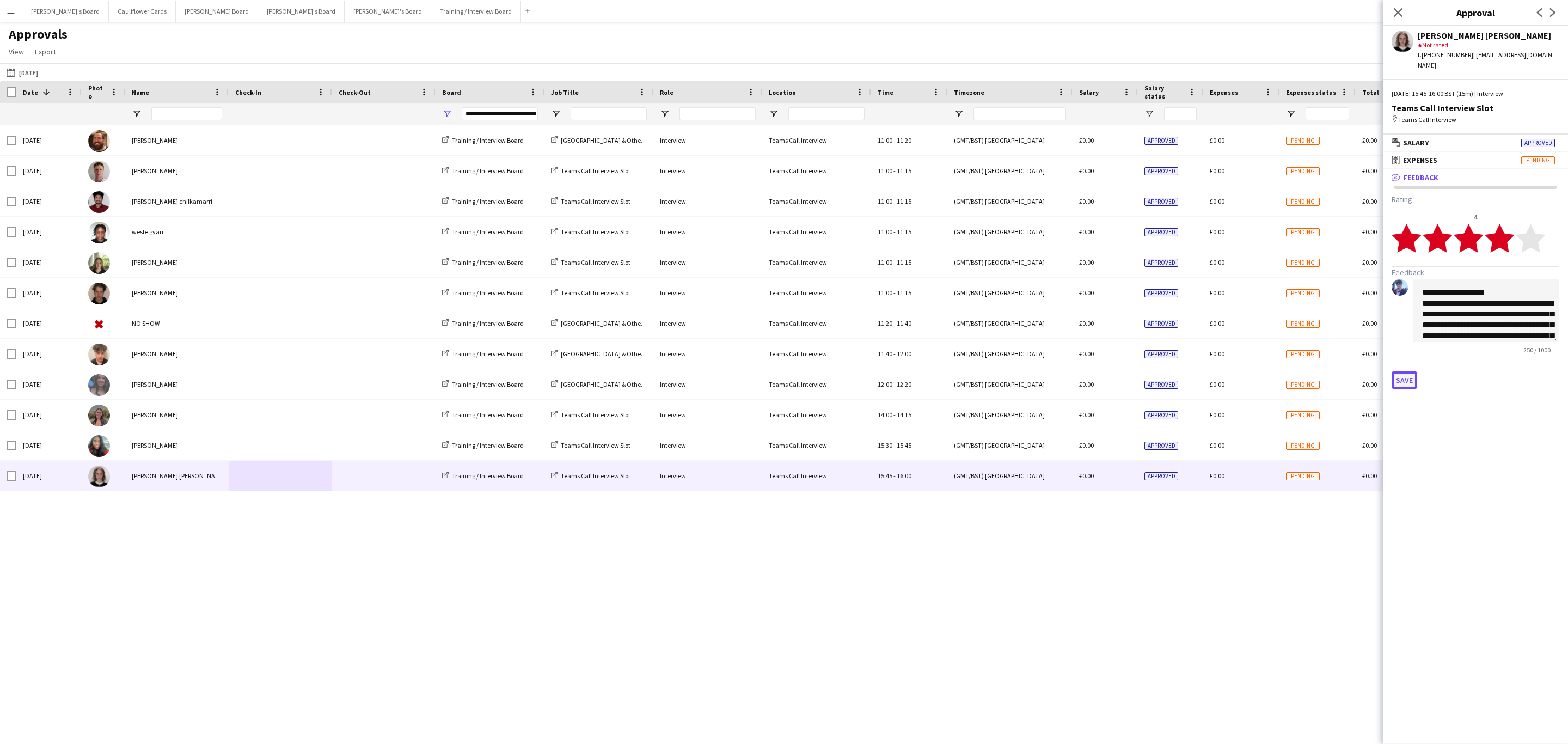
click at [1408, 372] on button "Save" at bounding box center [1404, 380] width 25 height 17
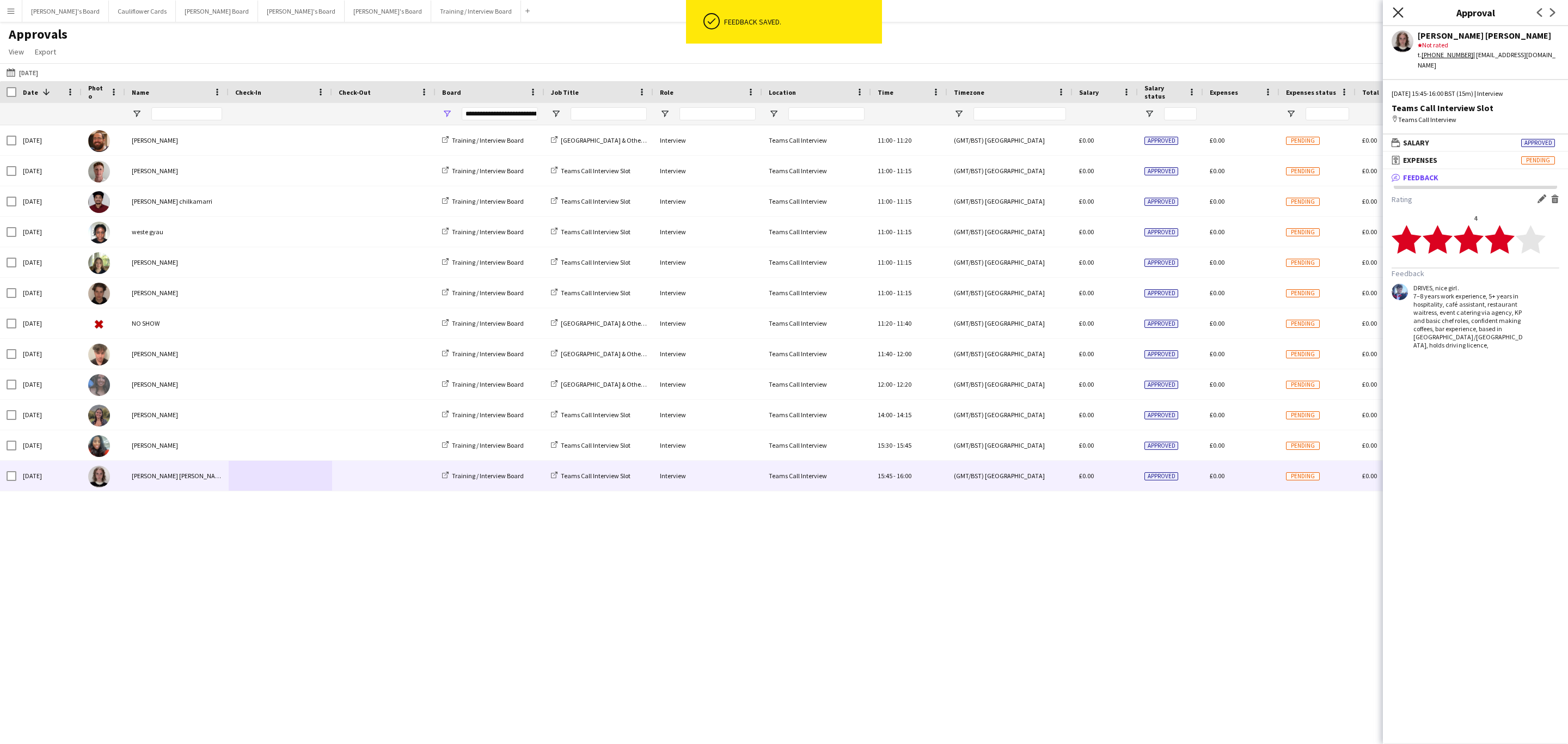
click at [1399, 13] on icon at bounding box center [1398, 12] width 10 height 10
